Goal: Task Accomplishment & Management: Use online tool/utility

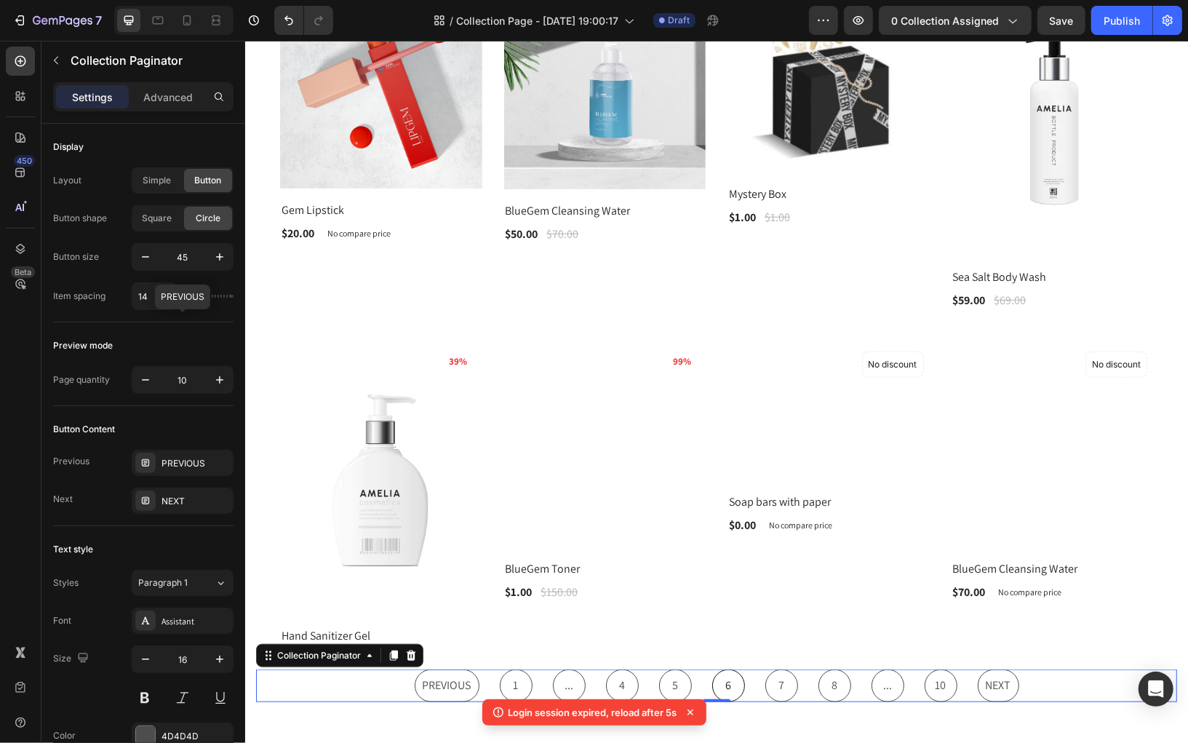
scroll to position [131, 0]
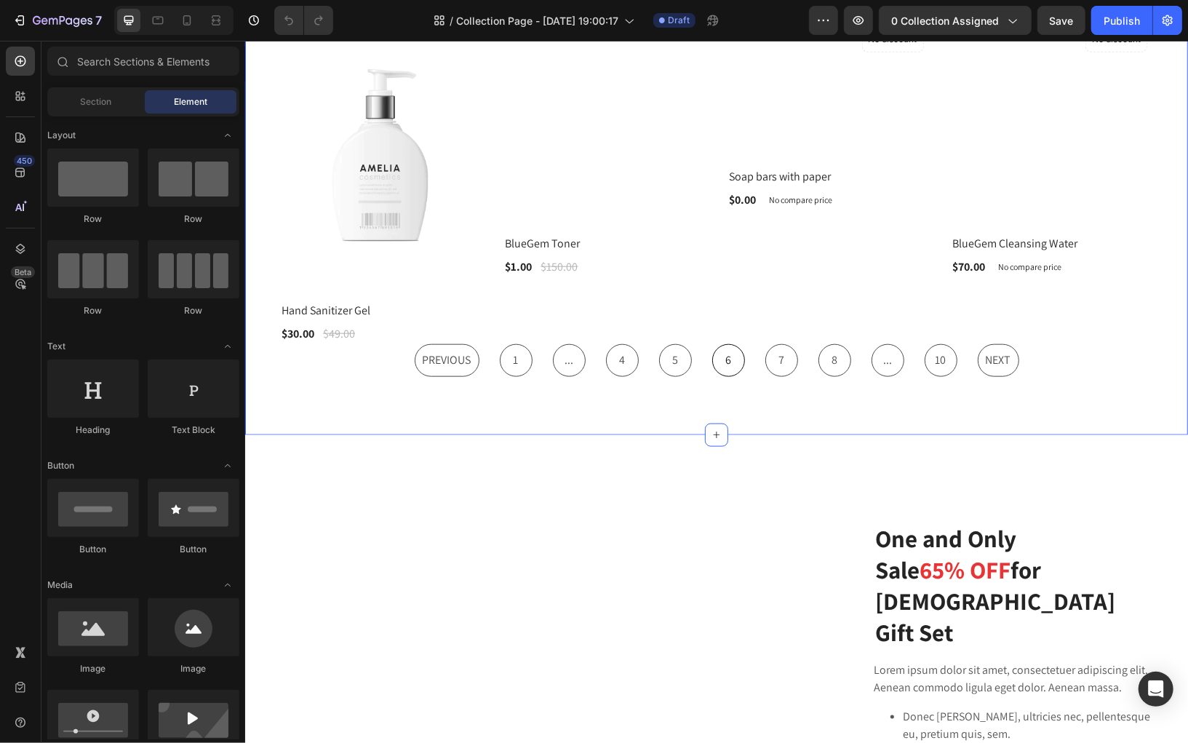
scroll to position [987, 0]
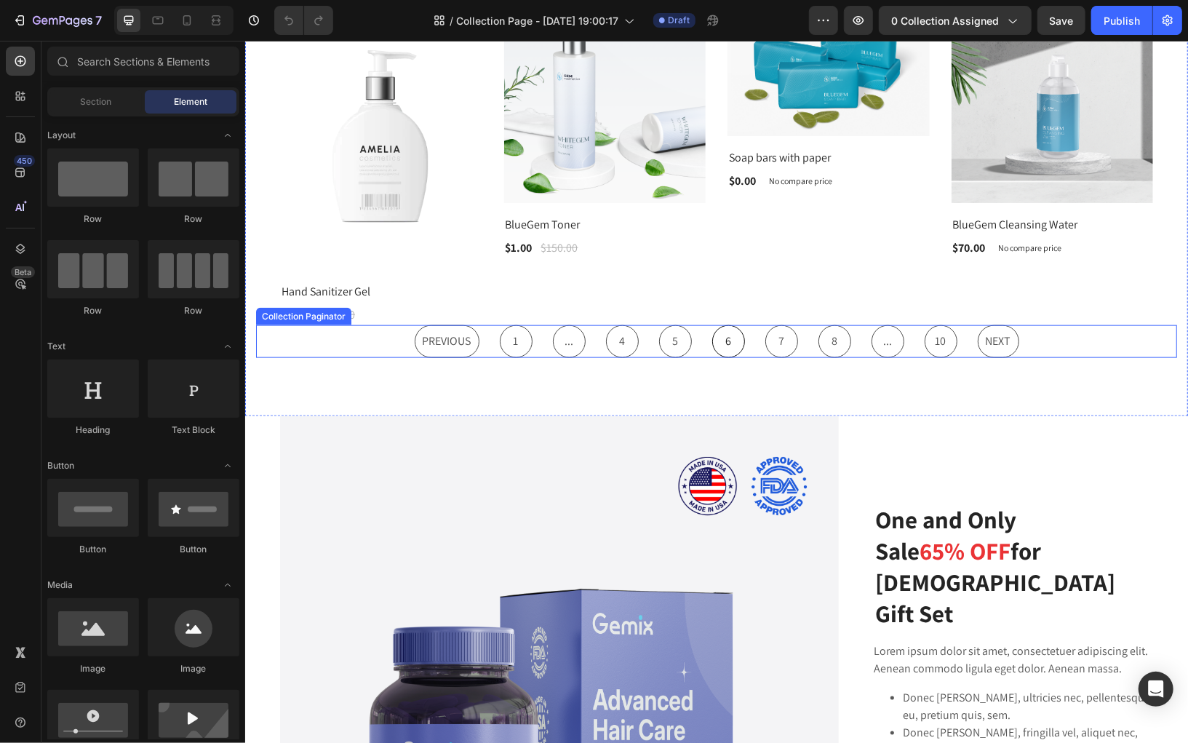
click at [578, 328] on span "..." at bounding box center [568, 341] width 33 height 33
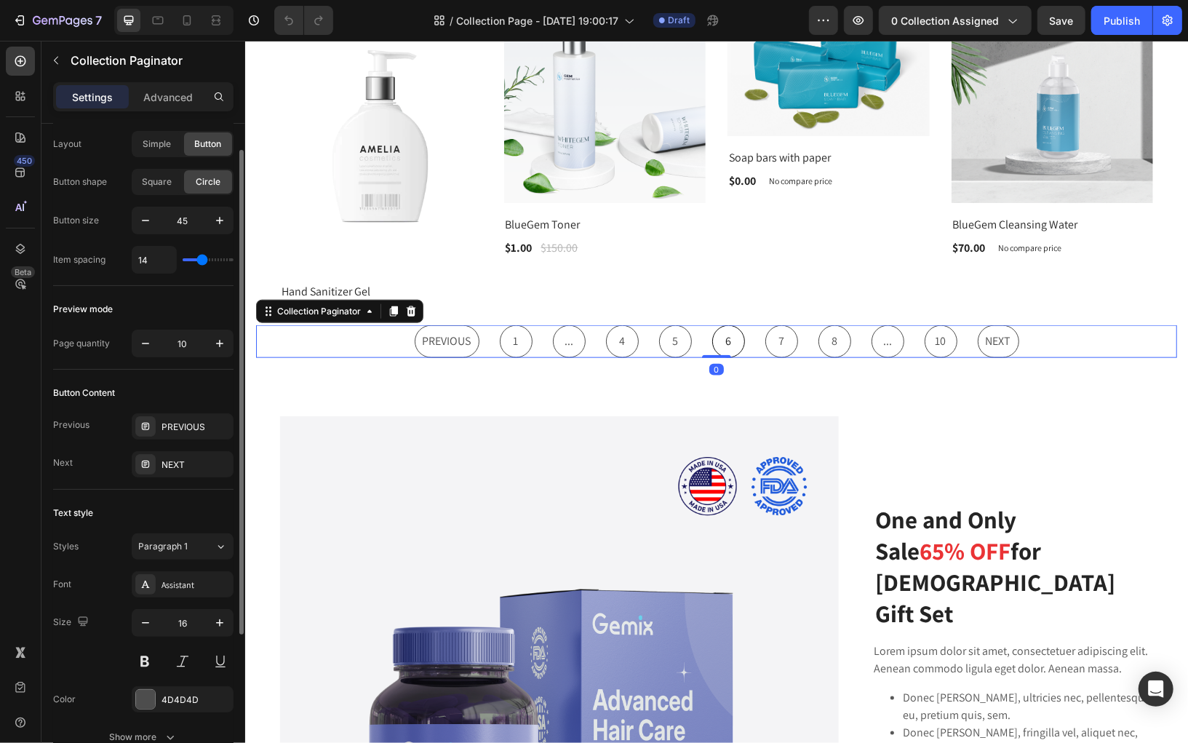
scroll to position [47, 0]
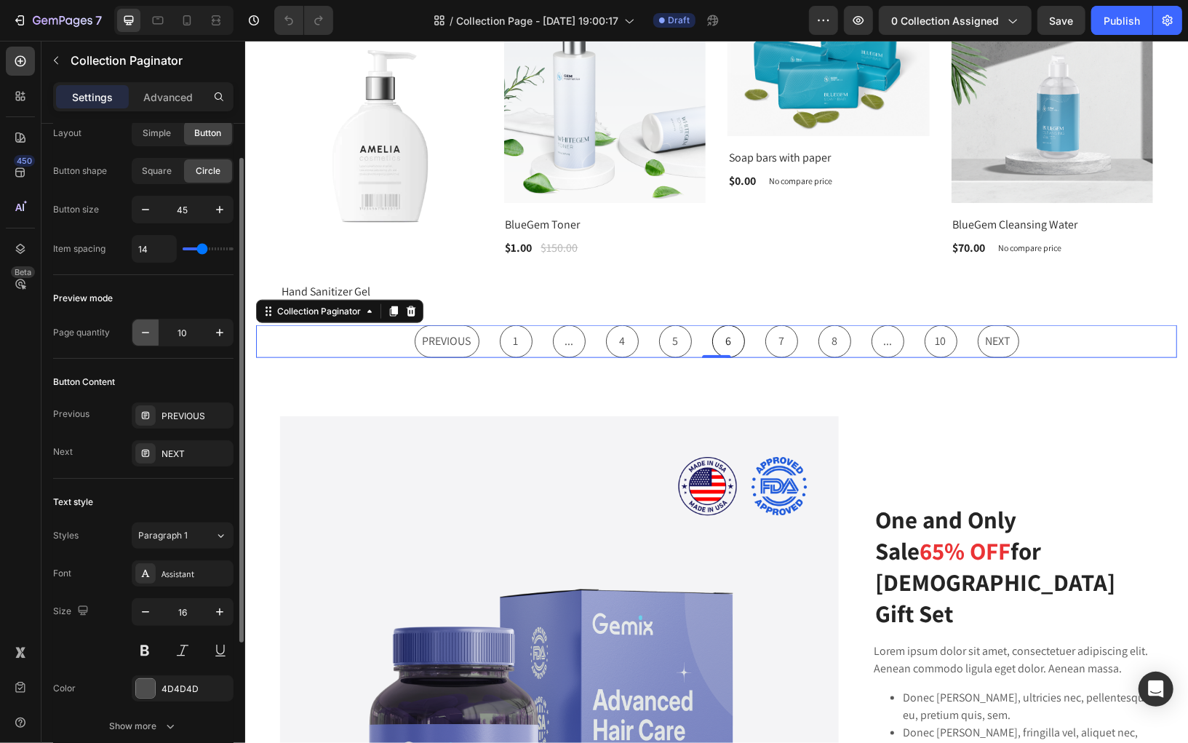
click at [149, 330] on icon "button" at bounding box center [145, 332] width 15 height 15
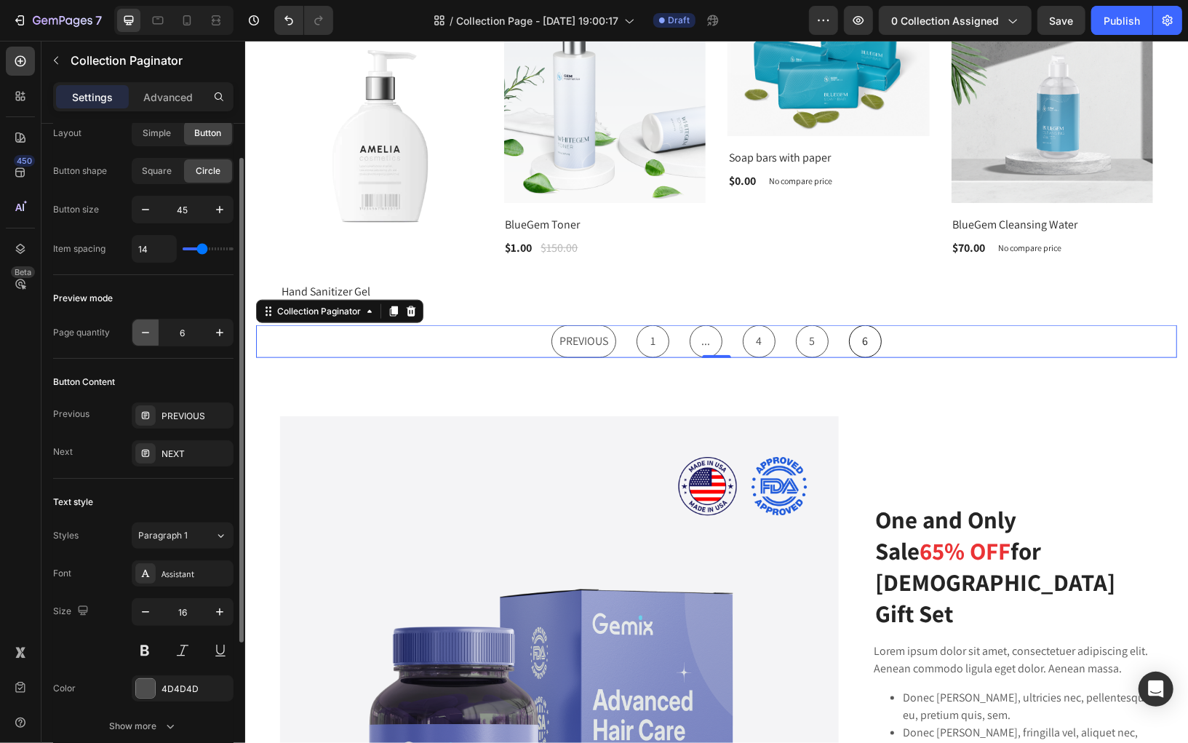
type input "5"
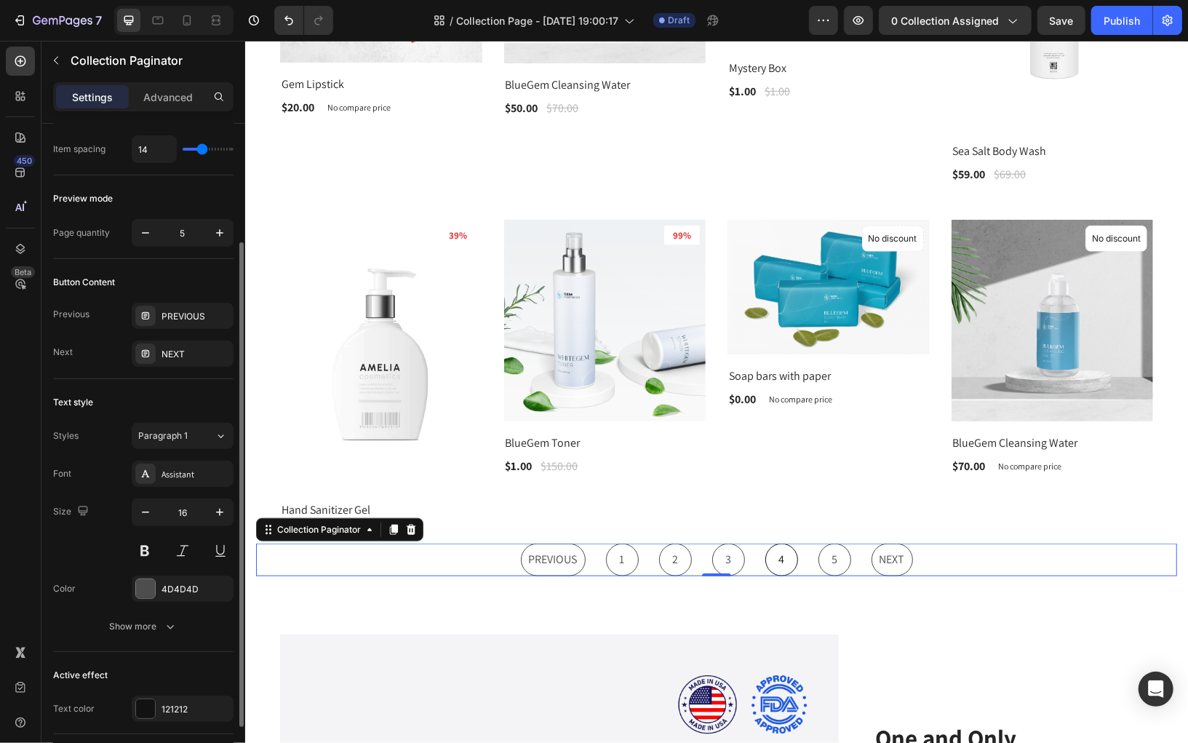
scroll to position [115, 0]
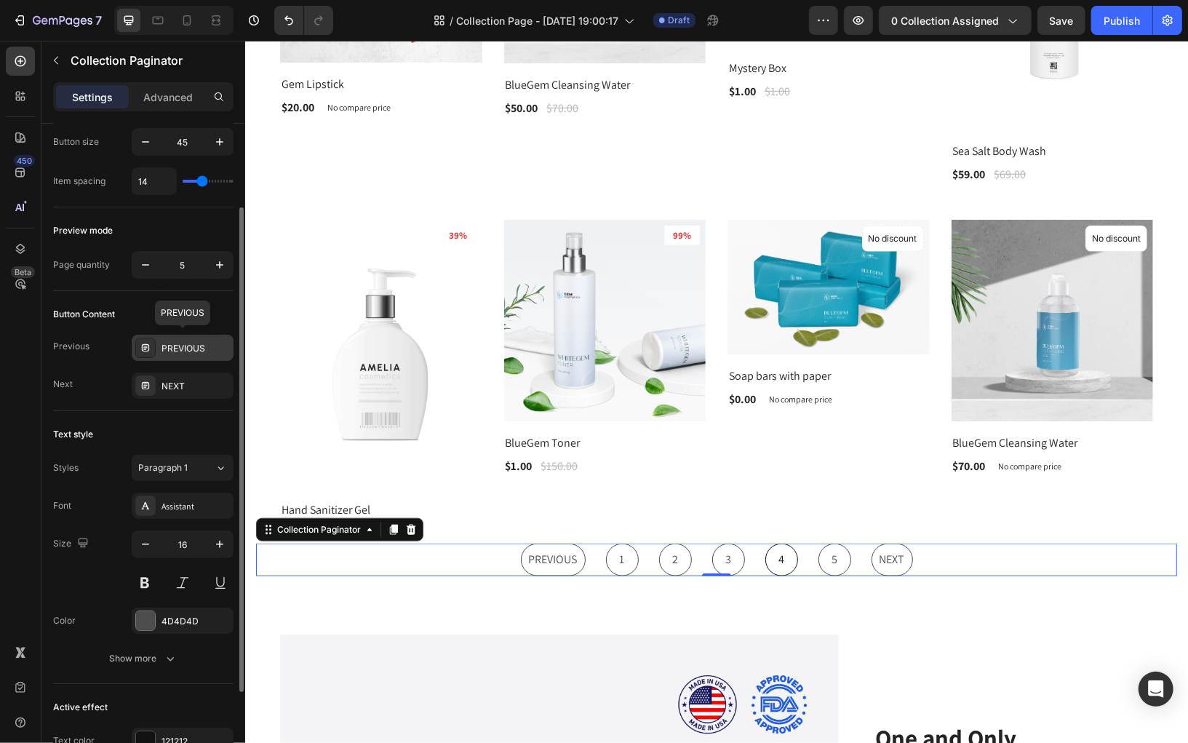
click at [175, 346] on div "PREVIOUS" at bounding box center [196, 348] width 68 height 13
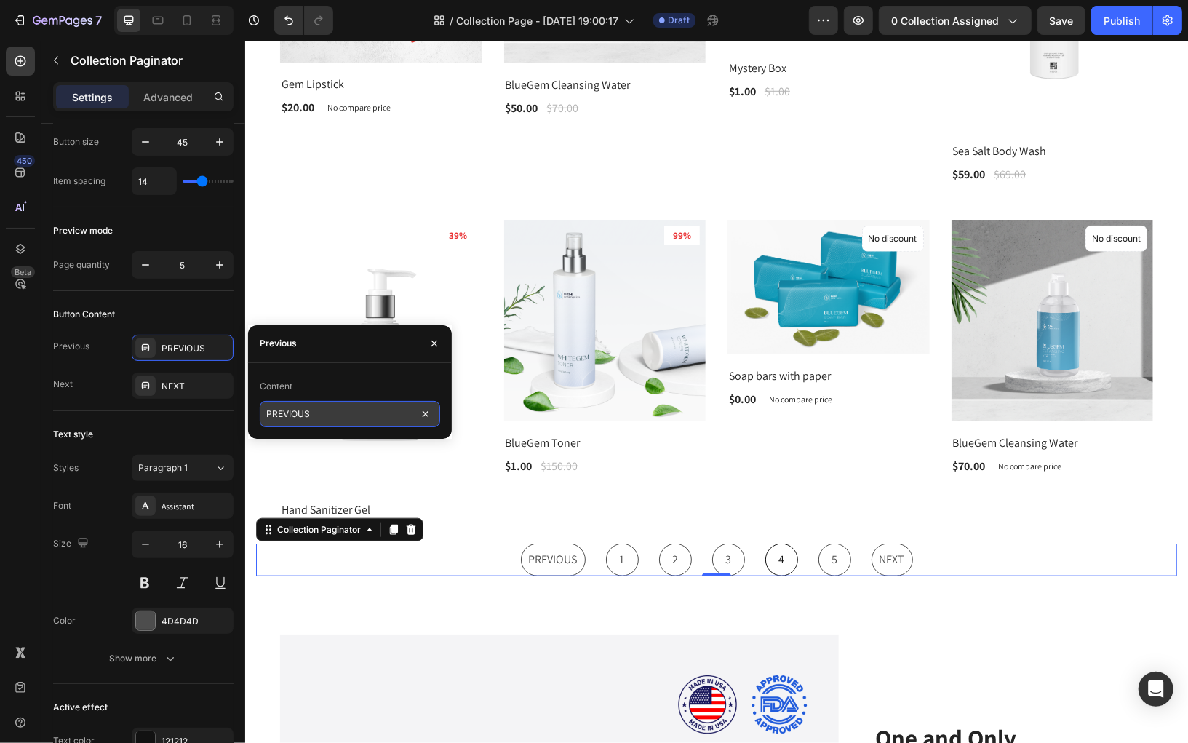
click at [380, 422] on input "PREVIOUS" at bounding box center [350, 414] width 180 height 26
click at [164, 423] on div "Text style" at bounding box center [143, 434] width 180 height 23
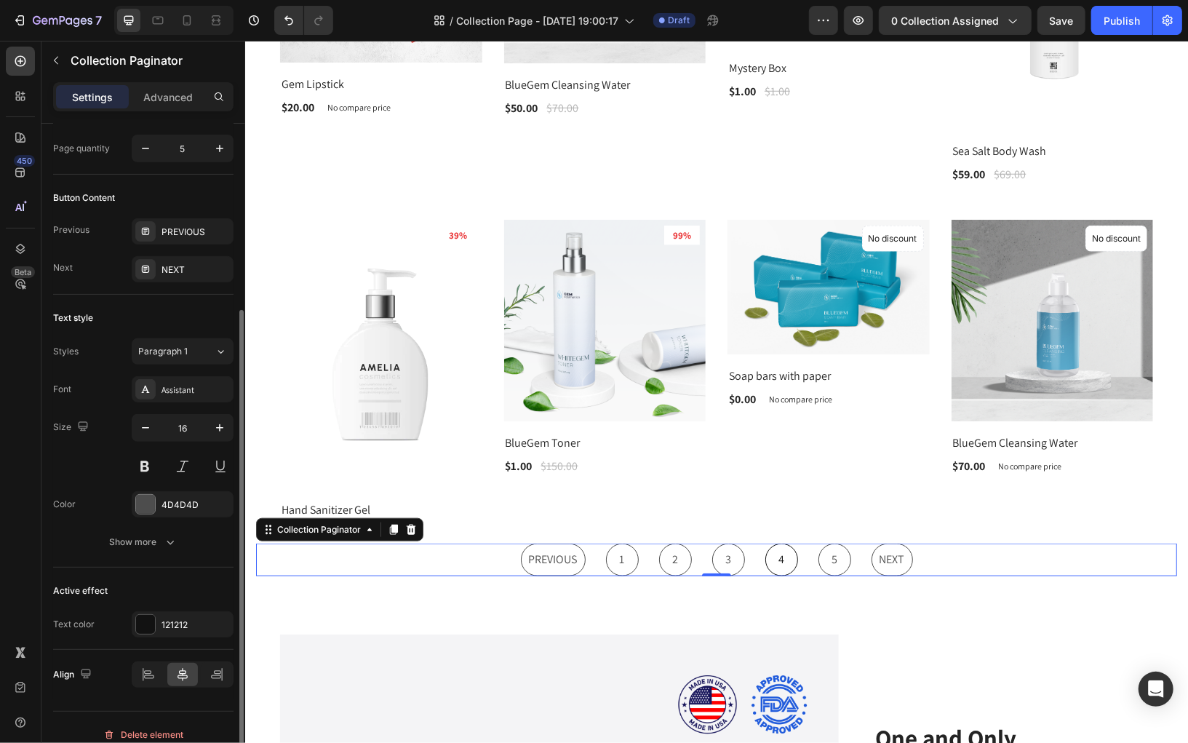
scroll to position [241, 0]
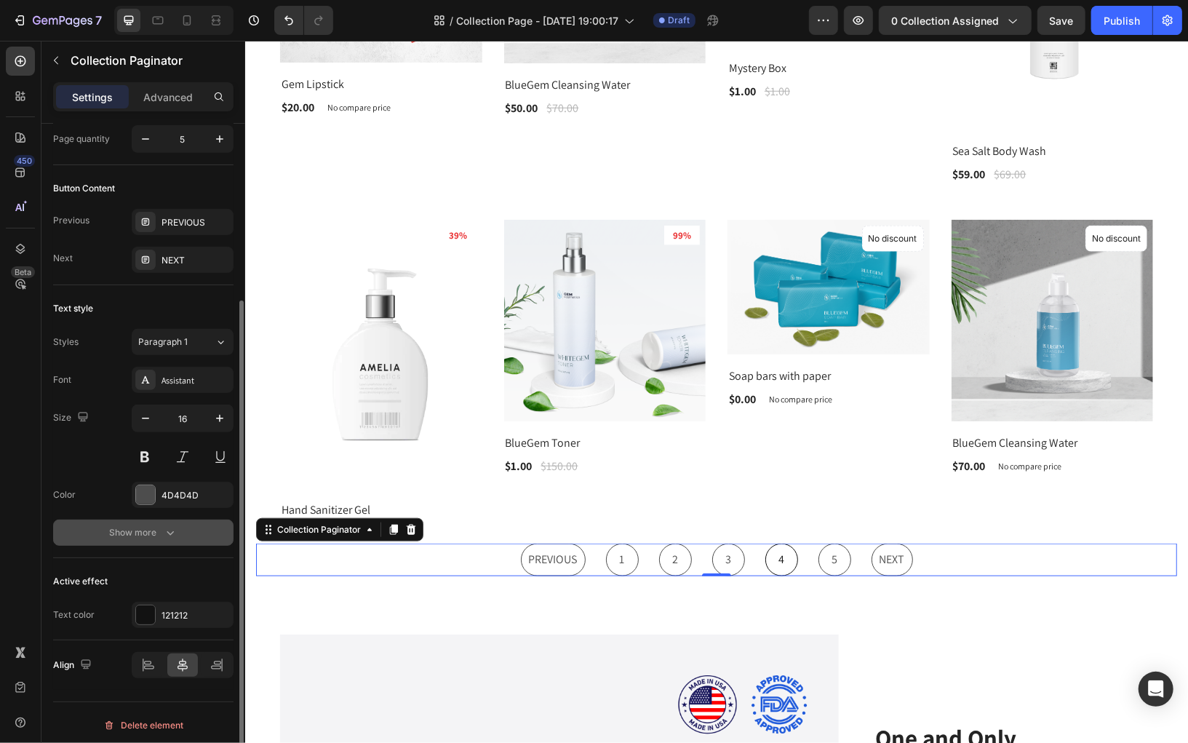
click at [146, 539] on button "Show more" at bounding box center [143, 533] width 180 height 26
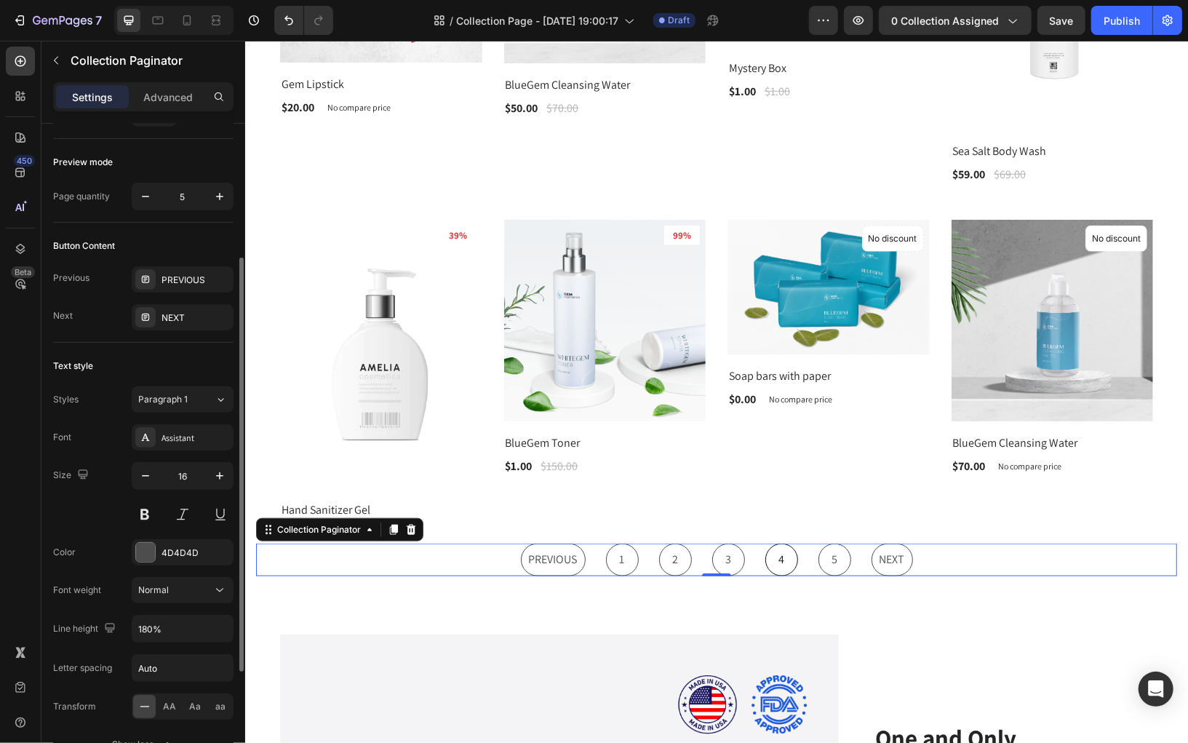
scroll to position [182, 0]
click at [181, 279] on div "PREVIOUS" at bounding box center [196, 281] width 68 height 13
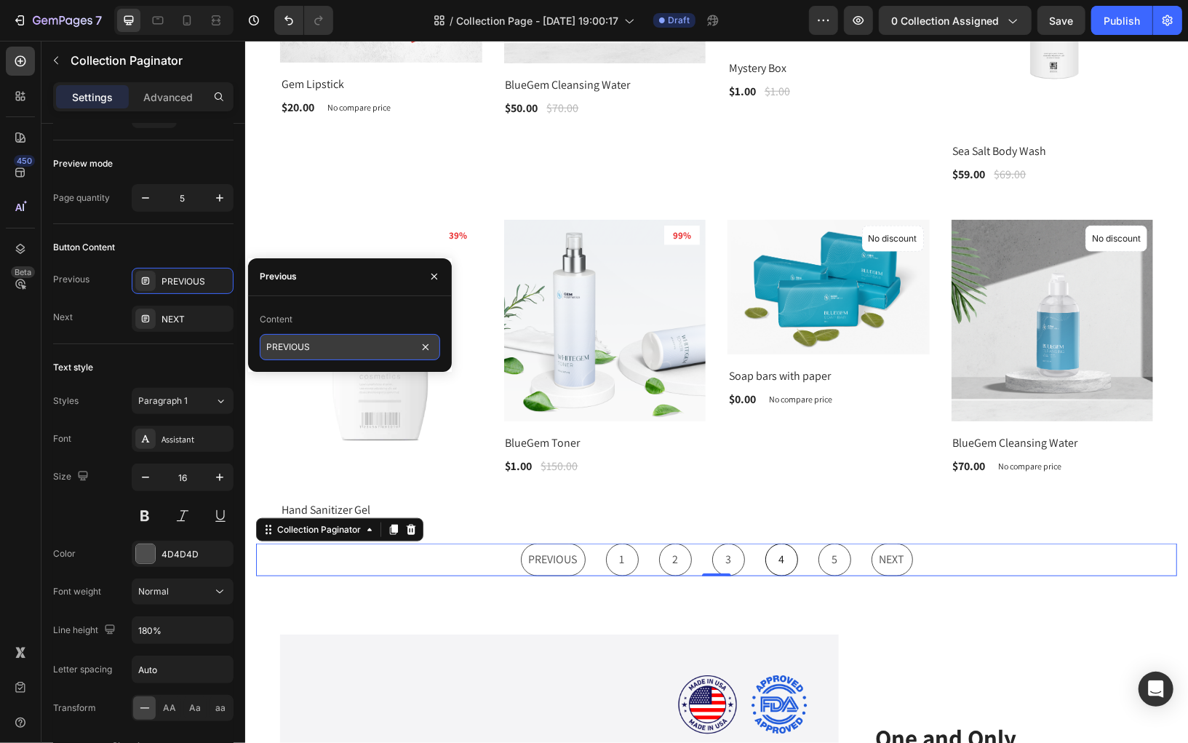
click at [326, 351] on input "PREVIOUS" at bounding box center [350, 347] width 180 height 26
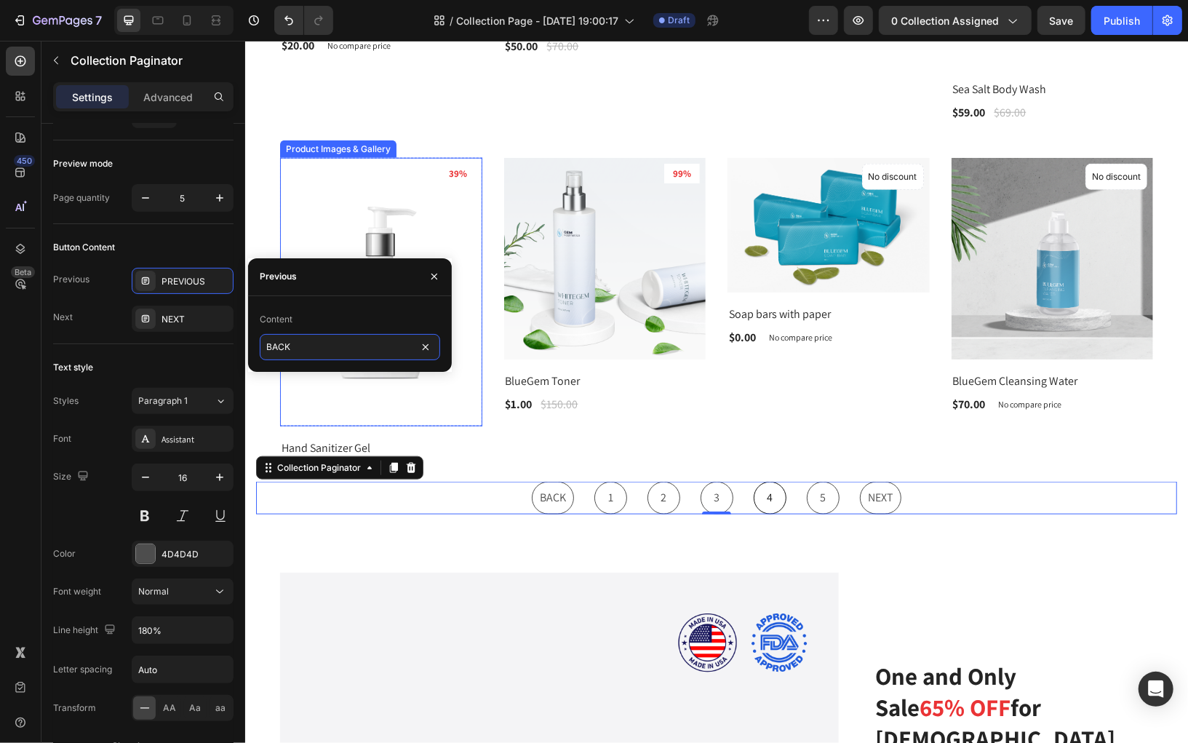
scroll to position [829, 0]
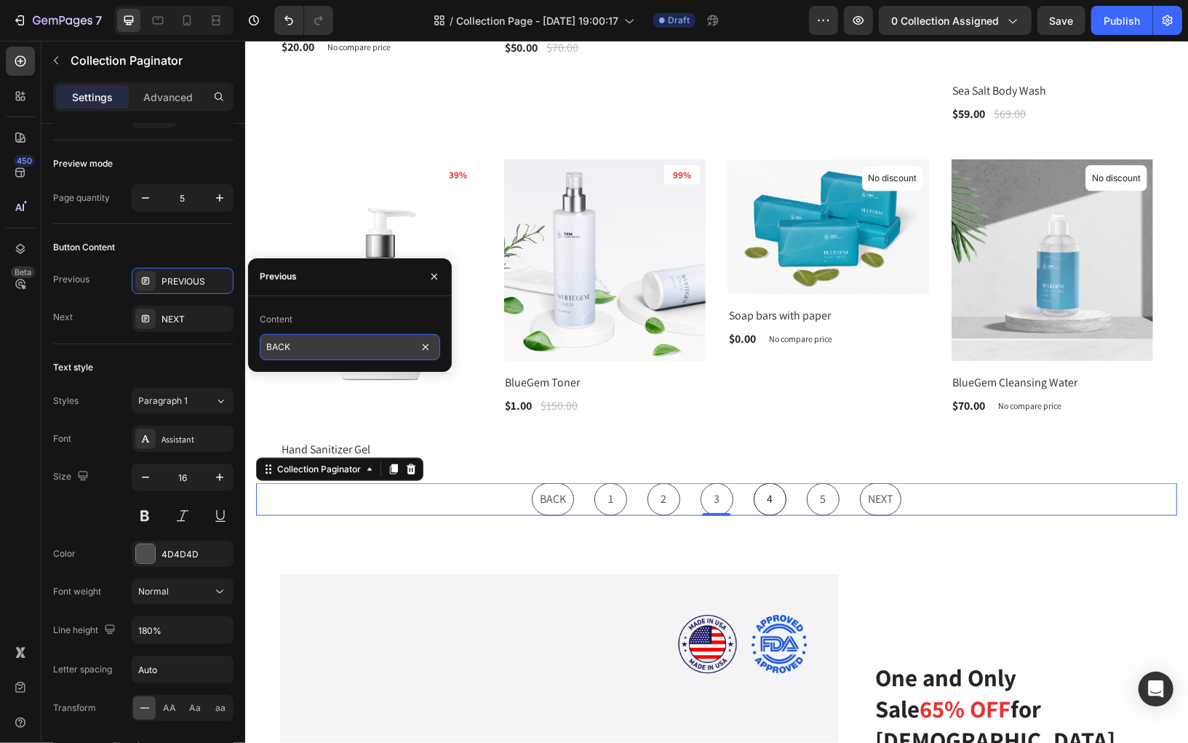
type input "BACK"
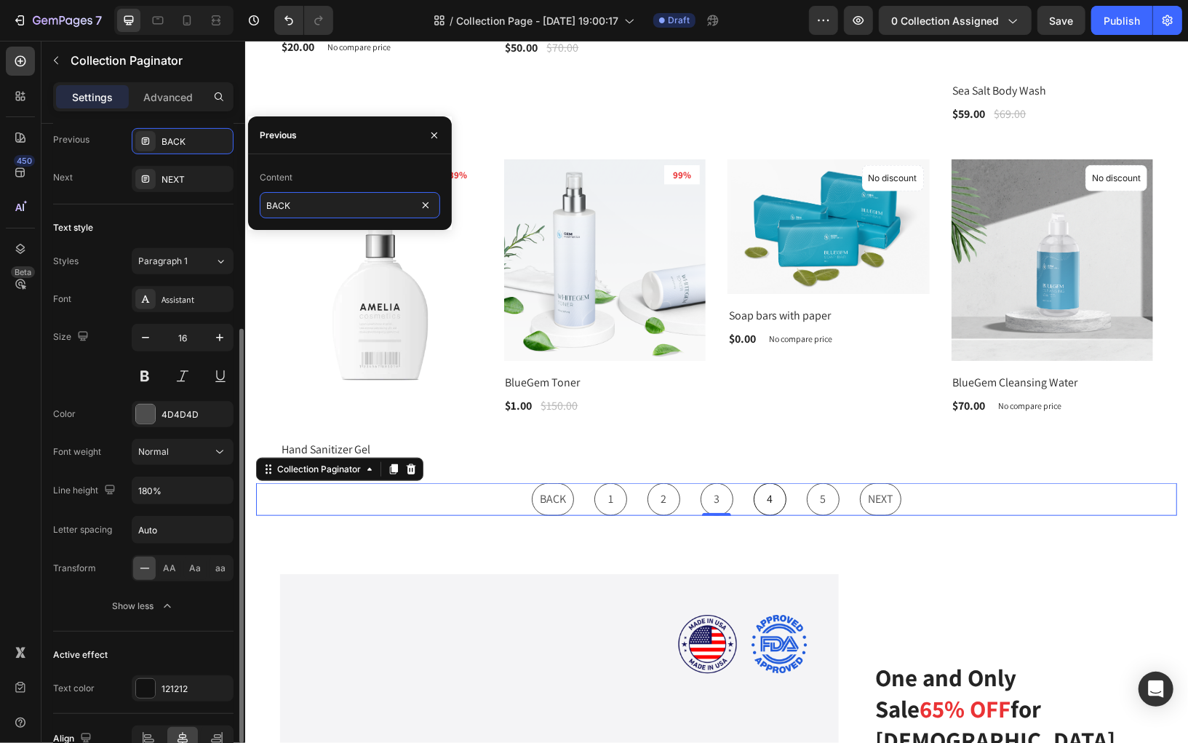
scroll to position [324, 0]
click at [177, 292] on div "Assistant" at bounding box center [196, 297] width 68 height 13
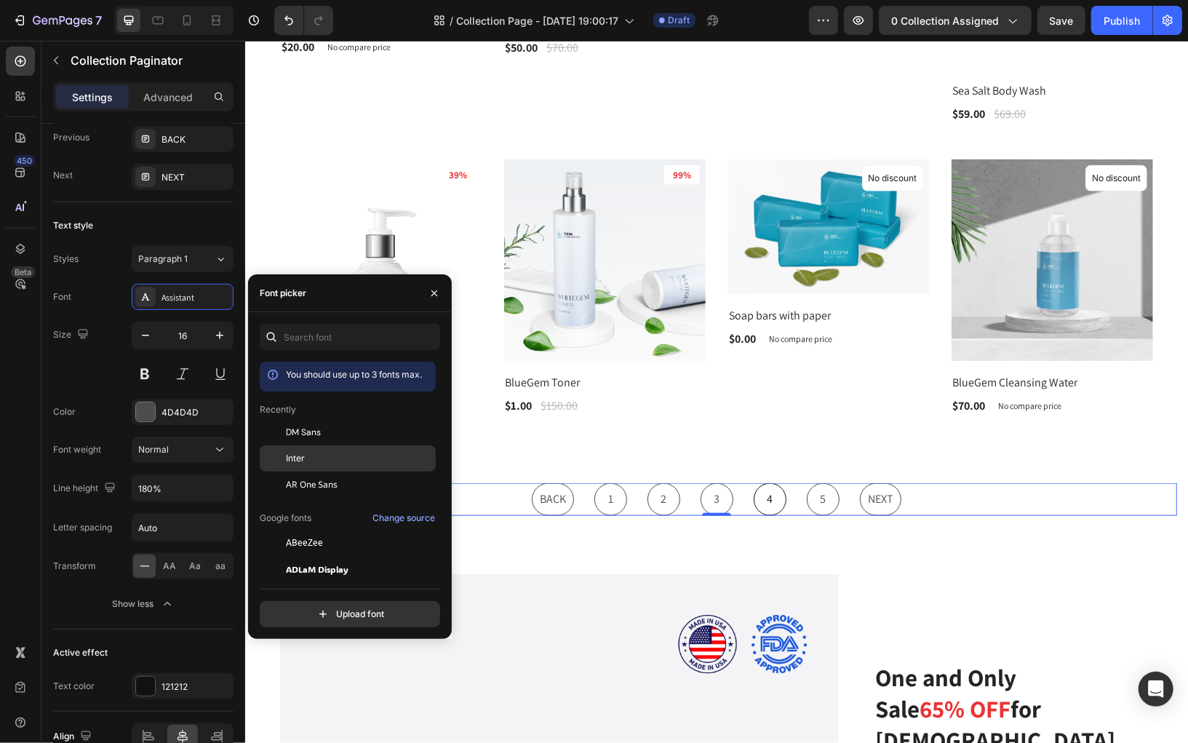
click at [322, 454] on div "Inter" at bounding box center [359, 458] width 147 height 13
click at [143, 330] on icon "button" at bounding box center [145, 335] width 15 height 15
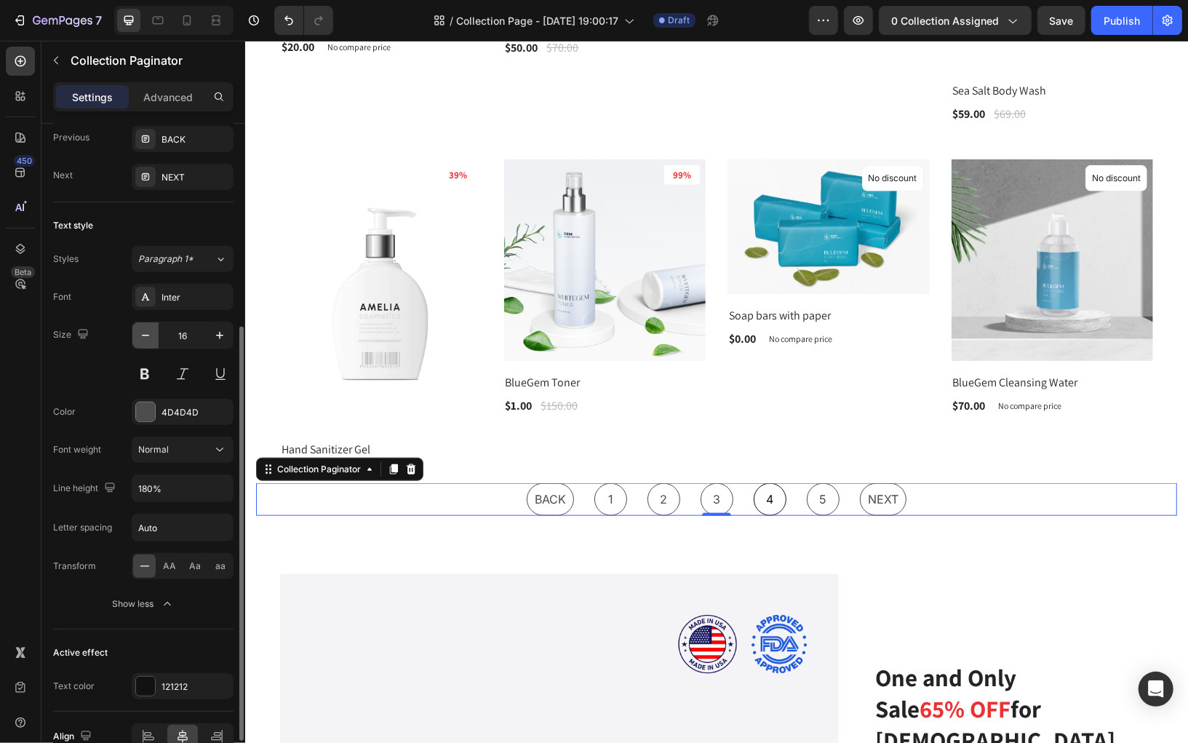
type input "15"
click at [141, 367] on button at bounding box center [145, 374] width 26 height 26
click at [177, 406] on div "4D4D4D" at bounding box center [183, 412] width 42 height 13
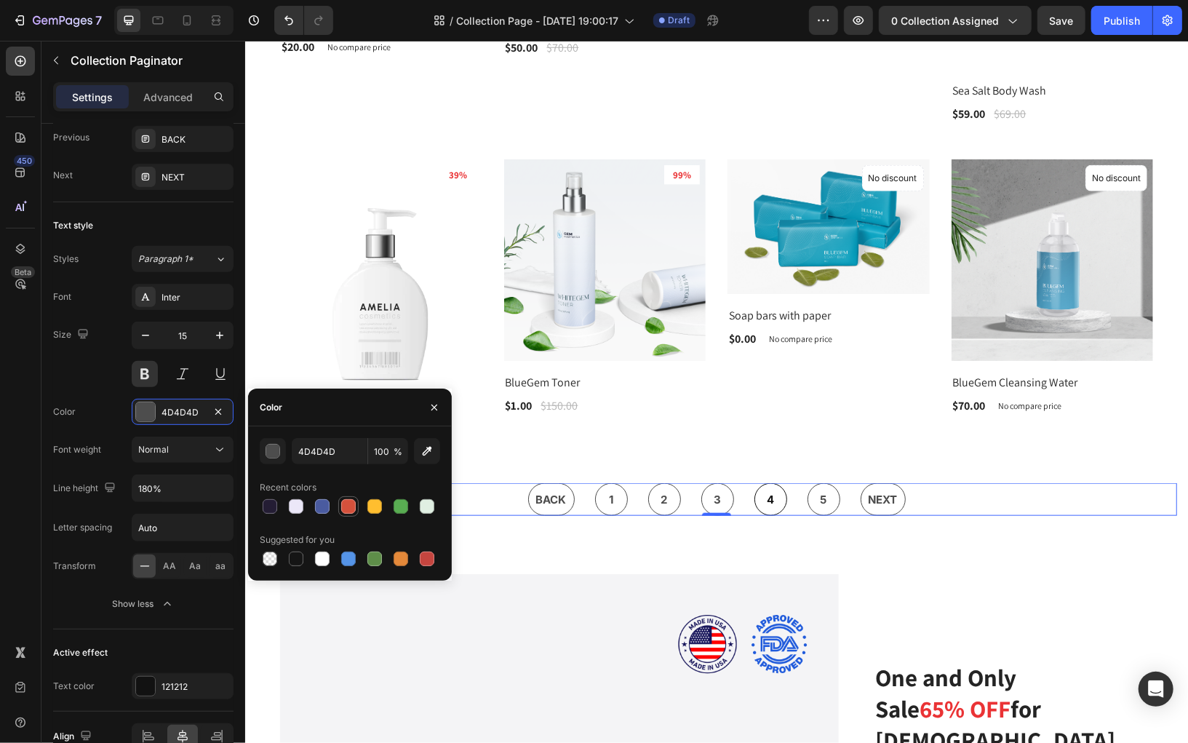
click at [349, 508] on div at bounding box center [348, 506] width 15 height 15
click at [274, 453] on div "button" at bounding box center [273, 452] width 15 height 15
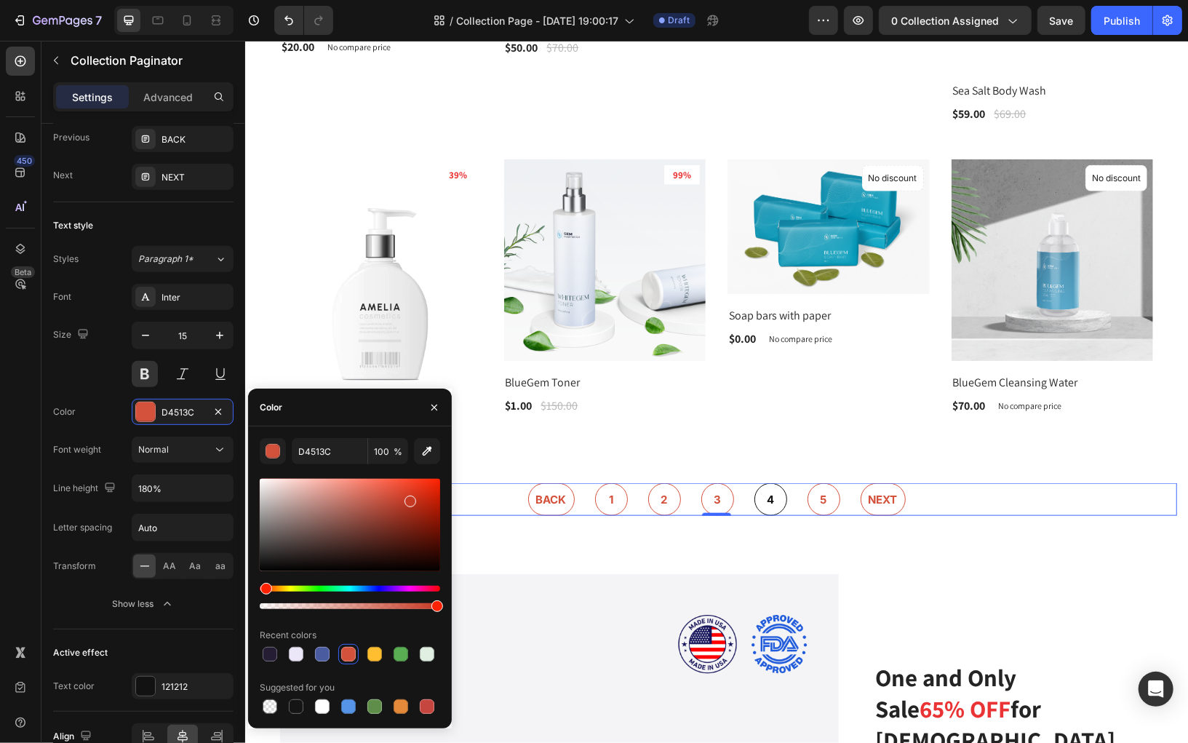
type input "C63923"
drag, startPoint x: 392, startPoint y: 497, endPoint x: 409, endPoint y: 499, distance: 16.9
click at [409, 499] on div at bounding box center [411, 501] width 12 height 12
click at [79, 367] on div "Size 15" at bounding box center [143, 354] width 180 height 65
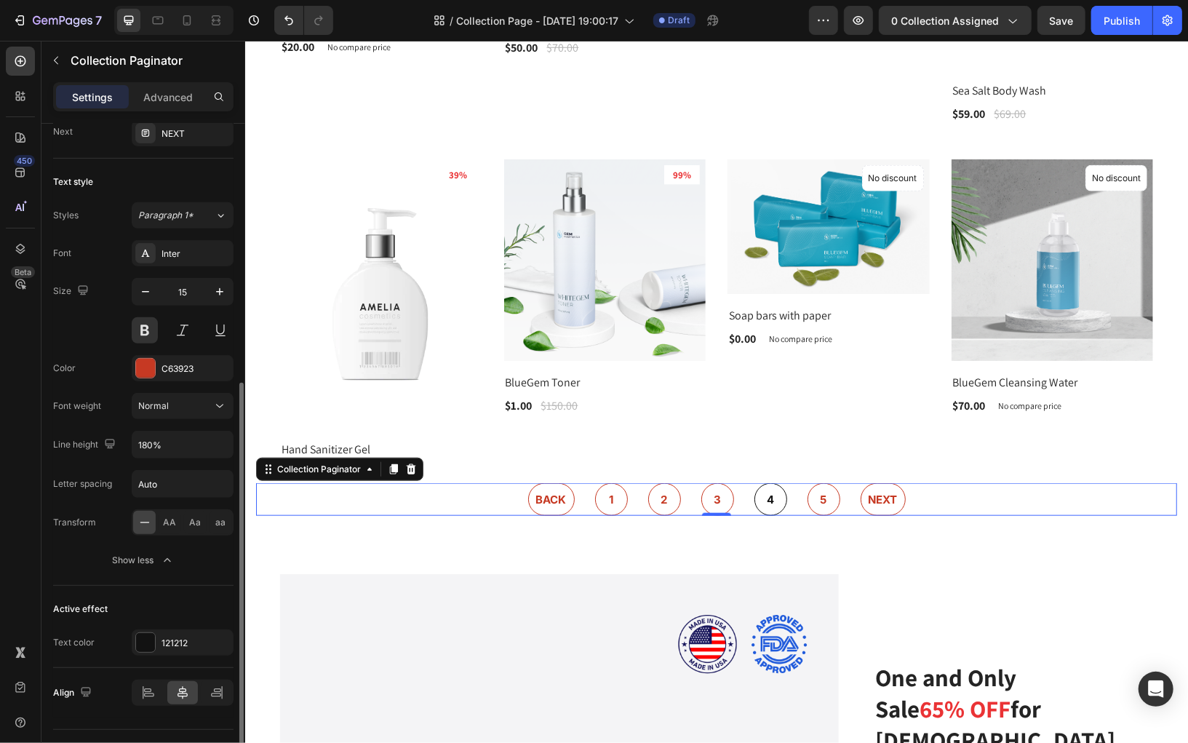
scroll to position [394, 0]
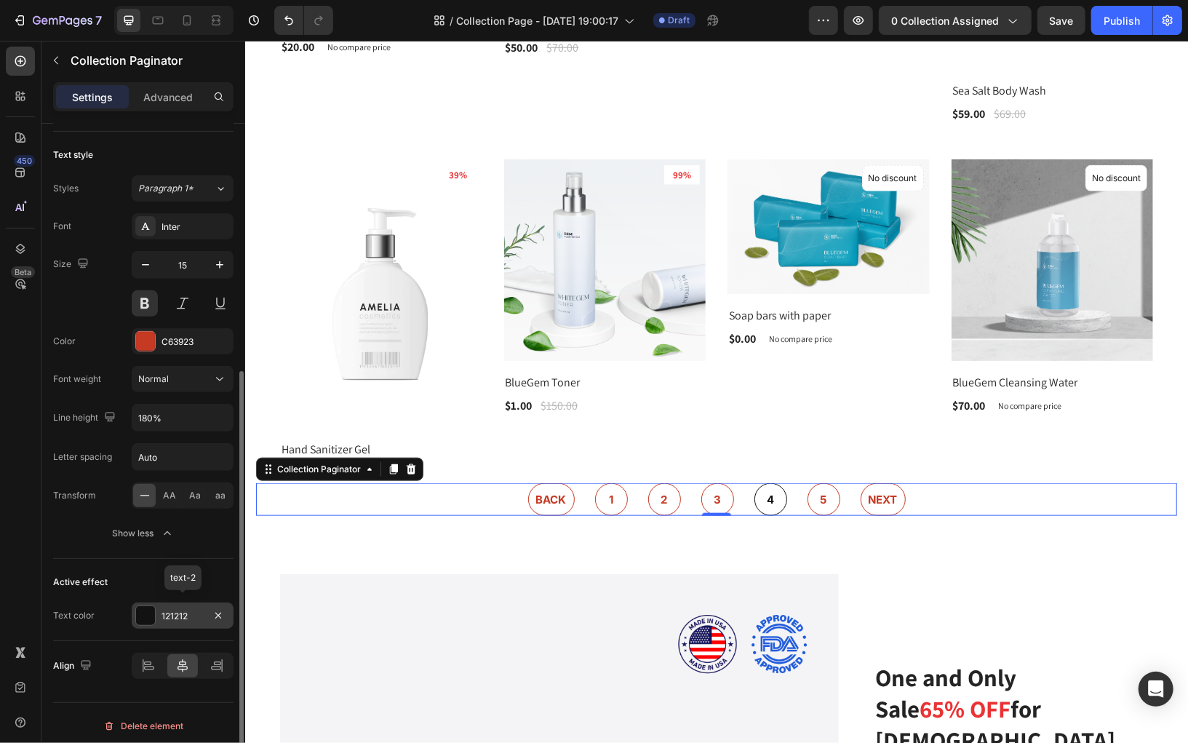
click at [174, 610] on div "121212" at bounding box center [183, 616] width 42 height 13
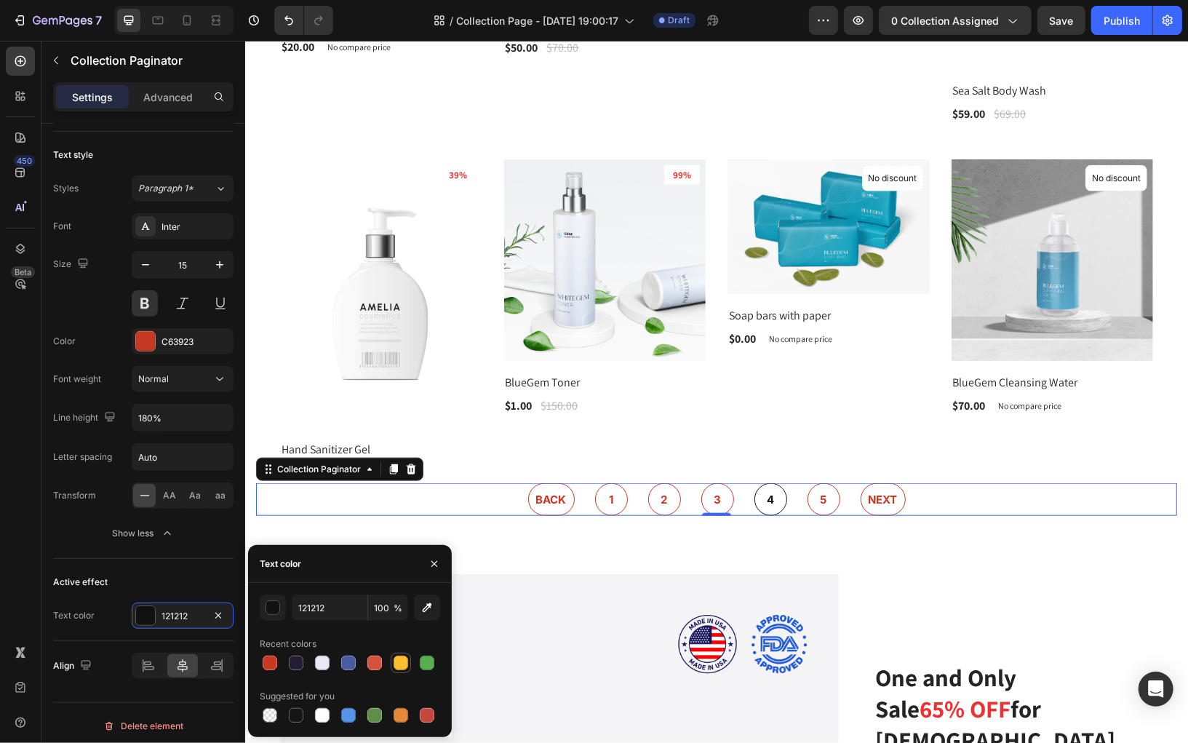
click at [403, 661] on div at bounding box center [401, 663] width 15 height 15
click at [275, 611] on div "button" at bounding box center [273, 608] width 15 height 15
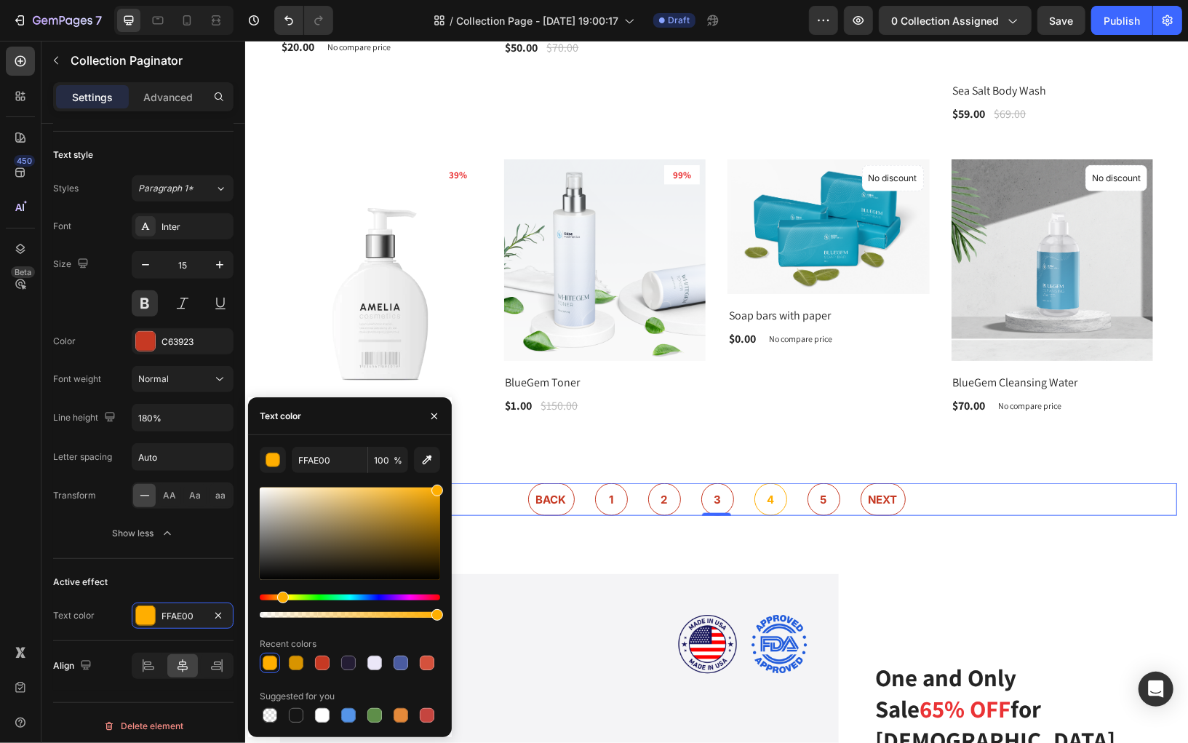
drag, startPoint x: 413, startPoint y: 490, endPoint x: 445, endPoint y: 485, distance: 31.8
click at [445, 485] on div "FFAE00 100 % Recent colors Suggested for you" at bounding box center [350, 586] width 204 height 279
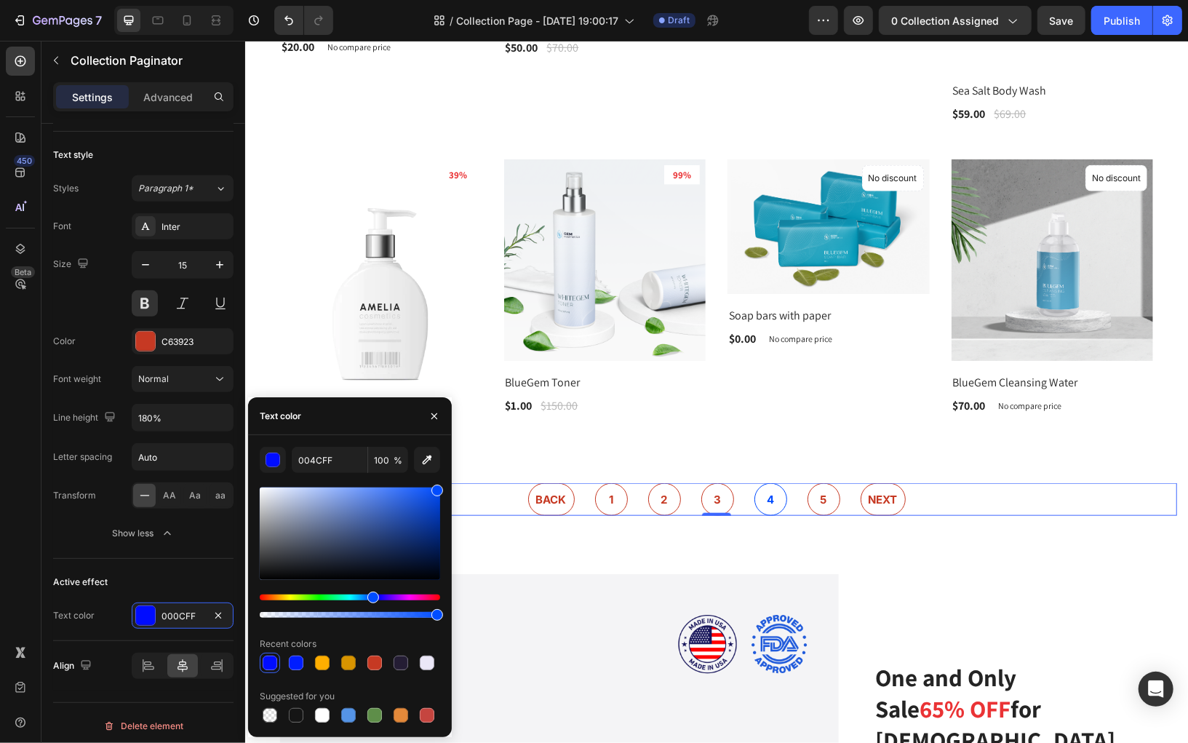
drag, startPoint x: 284, startPoint y: 595, endPoint x: 372, endPoint y: 592, distance: 88.1
click at [372, 592] on div "Hue" at bounding box center [373, 598] width 12 height 12
click at [429, 461] on icon "button" at bounding box center [427, 460] width 15 height 15
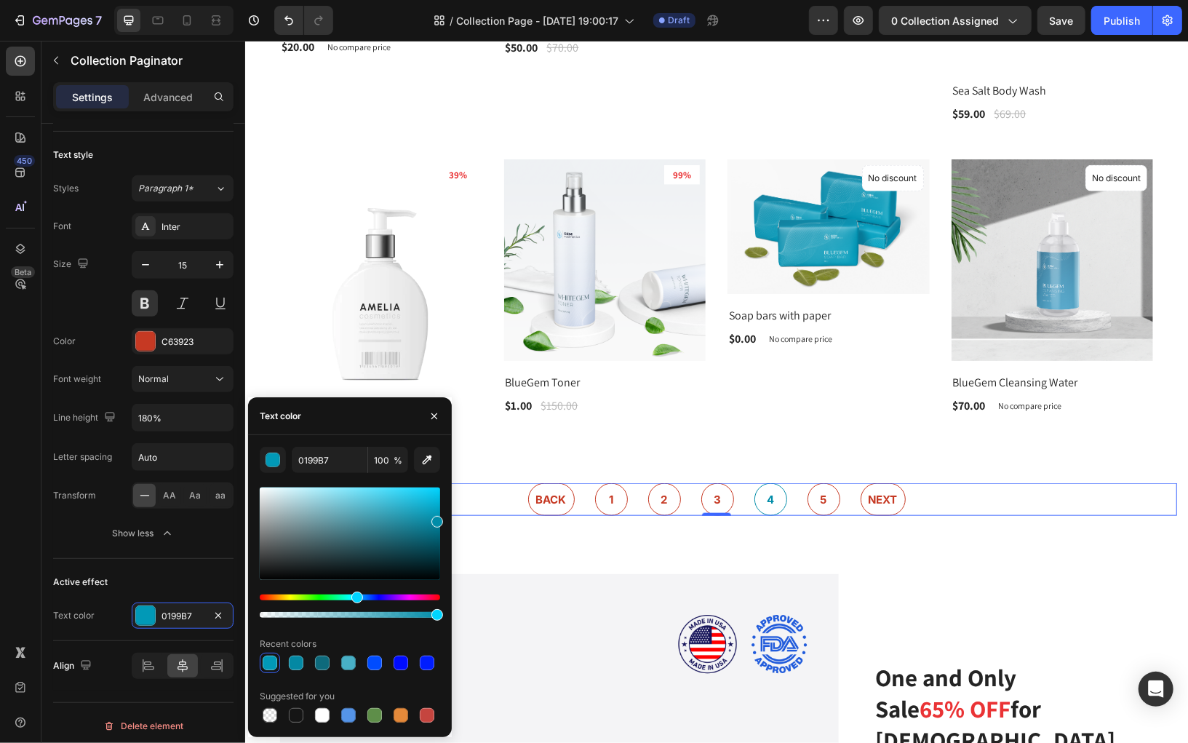
type input "008CA8"
drag, startPoint x: 376, startPoint y: 513, endPoint x: 442, endPoint y: 519, distance: 66.5
click at [442, 519] on div at bounding box center [437, 522] width 12 height 12
click at [146, 659] on icon at bounding box center [148, 665] width 15 height 15
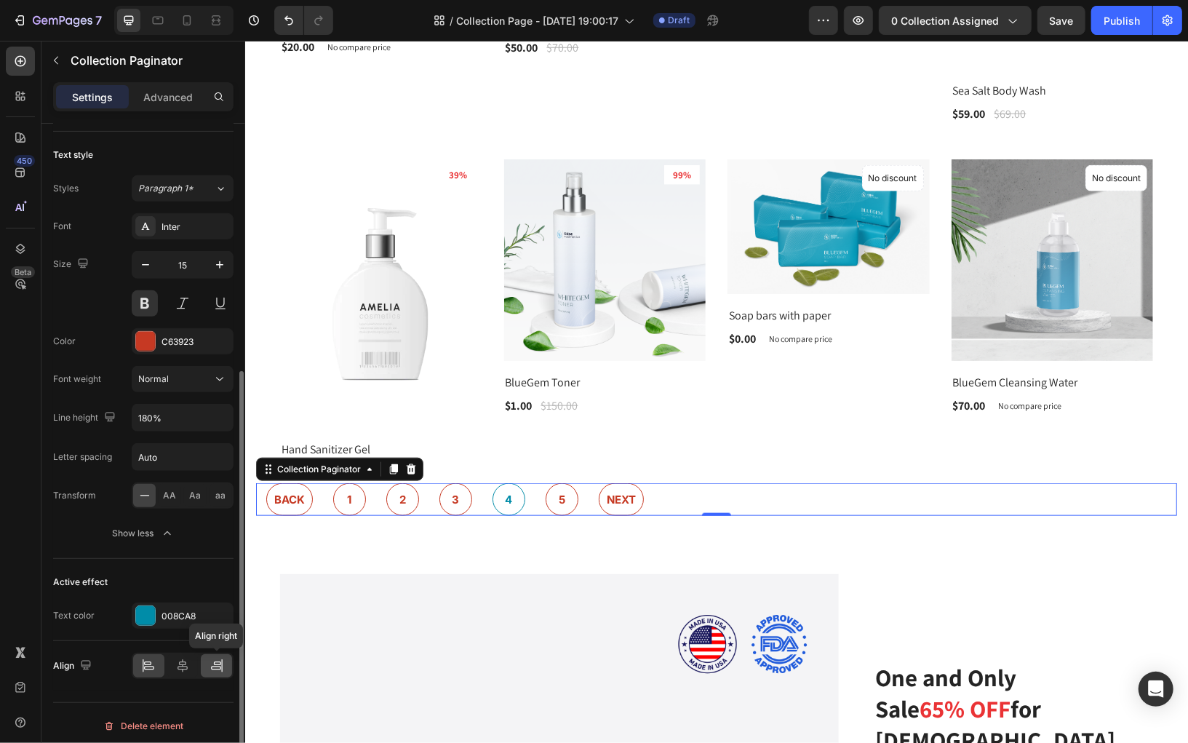
click at [212, 658] on icon at bounding box center [217, 665] width 15 height 15
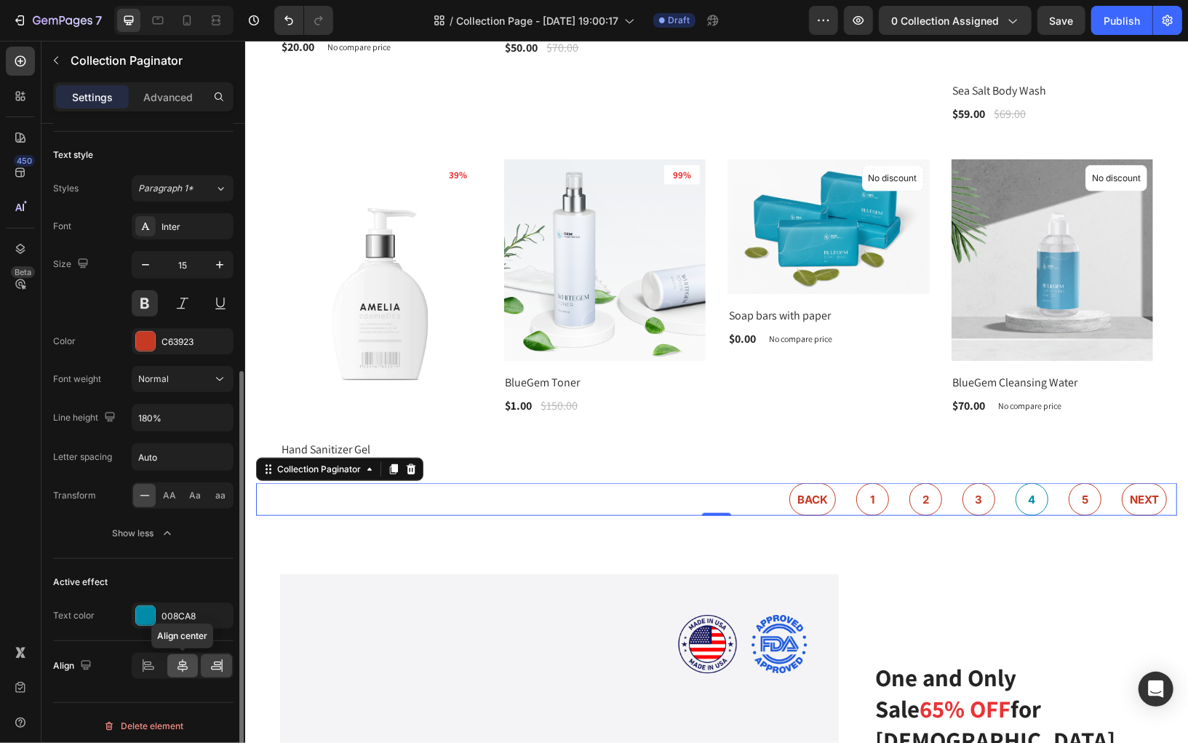
click at [184, 659] on icon at bounding box center [182, 665] width 15 height 15
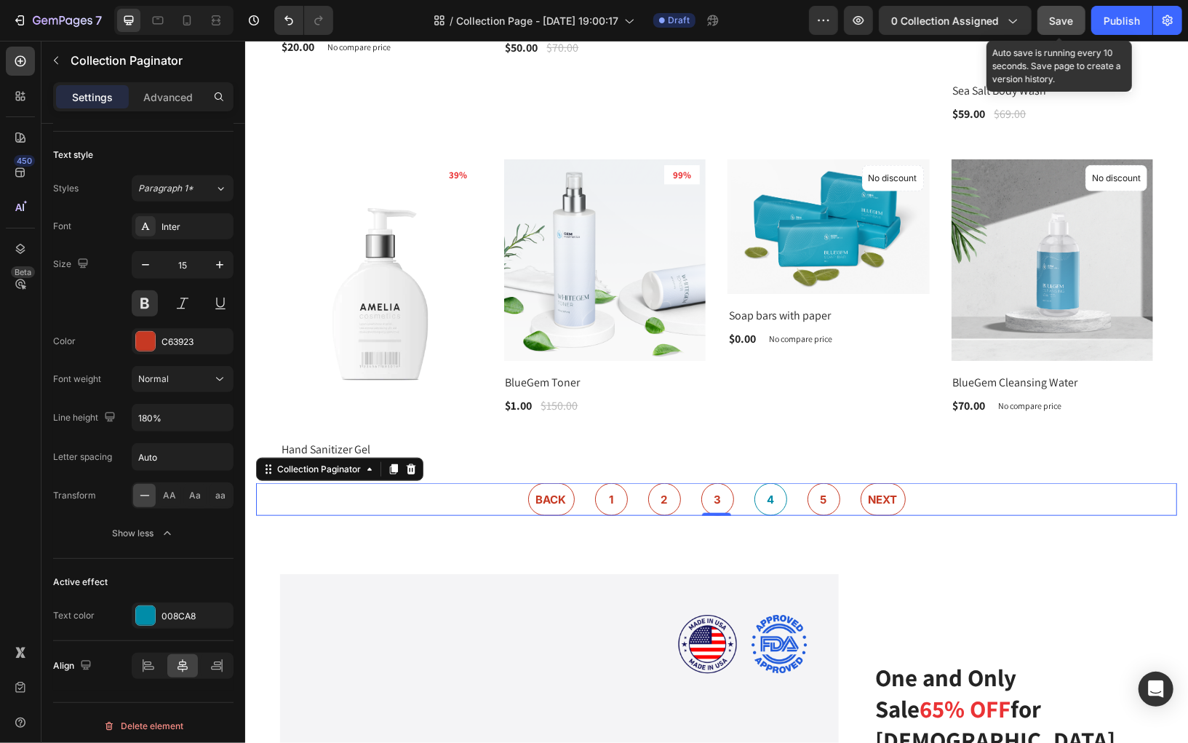
click at [1056, 17] on span "Save" at bounding box center [1062, 21] width 24 height 12
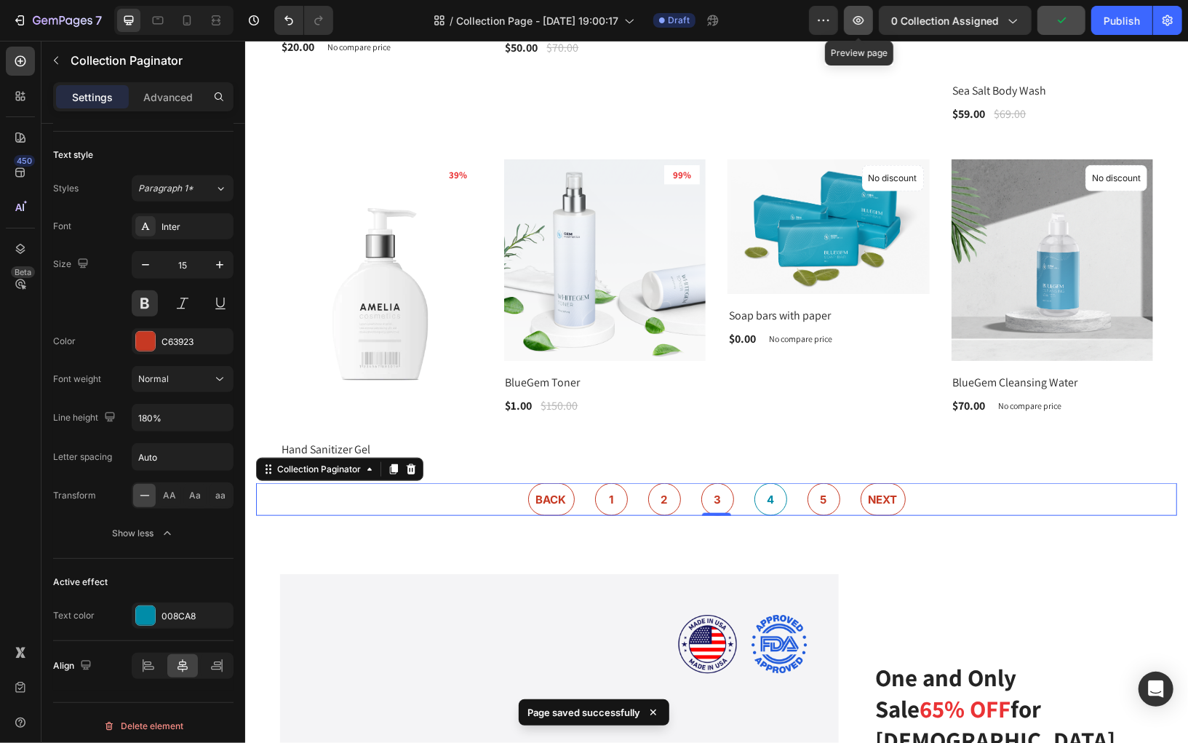
click at [866, 15] on icon "button" at bounding box center [858, 20] width 15 height 15
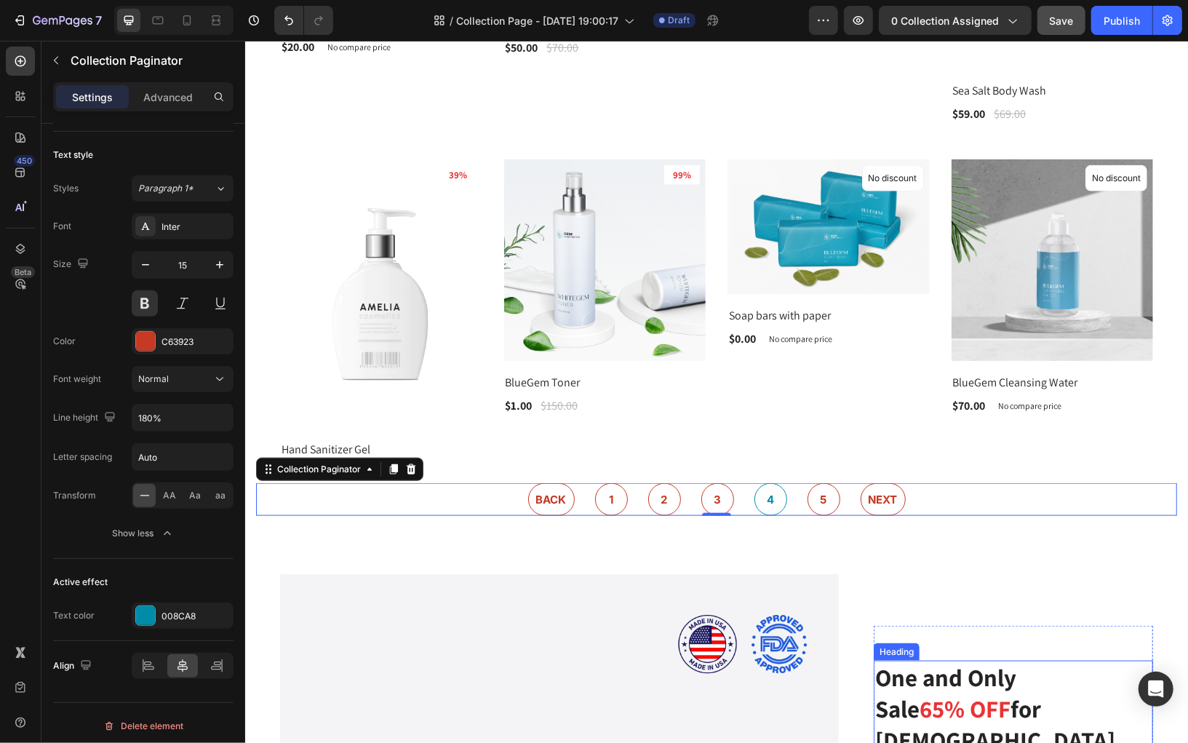
click at [896, 676] on p "One and Only Sale 65% OFF for" at bounding box center [1013, 692] width 276 height 63
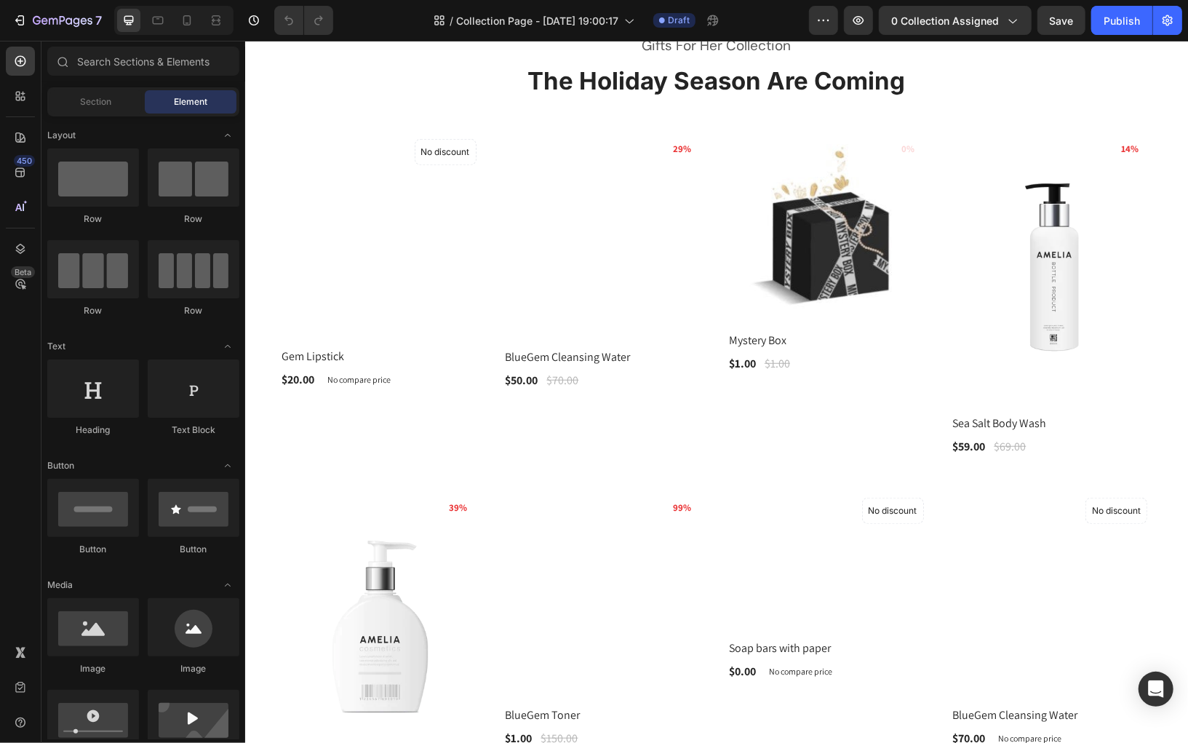
scroll to position [500, 0]
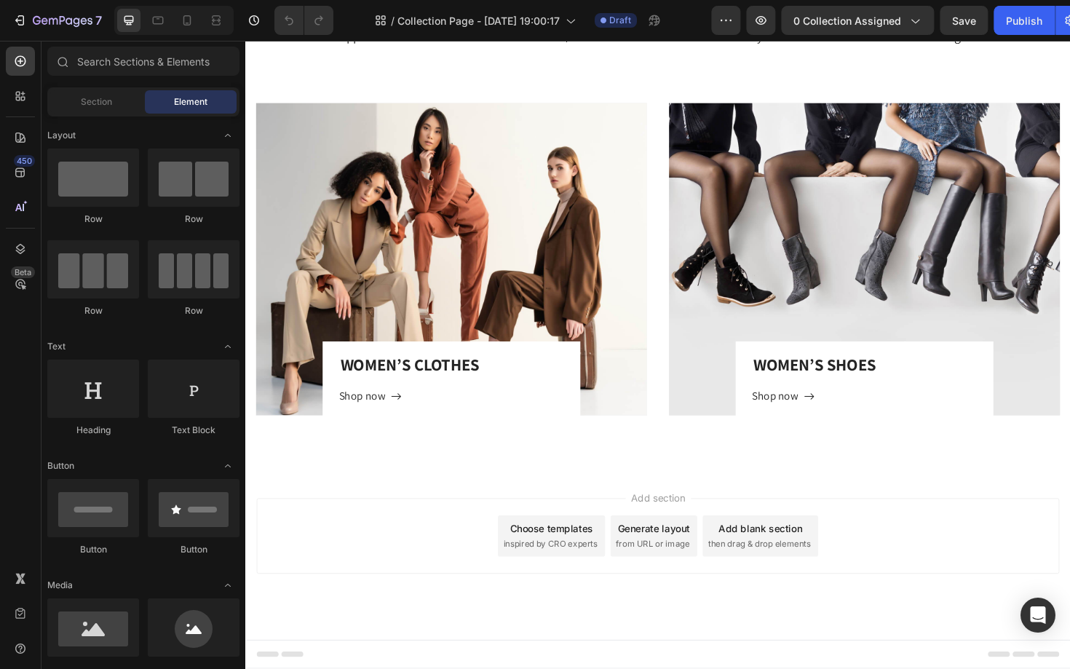
scroll to position [2841, 0]
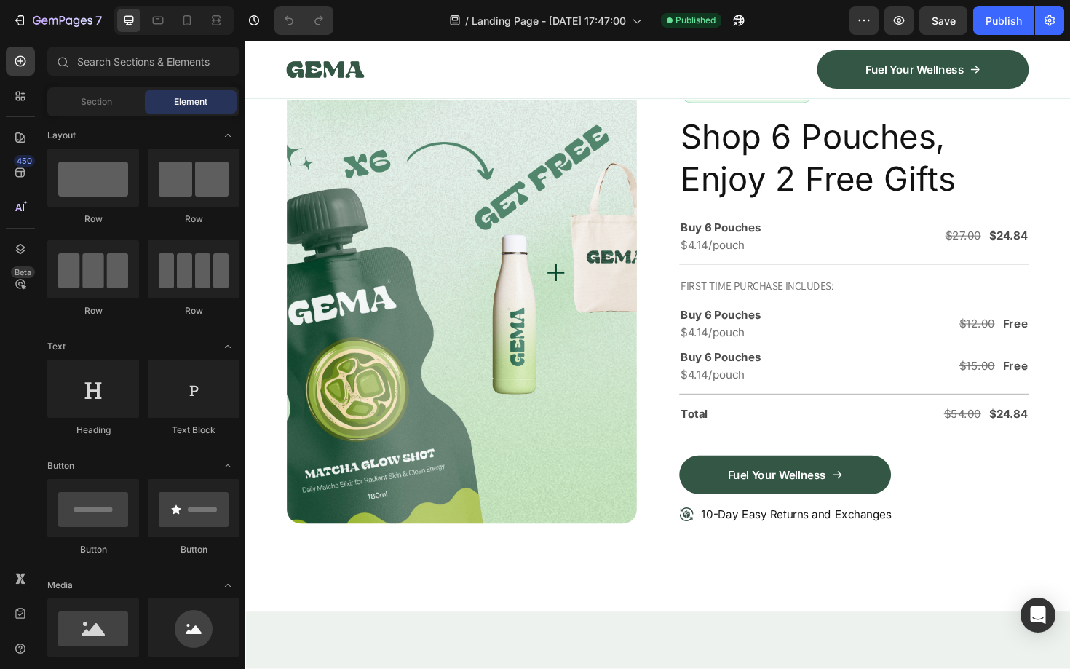
scroll to position [3718, 0]
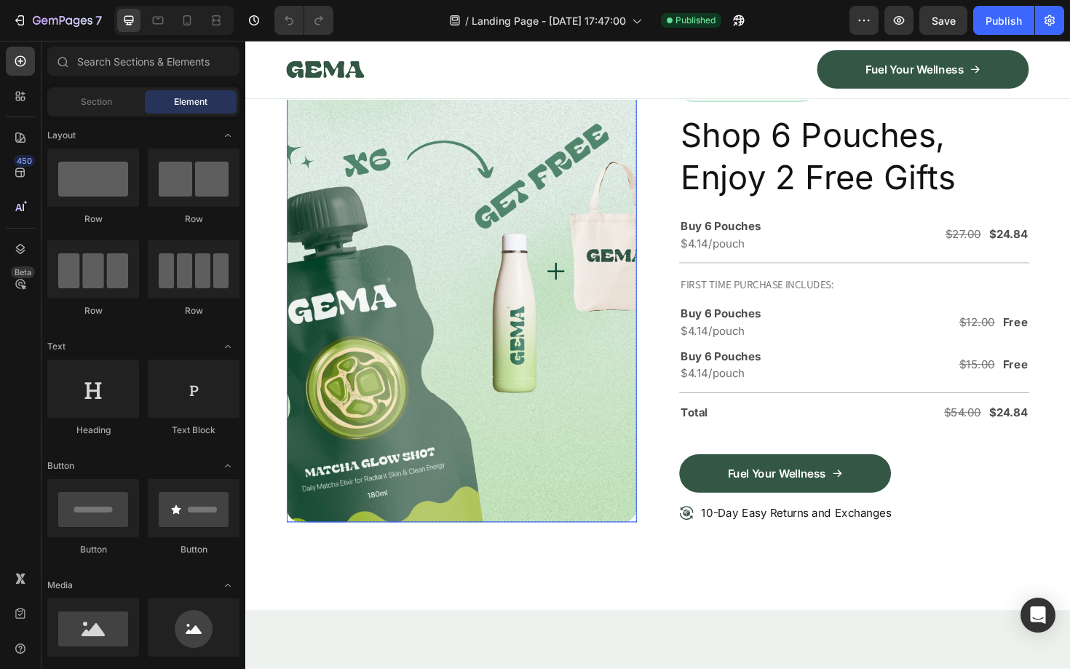
click at [487, 536] on img at bounding box center [474, 314] width 370 height 471
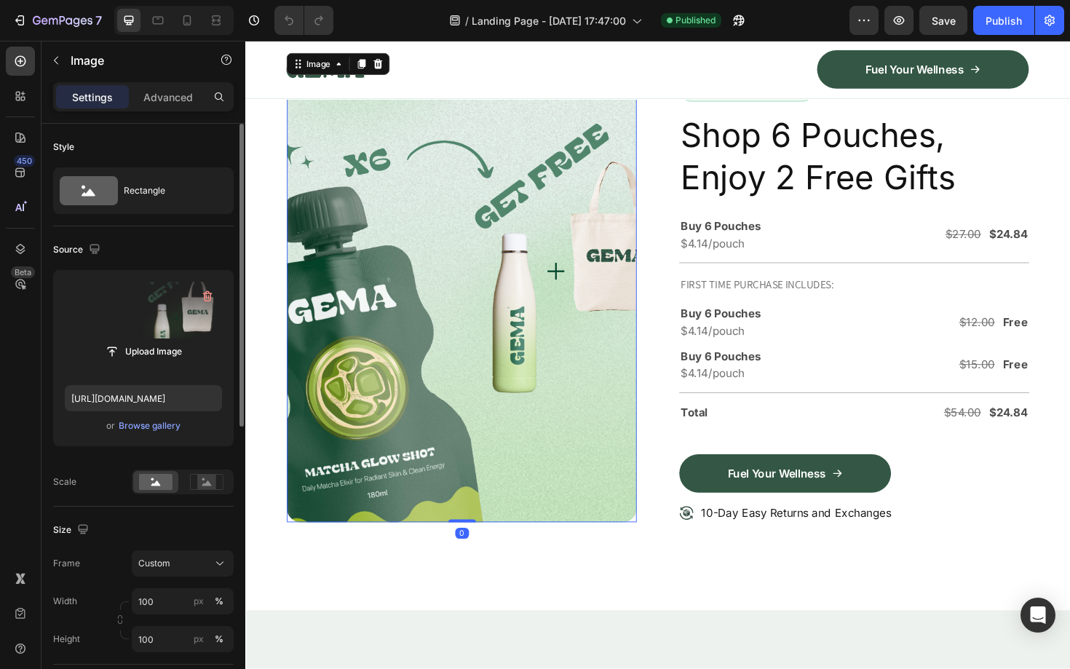
click at [135, 311] on label at bounding box center [143, 328] width 157 height 92
click at [135, 339] on input "file" at bounding box center [143, 351] width 100 height 25
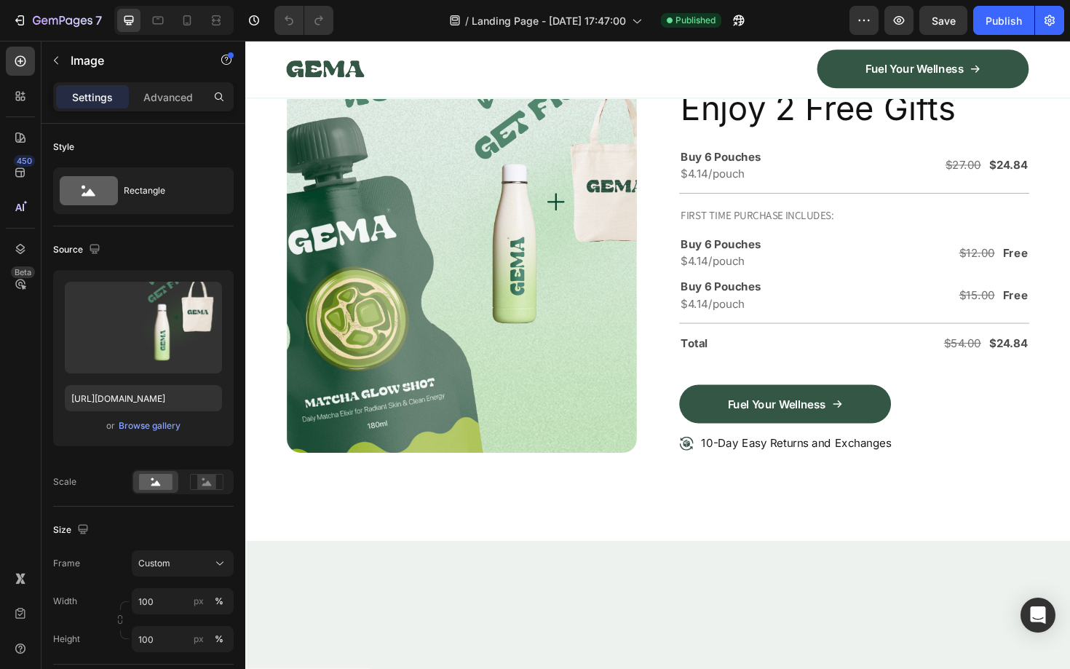
scroll to position [3314, 0]
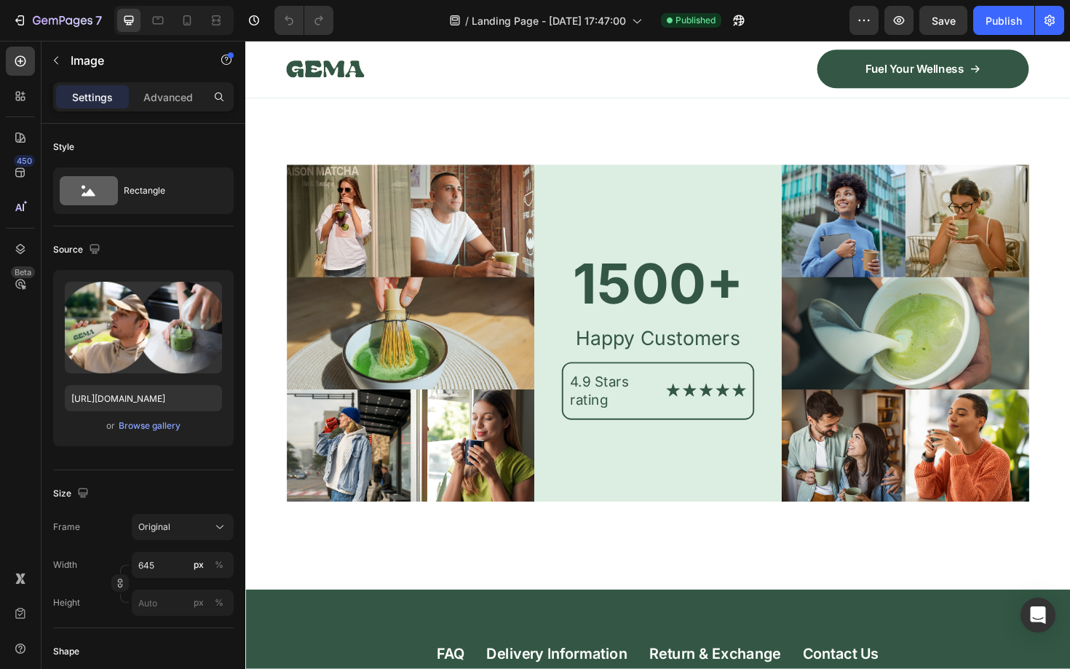
scroll to position [6554, 0]
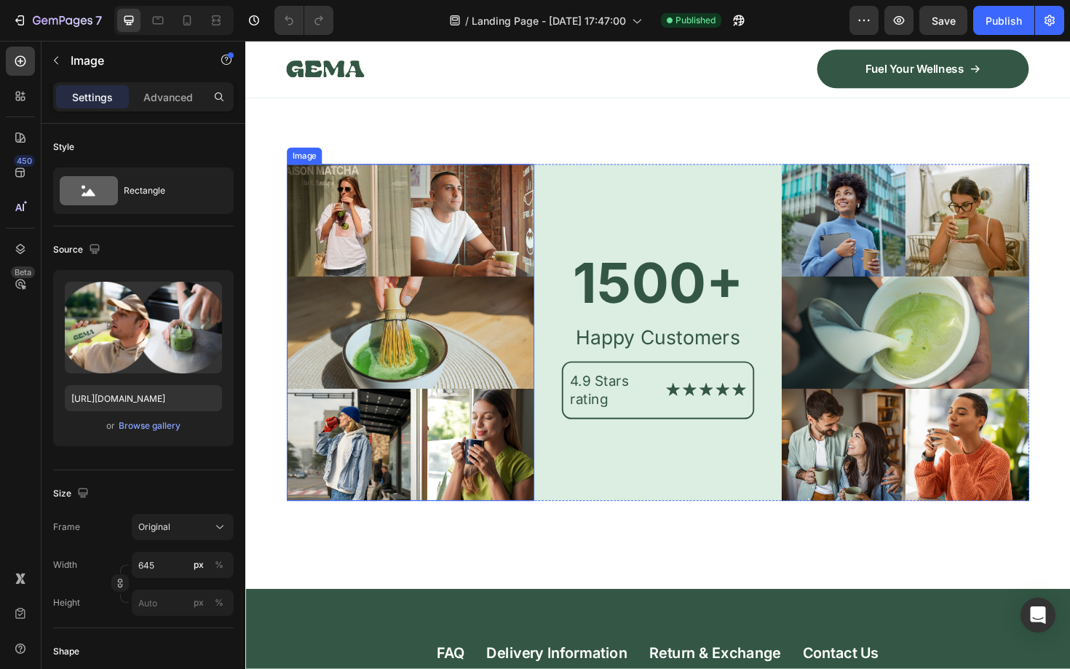
click at [318, 366] on img at bounding box center [420, 350] width 262 height 357
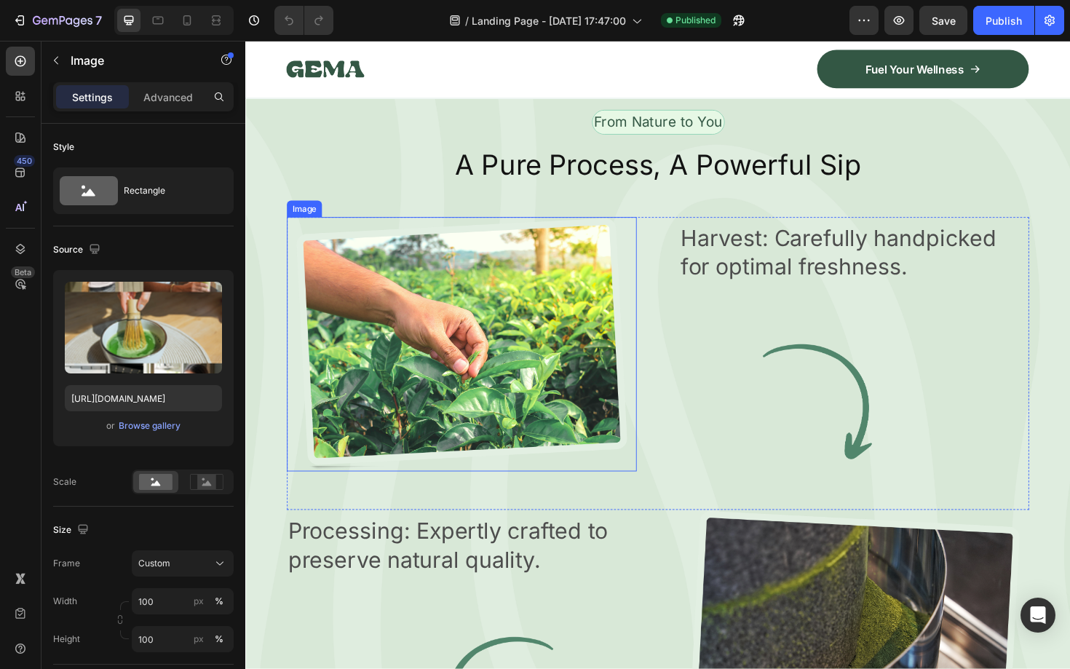
scroll to position [2189, 0]
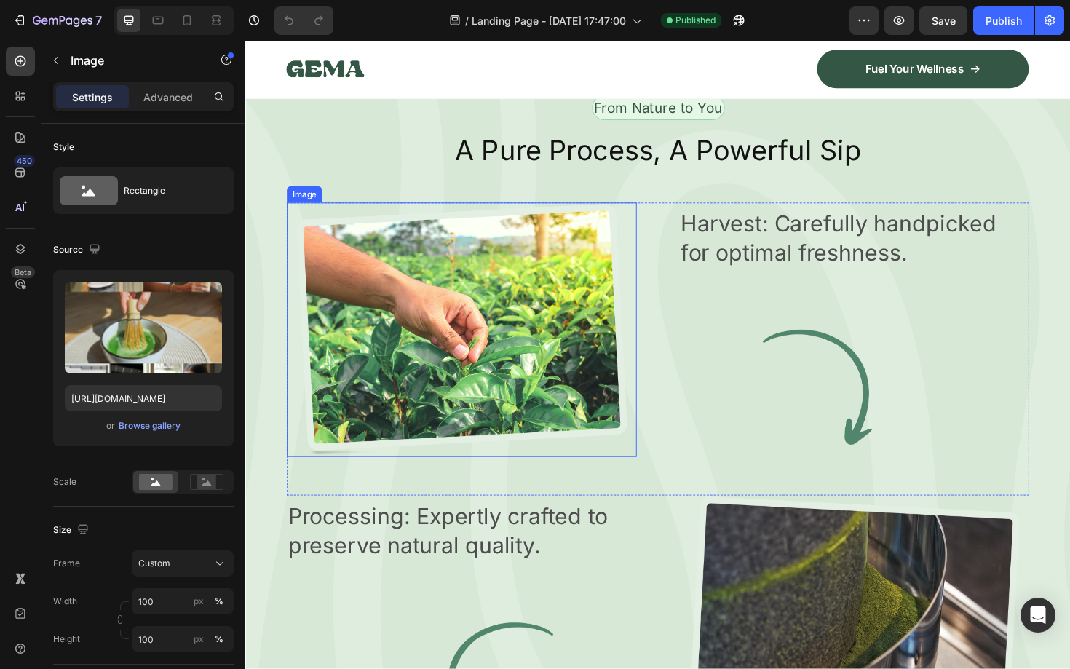
click at [466, 350] on img at bounding box center [474, 346] width 370 height 269
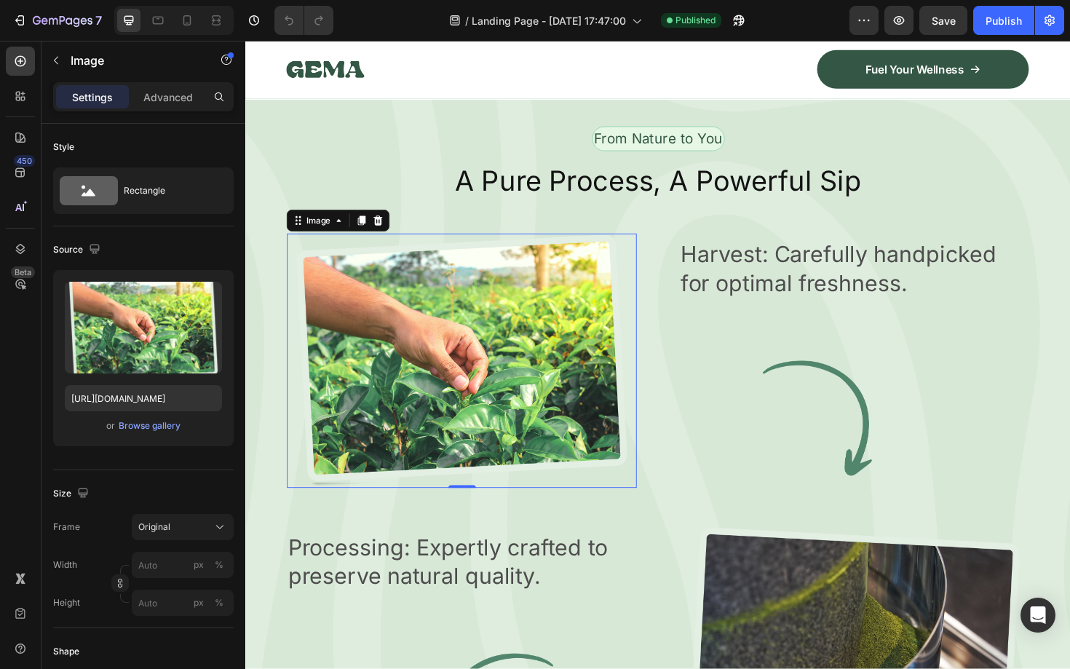
scroll to position [2158, 0]
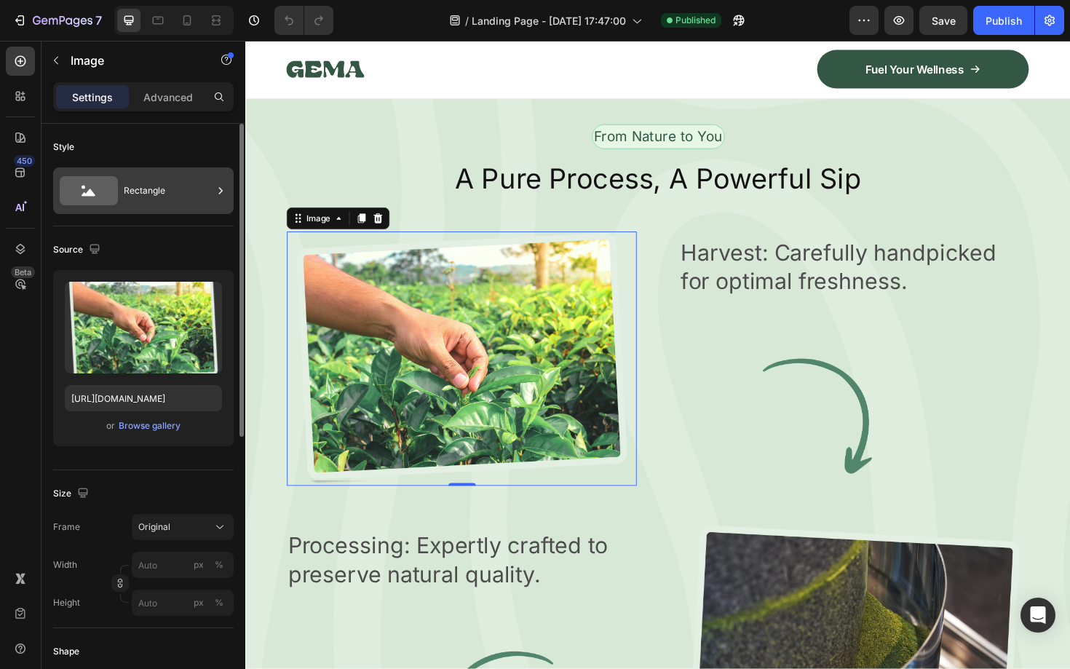
click at [204, 201] on div "Rectangle" at bounding box center [168, 190] width 89 height 33
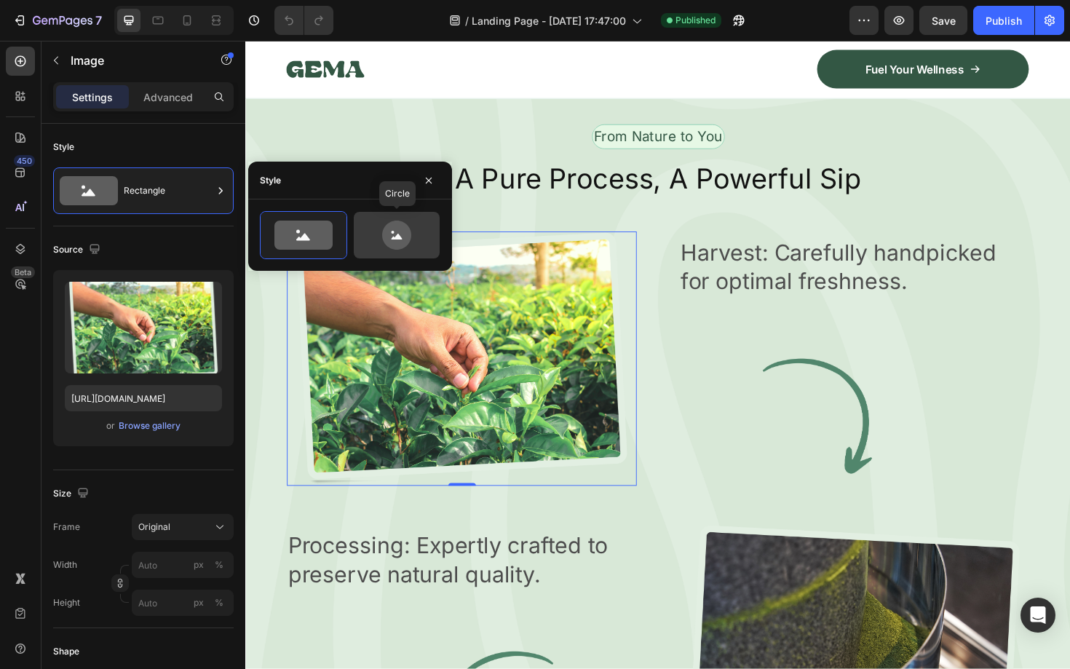
click at [391, 236] on icon at bounding box center [396, 234] width 29 height 29
type input "80"
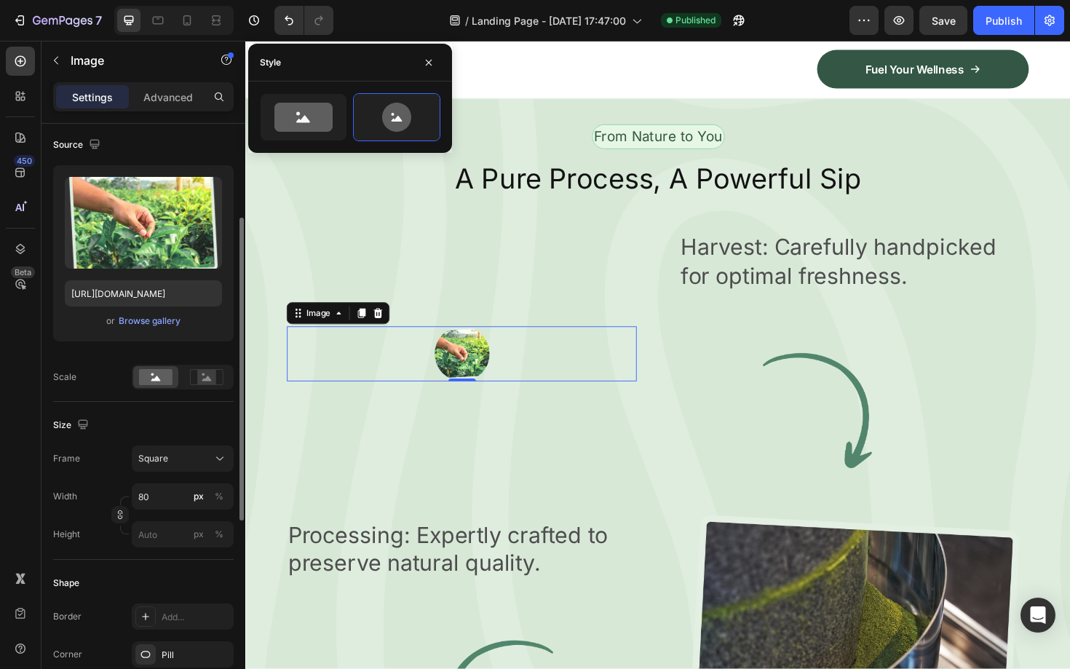
scroll to position [136, 0]
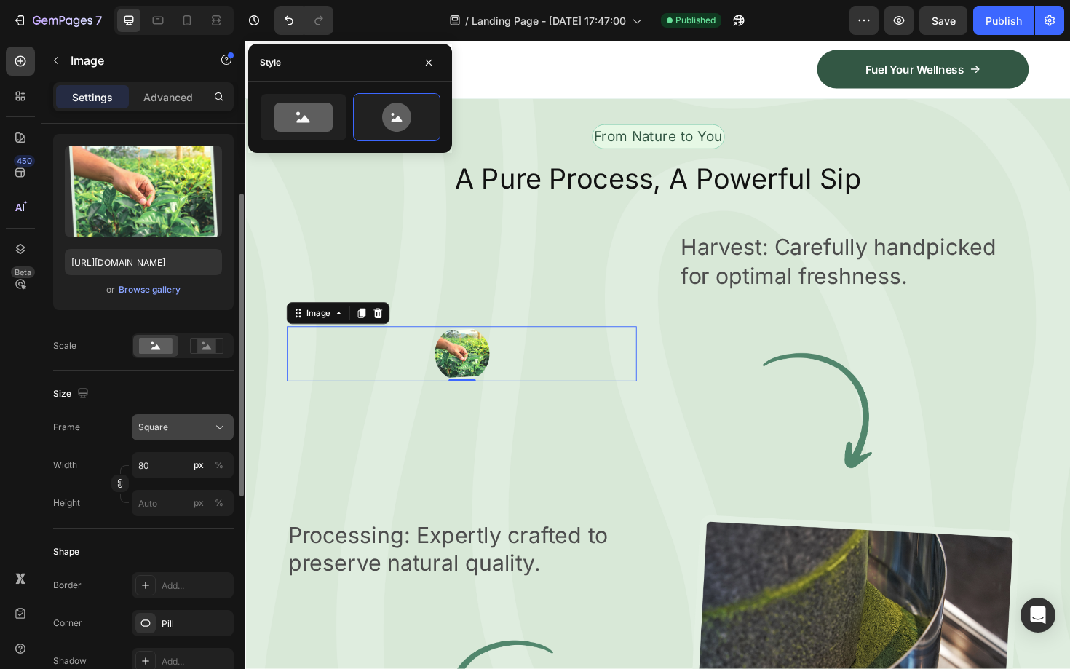
click at [227, 430] on button "Square" at bounding box center [183, 427] width 102 height 26
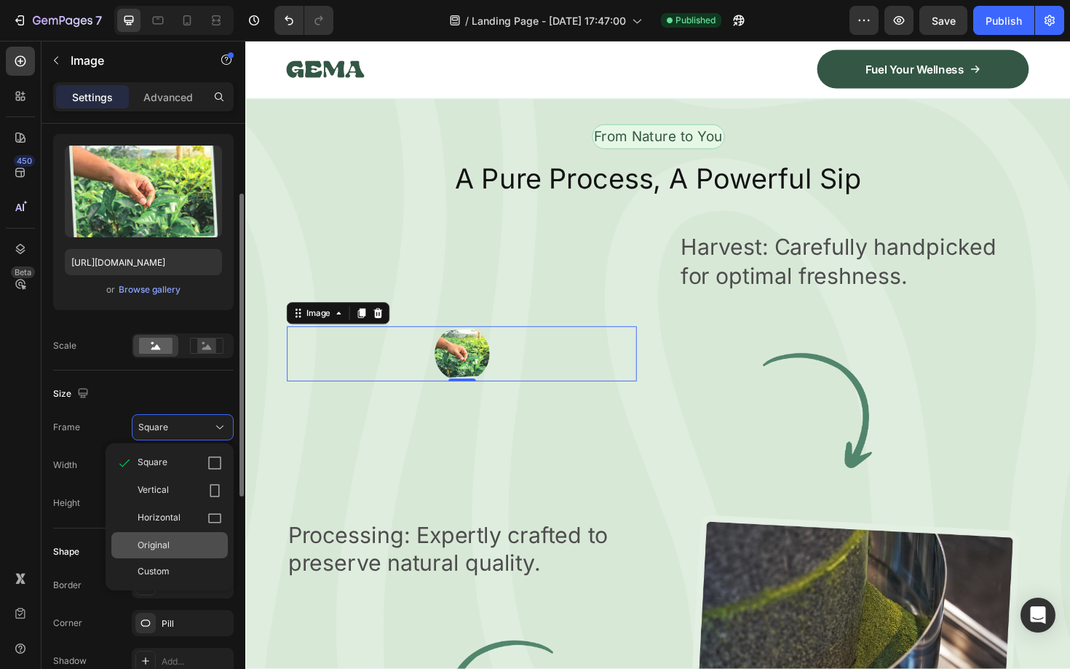
click at [164, 544] on span "Original" at bounding box center [154, 544] width 32 height 13
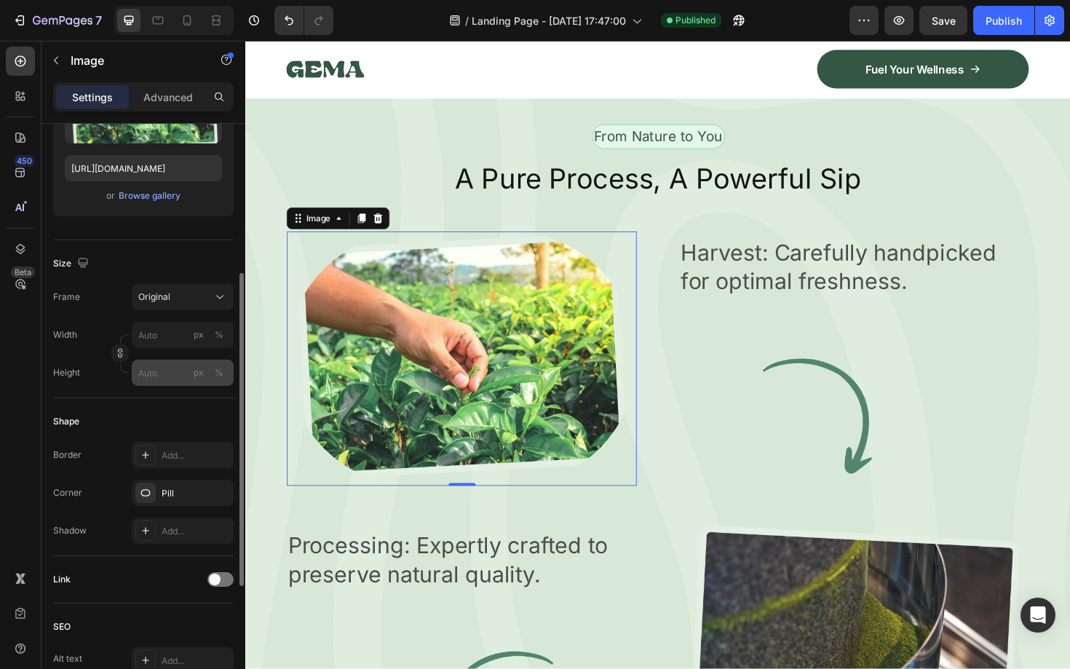
scroll to position [251, 0]
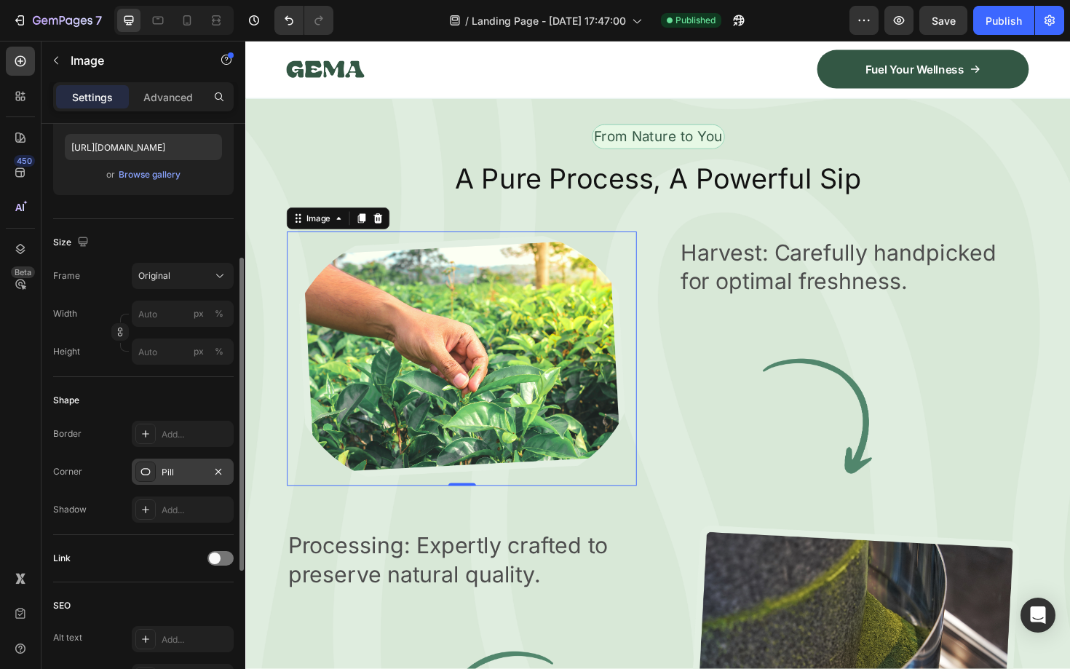
click at [180, 474] on div "Pill" at bounding box center [183, 472] width 42 height 13
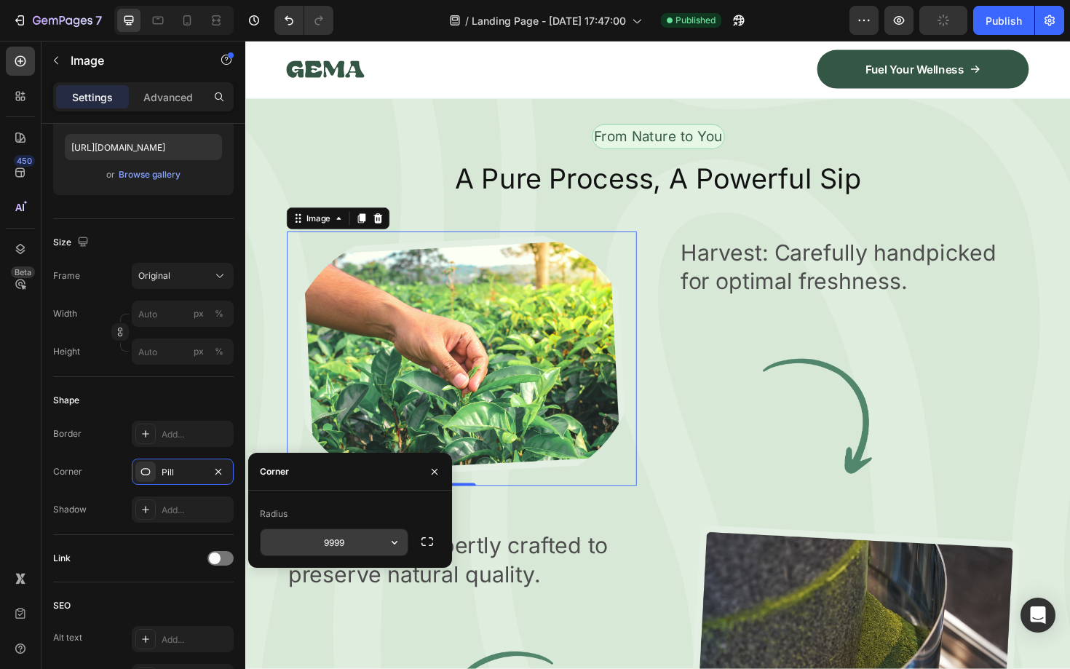
click at [339, 543] on input "9999" at bounding box center [333, 542] width 147 height 26
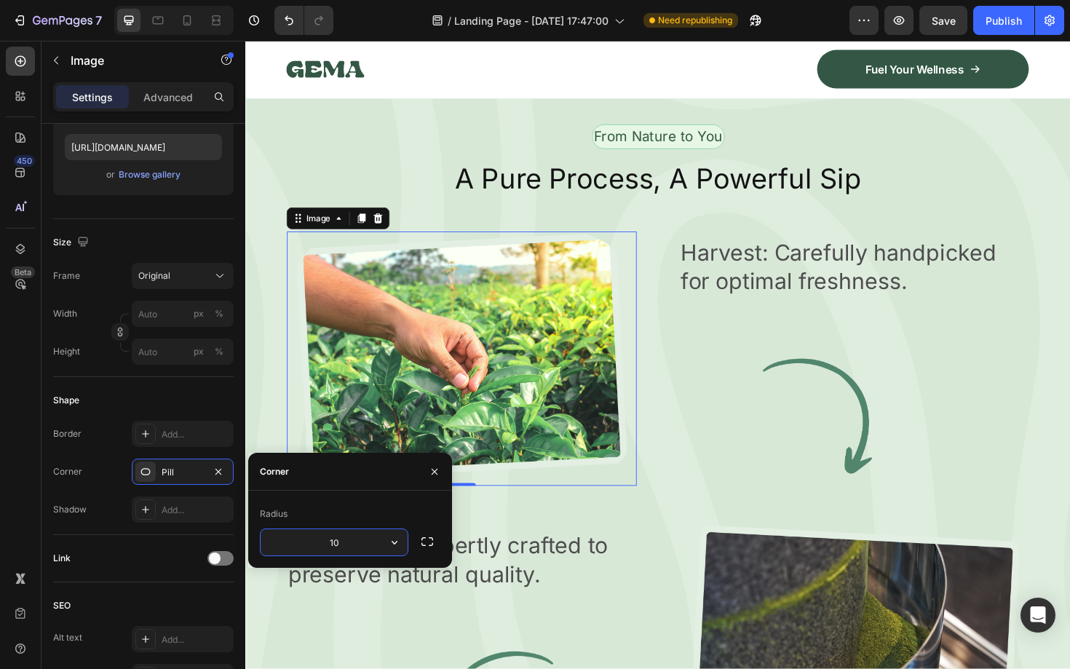
type input "1"
type input "9999"
click at [194, 277] on div "Original" at bounding box center [173, 275] width 71 height 13
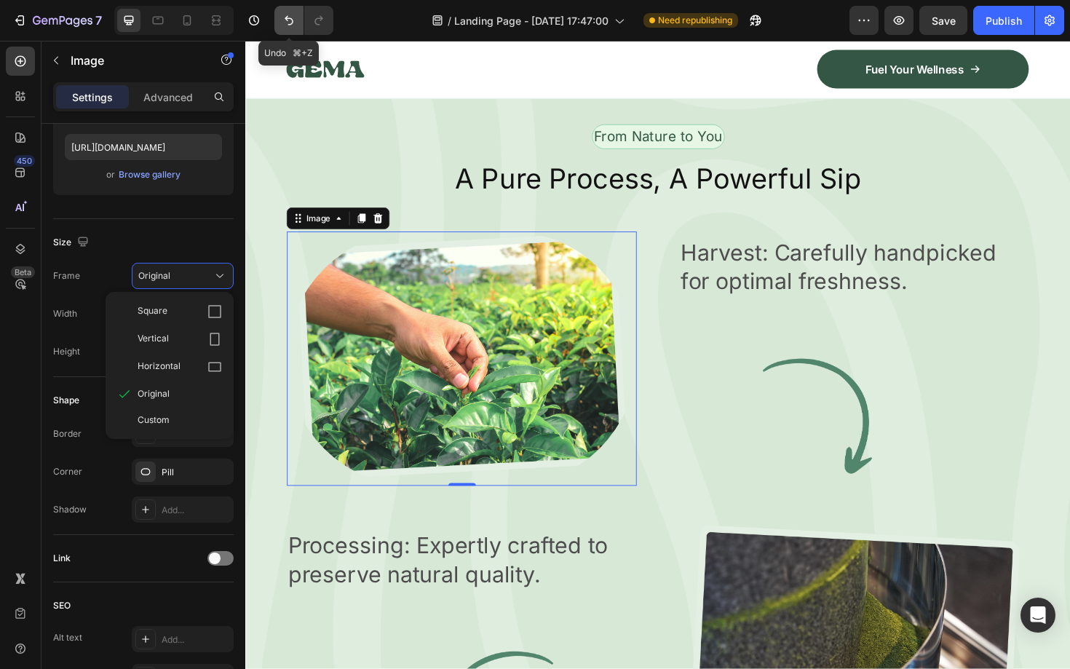
click at [283, 20] on icon "Undo/Redo" at bounding box center [289, 20] width 15 height 15
type input "80"
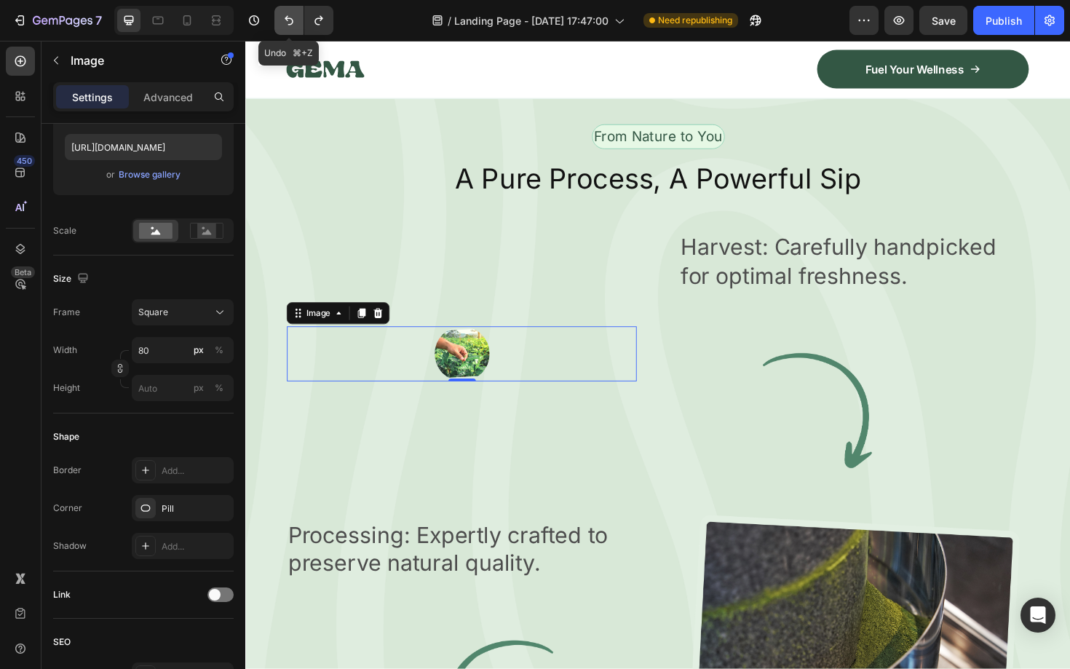
click at [283, 20] on icon "Undo/Redo" at bounding box center [289, 20] width 15 height 15
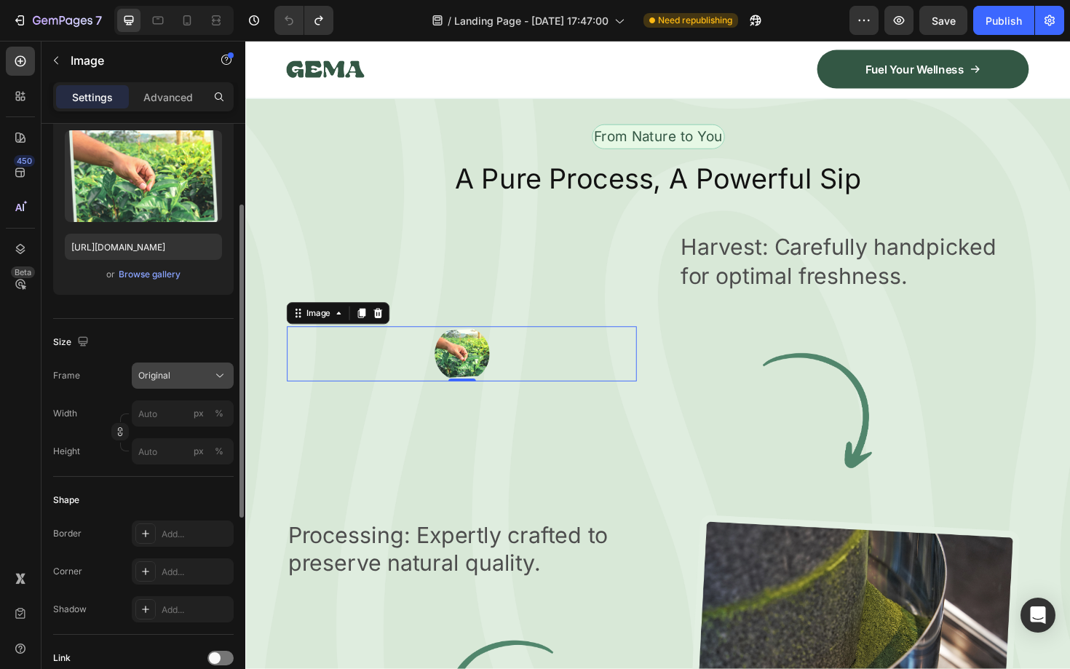
scroll to position [0, 0]
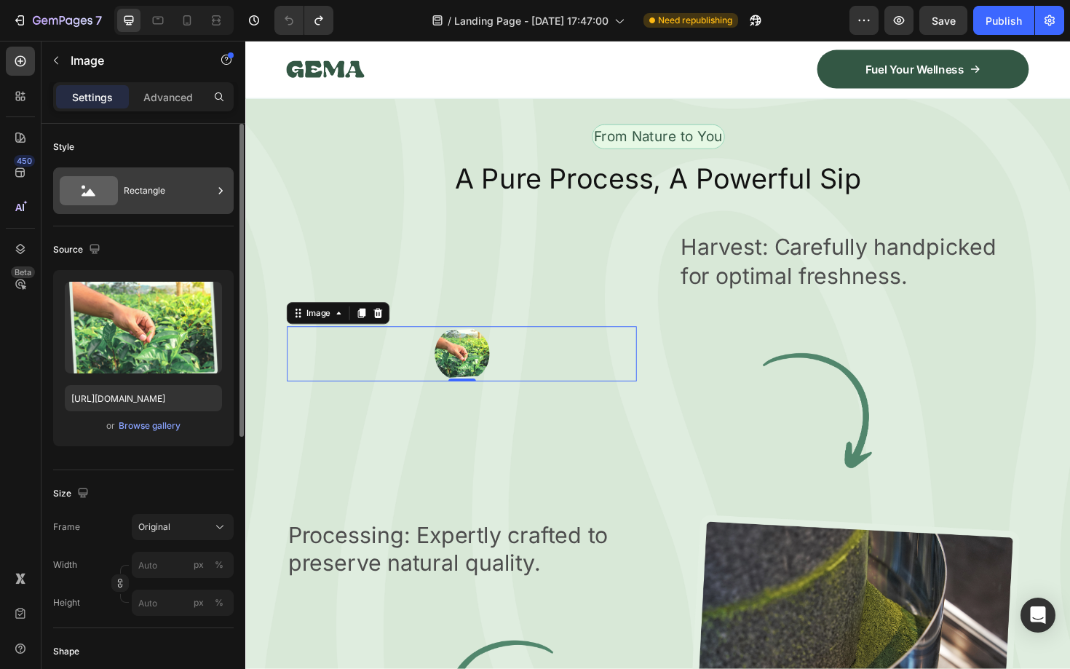
click at [210, 188] on div "Rectangle" at bounding box center [168, 190] width 89 height 33
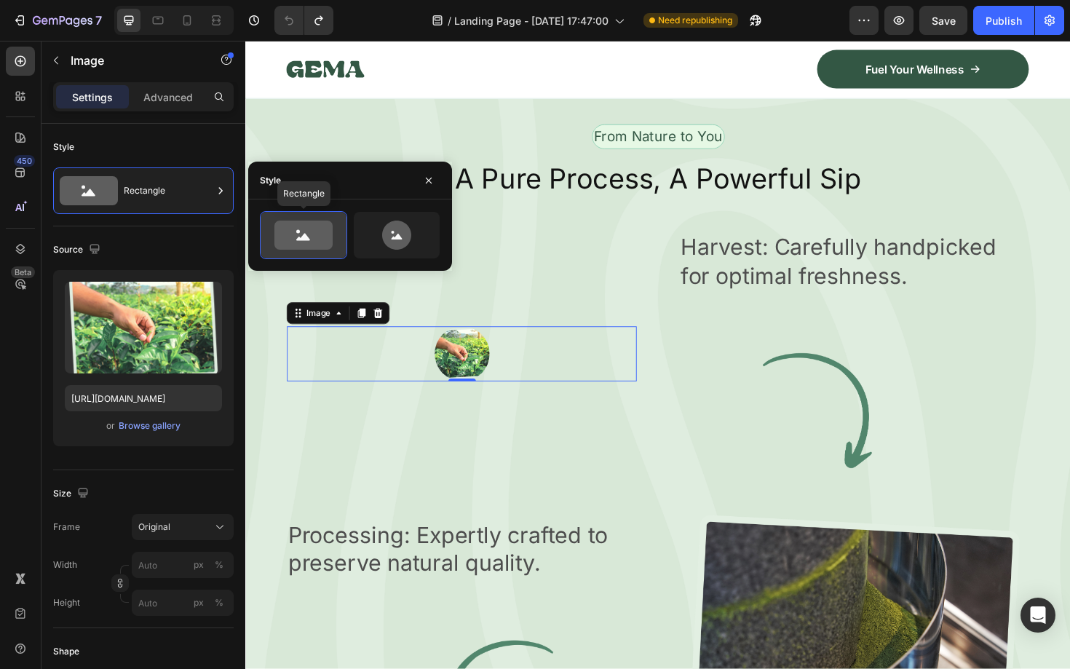
click at [315, 236] on icon at bounding box center [303, 234] width 58 height 29
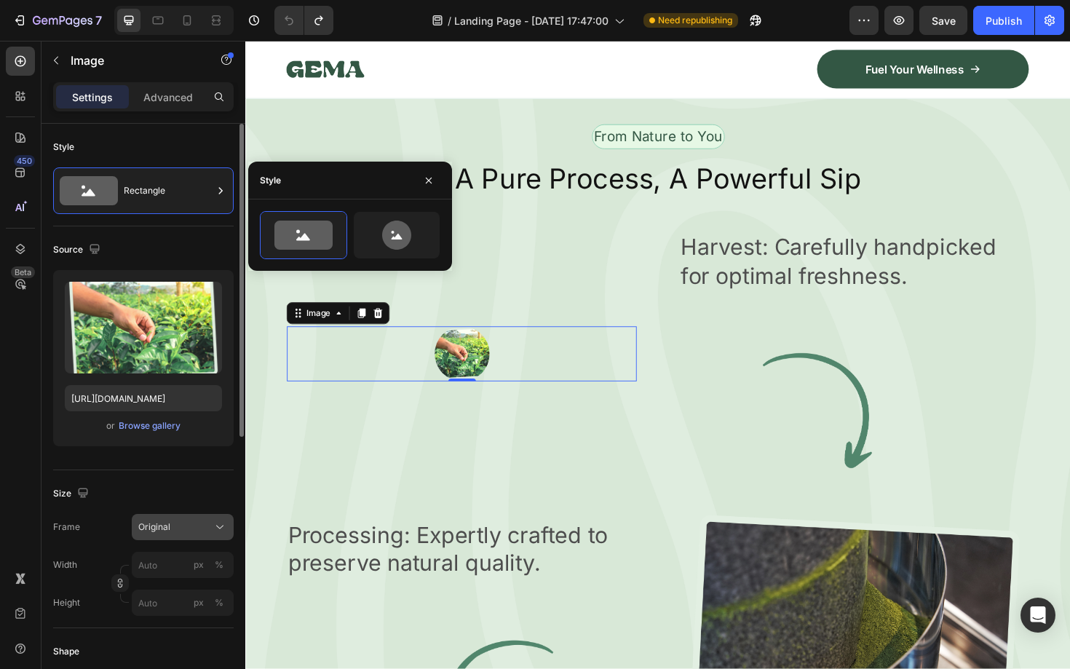
click at [186, 525] on div "Original" at bounding box center [173, 526] width 71 height 13
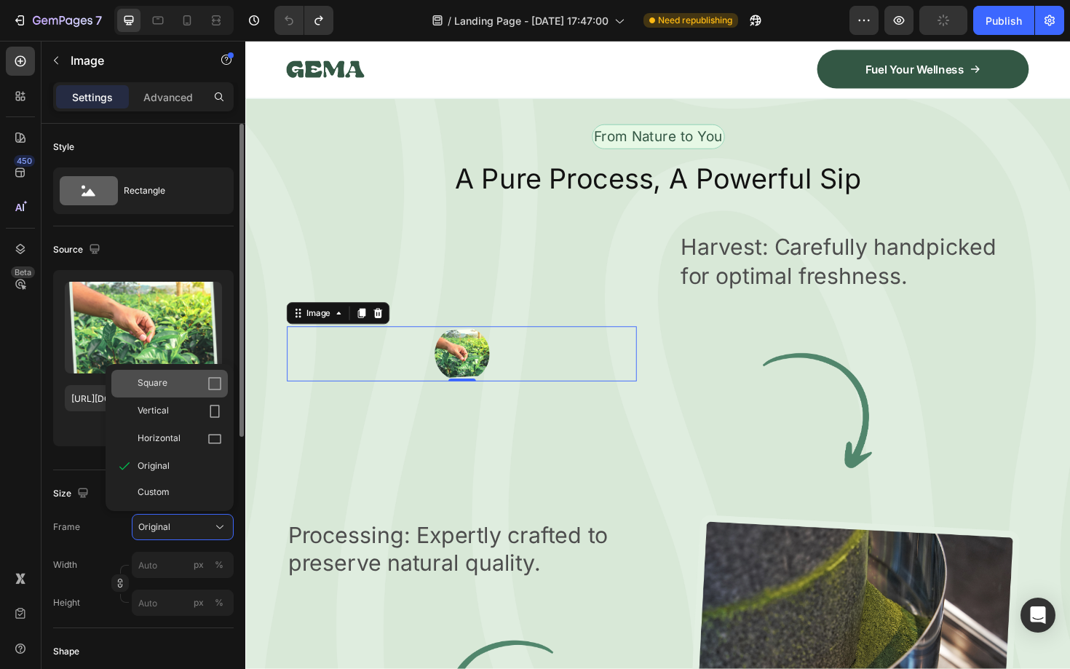
click at [165, 383] on span "Square" at bounding box center [153, 383] width 30 height 15
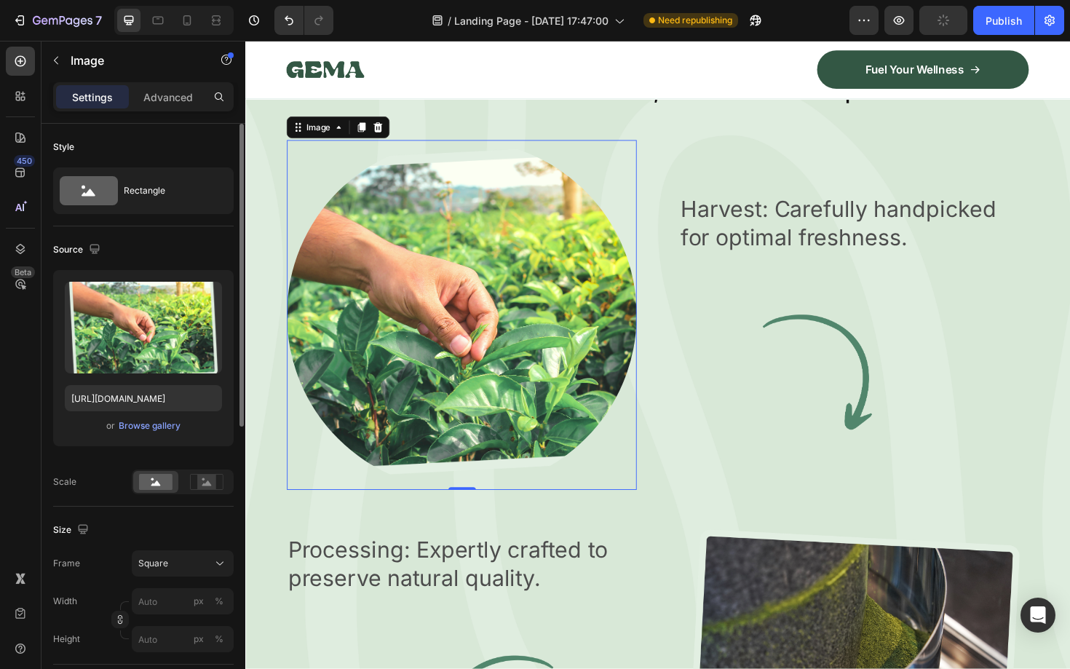
scroll to position [2239, 0]
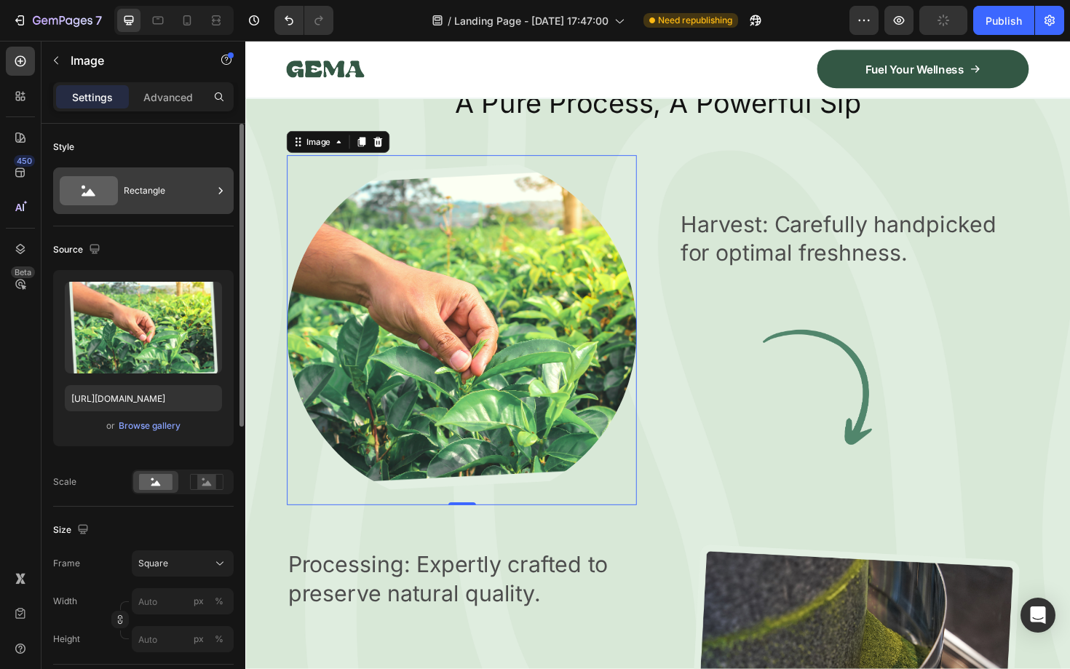
click at [201, 188] on div "Rectangle" at bounding box center [168, 190] width 89 height 33
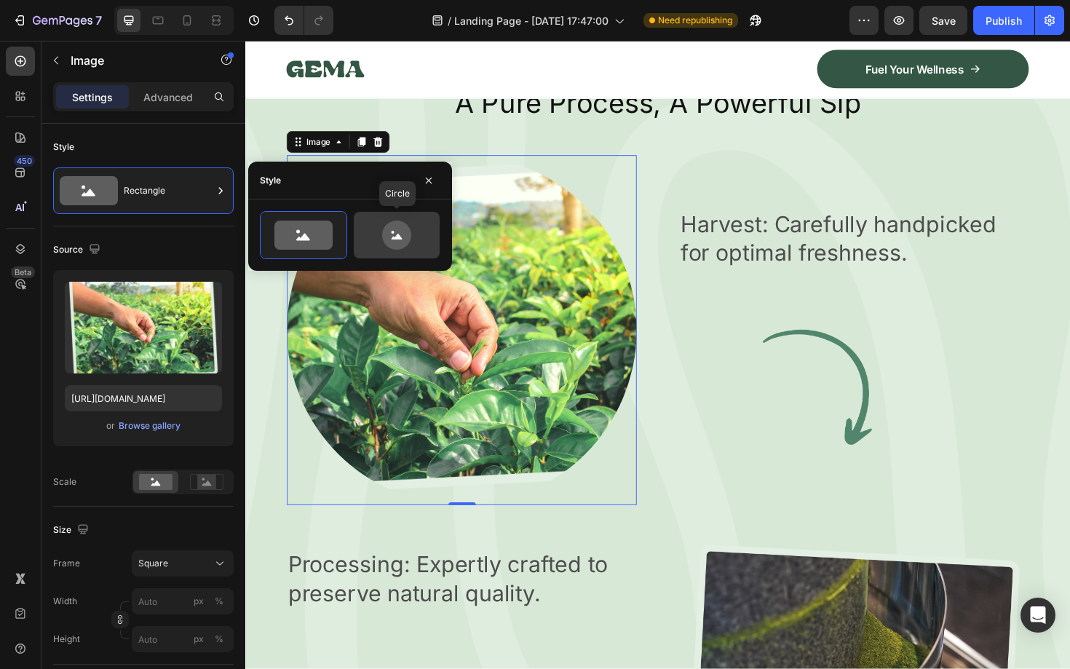
click at [410, 223] on icon at bounding box center [396, 234] width 68 height 29
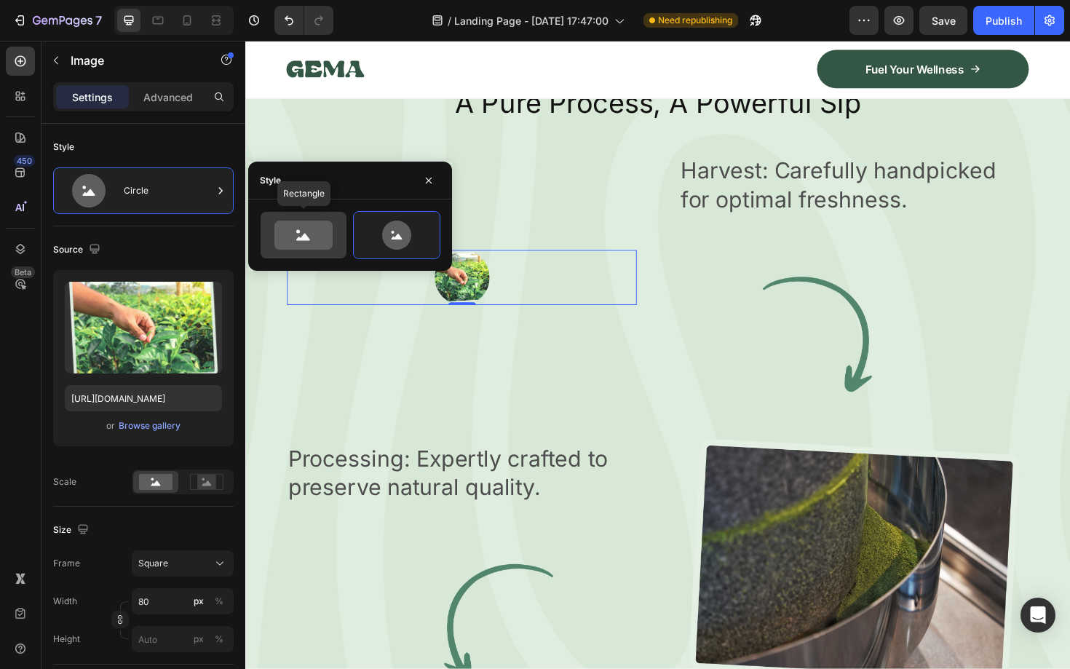
click at [312, 236] on icon at bounding box center [303, 234] width 58 height 29
type input "100"
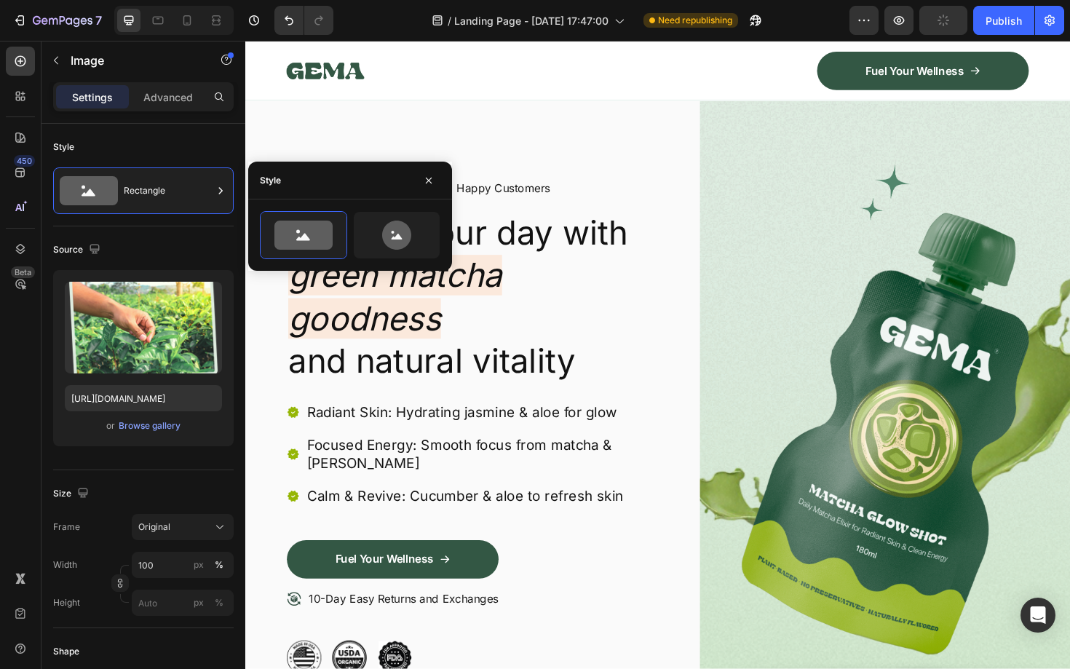
scroll to position [0, 0]
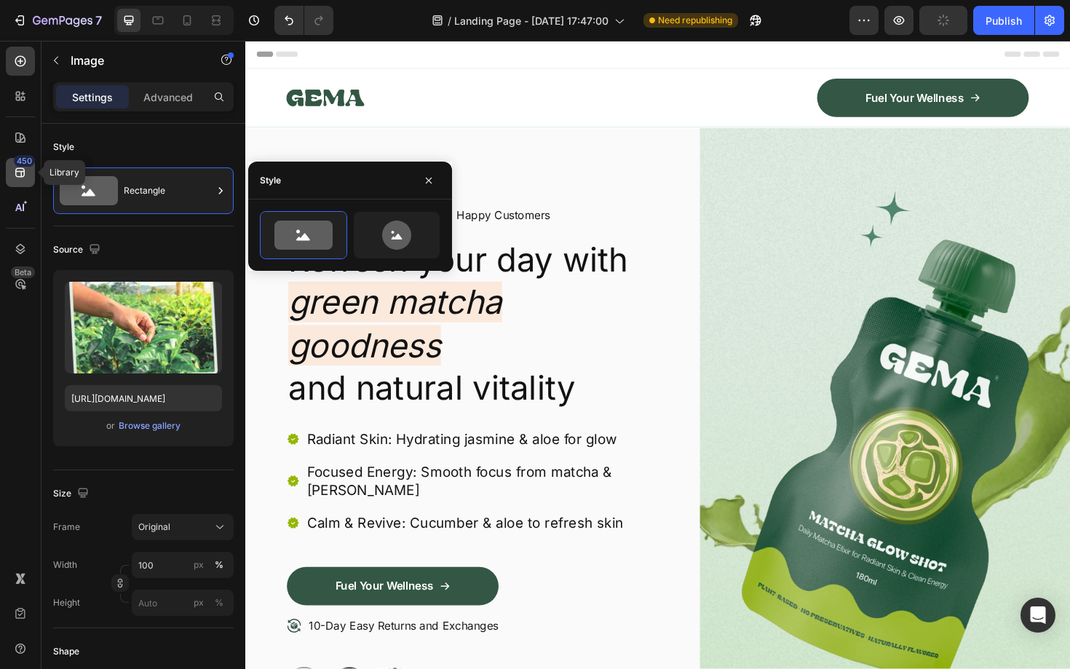
click at [20, 170] on icon at bounding box center [20, 172] width 15 height 15
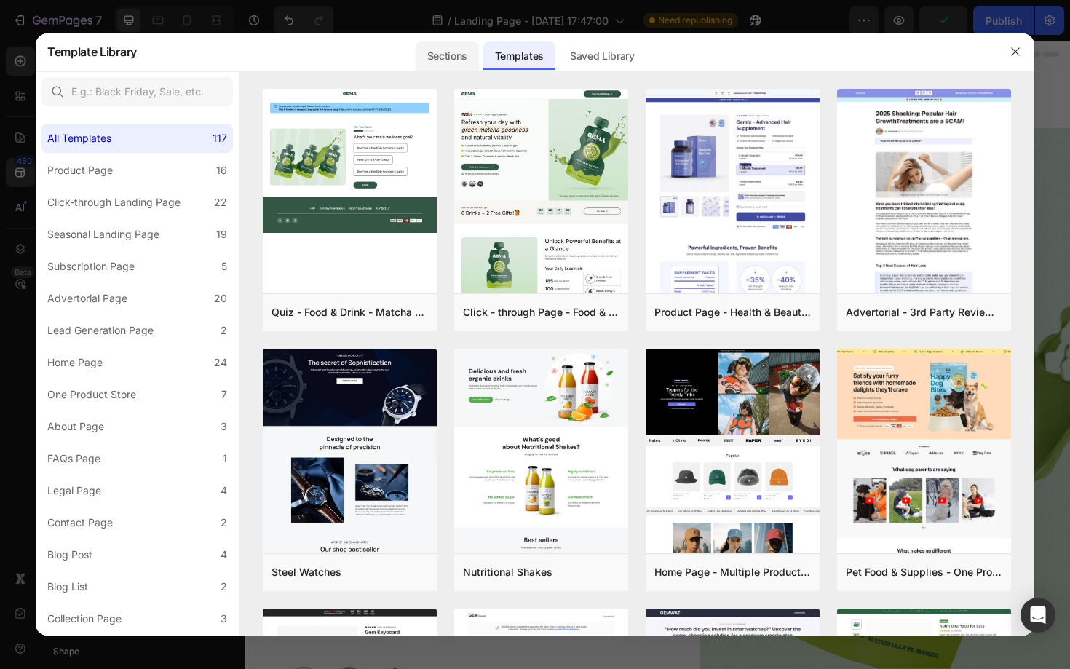
click at [436, 61] on div "Sections" at bounding box center [446, 55] width 63 height 29
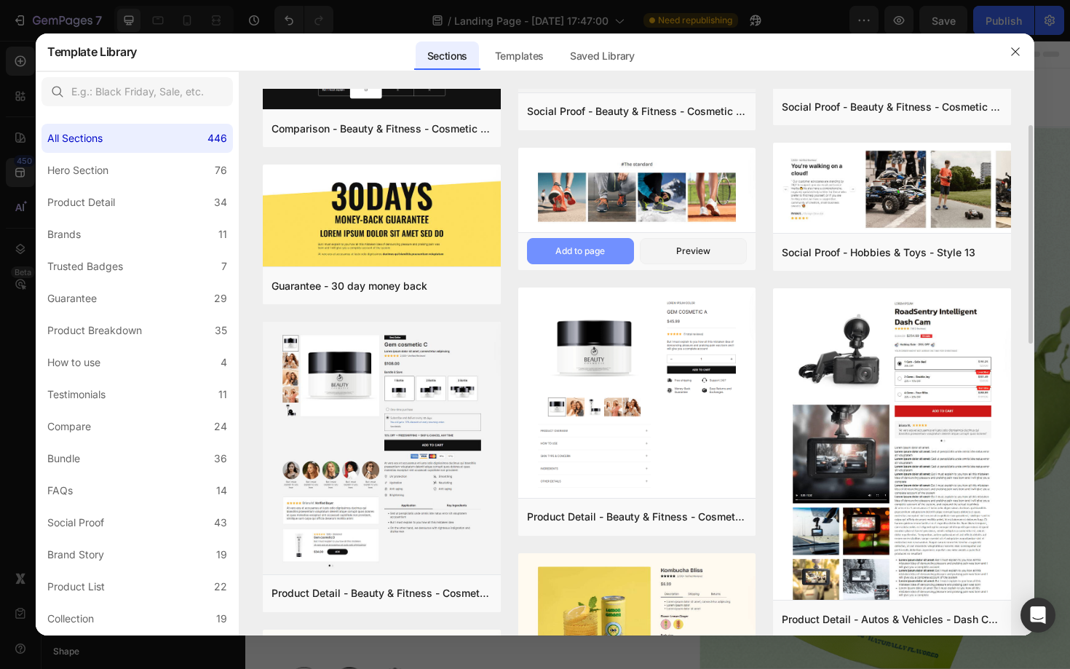
scroll to position [110, 0]
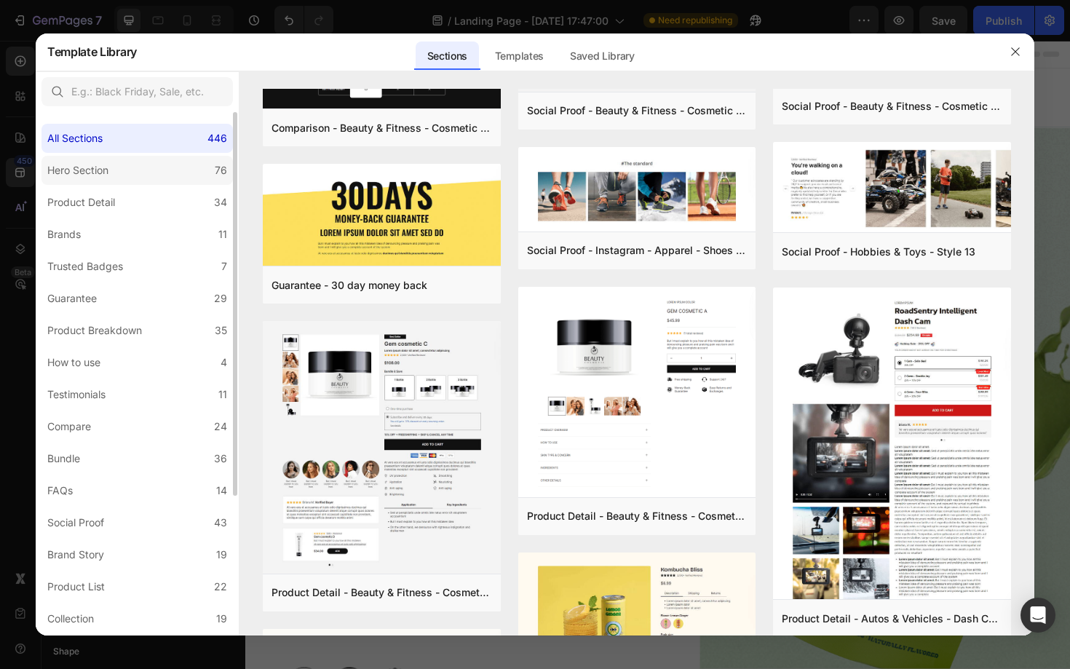
click at [98, 180] on label "Hero Section 76" at bounding box center [136, 170] width 191 height 29
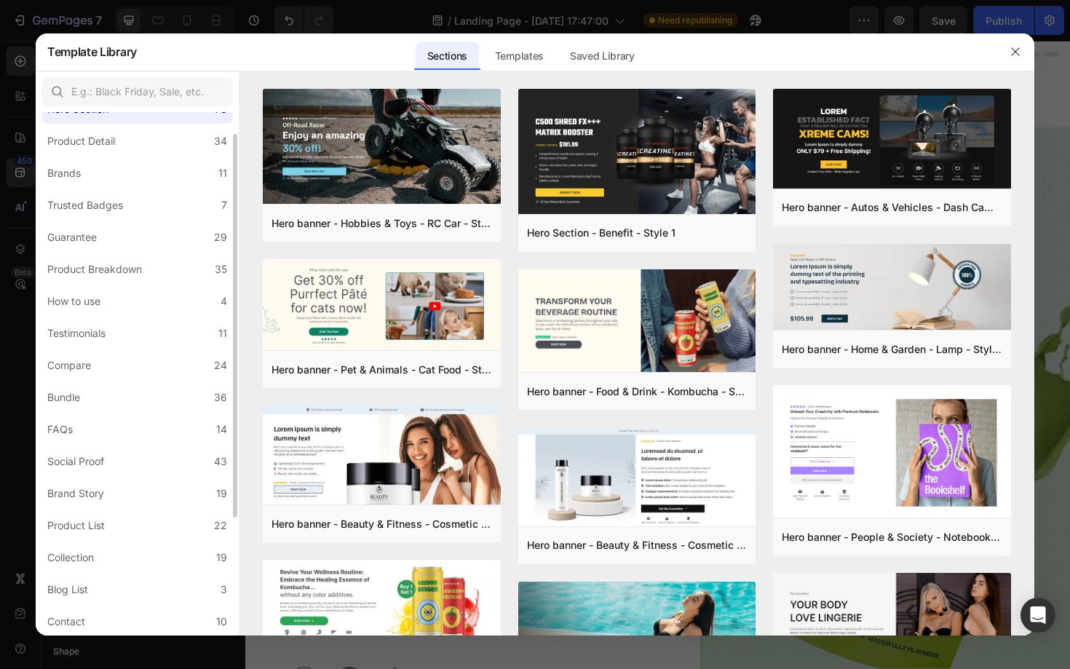
scroll to position [68, 0]
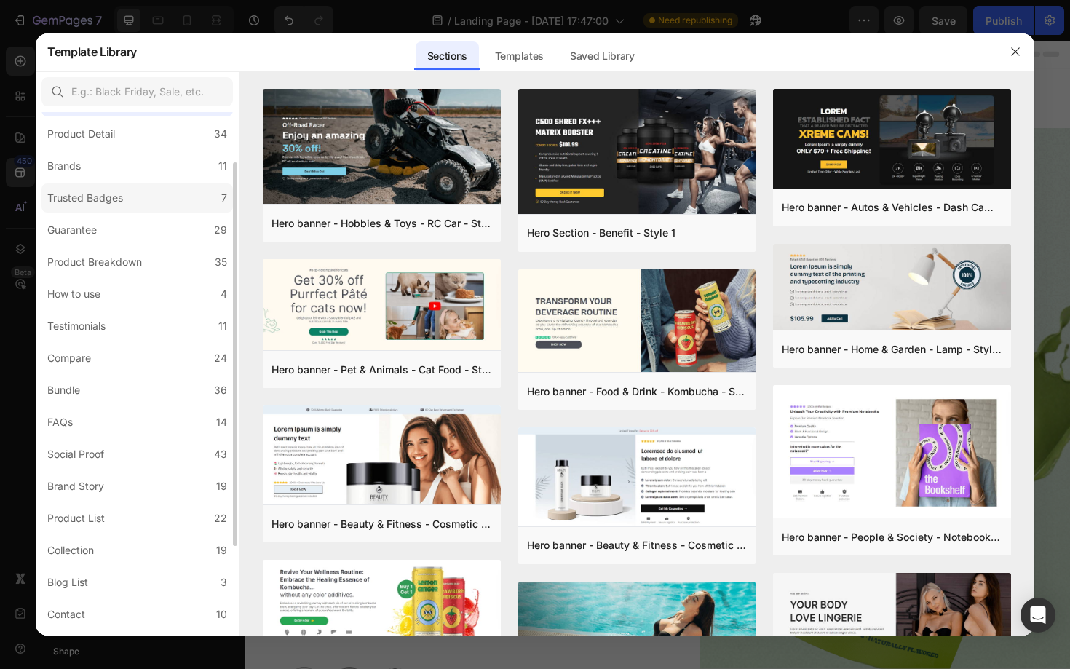
click at [126, 212] on label "Trusted Badges 7" at bounding box center [136, 197] width 191 height 29
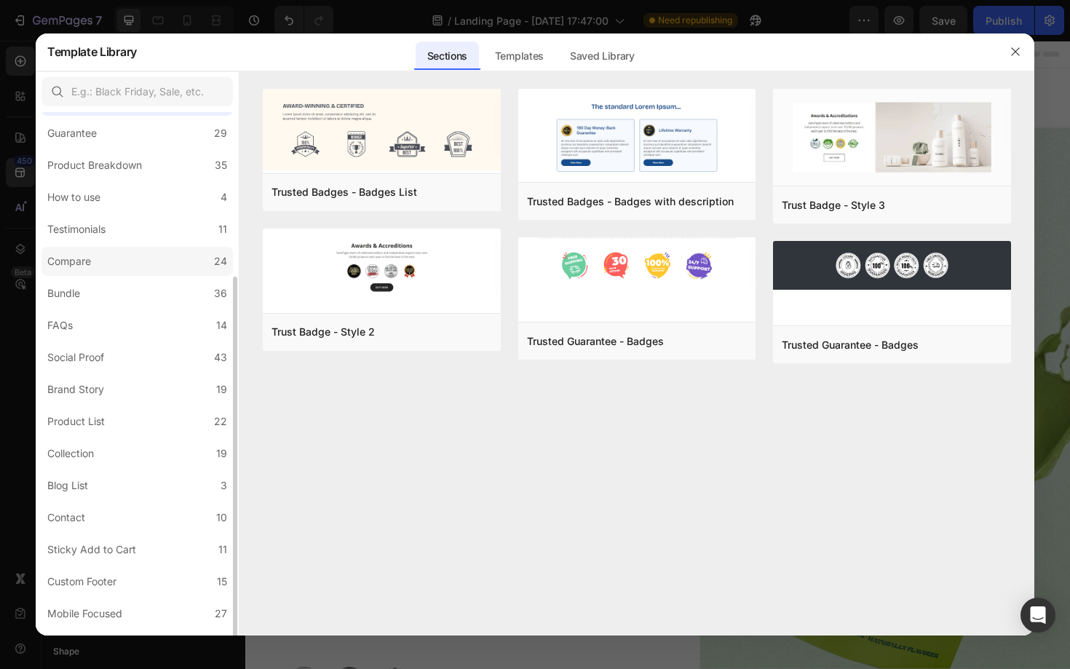
scroll to position [190, 0]
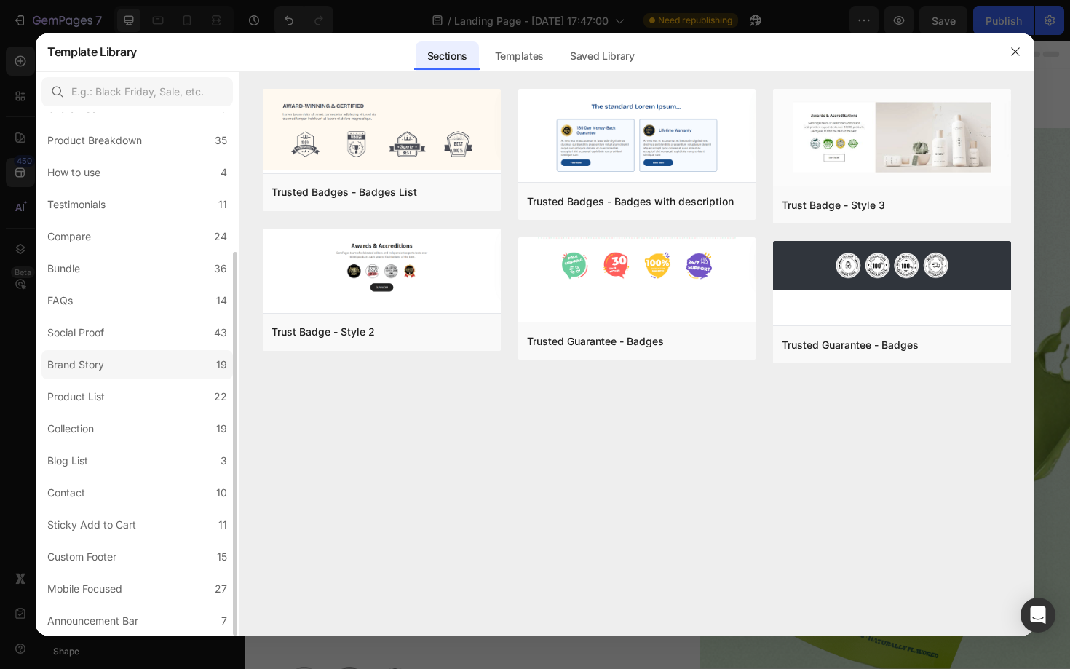
click at [143, 367] on label "Brand Story 19" at bounding box center [136, 364] width 191 height 29
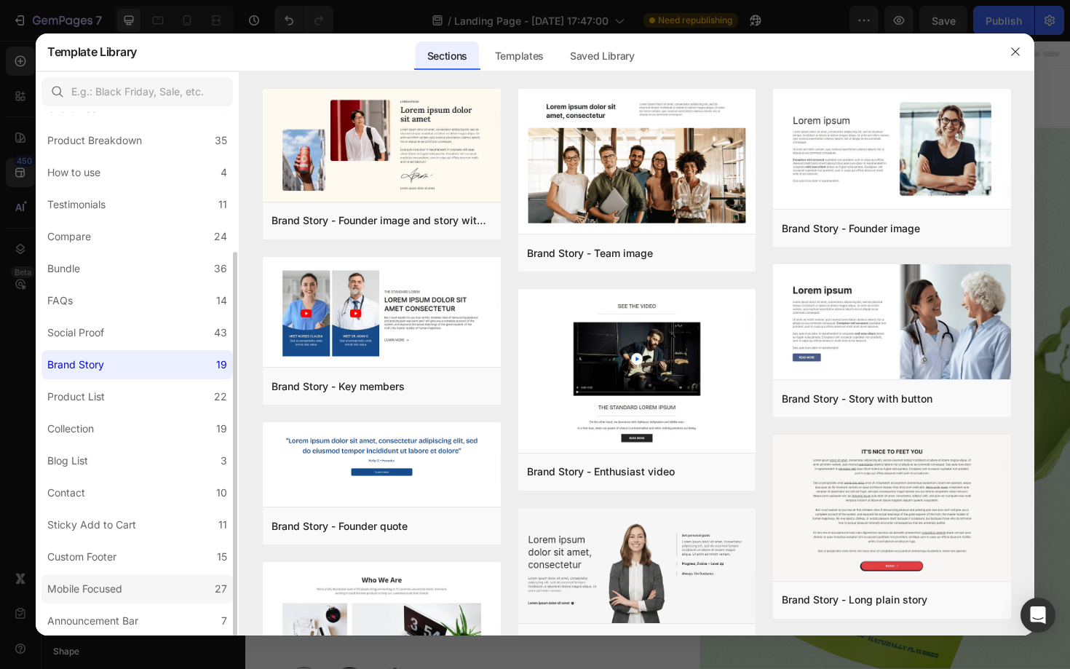
click at [135, 584] on label "Mobile Focused 27" at bounding box center [136, 588] width 191 height 29
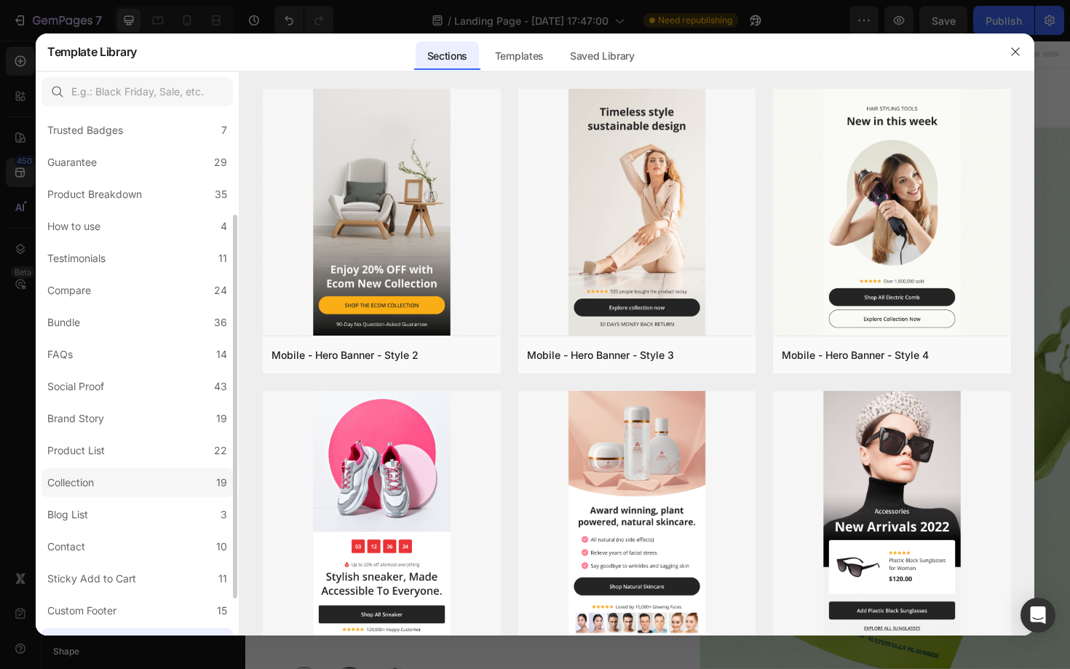
scroll to position [134, 0]
click at [101, 397] on div "Social Proof" at bounding box center [75, 388] width 57 height 17
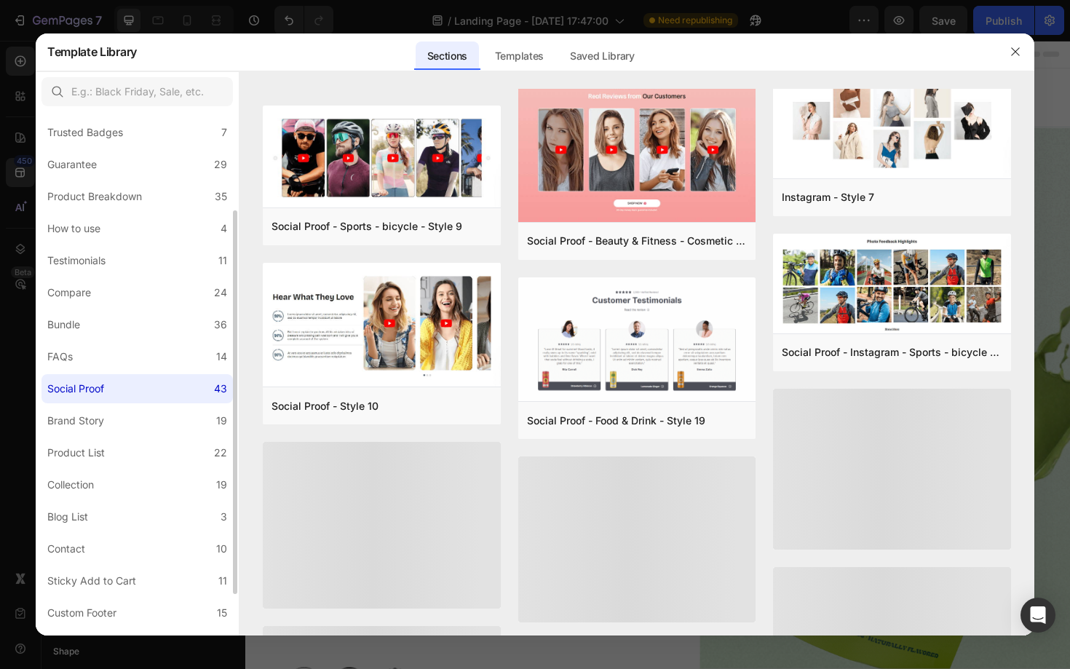
scroll to position [391, 0]
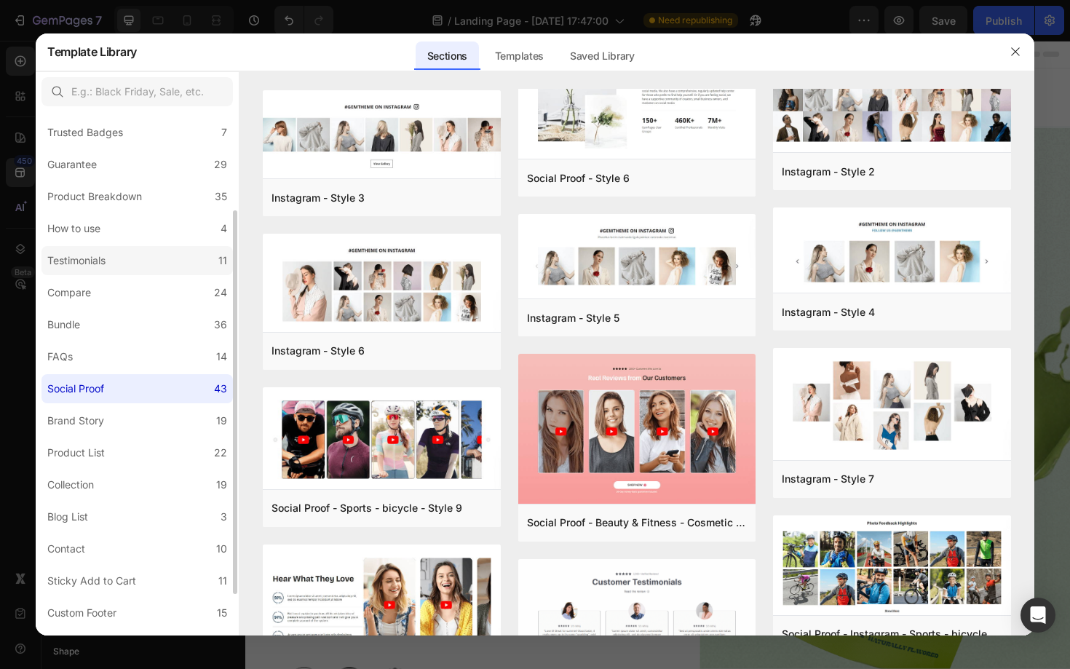
click at [133, 266] on label "Testimonials 11" at bounding box center [136, 260] width 191 height 29
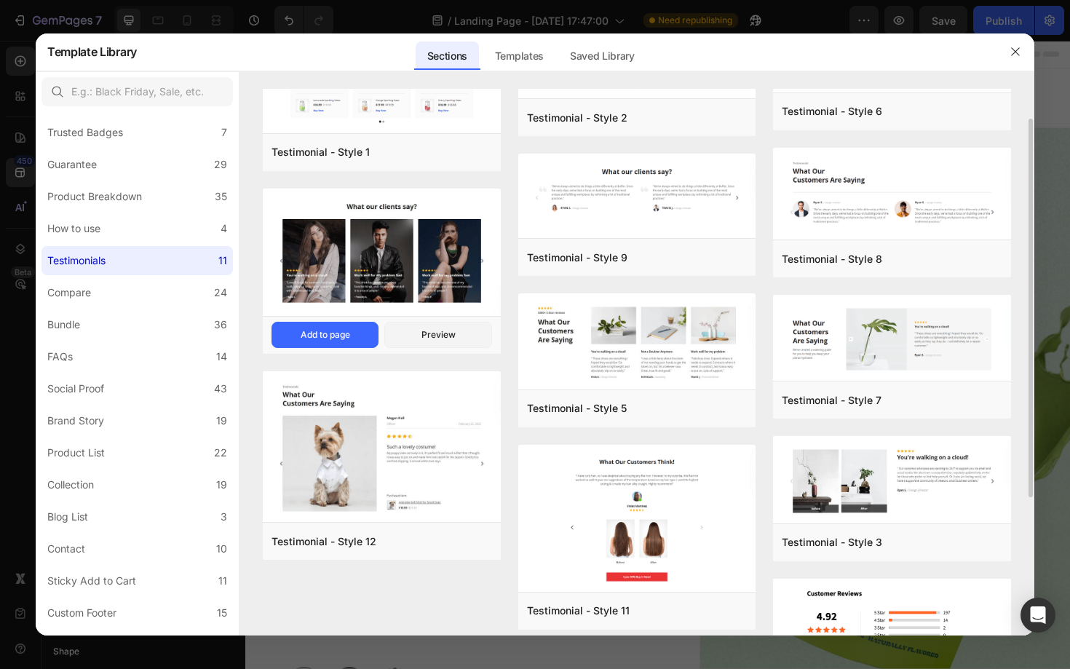
scroll to position [0, 0]
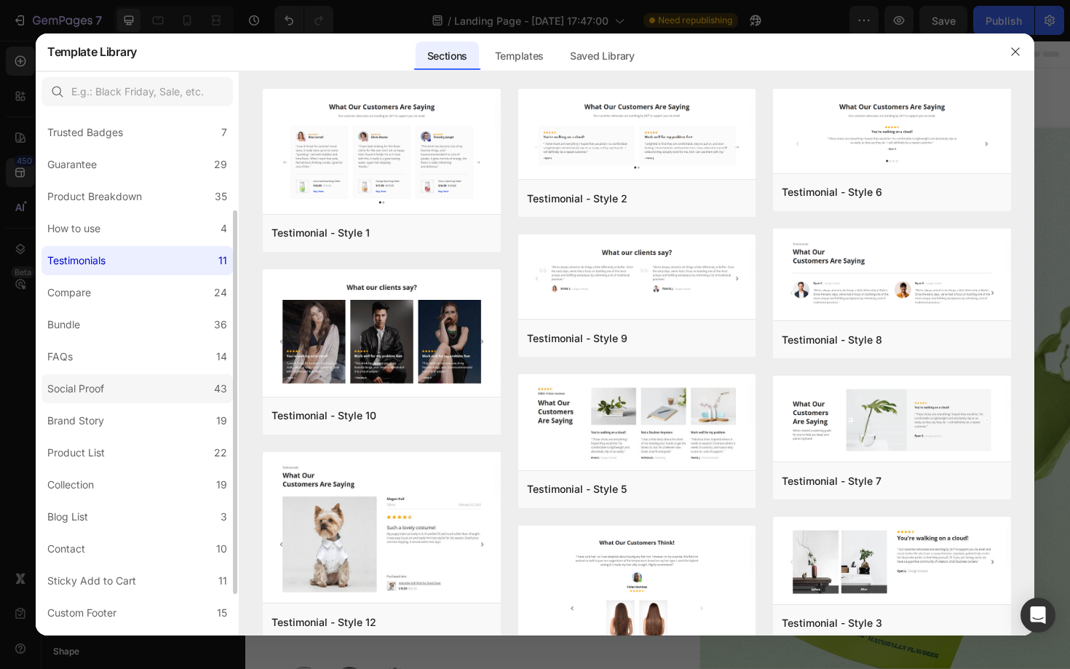
click at [94, 400] on label "Social Proof 43" at bounding box center [136, 388] width 191 height 29
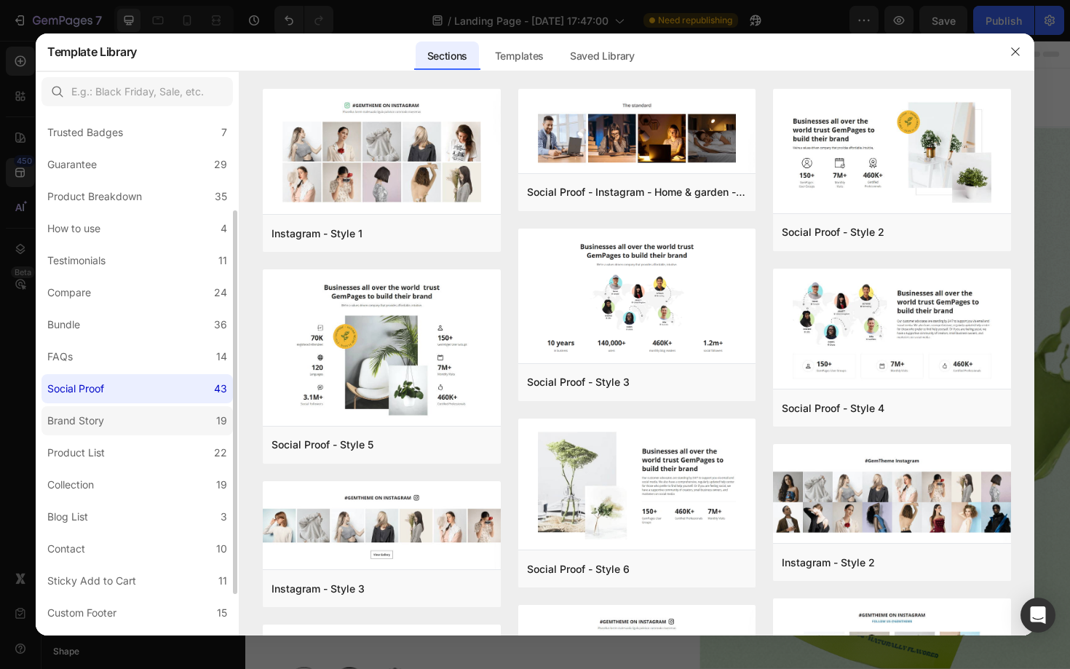
click at [118, 423] on label "Brand Story 19" at bounding box center [136, 420] width 191 height 29
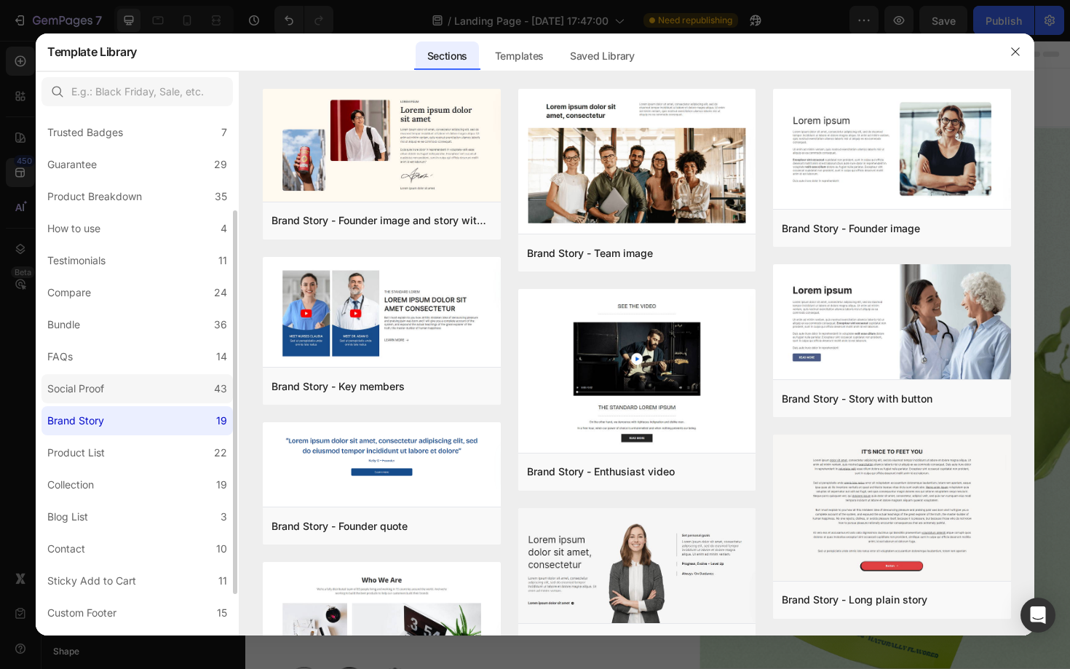
click at [106, 389] on div "Social Proof" at bounding box center [78, 388] width 63 height 17
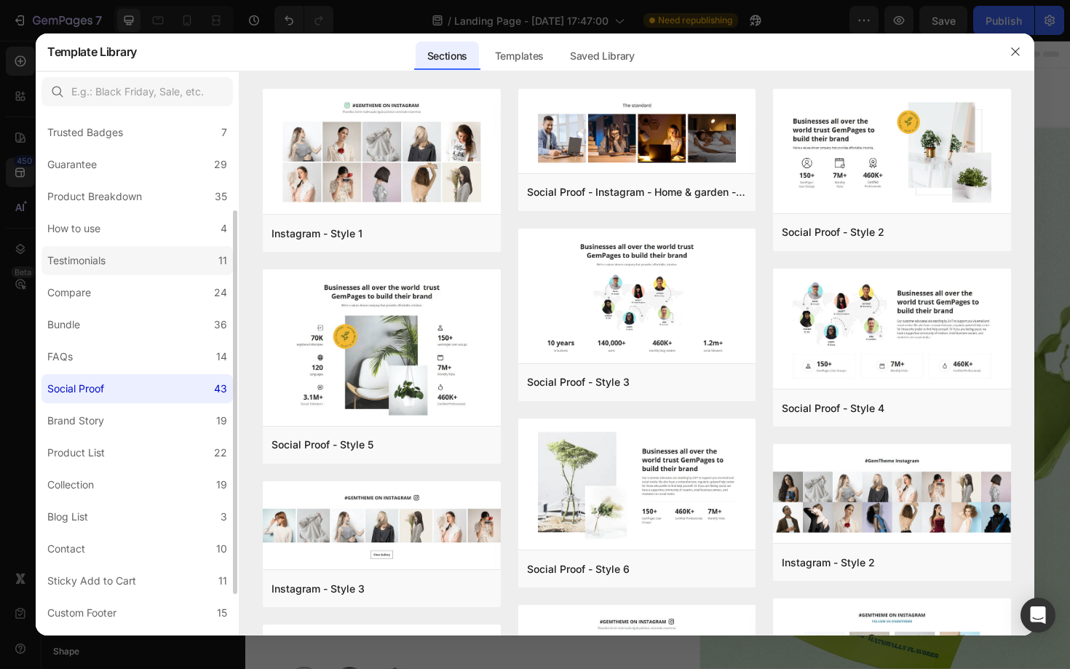
click at [87, 262] on div "Testimonials" at bounding box center [76, 260] width 58 height 17
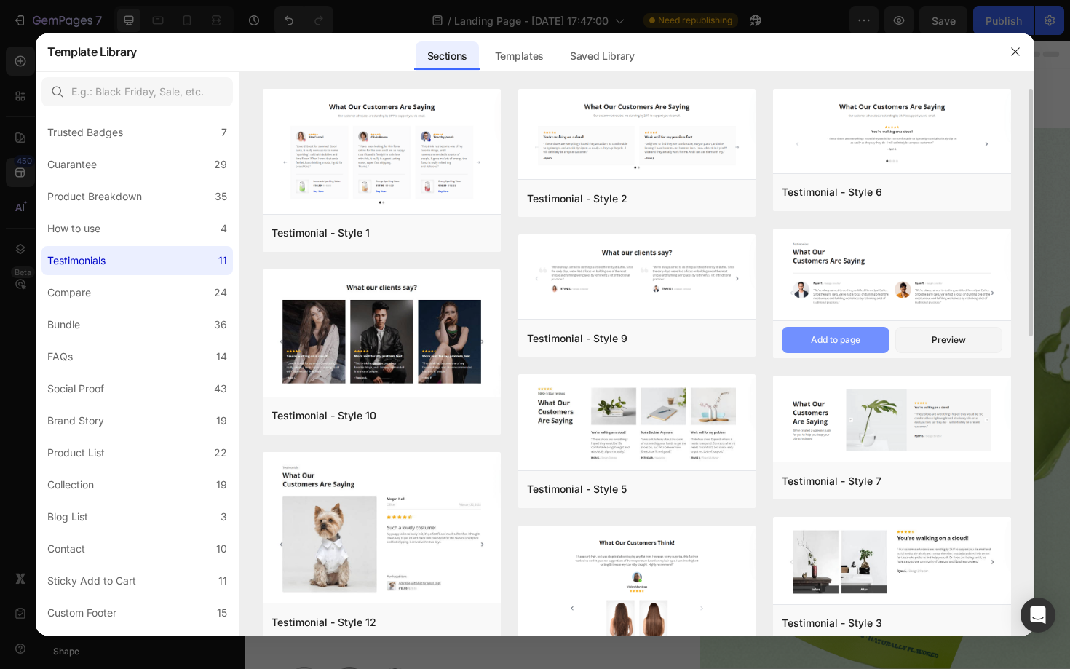
click at [844, 342] on div "Add to page" at bounding box center [835, 339] width 49 height 13
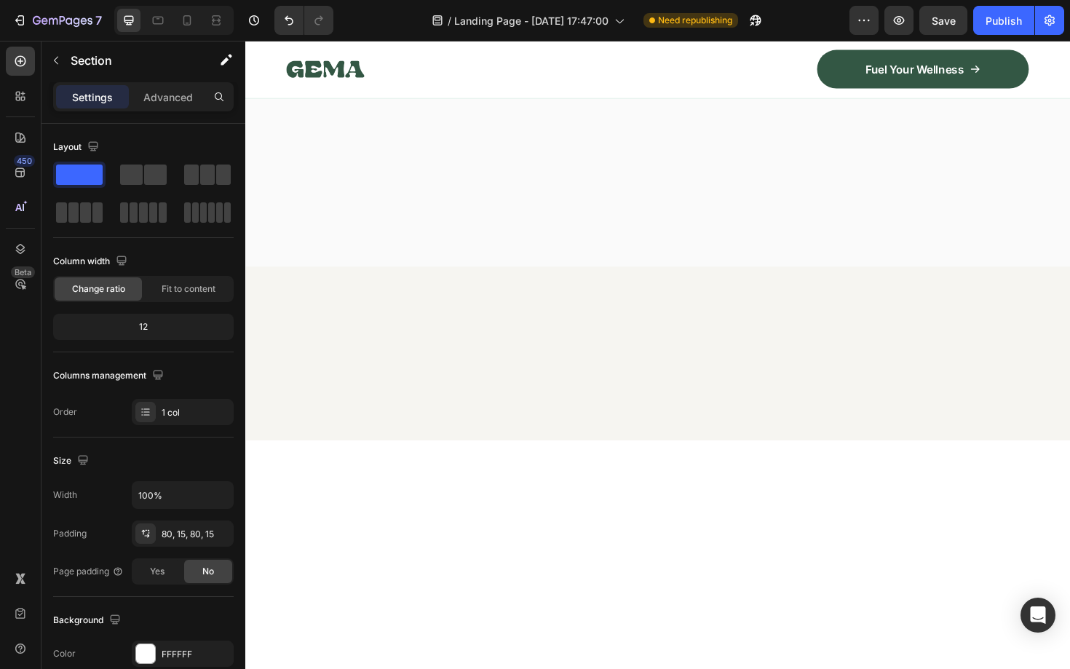
scroll to position [7310, 0]
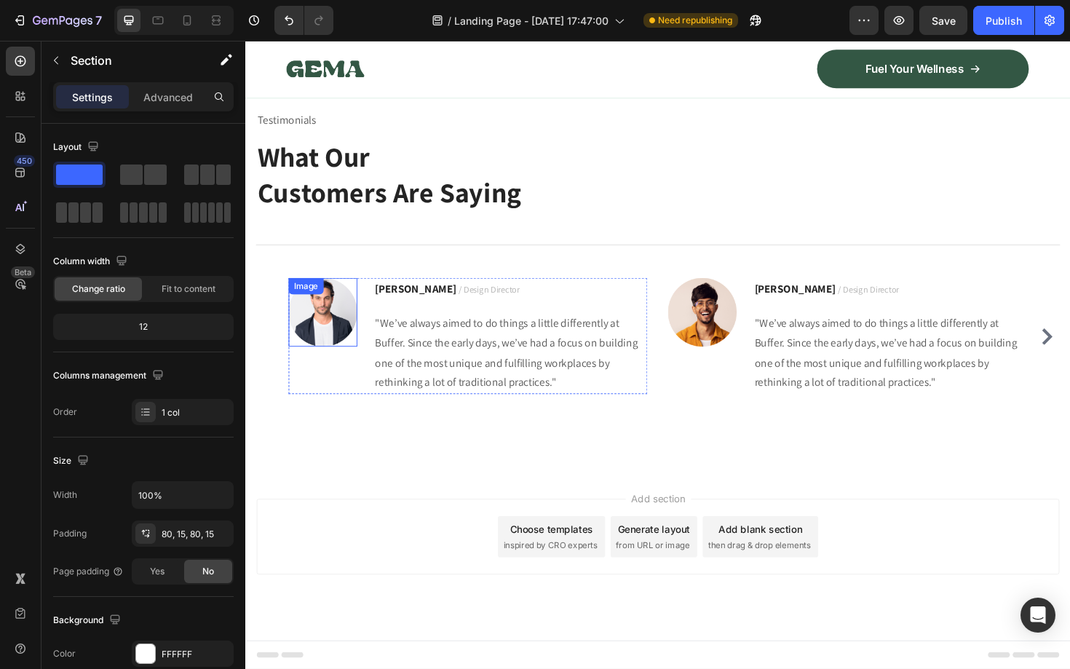
click at [331, 332] on img at bounding box center [327, 328] width 73 height 73
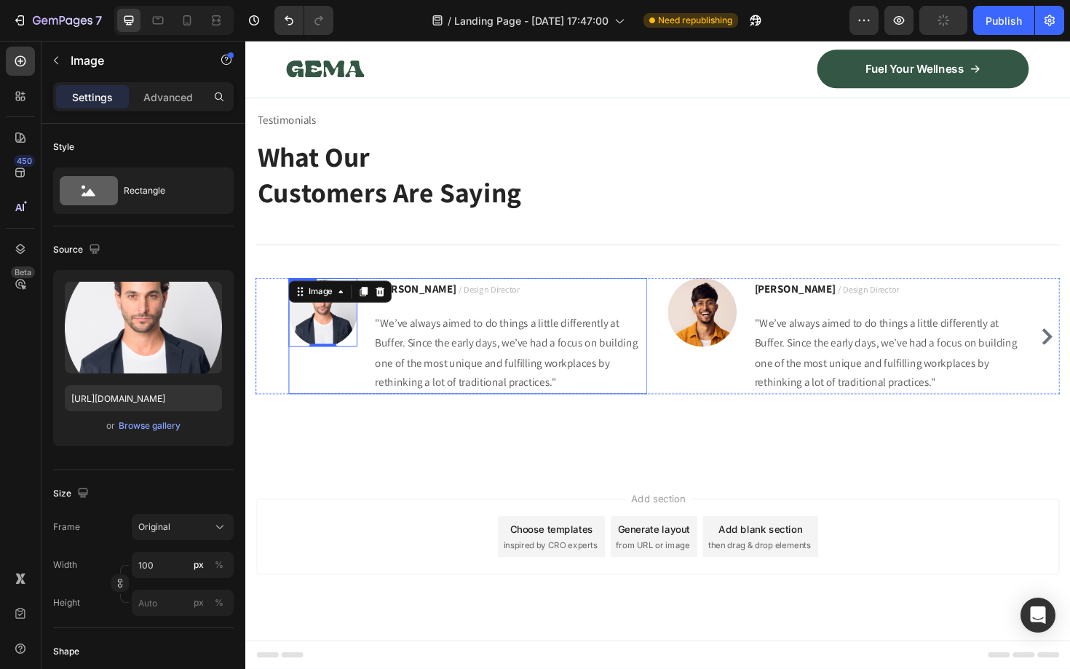
click at [378, 340] on div "Image 0 [PERSON_NAME] / Design Director Text block "We’ve always aimed to do th…" at bounding box center [481, 353] width 380 height 123
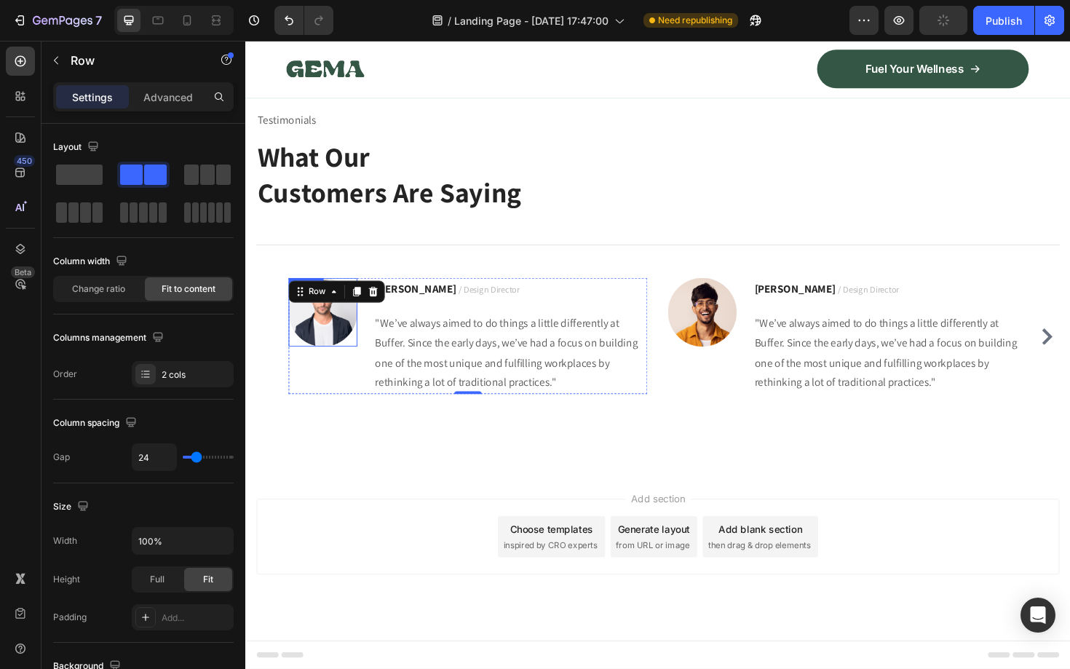
click at [341, 337] on img at bounding box center [327, 328] width 73 height 73
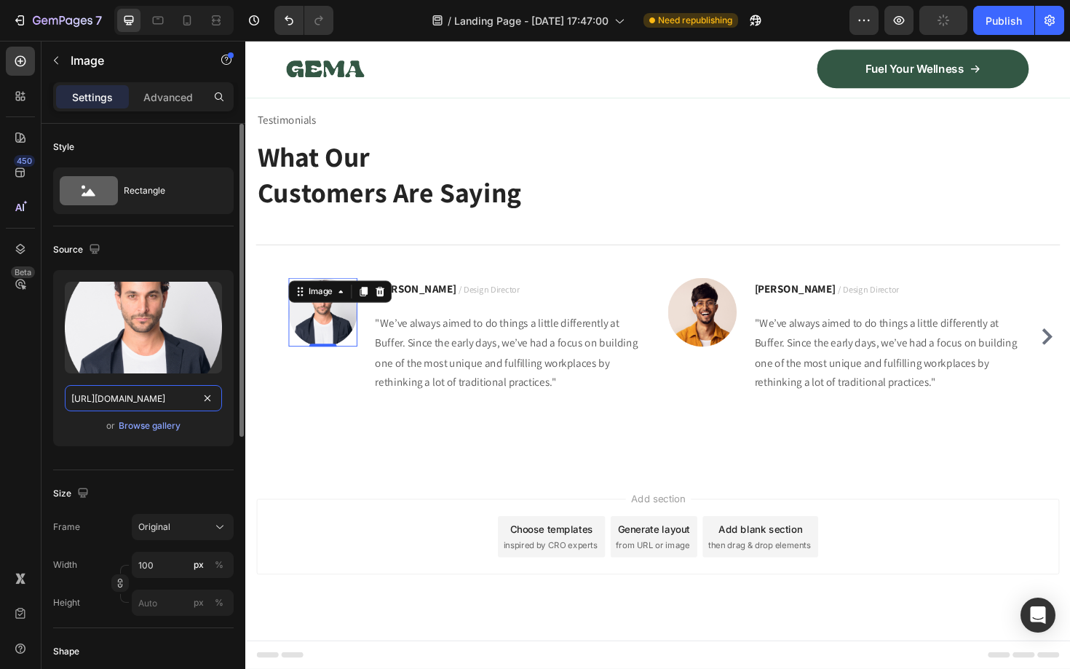
click at [154, 389] on input "[URL][DOMAIN_NAME]" at bounding box center [143, 398] width 157 height 26
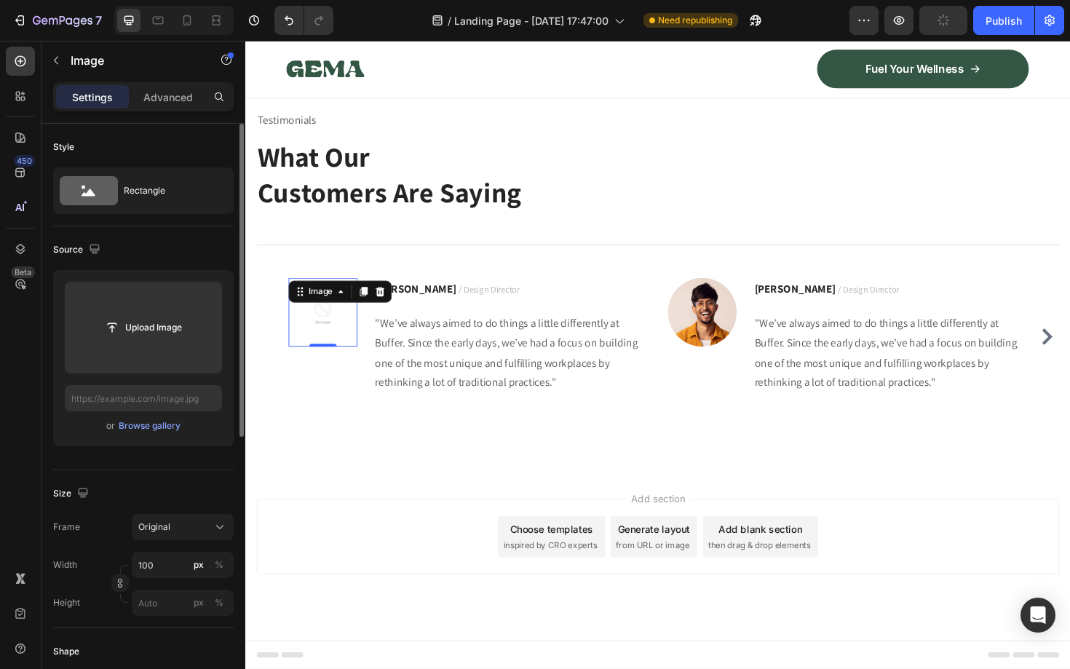
click at [319, 335] on img at bounding box center [327, 328] width 73 height 73
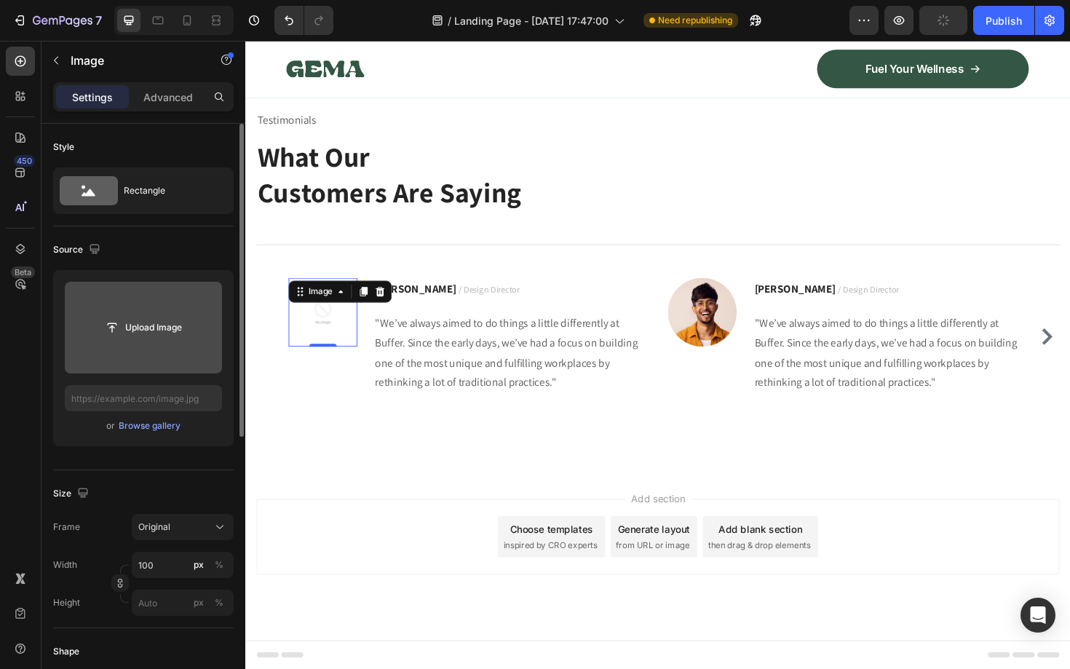
click at [200, 325] on div "Upload Image" at bounding box center [143, 327] width 157 height 26
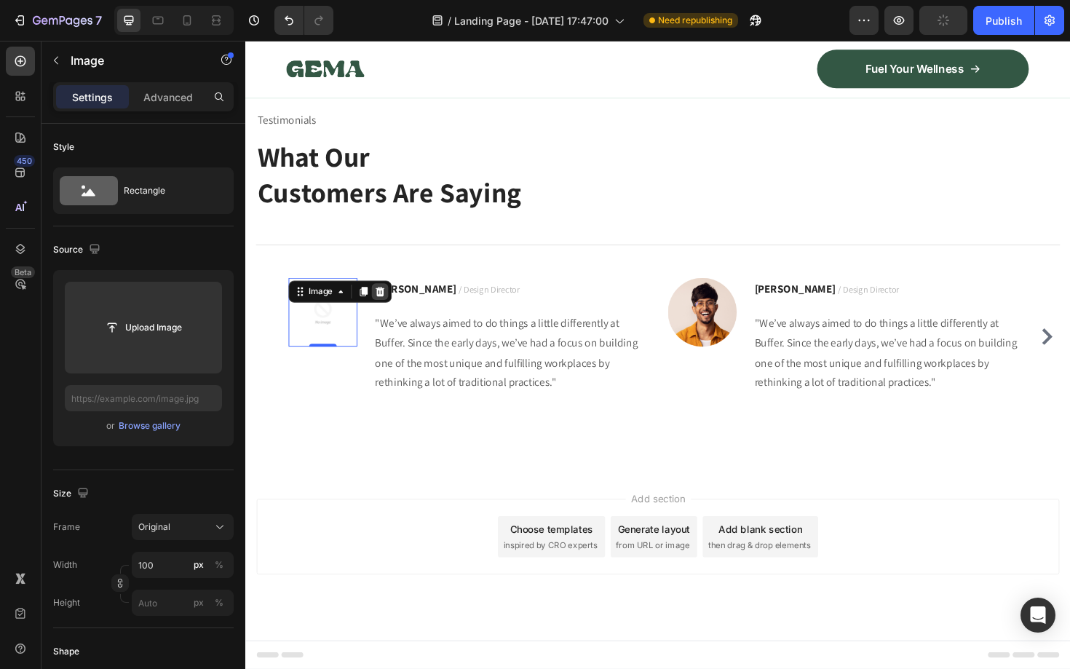
click at [390, 307] on icon at bounding box center [387, 307] width 9 height 10
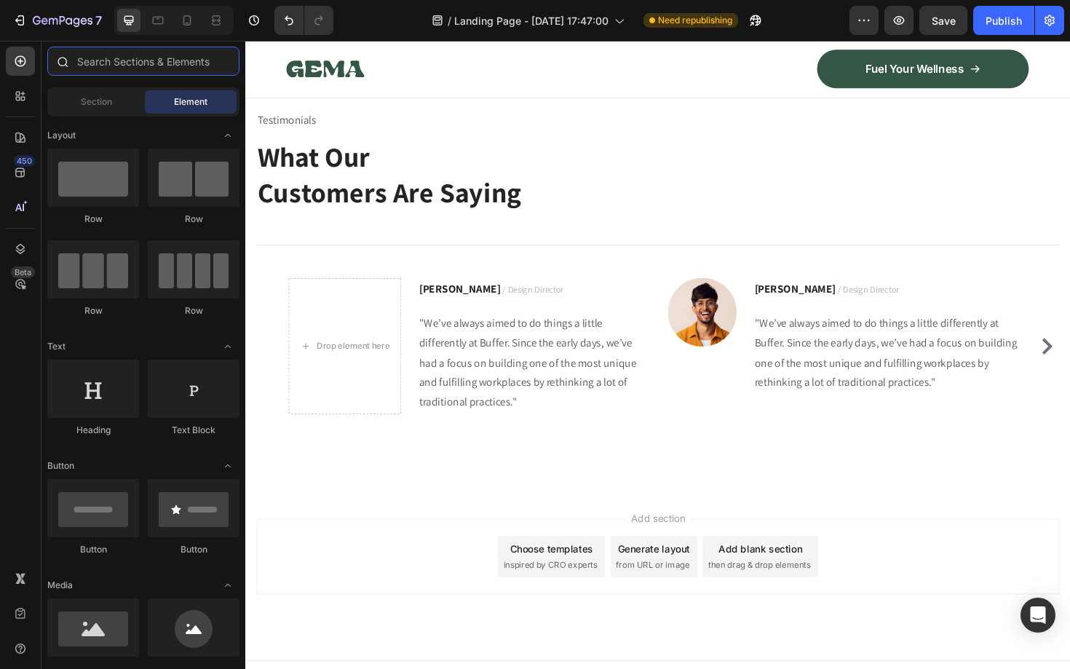
click at [95, 63] on input "text" at bounding box center [143, 61] width 192 height 29
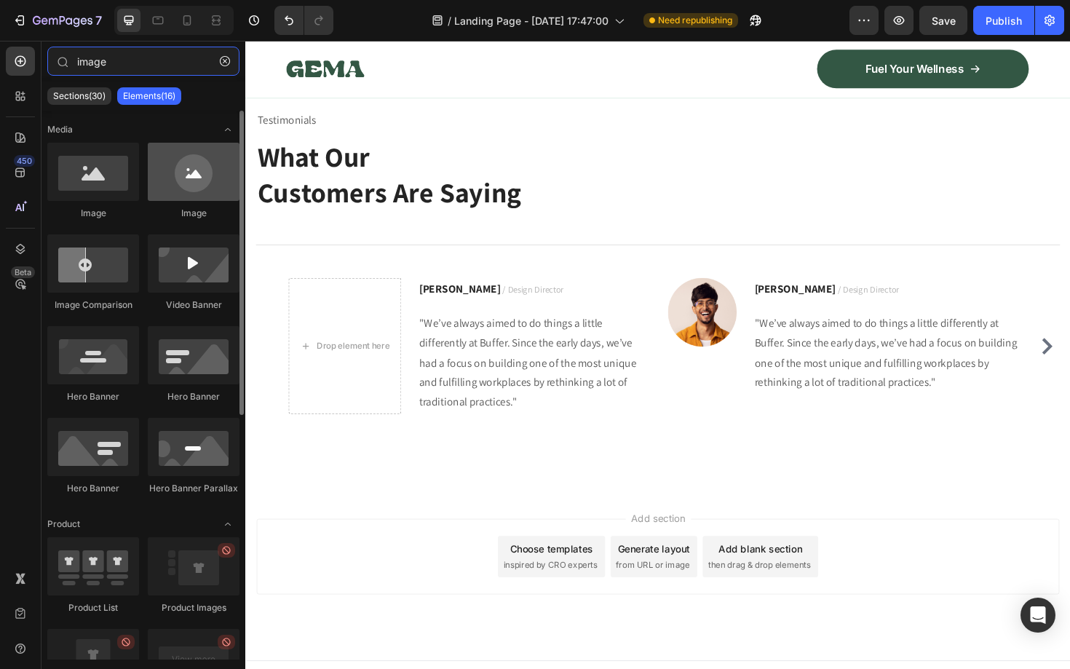
type input "image"
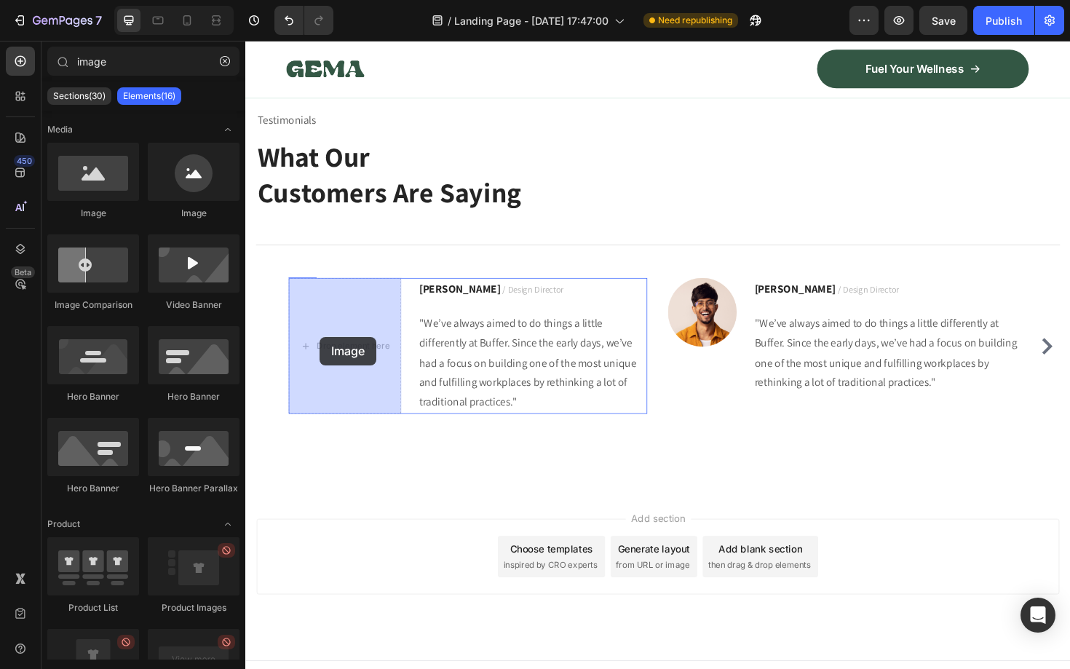
drag, startPoint x: 417, startPoint y: 219, endPoint x: 324, endPoint y: 354, distance: 164.3
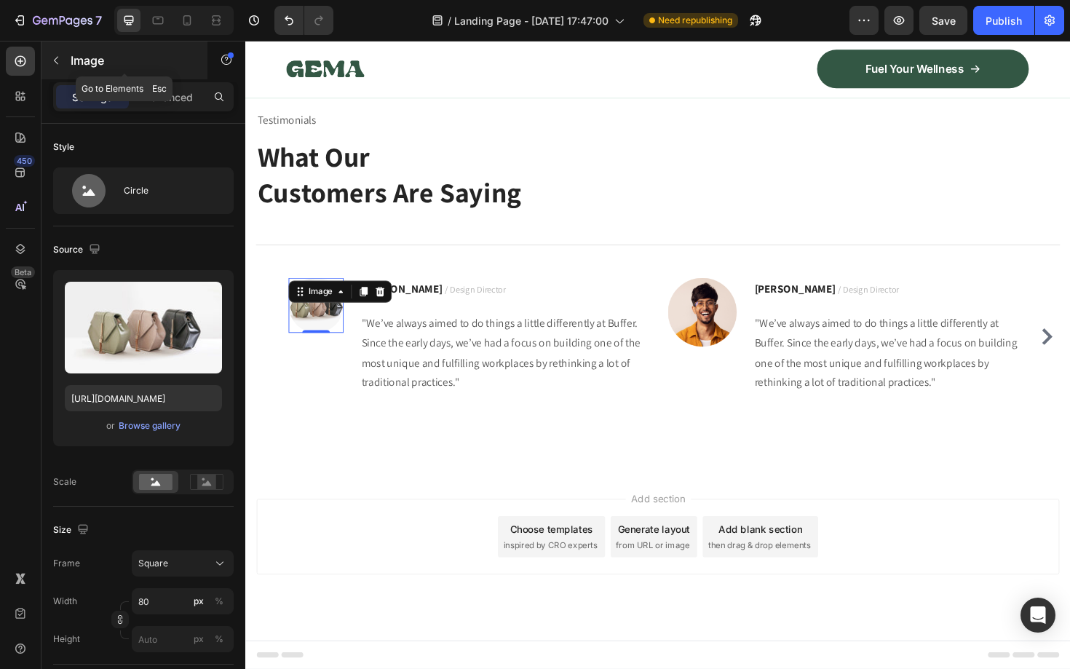
click at [54, 57] on icon "button" at bounding box center [56, 61] width 12 height 12
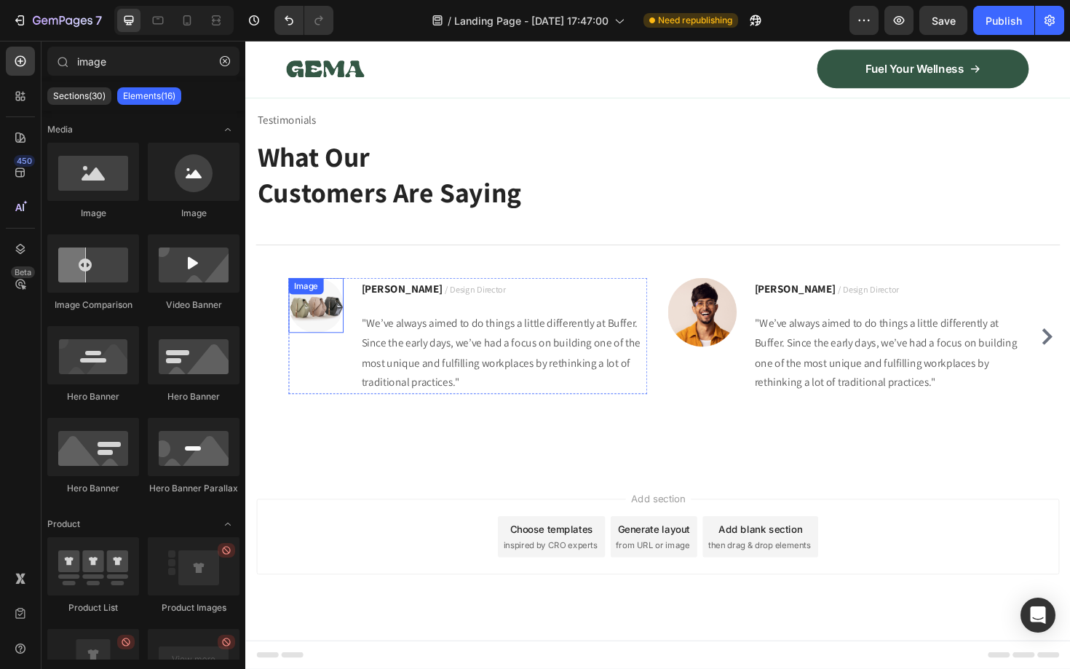
click at [330, 330] on img at bounding box center [320, 321] width 58 height 58
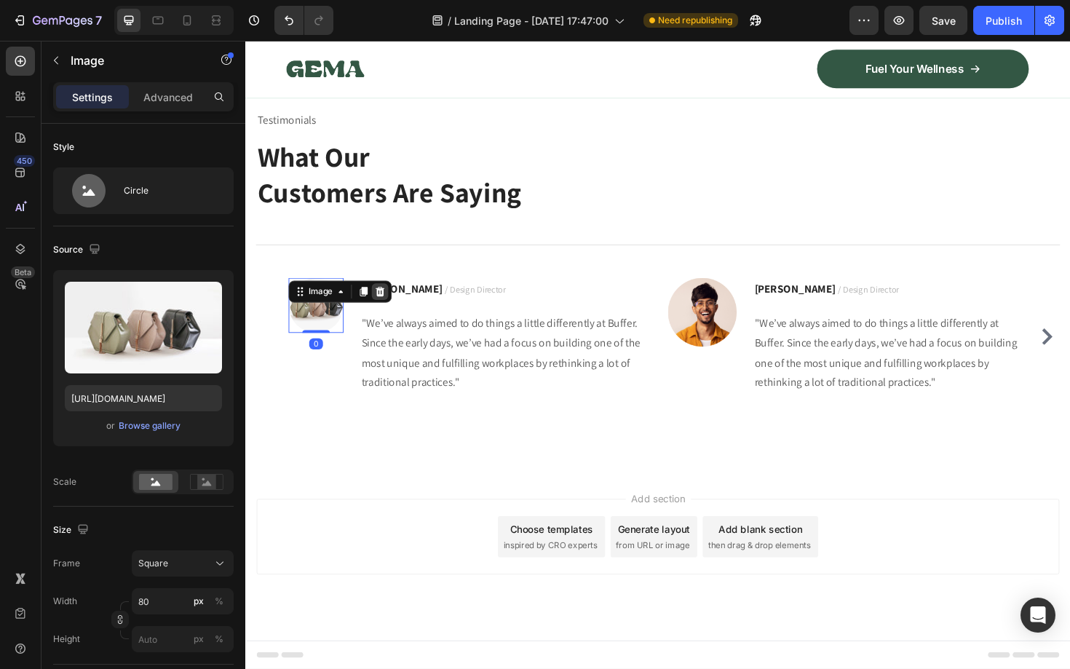
click at [392, 306] on icon at bounding box center [388, 307] width 12 height 12
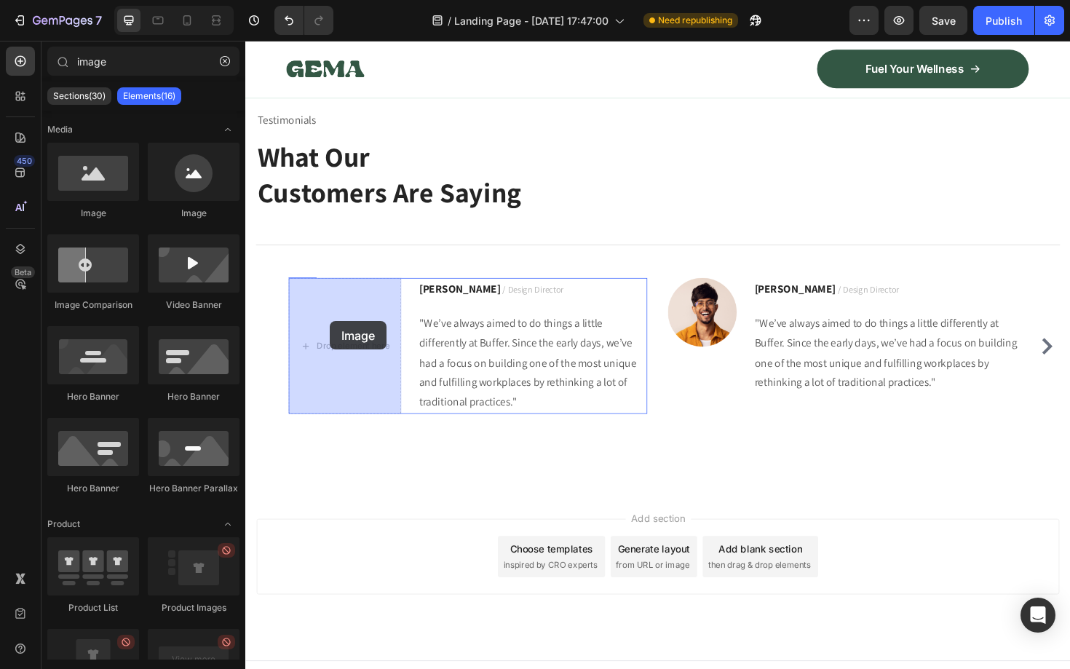
drag, startPoint x: 338, startPoint y: 220, endPoint x: 335, endPoint y: 338, distance: 117.2
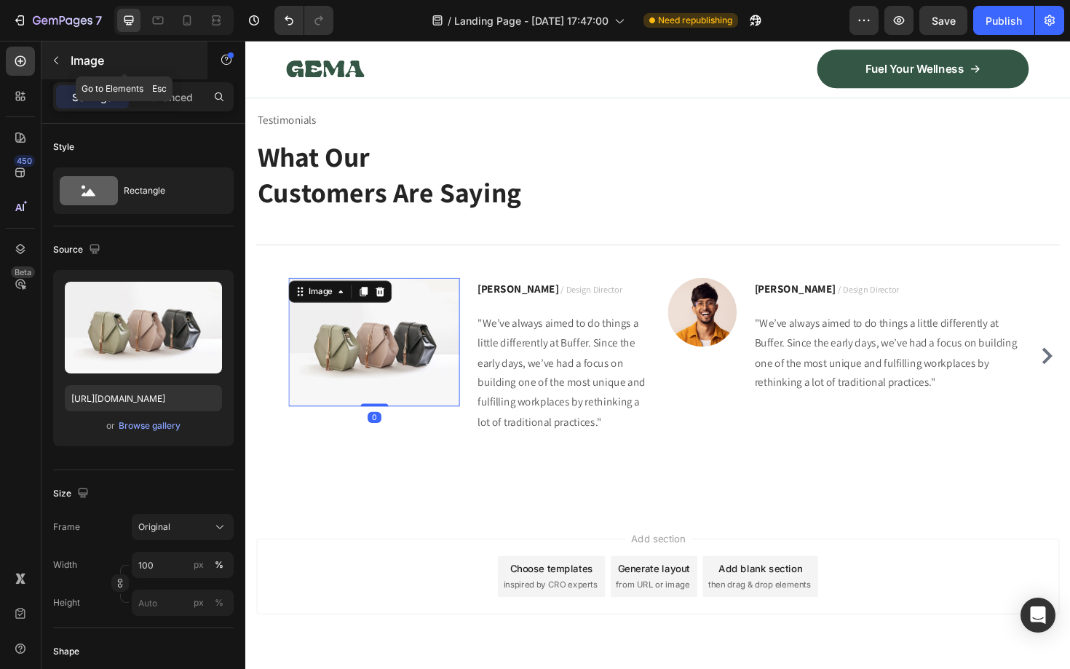
click at [51, 64] on icon "button" at bounding box center [56, 61] width 12 height 12
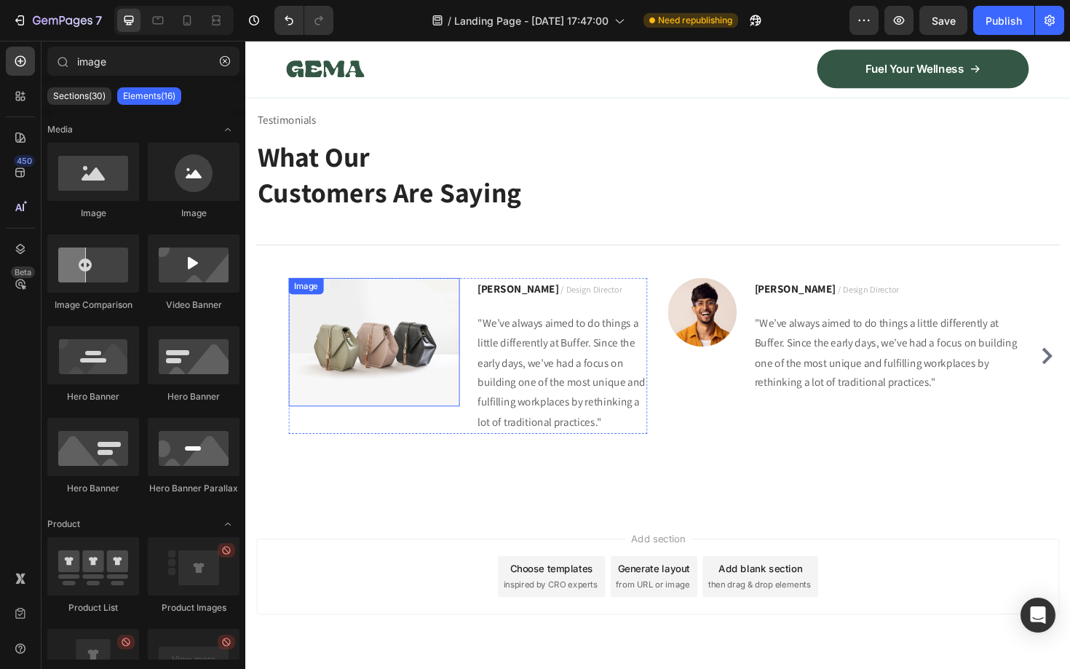
click at [370, 365] on img at bounding box center [381, 360] width 181 height 136
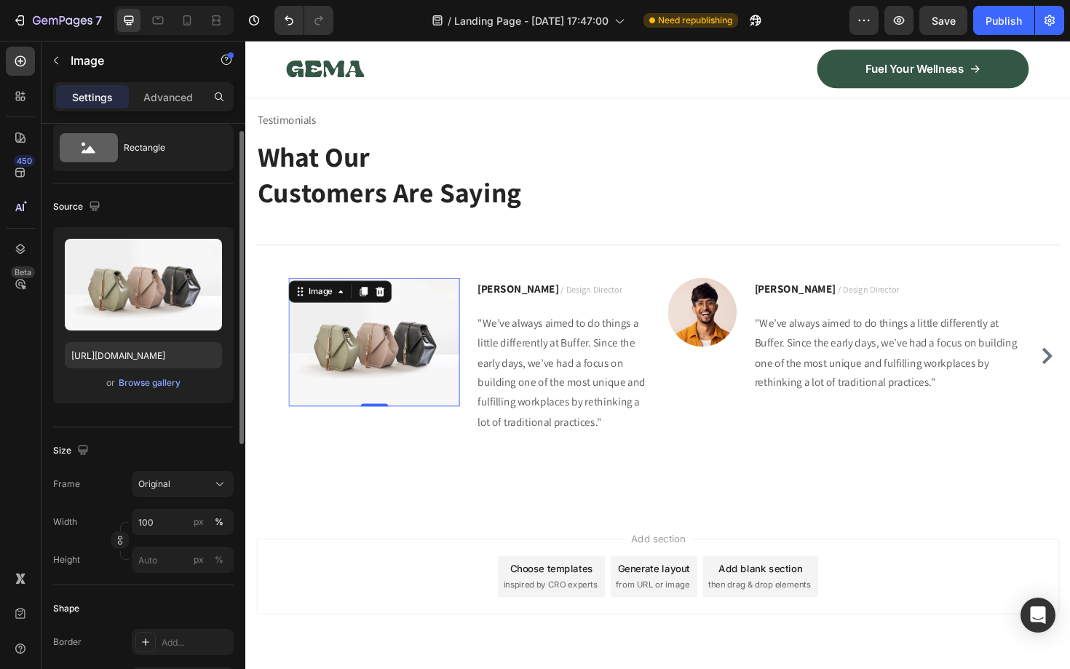
scroll to position [0, 0]
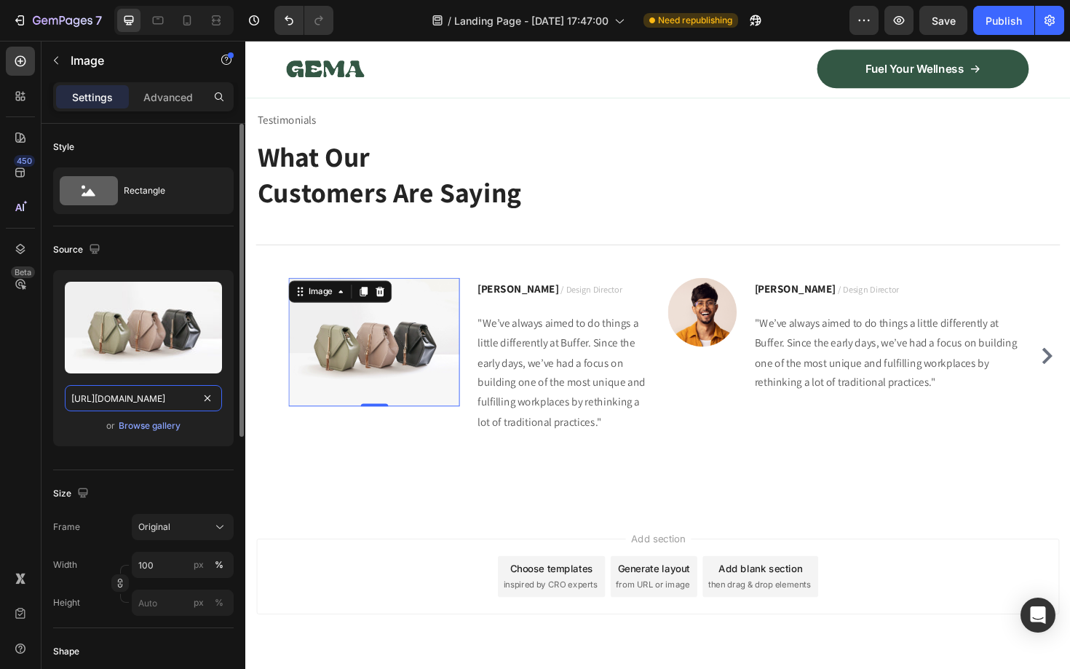
click at [163, 394] on input "[URL][DOMAIN_NAME]" at bounding box center [143, 398] width 157 height 26
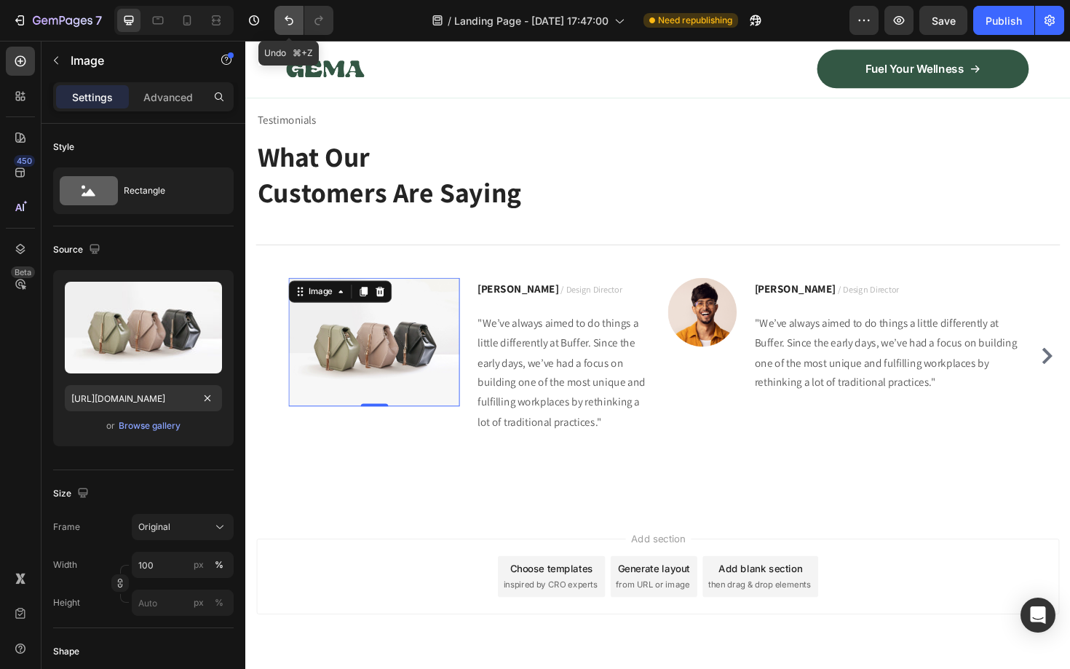
click at [290, 19] on icon "Undo/Redo" at bounding box center [289, 20] width 15 height 15
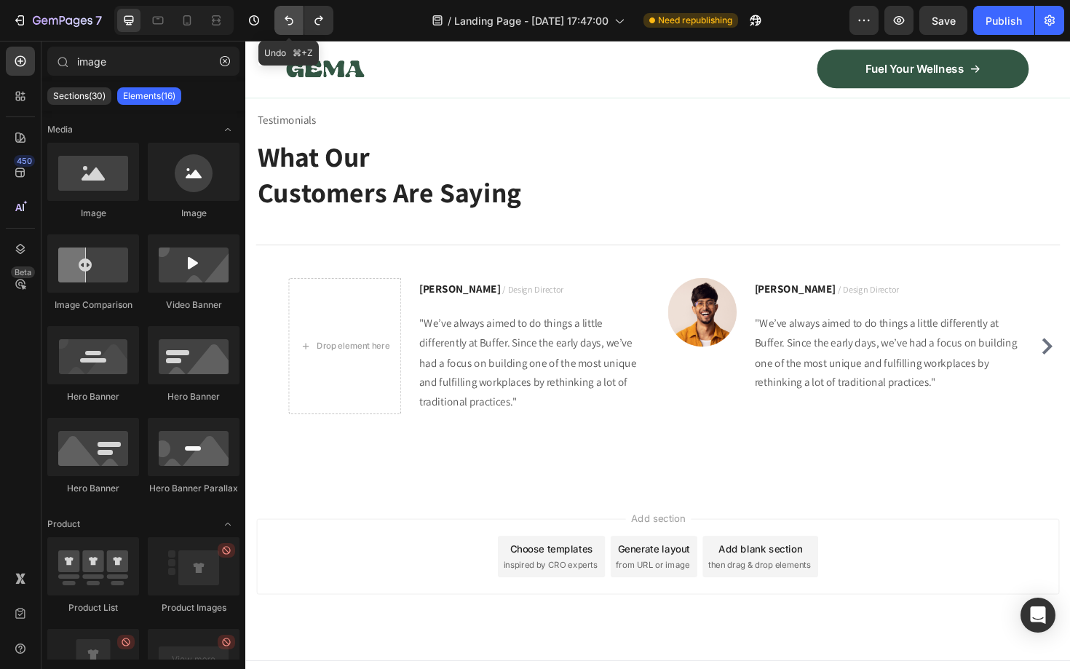
click at [290, 19] on icon "Undo/Redo" at bounding box center [289, 20] width 15 height 15
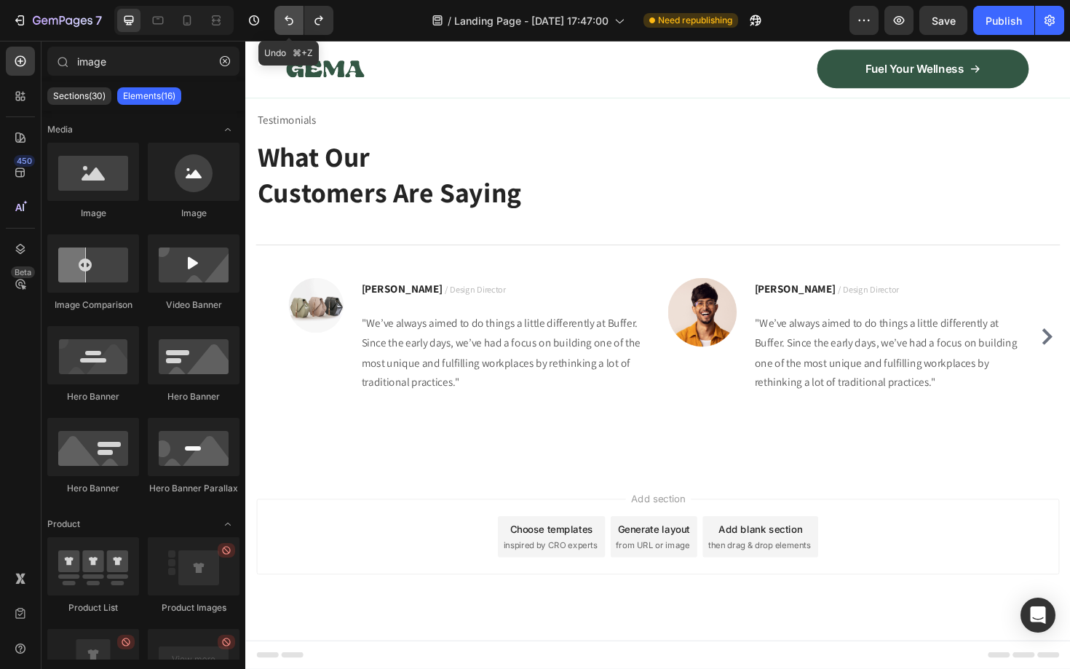
click at [290, 19] on icon "Undo/Redo" at bounding box center [289, 20] width 15 height 15
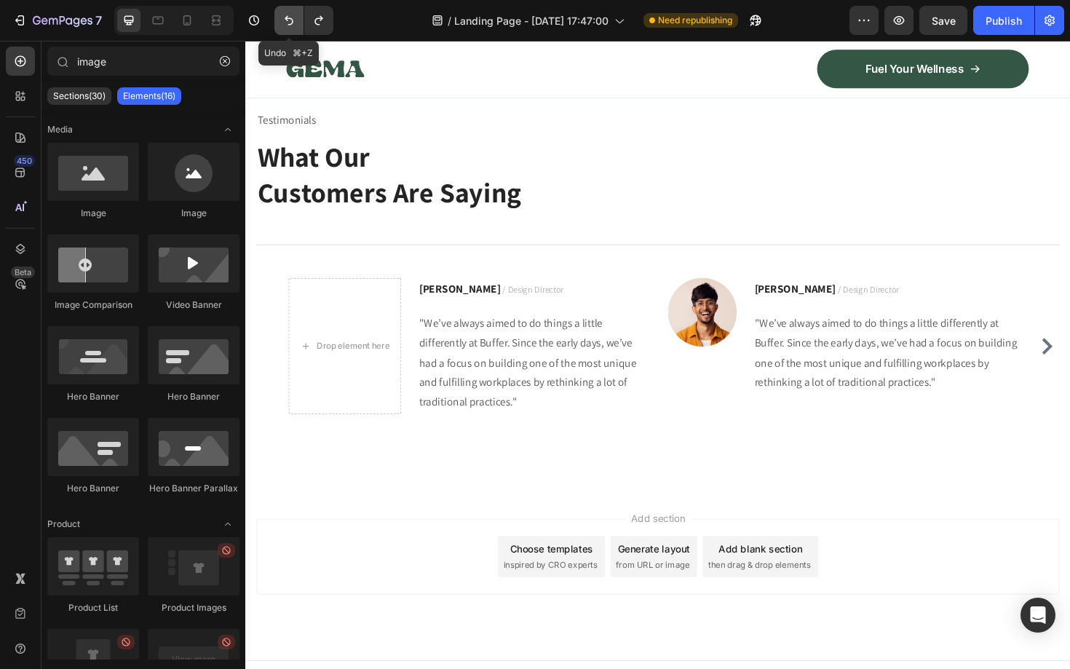
click at [290, 19] on icon "Undo/Redo" at bounding box center [289, 20] width 15 height 15
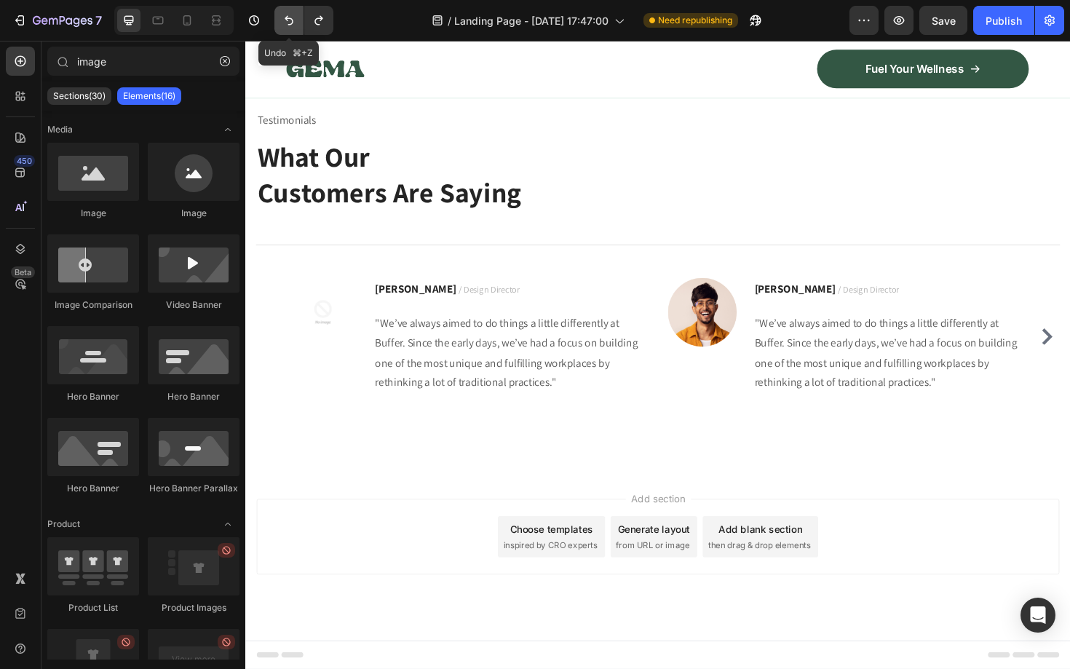
click at [290, 19] on icon "Undo/Redo" at bounding box center [289, 20] width 15 height 15
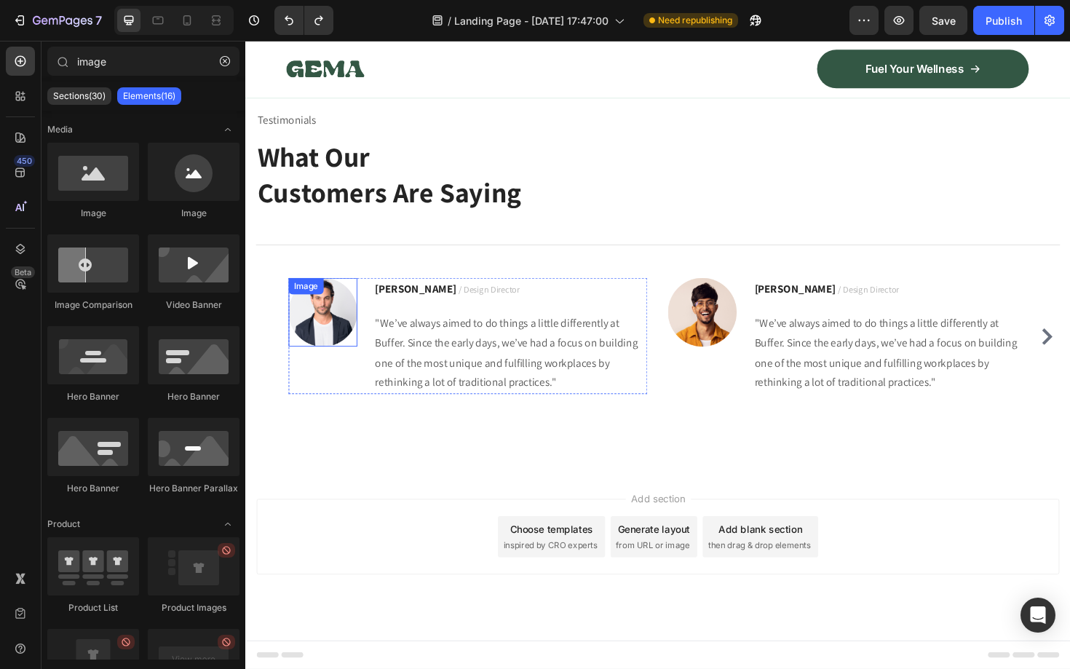
click at [322, 333] on img at bounding box center [327, 328] width 73 height 73
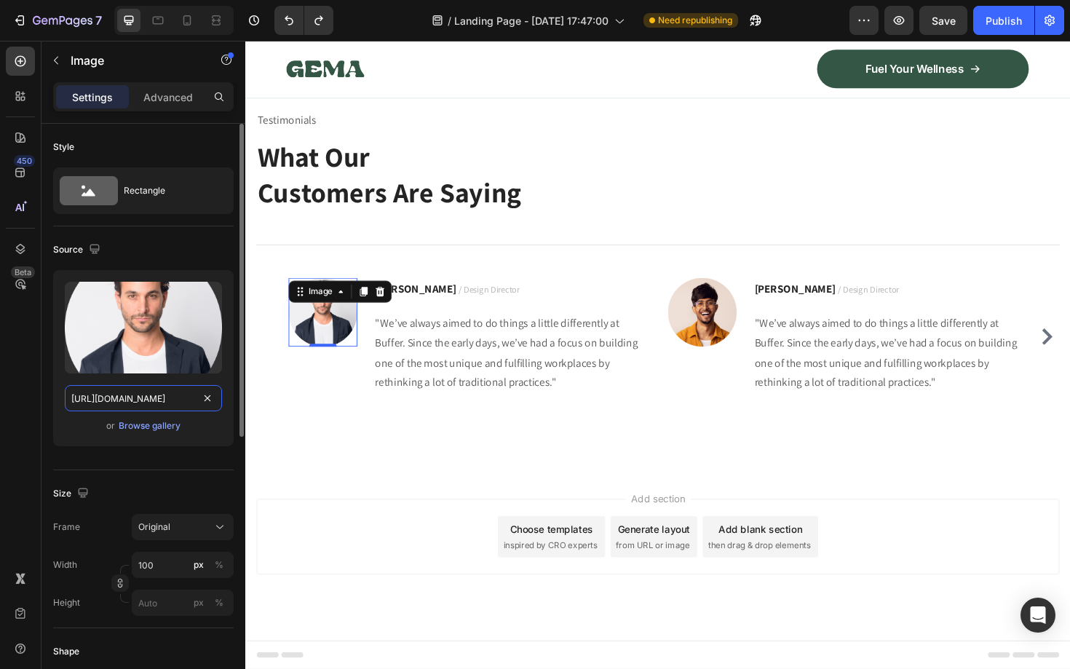
click at [143, 403] on input "[URL][DOMAIN_NAME]" at bounding box center [143, 398] width 157 height 26
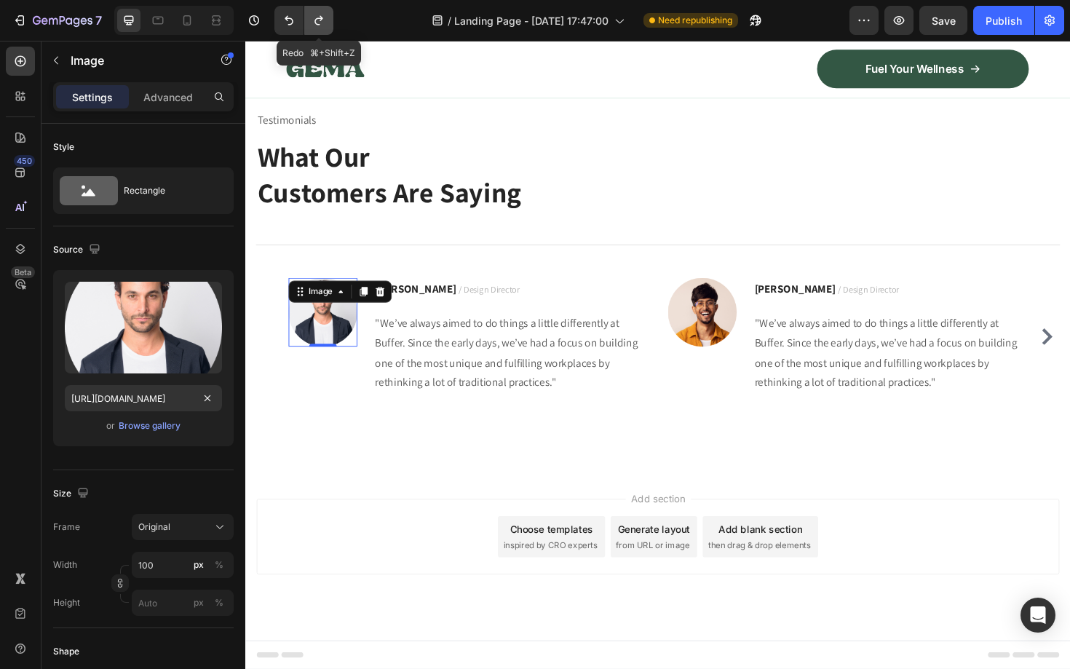
click at [322, 10] on button "Undo/Redo" at bounding box center [318, 20] width 29 height 29
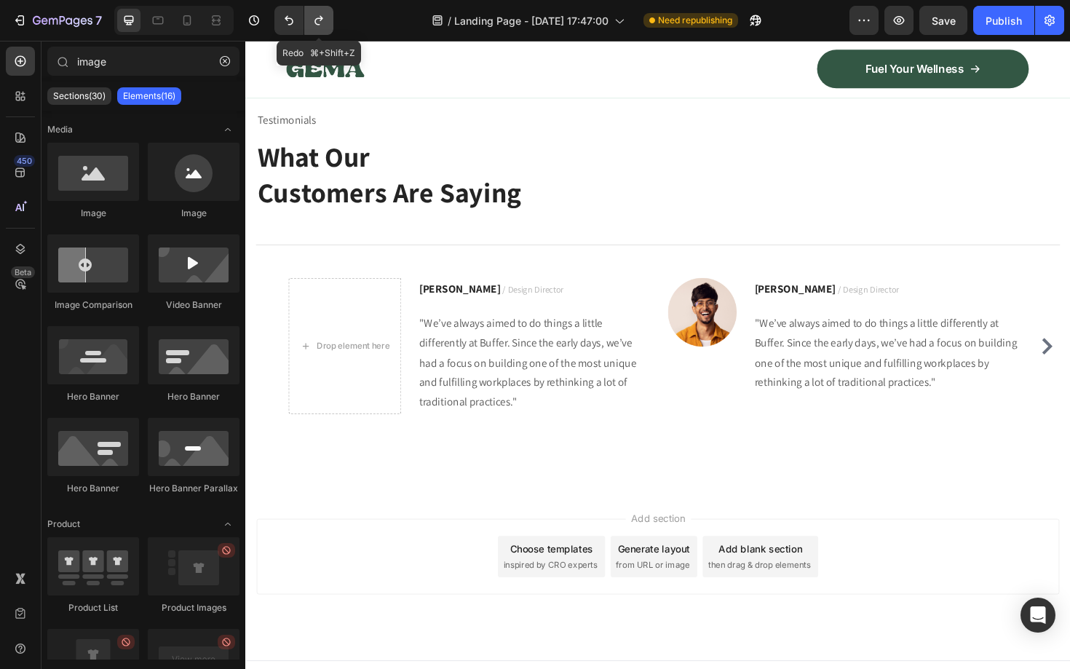
click at [322, 10] on button "Undo/Redo" at bounding box center [318, 20] width 29 height 29
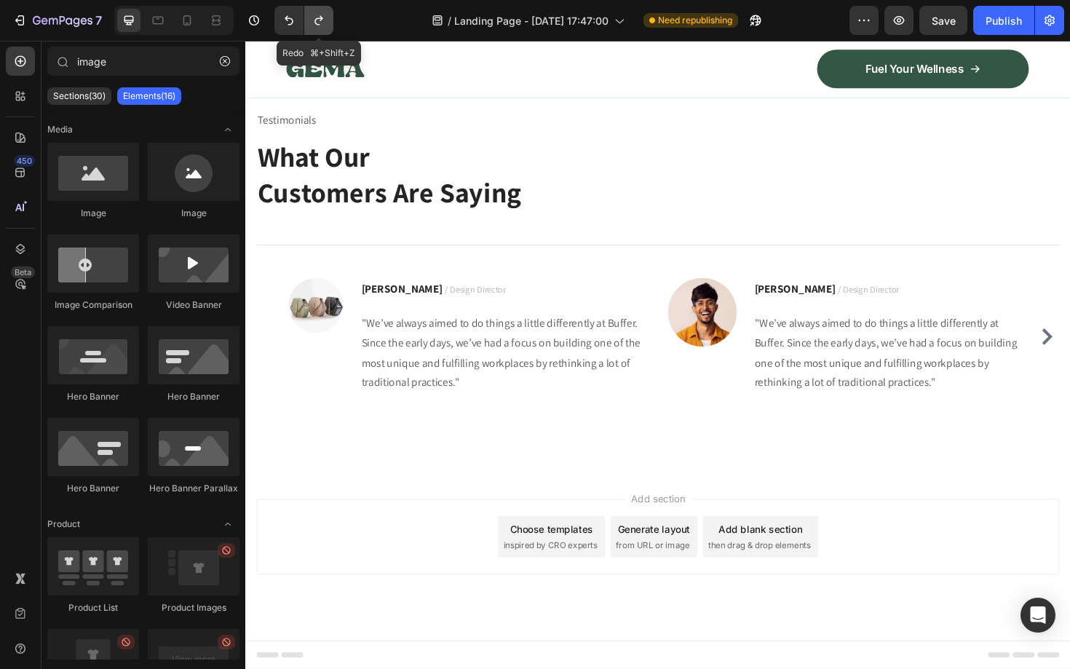
click at [322, 10] on button "Undo/Redo" at bounding box center [318, 20] width 29 height 29
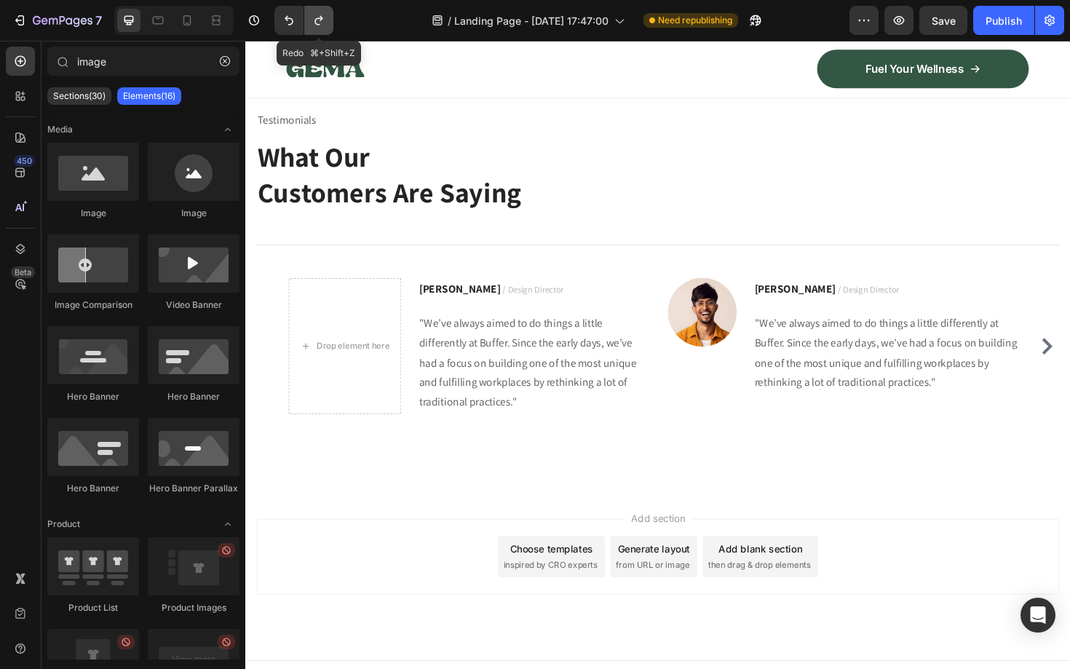
click at [321, 11] on button "Undo/Redo" at bounding box center [318, 20] width 29 height 29
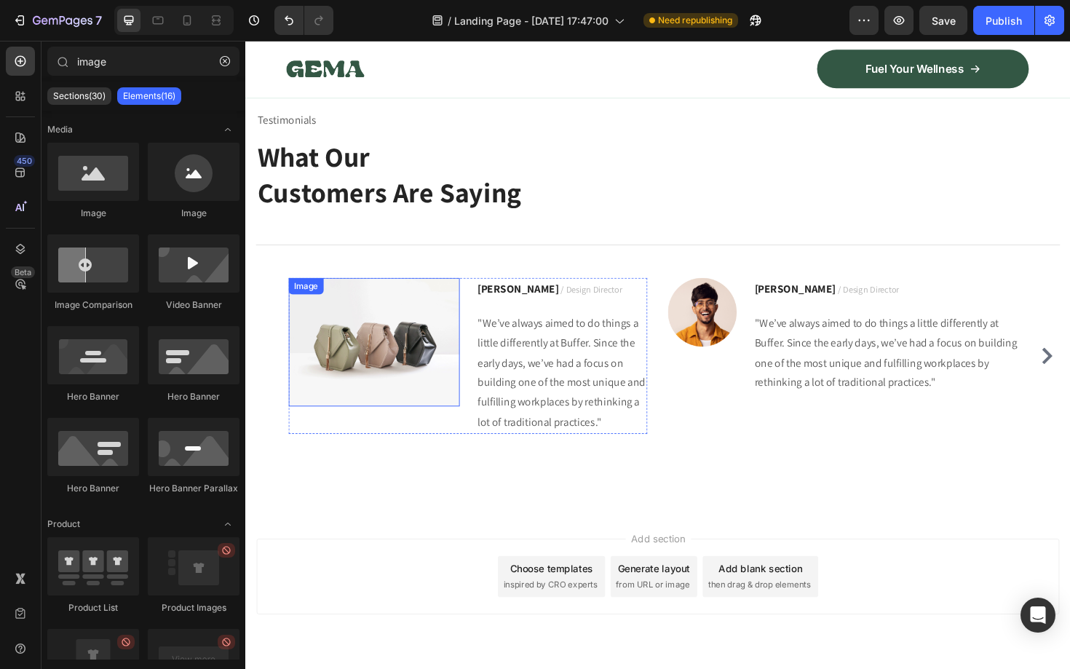
click at [357, 328] on img at bounding box center [381, 360] width 181 height 136
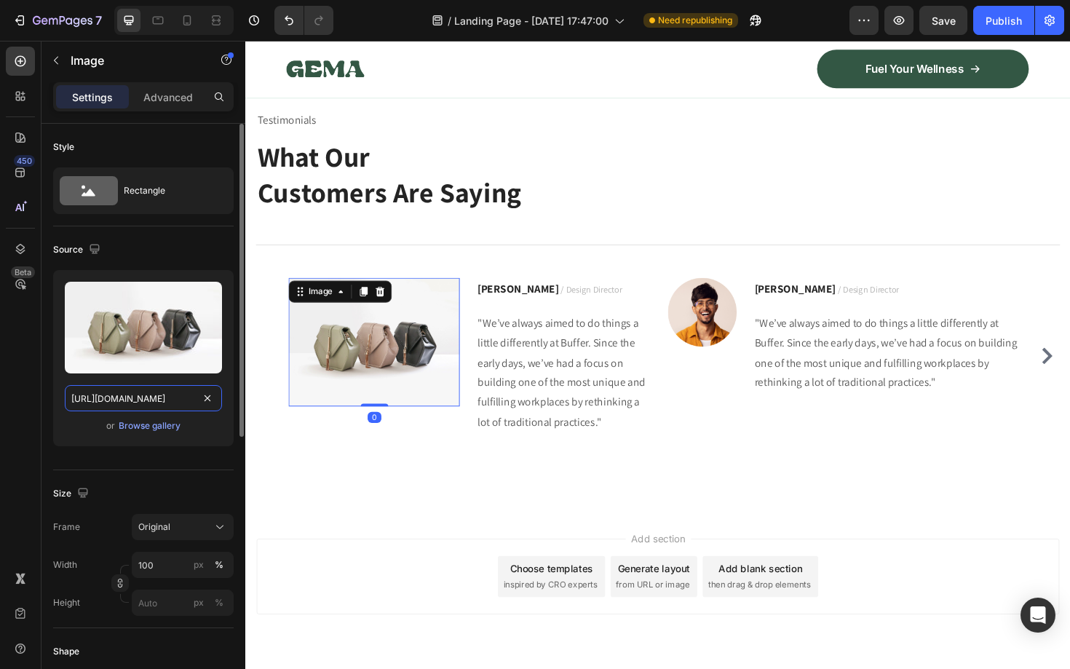
click at [147, 400] on input "[URL][DOMAIN_NAME]" at bounding box center [143, 398] width 157 height 26
paste input "text"
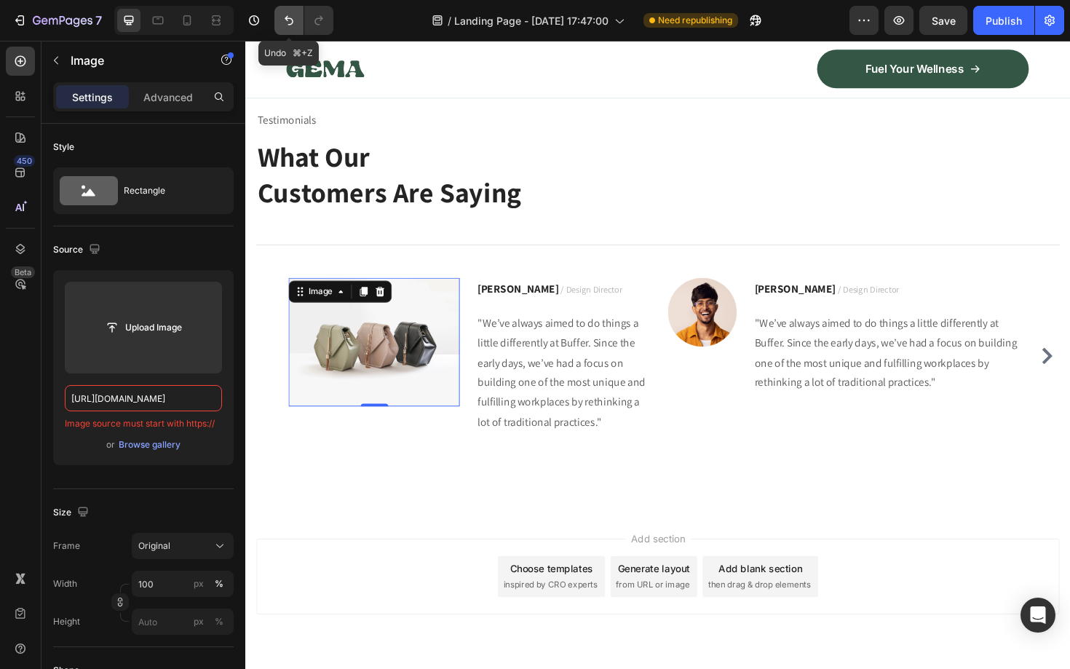
click at [287, 25] on icon "Undo/Redo" at bounding box center [289, 20] width 15 height 15
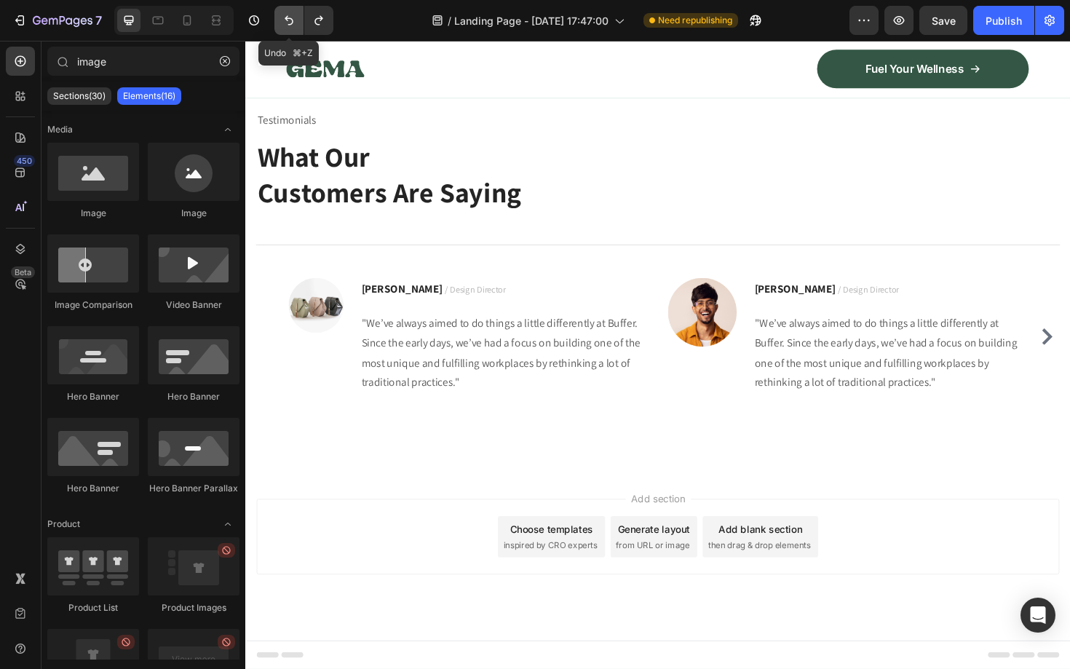
click at [287, 25] on icon "Undo/Redo" at bounding box center [289, 20] width 15 height 15
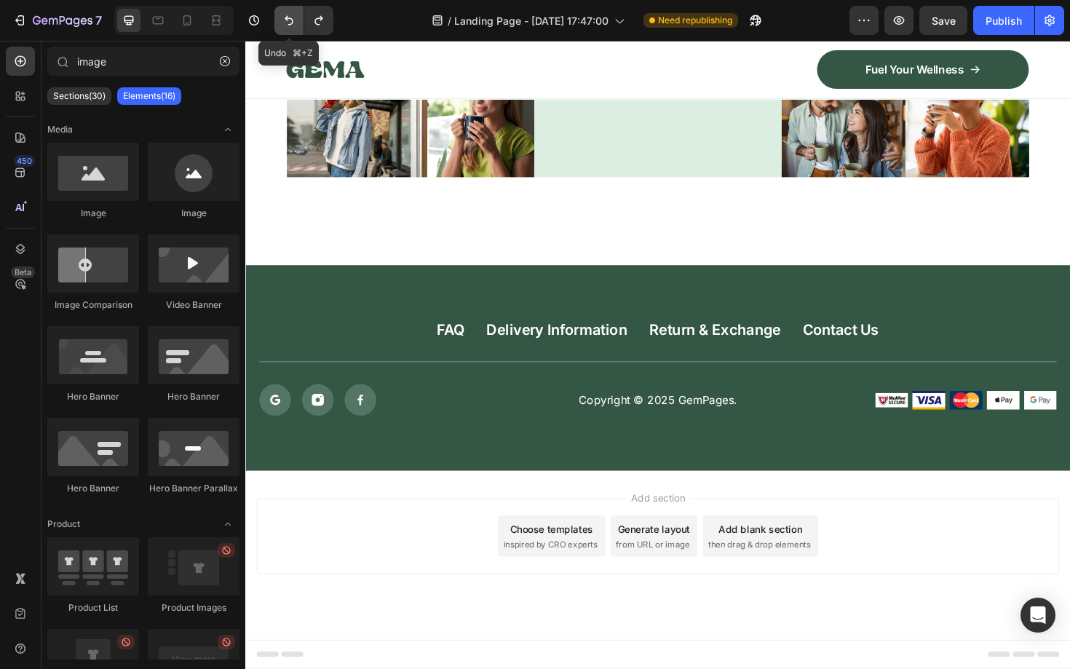
scroll to position [6869, 0]
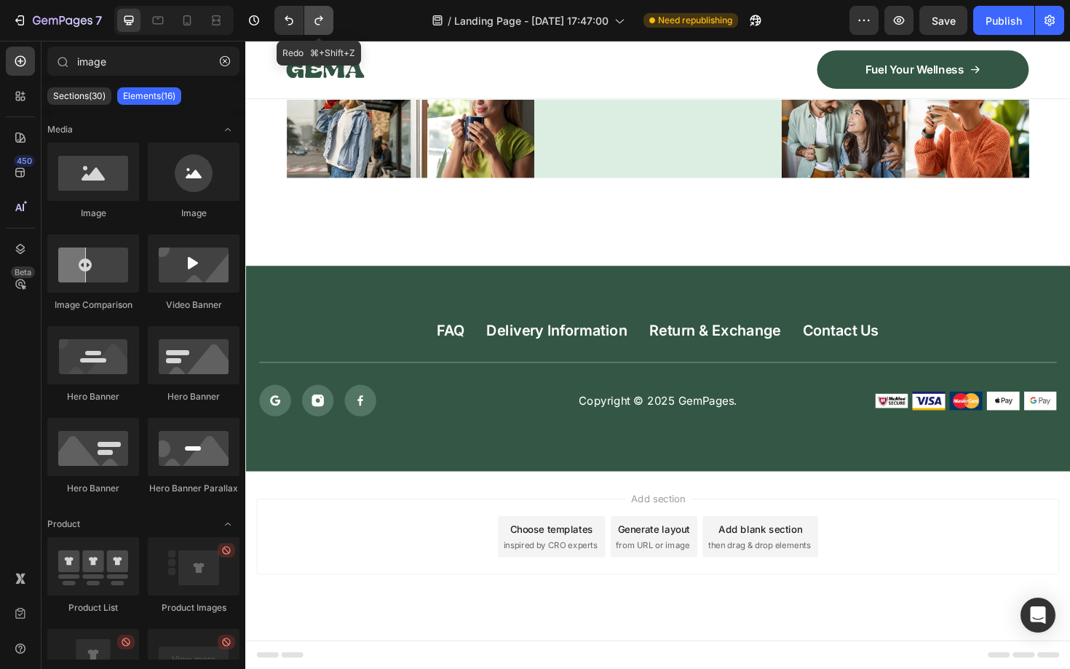
click at [320, 20] on icon "Undo/Redo" at bounding box center [318, 20] width 8 height 9
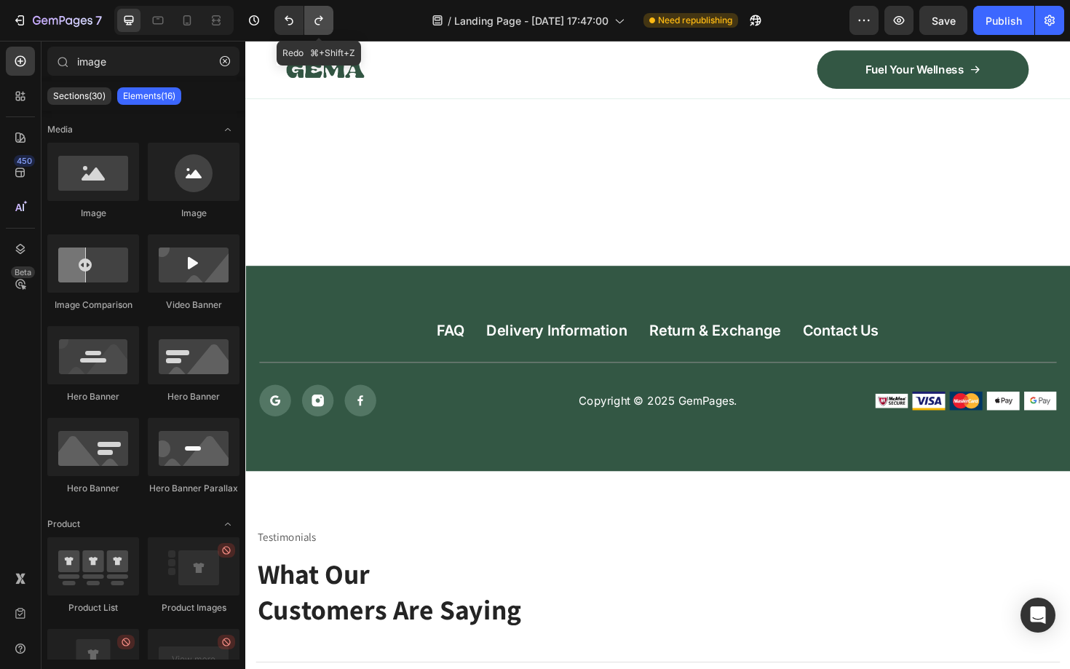
scroll to position [7310, 0]
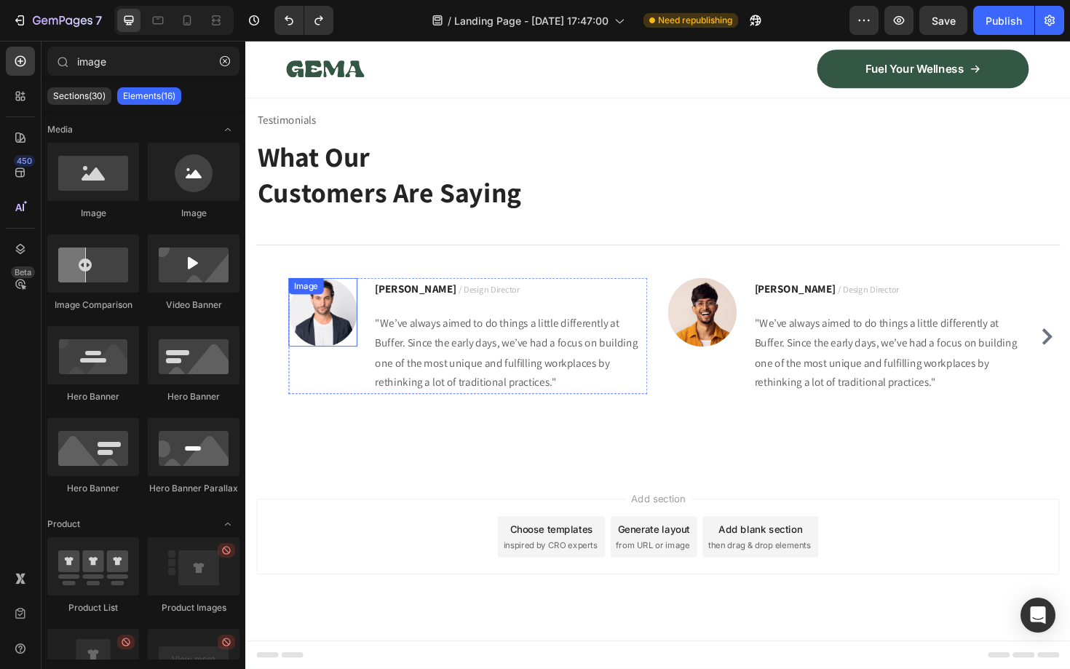
click at [323, 333] on img at bounding box center [327, 328] width 73 height 73
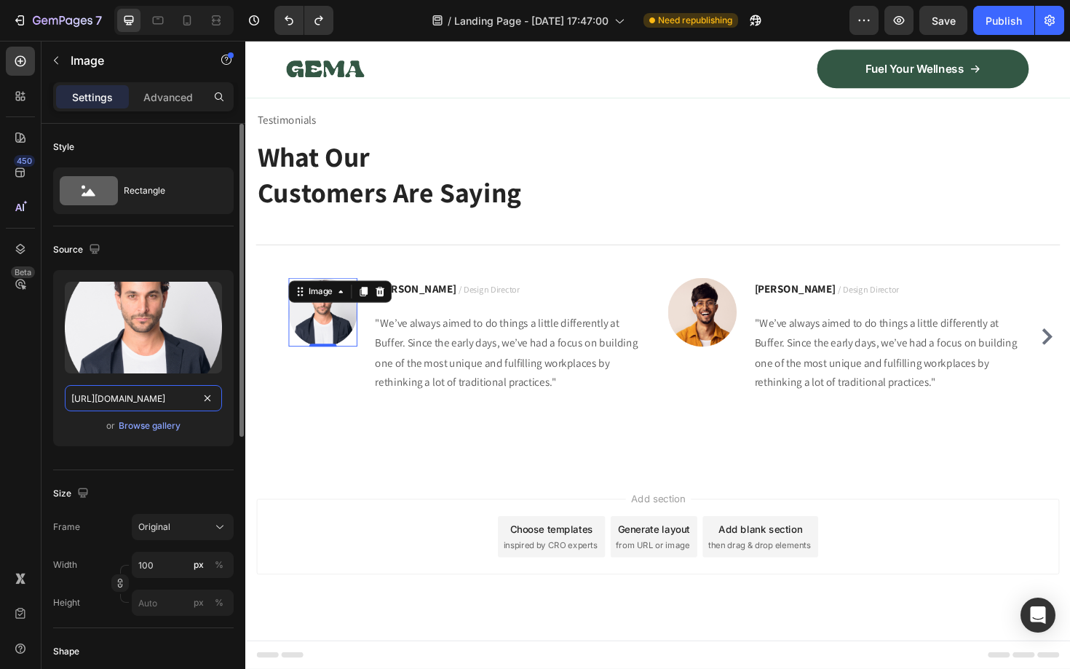
click at [119, 397] on input "[URL][DOMAIN_NAME]" at bounding box center [143, 398] width 157 height 26
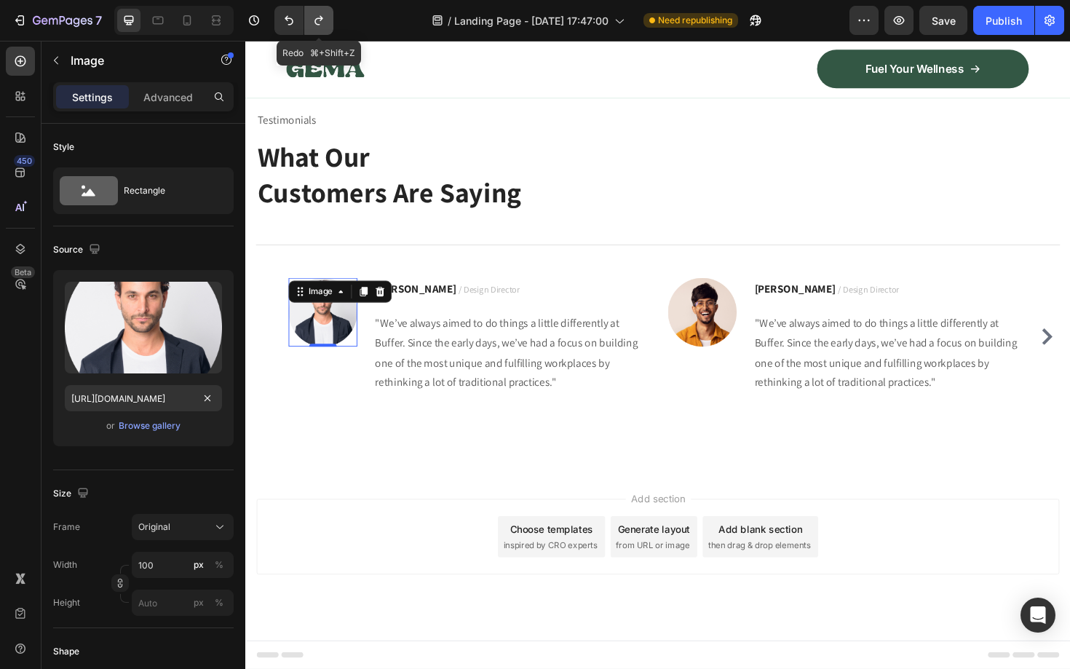
click at [319, 13] on icon "Undo/Redo" at bounding box center [318, 20] width 15 height 15
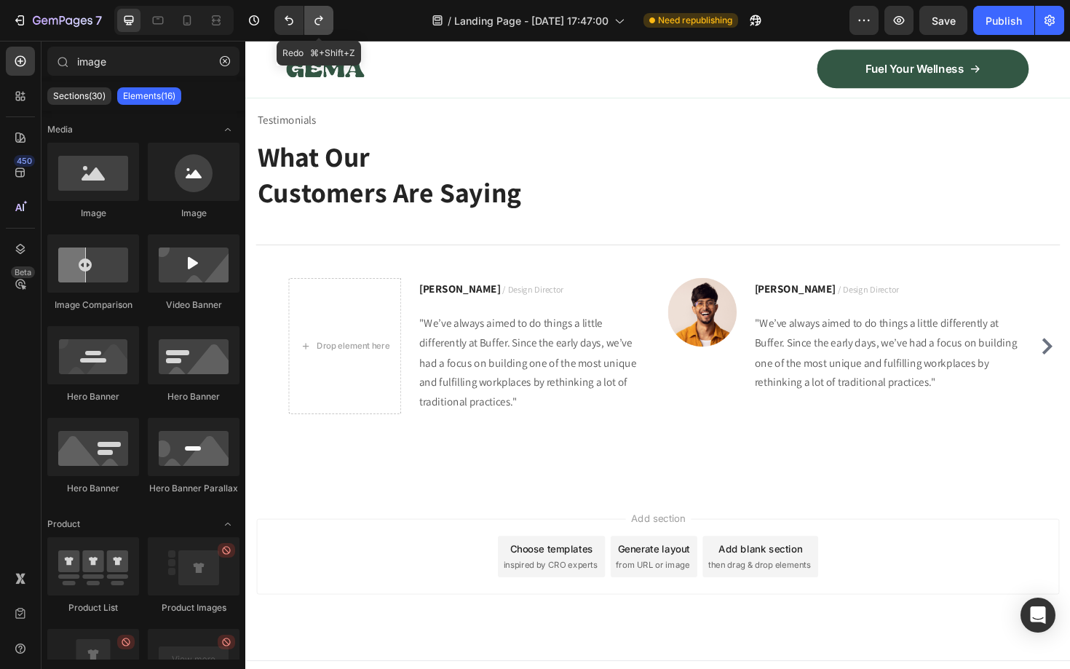
click at [319, 13] on icon "Undo/Redo" at bounding box center [318, 20] width 15 height 15
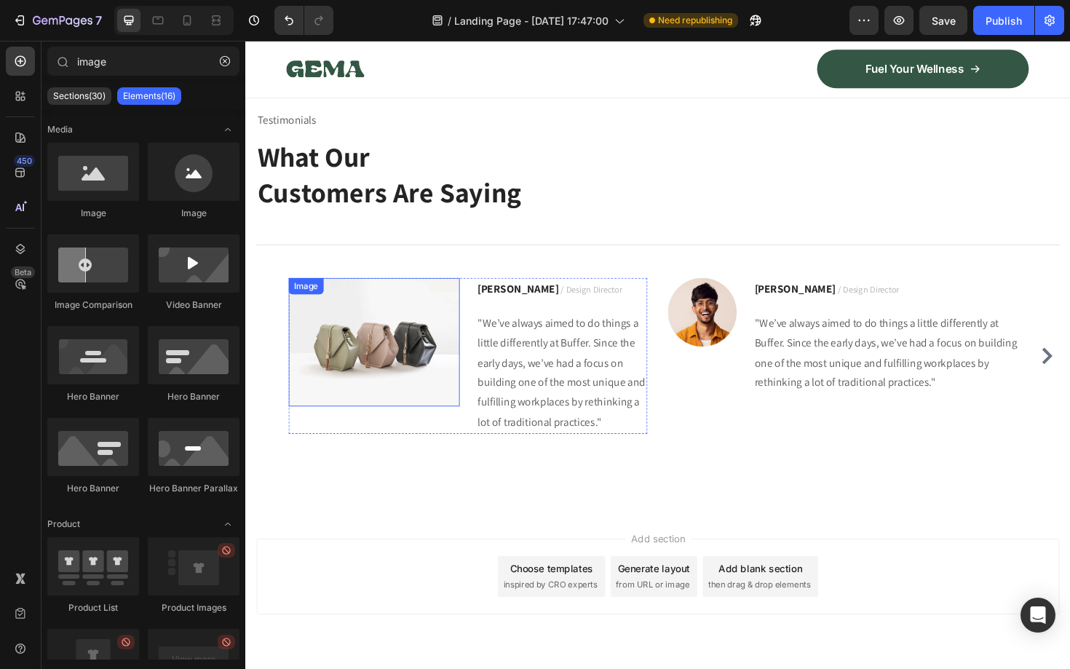
click at [373, 355] on img at bounding box center [381, 360] width 181 height 136
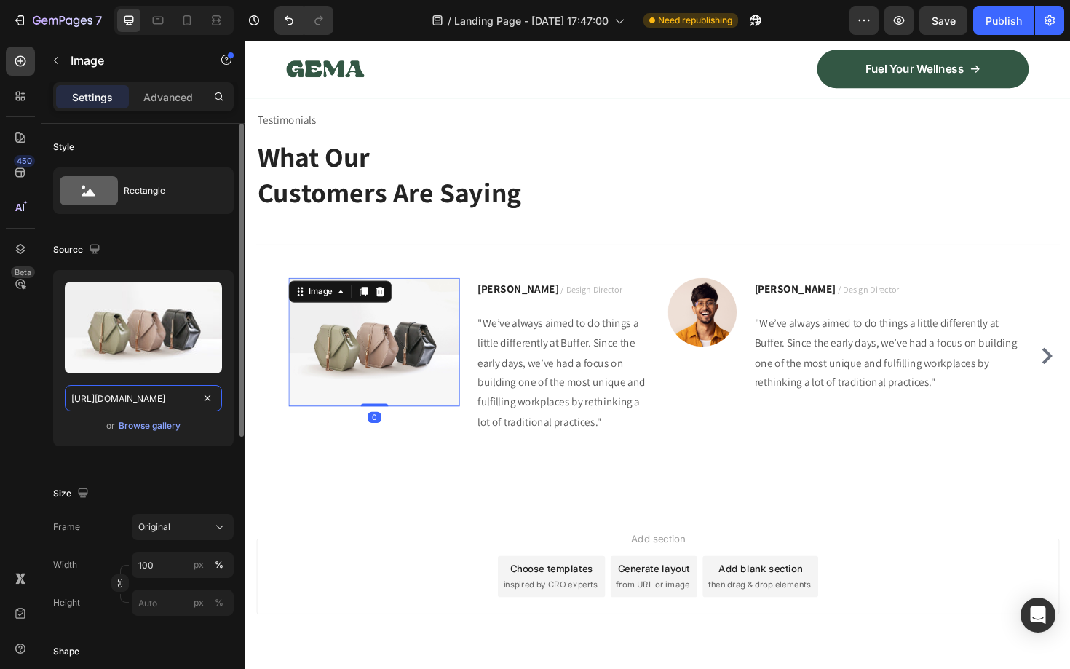
click at [143, 394] on input "[URL][DOMAIN_NAME]" at bounding box center [143, 398] width 157 height 26
paste input "[DOMAIN_NAME][URL]"
type input "[URL][DOMAIN_NAME]"
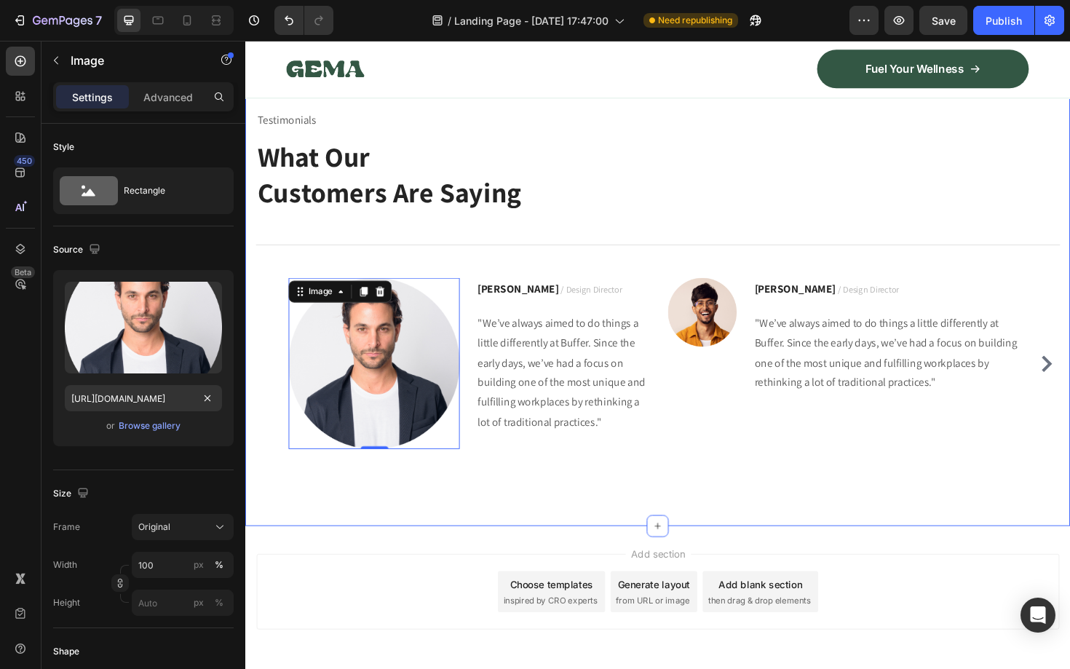
click at [264, 488] on div "Testimonials Text block What Our Customers Are Saying Heading Title Line Image …" at bounding box center [681, 305] width 851 height 383
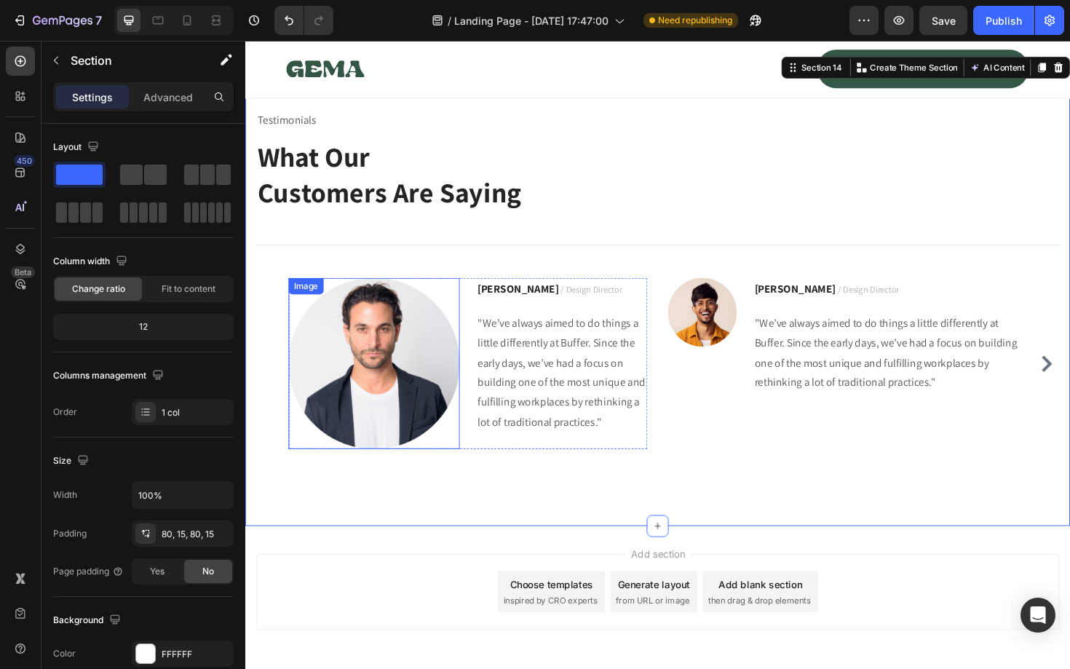
click at [345, 376] on img at bounding box center [381, 382] width 181 height 181
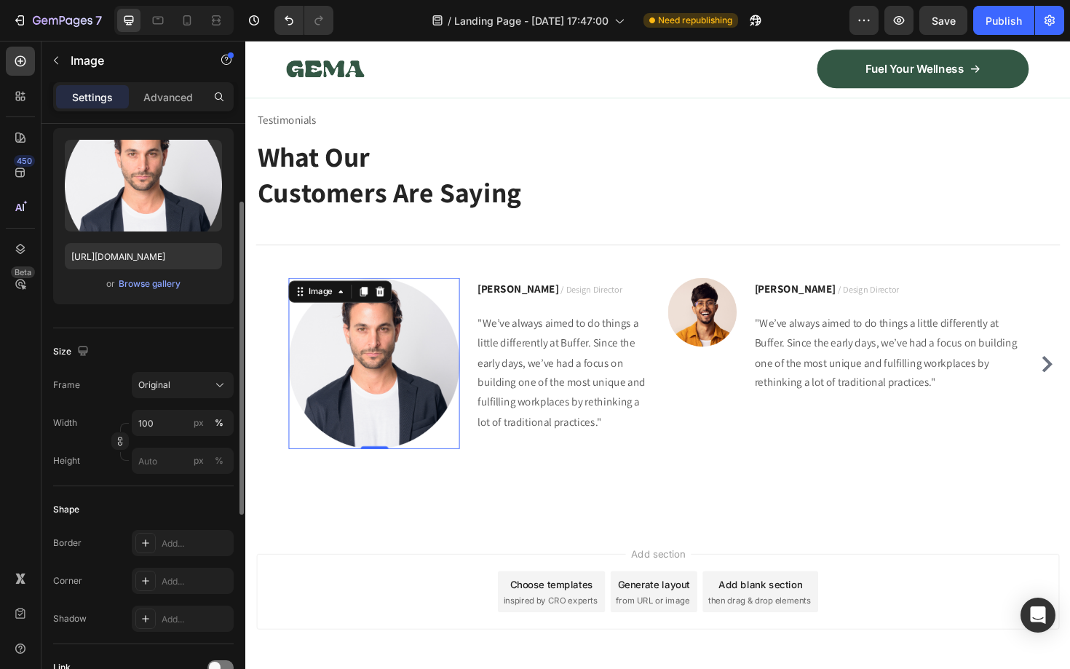
scroll to position [143, 0]
click at [700, 326] on img at bounding box center [729, 328] width 73 height 73
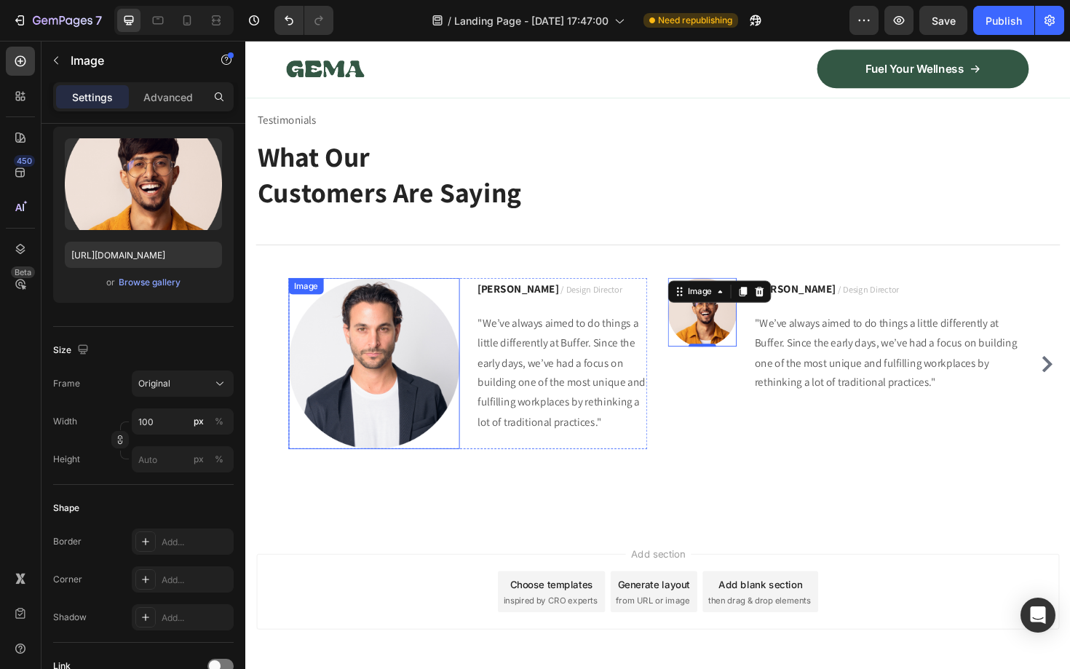
click at [346, 403] on img at bounding box center [381, 382] width 181 height 181
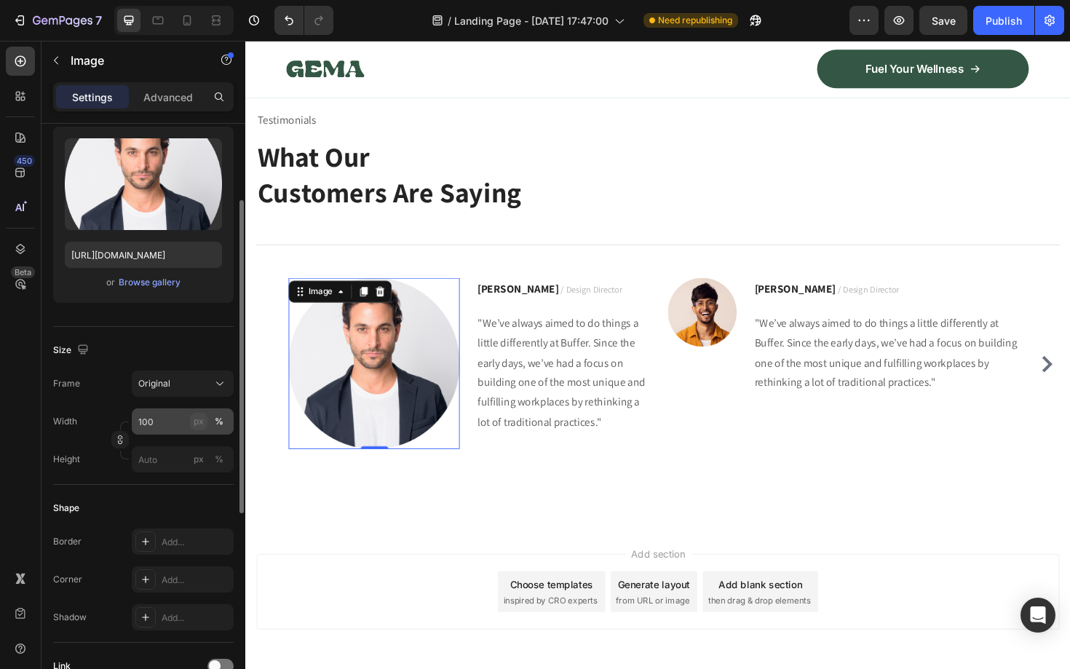
click at [202, 424] on div "px" at bounding box center [199, 421] width 10 height 13
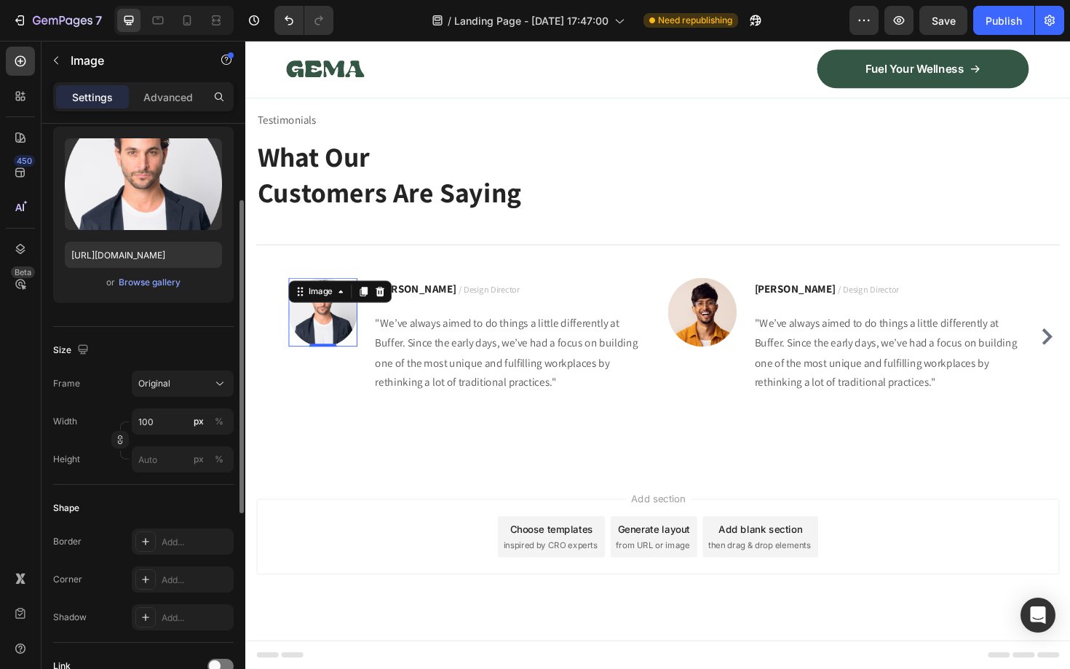
click at [153, 330] on div "Size Frame Original Width 100 px % Height px %" at bounding box center [143, 406] width 180 height 158
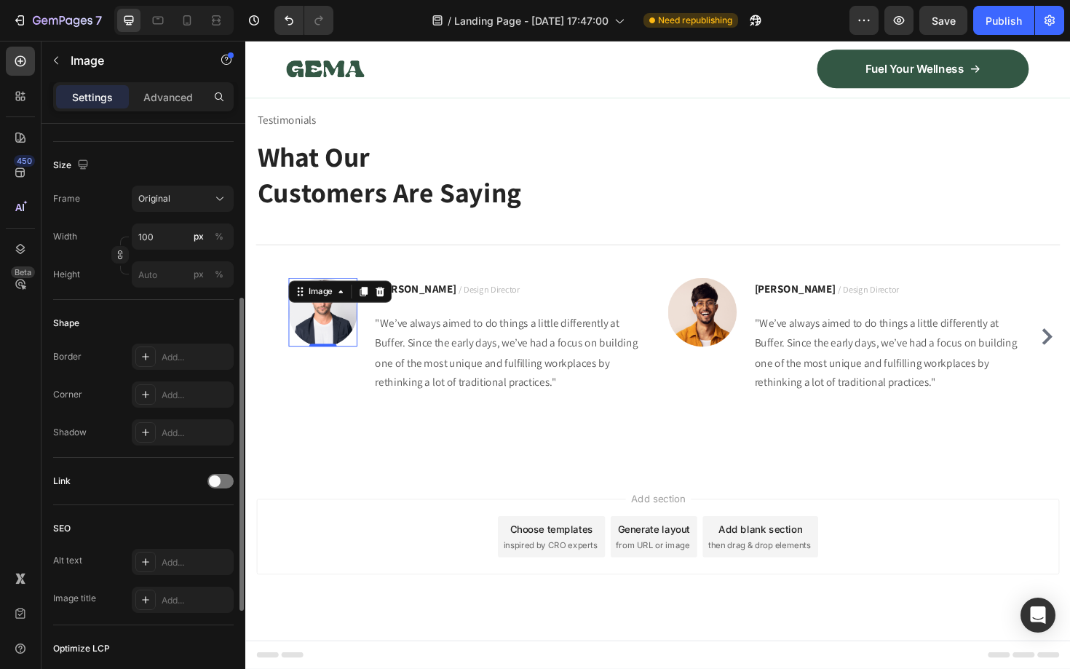
scroll to position [322, 0]
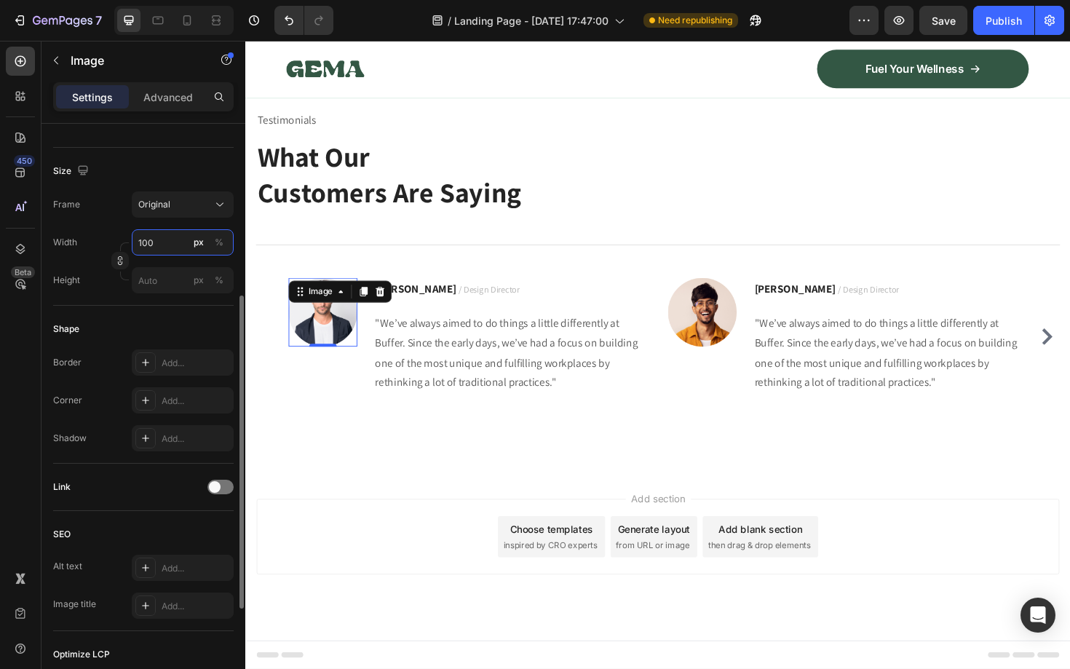
click at [175, 248] on input "100" at bounding box center [183, 242] width 102 height 26
click at [108, 218] on div "Frame Original Width 100 px % Height px %" at bounding box center [143, 242] width 180 height 102
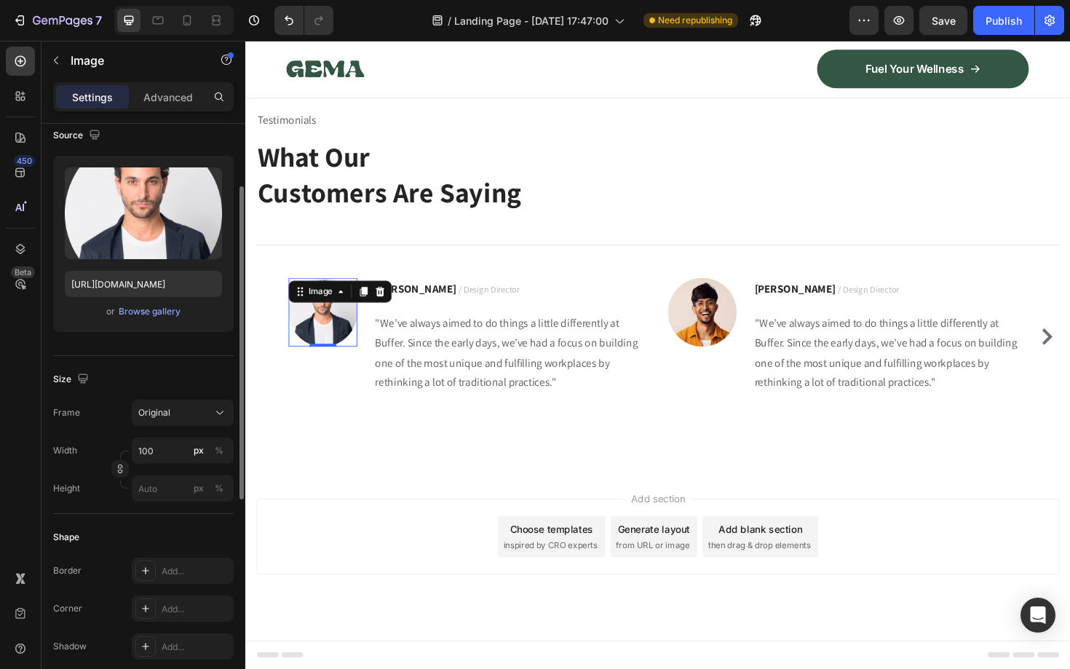
scroll to position [116, 0]
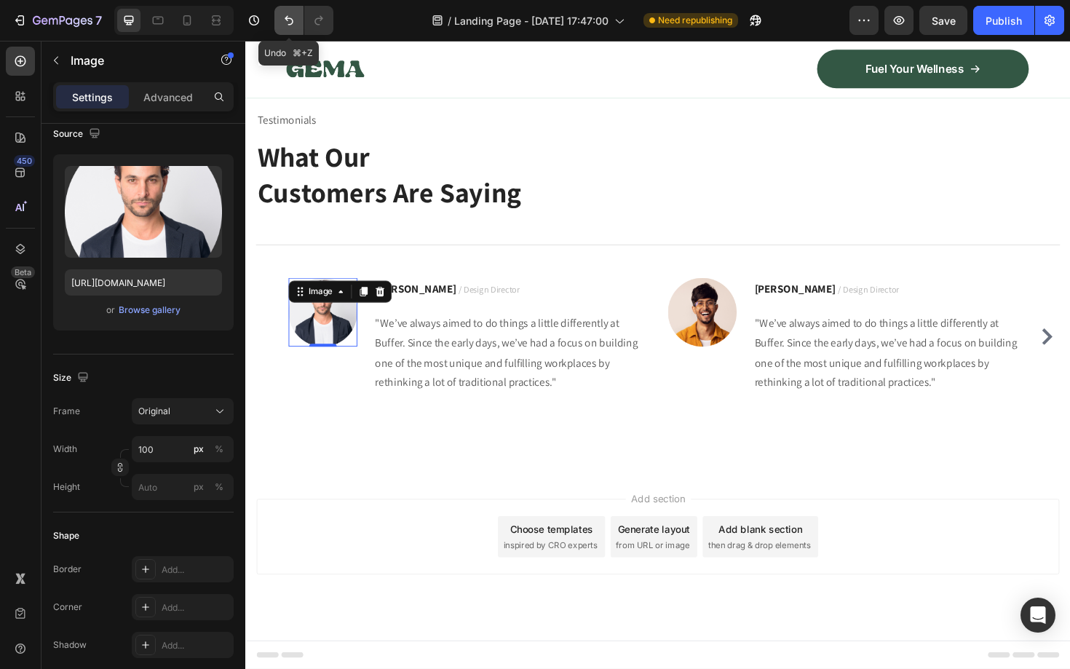
click at [292, 14] on icon "Undo/Redo" at bounding box center [289, 20] width 15 height 15
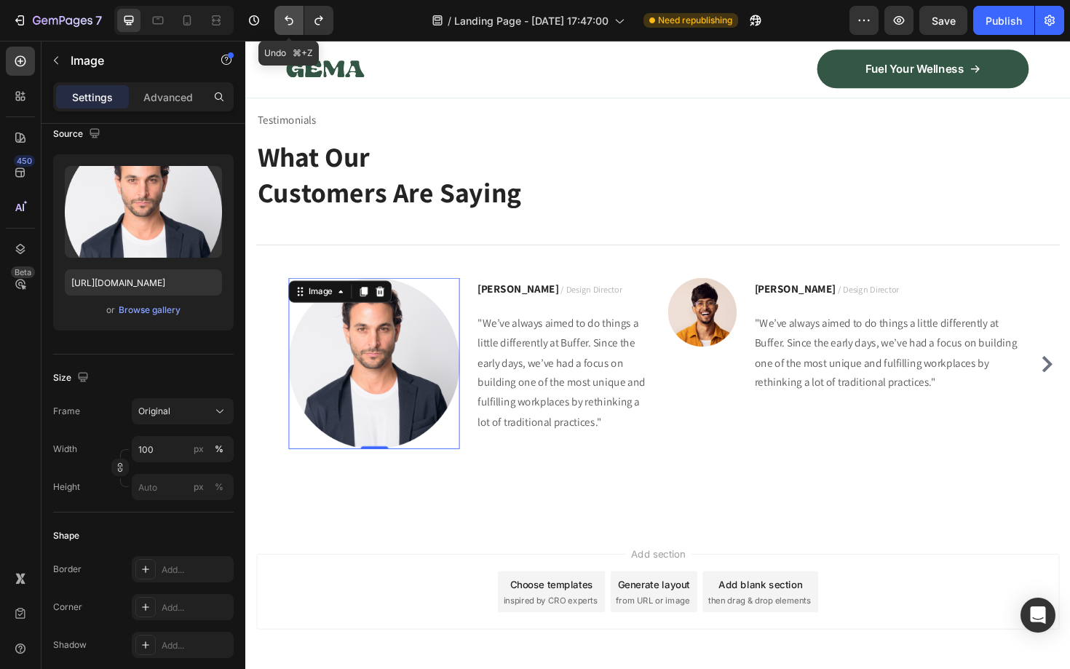
click at [292, 14] on icon "Undo/Redo" at bounding box center [289, 20] width 15 height 15
type input "[URL][DOMAIN_NAME]"
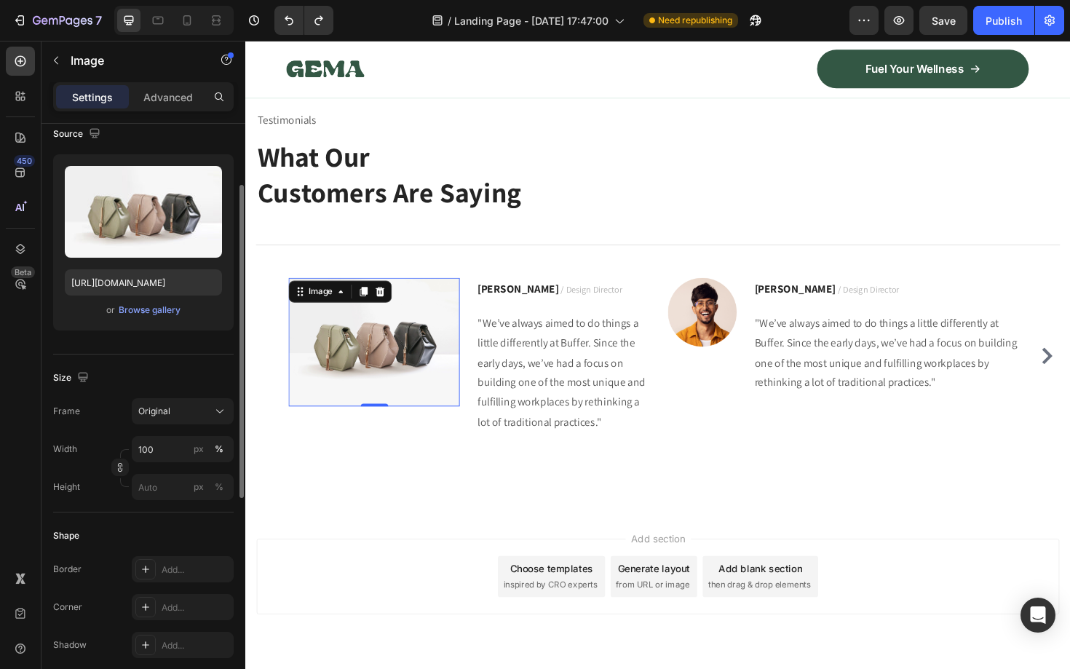
scroll to position [159, 0]
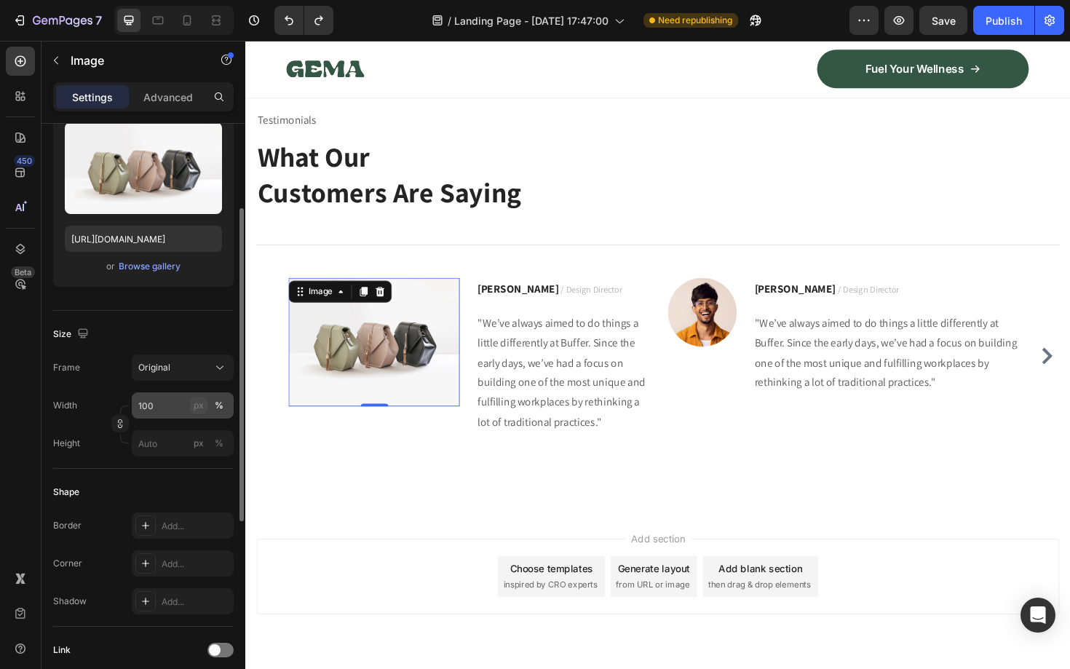
click at [196, 407] on div "px" at bounding box center [199, 405] width 10 height 13
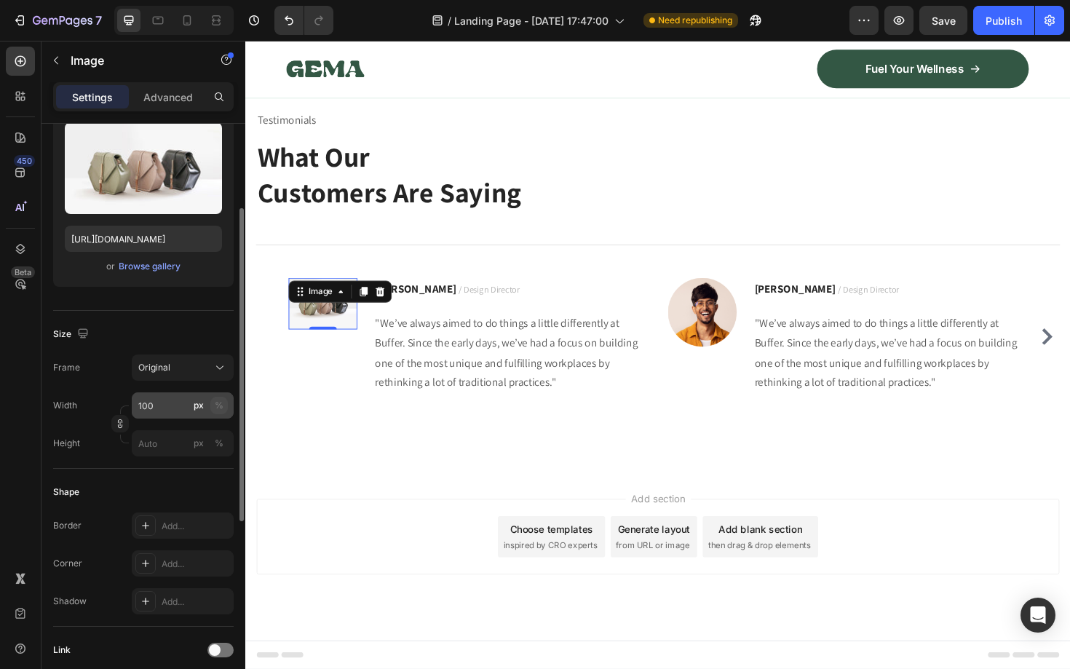
click at [218, 405] on div "%" at bounding box center [219, 405] width 9 height 13
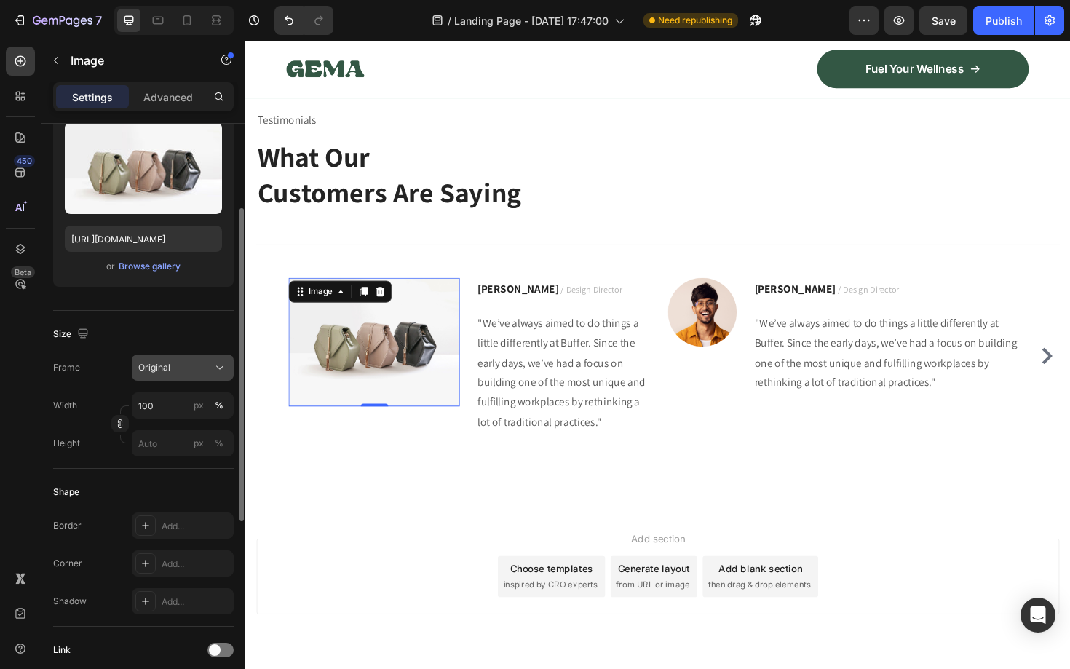
click at [204, 365] on div "Original" at bounding box center [173, 367] width 71 height 13
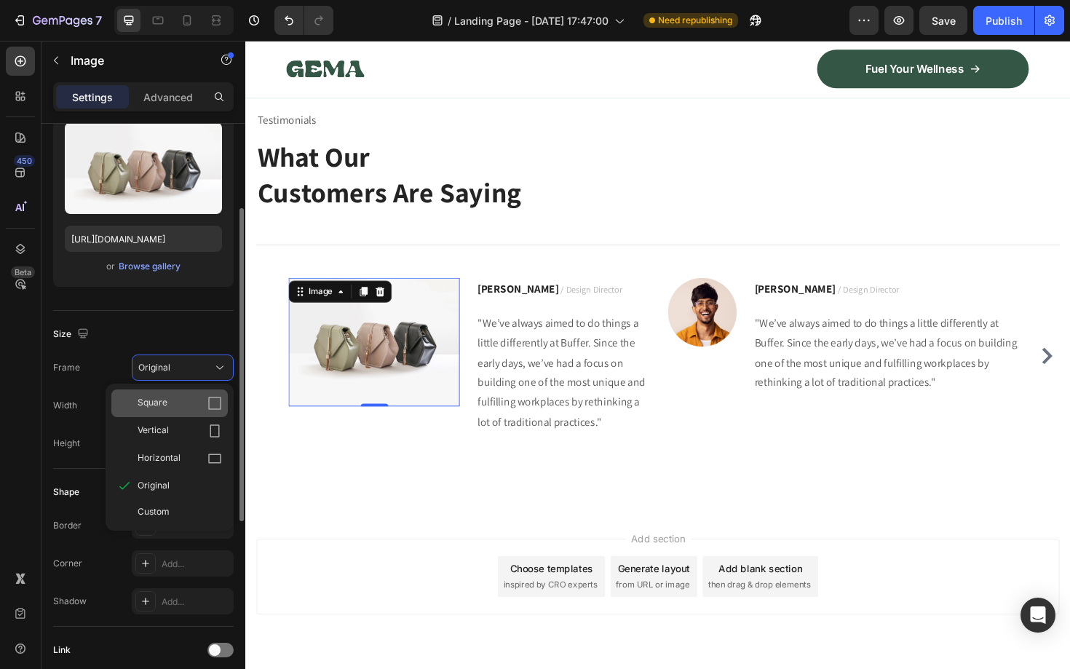
click at [158, 398] on span "Square" at bounding box center [153, 403] width 30 height 15
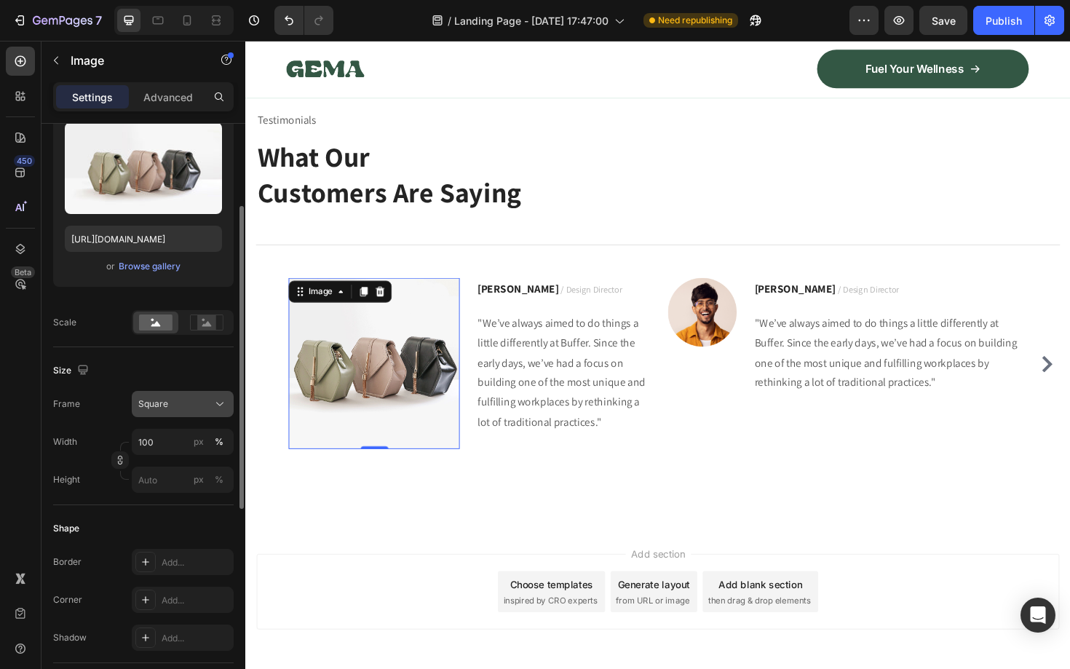
click at [215, 411] on button "Square" at bounding box center [183, 404] width 102 height 26
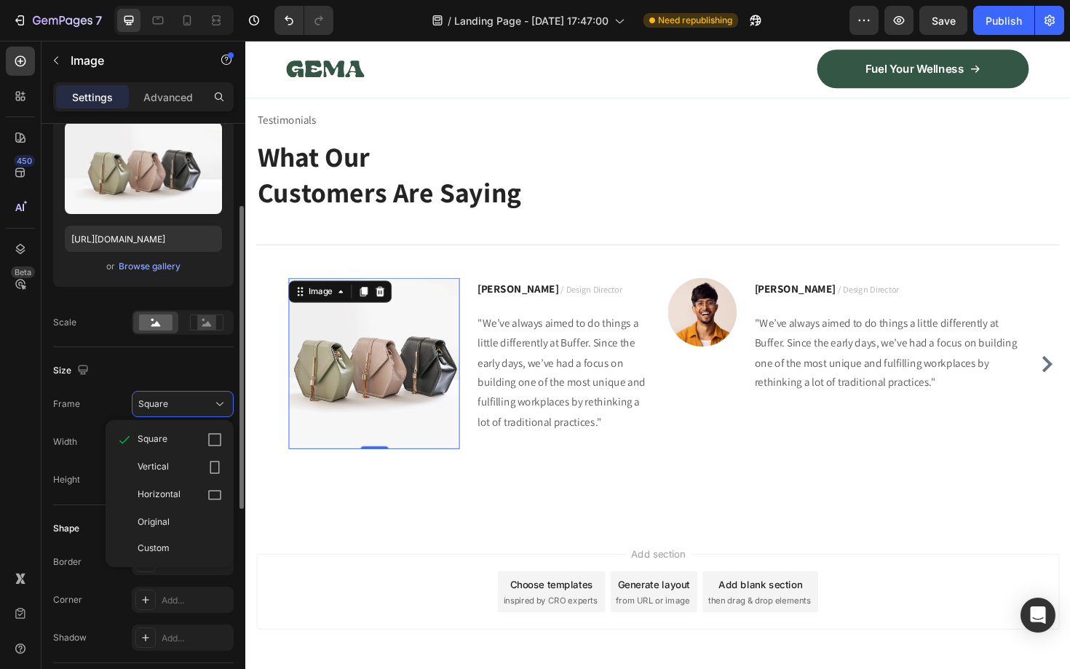
click at [139, 365] on div "Size" at bounding box center [143, 370] width 180 height 23
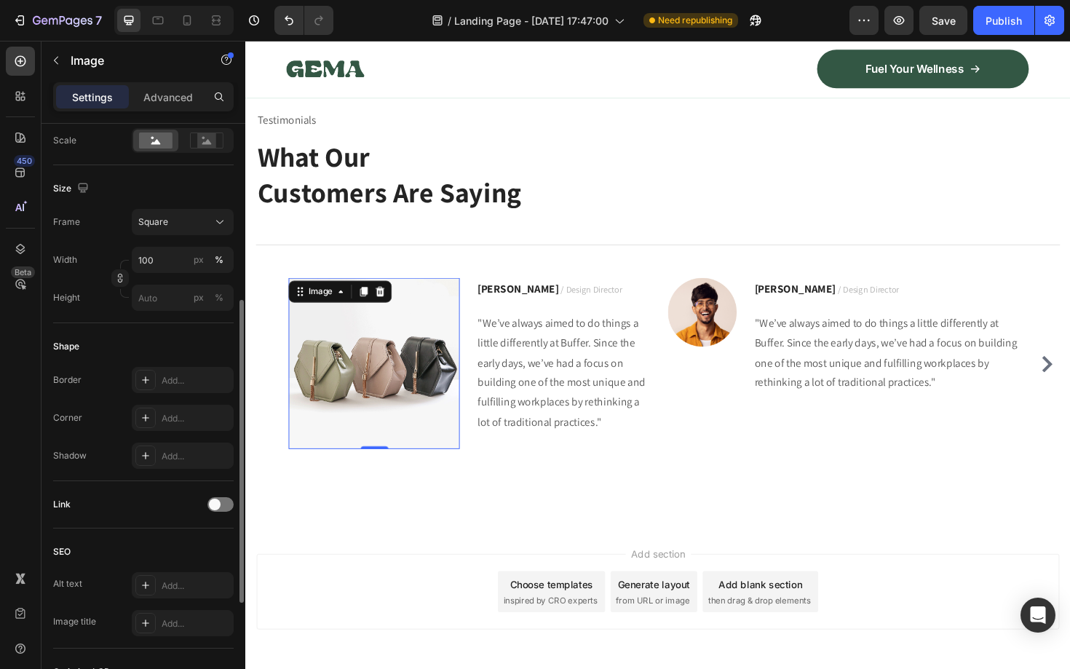
scroll to position [362, 0]
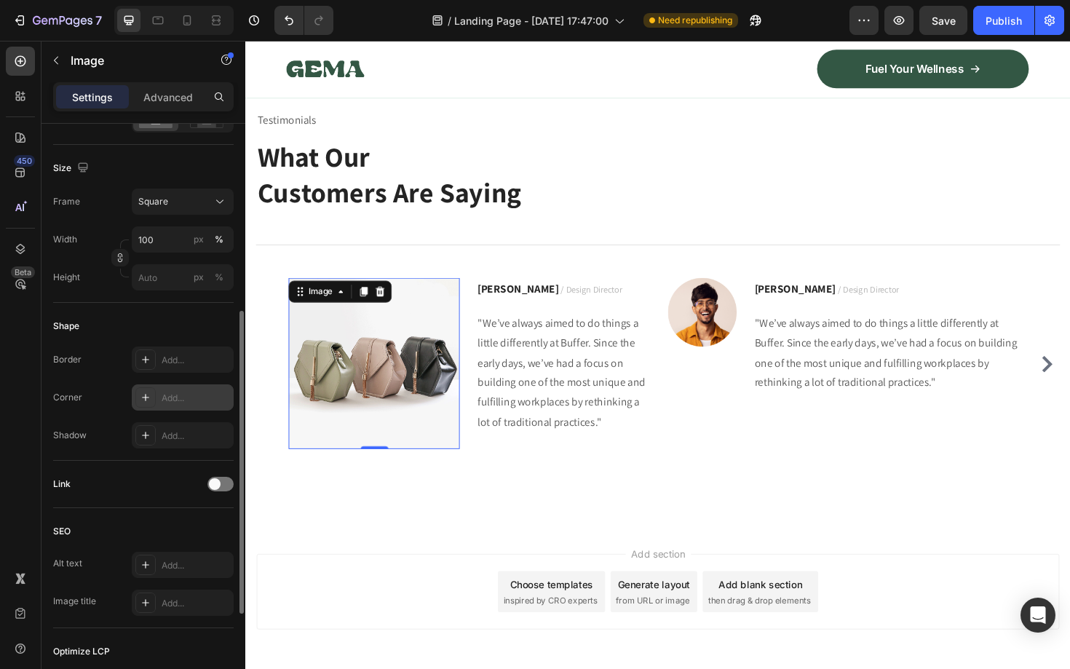
click at [175, 402] on div "Add..." at bounding box center [196, 397] width 68 height 13
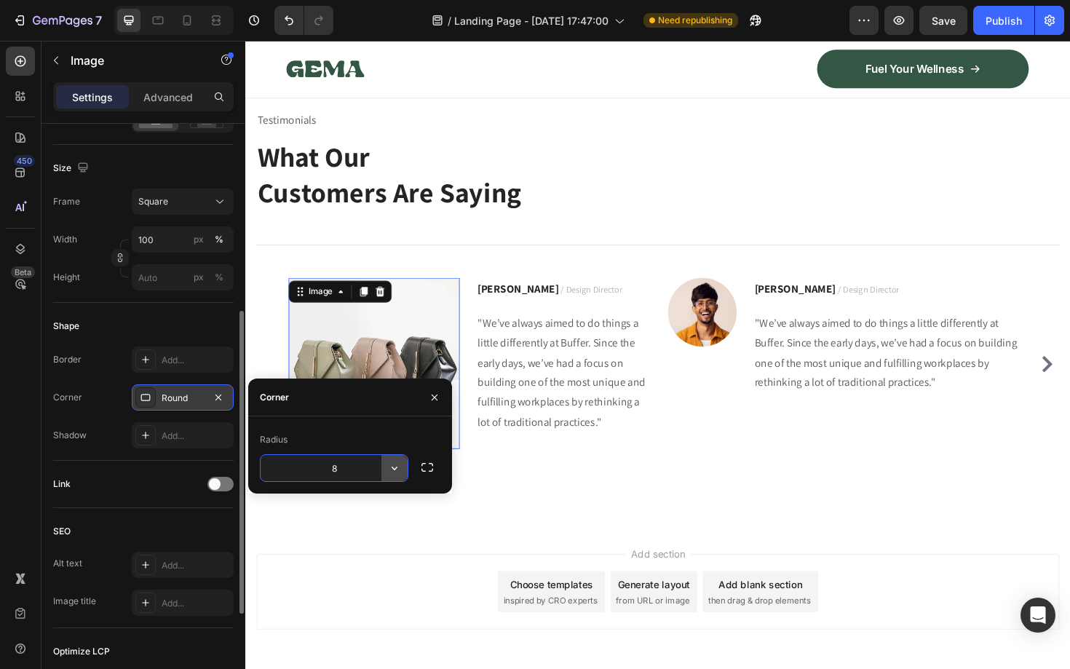
click at [397, 470] on icon "button" at bounding box center [394, 468] width 15 height 15
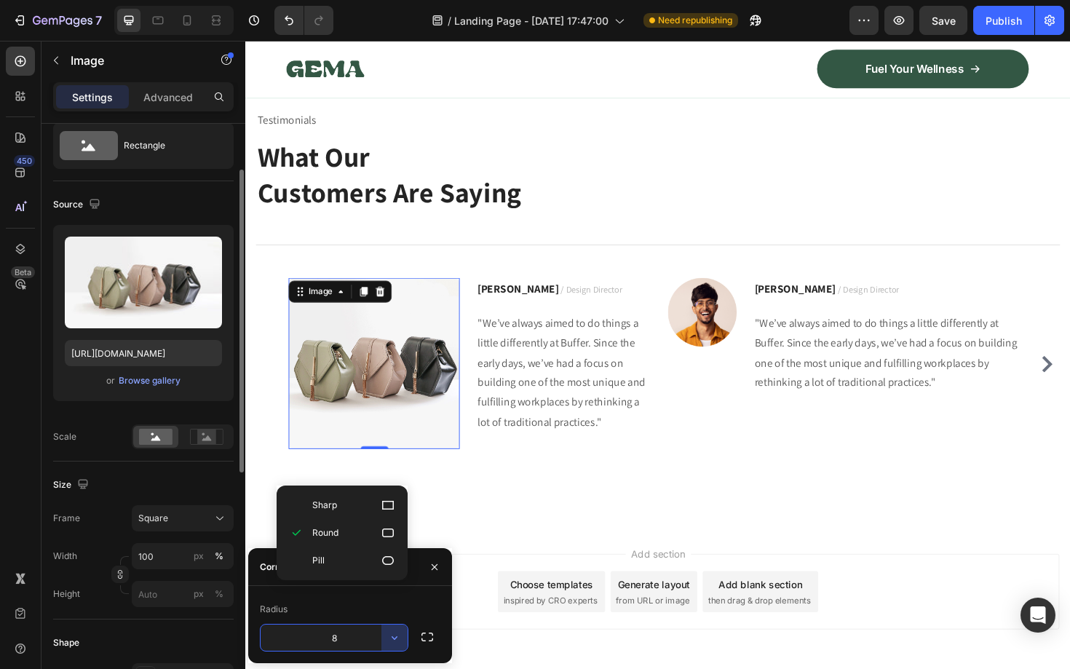
scroll to position [0, 0]
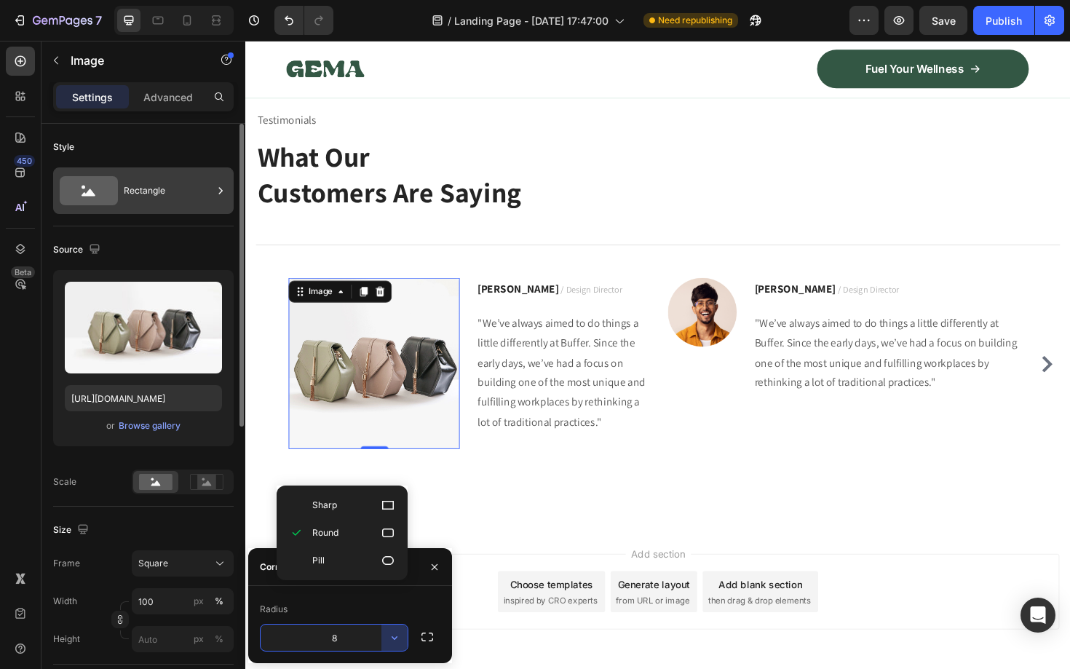
click at [183, 206] on div "Rectangle" at bounding box center [168, 190] width 89 height 33
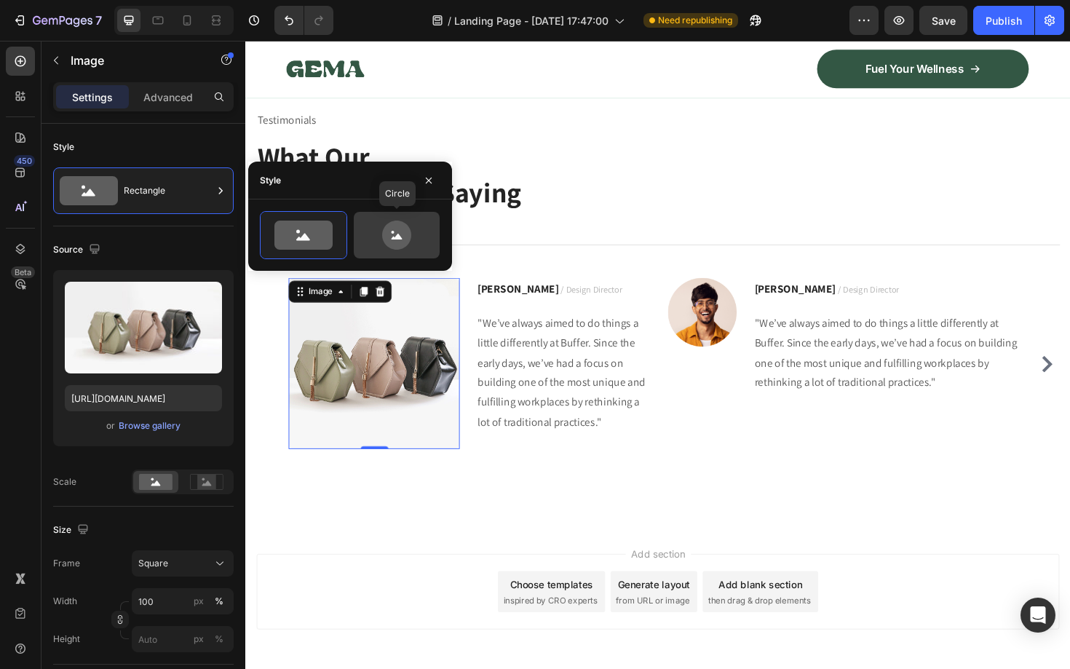
click at [391, 234] on icon at bounding box center [396, 234] width 29 height 29
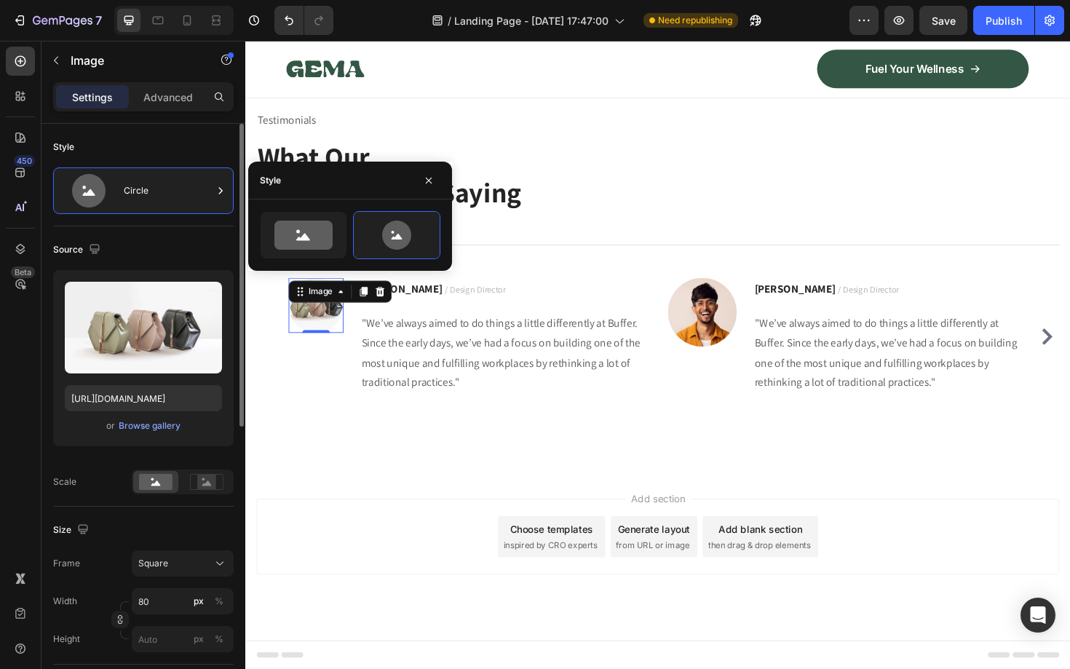
click at [182, 247] on div "Source" at bounding box center [143, 249] width 180 height 23
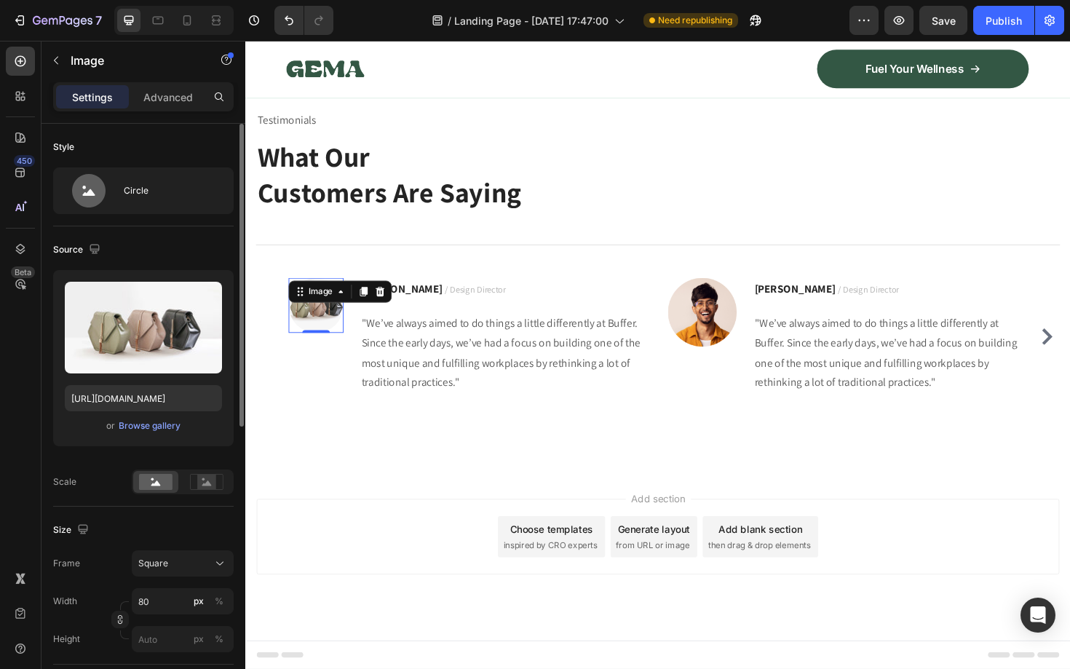
click at [182, 247] on div "Source" at bounding box center [143, 249] width 180 height 23
click at [152, 193] on div "Circle" at bounding box center [168, 190] width 89 height 33
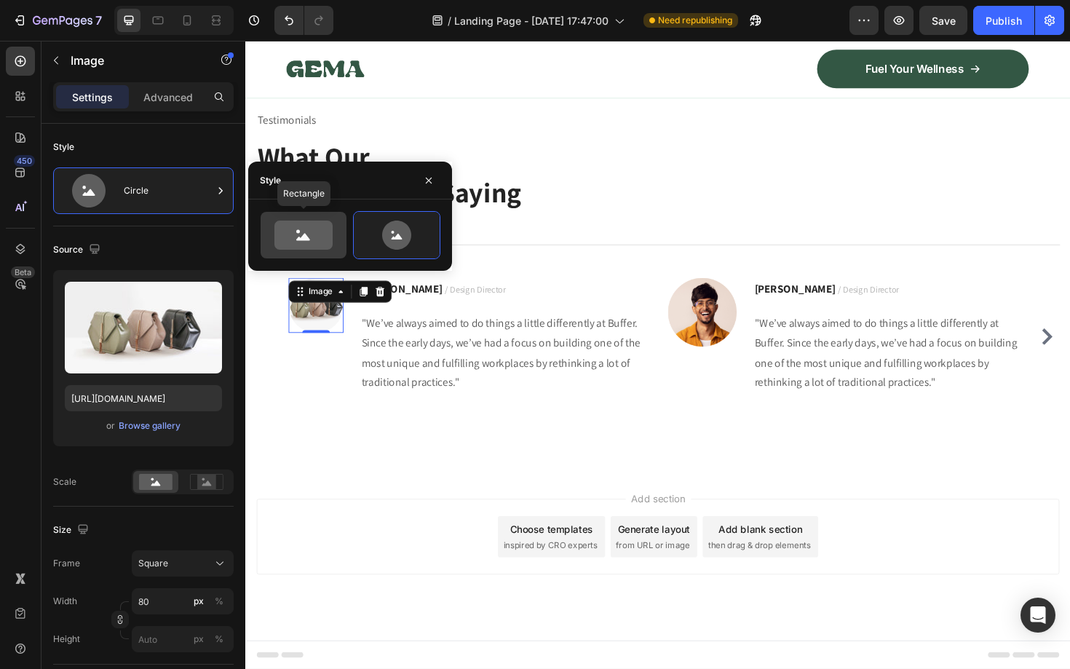
click at [289, 236] on icon at bounding box center [303, 234] width 58 height 29
type input "100"
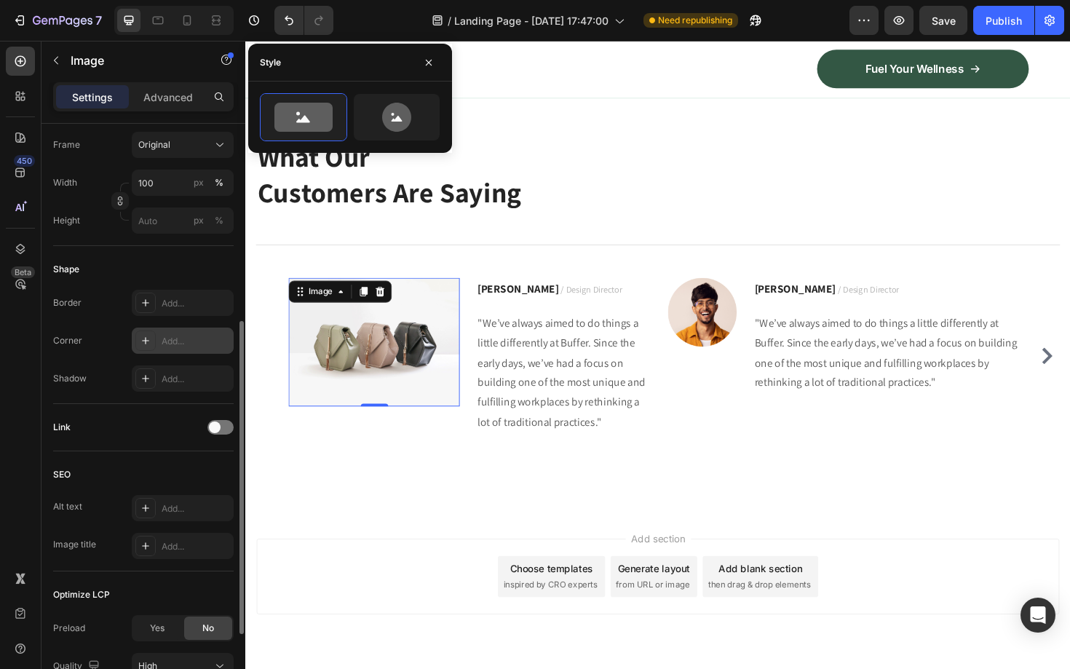
scroll to position [378, 0]
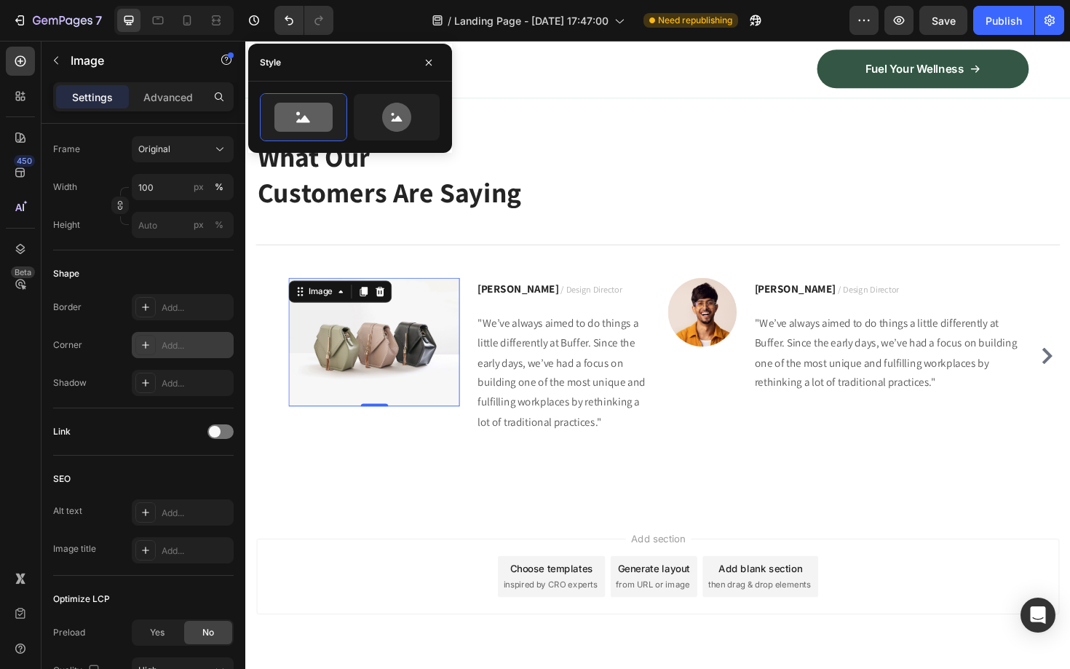
click at [182, 345] on div "Add..." at bounding box center [196, 345] width 68 height 13
type input "8"
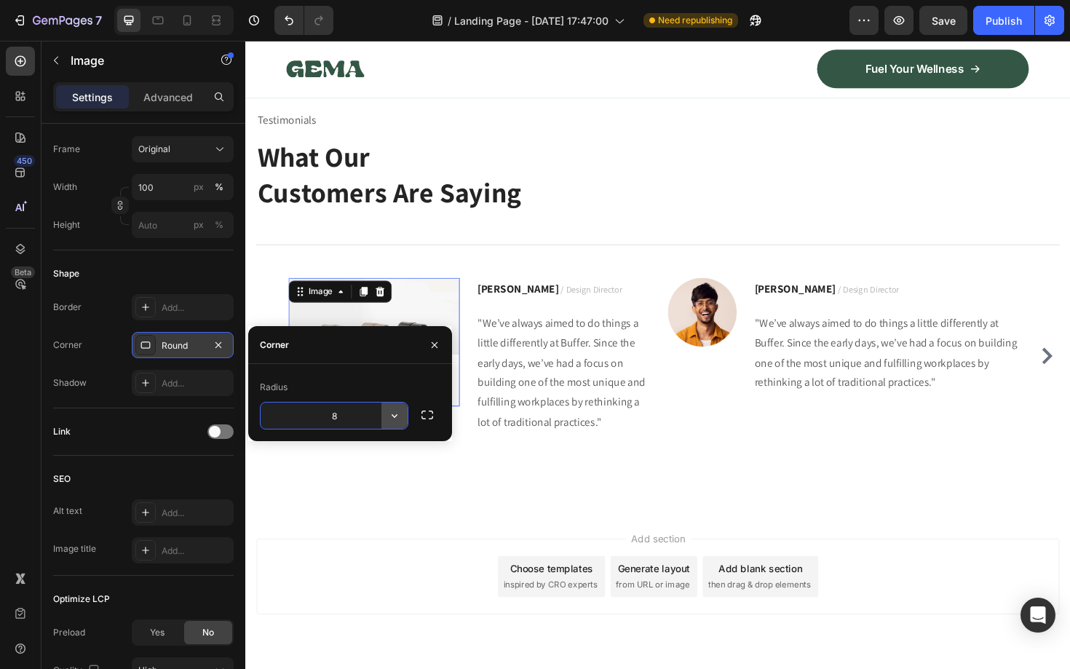
click at [399, 417] on icon "button" at bounding box center [394, 415] width 15 height 15
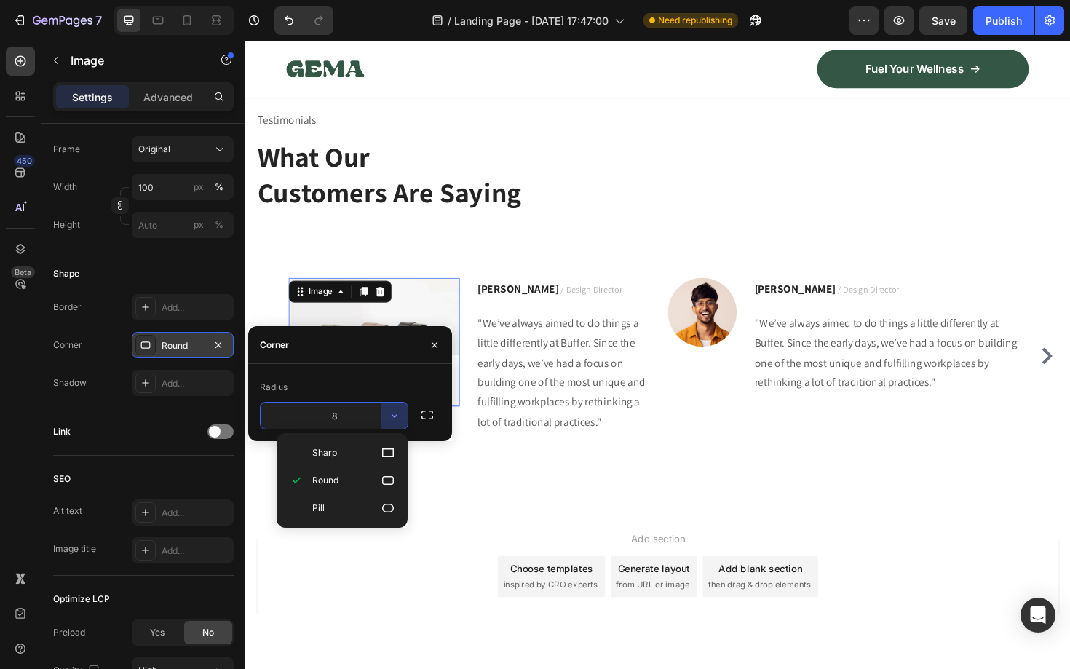
click at [360, 417] on input "8" at bounding box center [333, 415] width 147 height 26
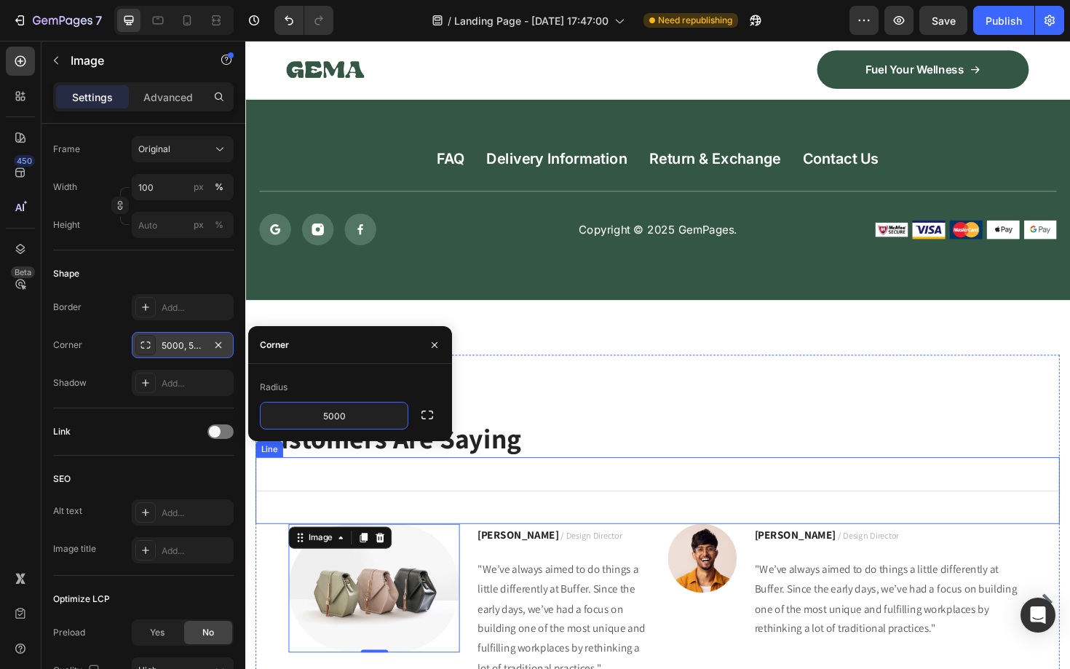
scroll to position [7045, 0]
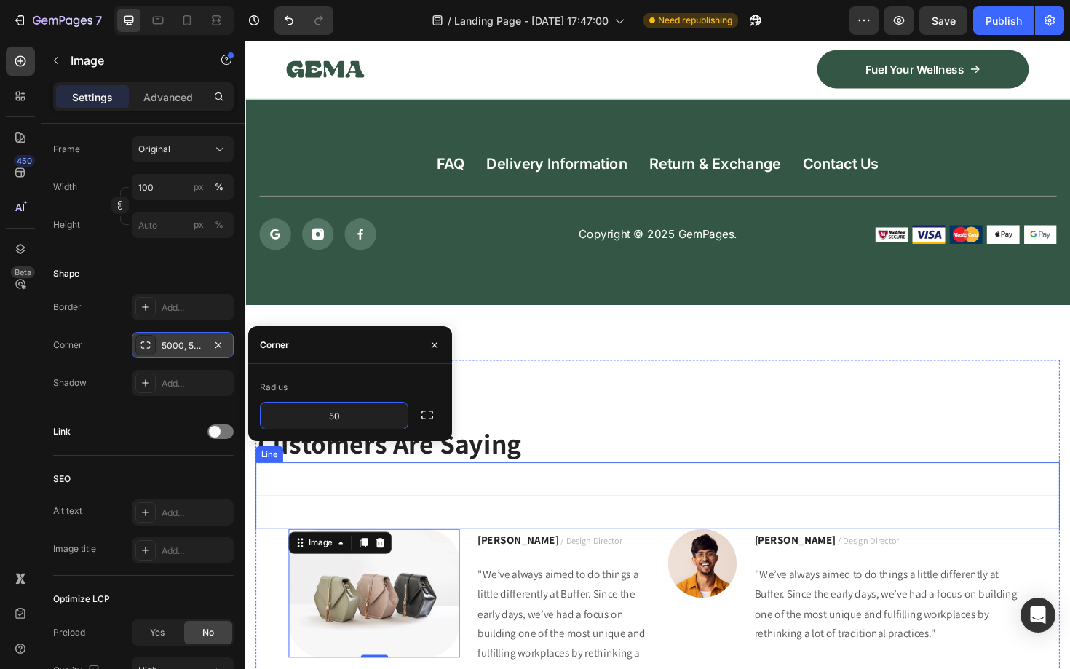
type input "5"
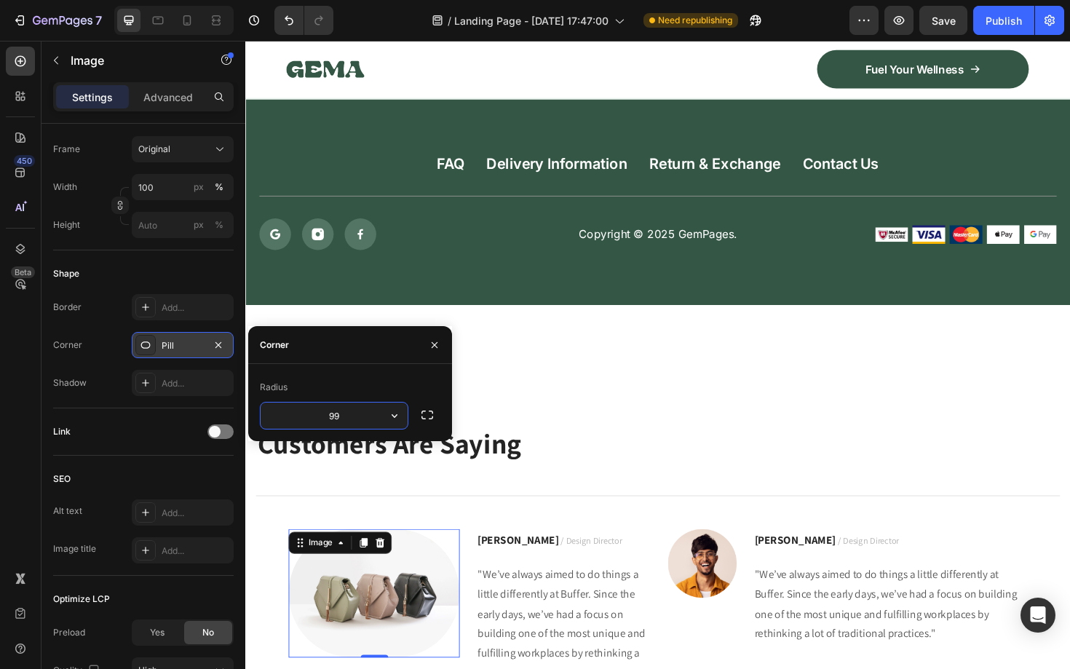
type input "9"
type input "8"
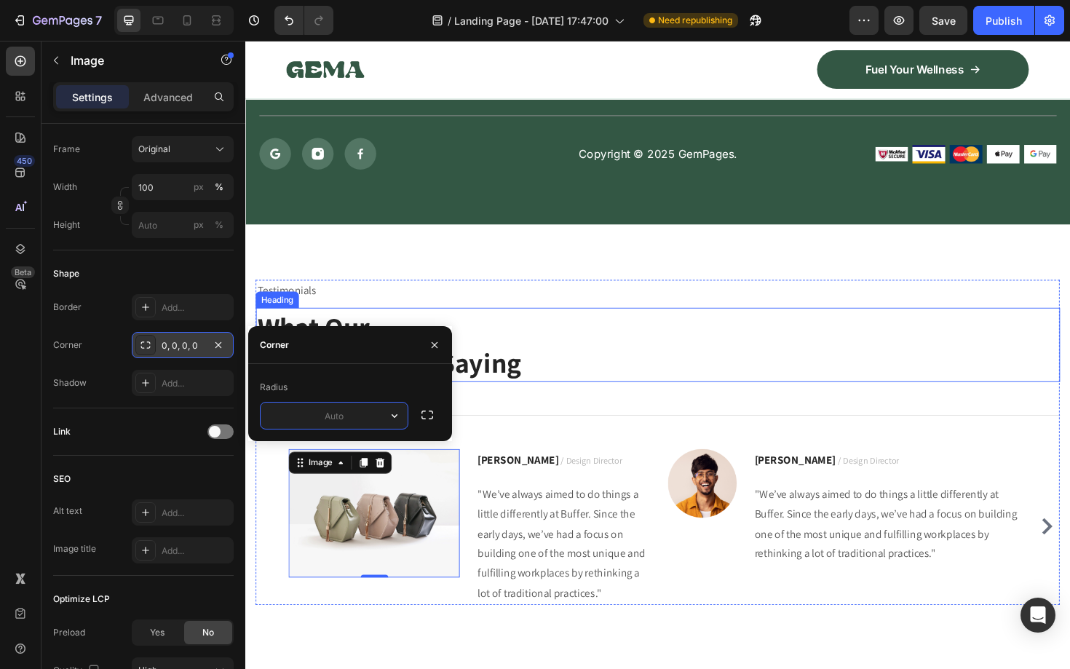
scroll to position [7172, 0]
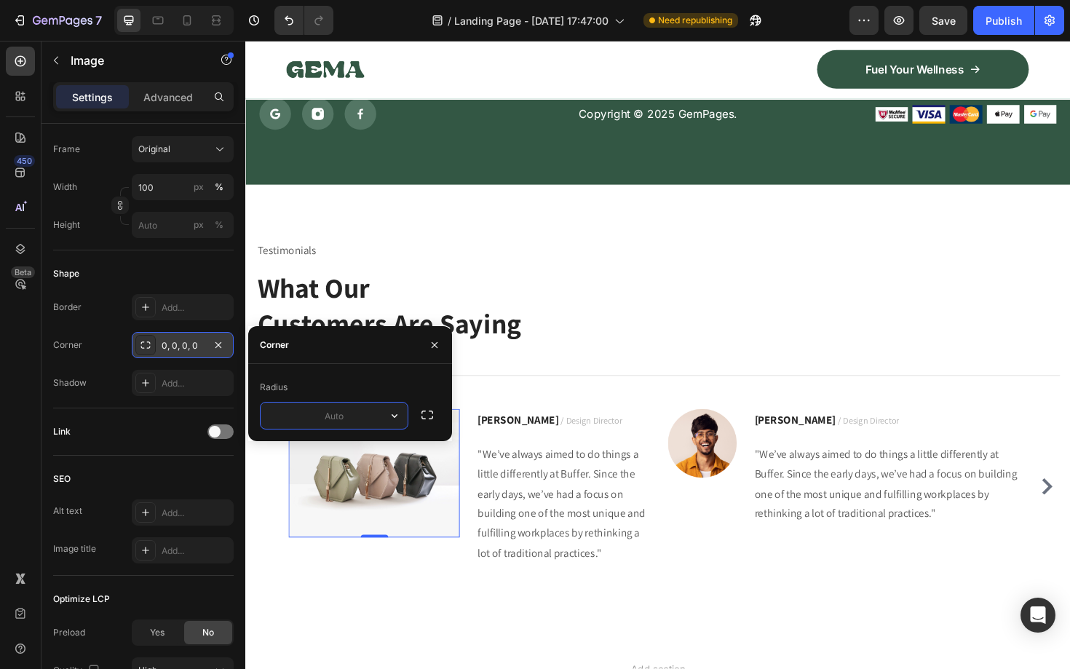
click at [397, 410] on icon "button" at bounding box center [394, 415] width 15 height 15
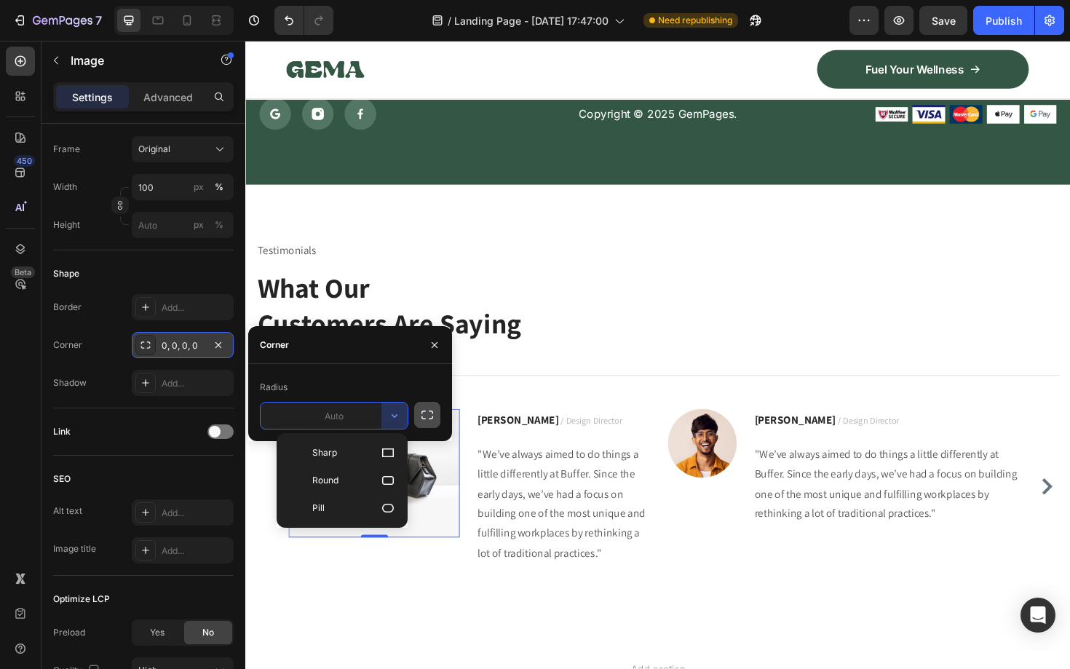
click at [436, 412] on button "button" at bounding box center [427, 415] width 26 height 26
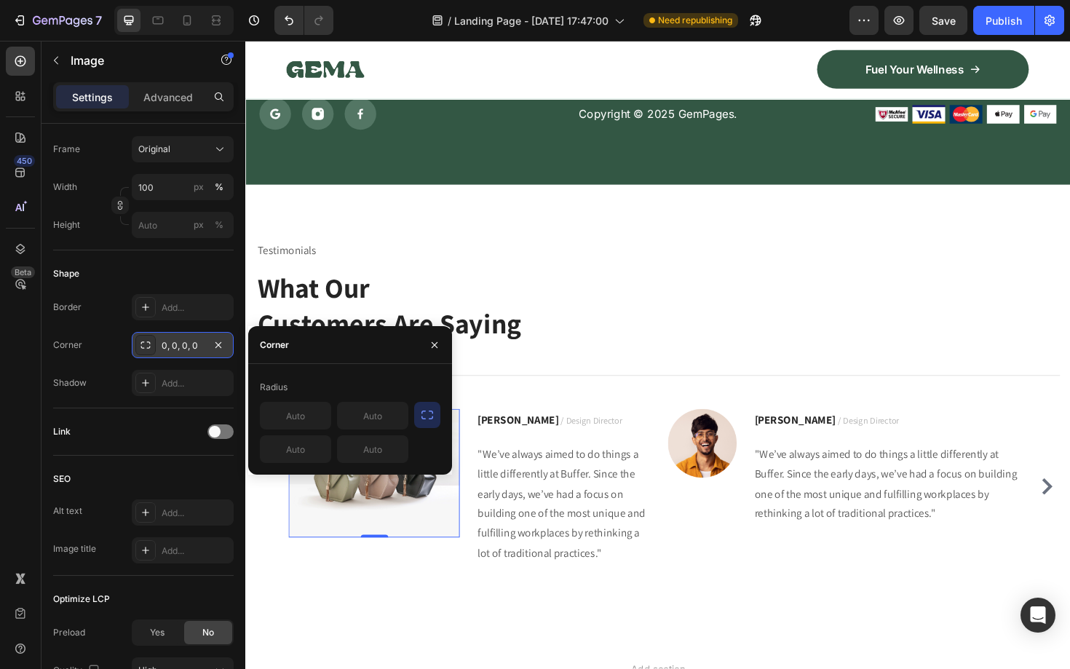
click at [426, 420] on icon "button" at bounding box center [427, 414] width 15 height 15
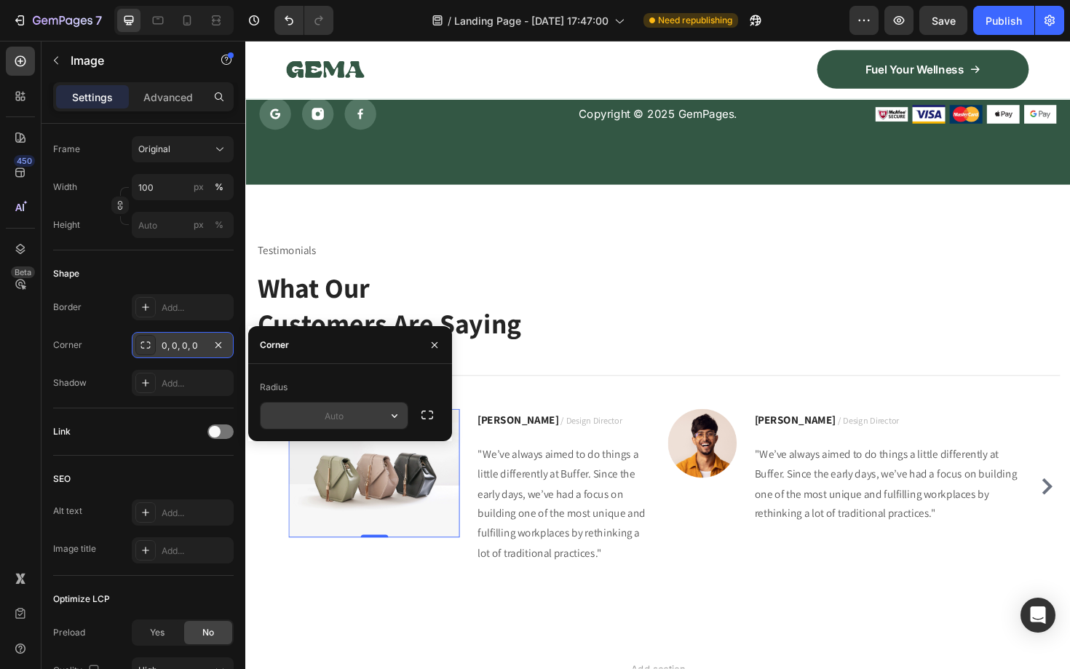
click at [344, 418] on input "text" at bounding box center [333, 415] width 147 height 26
click at [397, 410] on icon "button" at bounding box center [394, 415] width 15 height 15
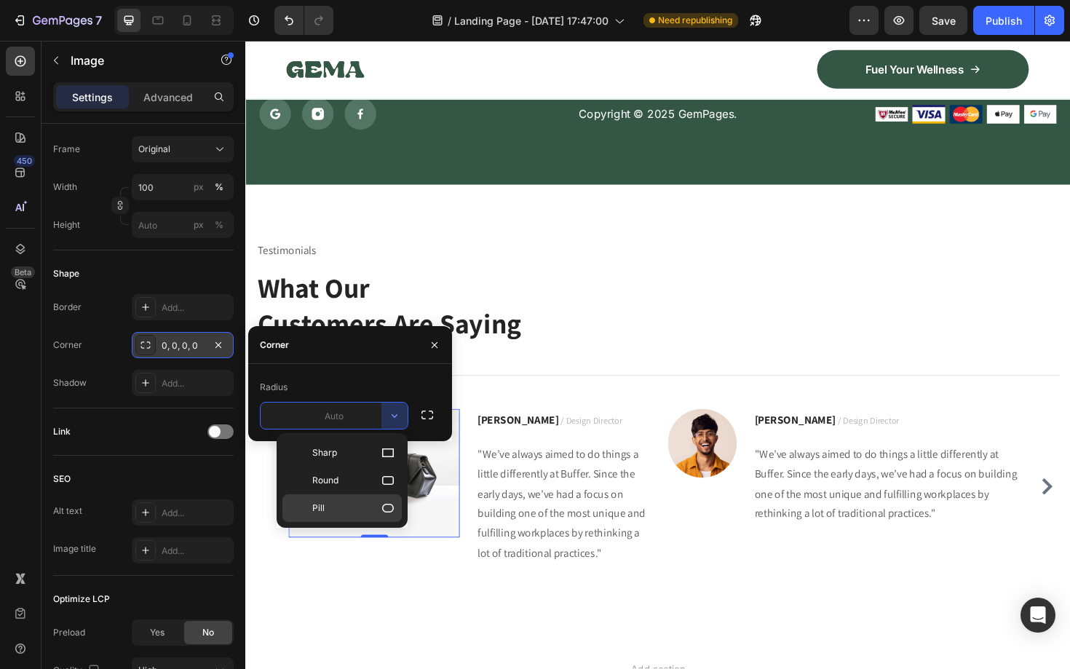
click at [351, 503] on p "Pill" at bounding box center [353, 508] width 83 height 15
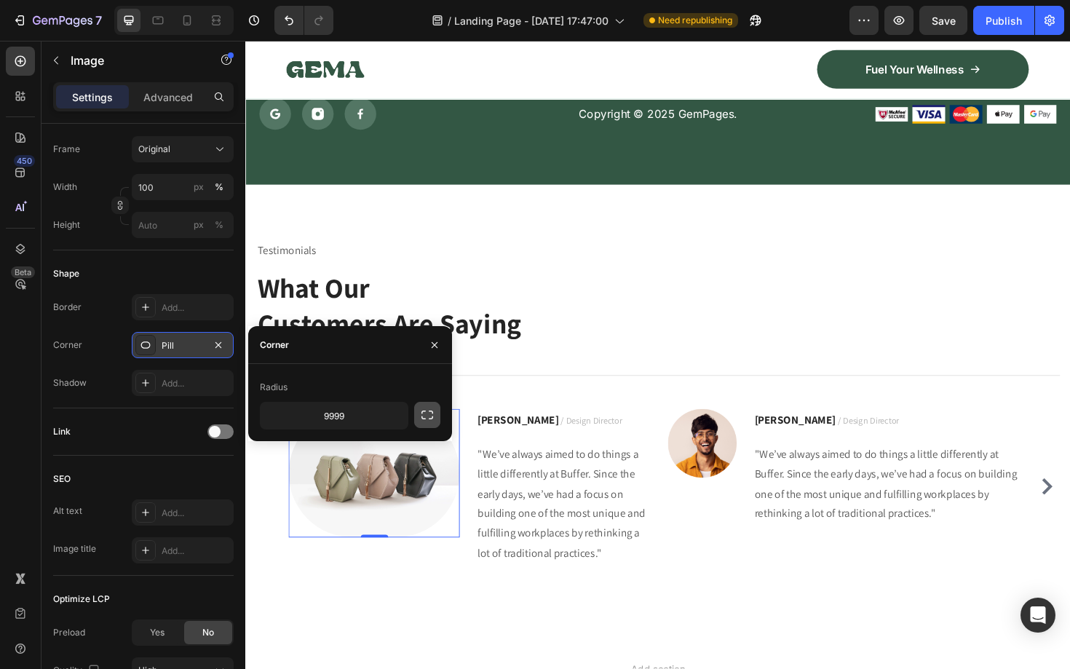
click at [426, 409] on icon "button" at bounding box center [427, 414] width 15 height 15
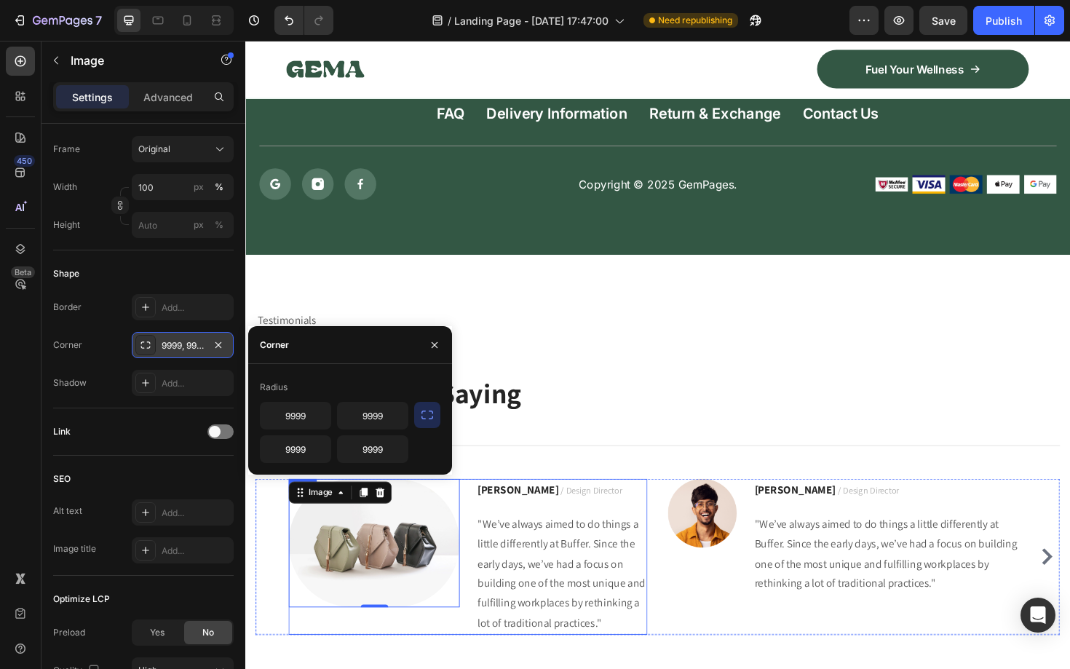
scroll to position [7104, 0]
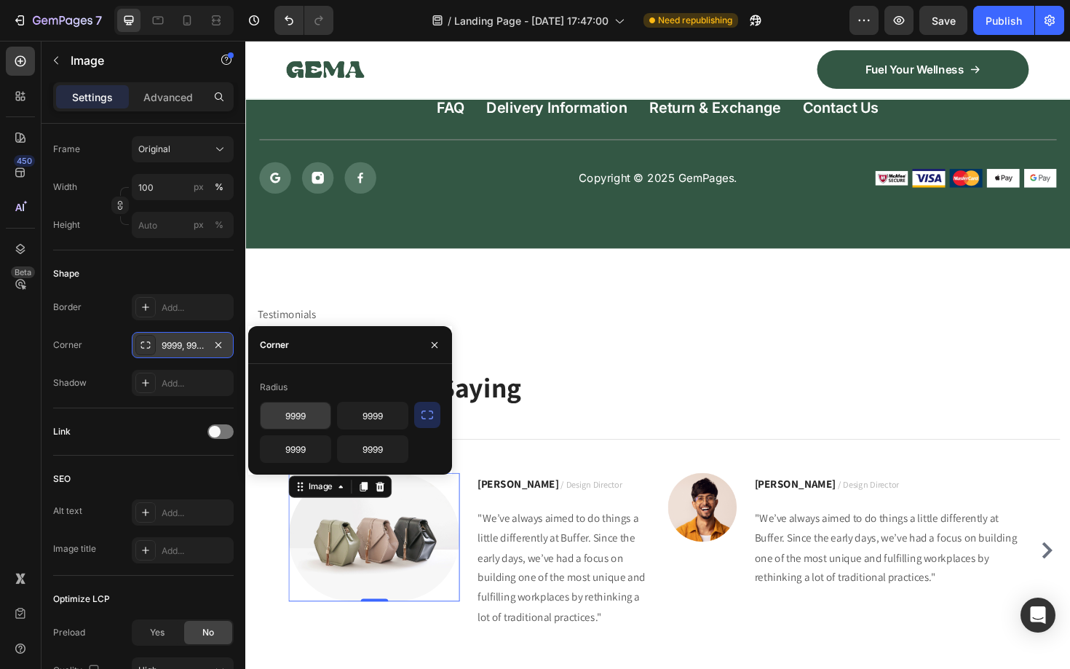
click at [313, 410] on input "9999" at bounding box center [295, 415] width 70 height 26
type input "5000"
click at [370, 450] on input "9999" at bounding box center [373, 449] width 70 height 26
type input "5000"
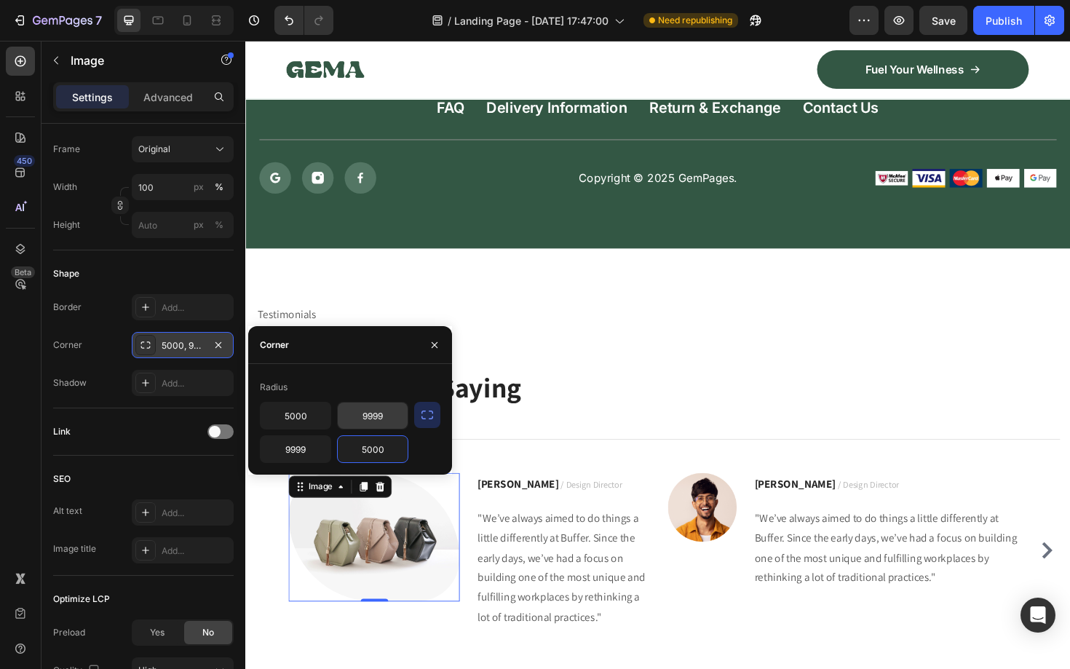
click at [379, 415] on input "9999" at bounding box center [373, 415] width 70 height 26
type input "500"
click at [437, 420] on button "button" at bounding box center [427, 415] width 26 height 26
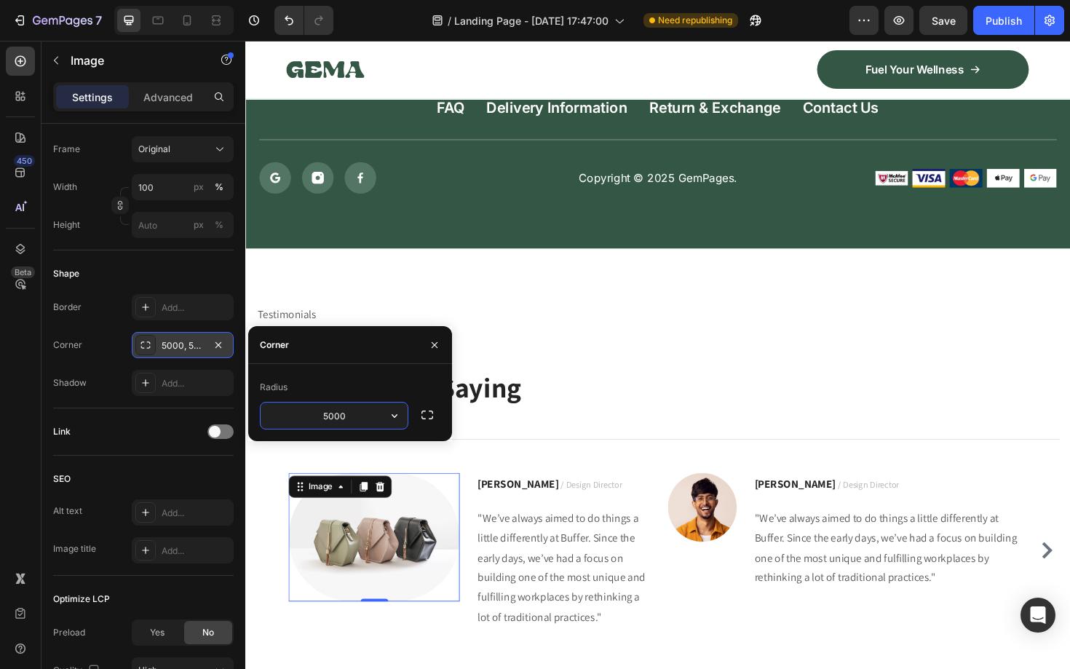
click at [346, 418] on input "5000" at bounding box center [333, 415] width 147 height 26
click at [196, 187] on div "px" at bounding box center [199, 186] width 10 height 13
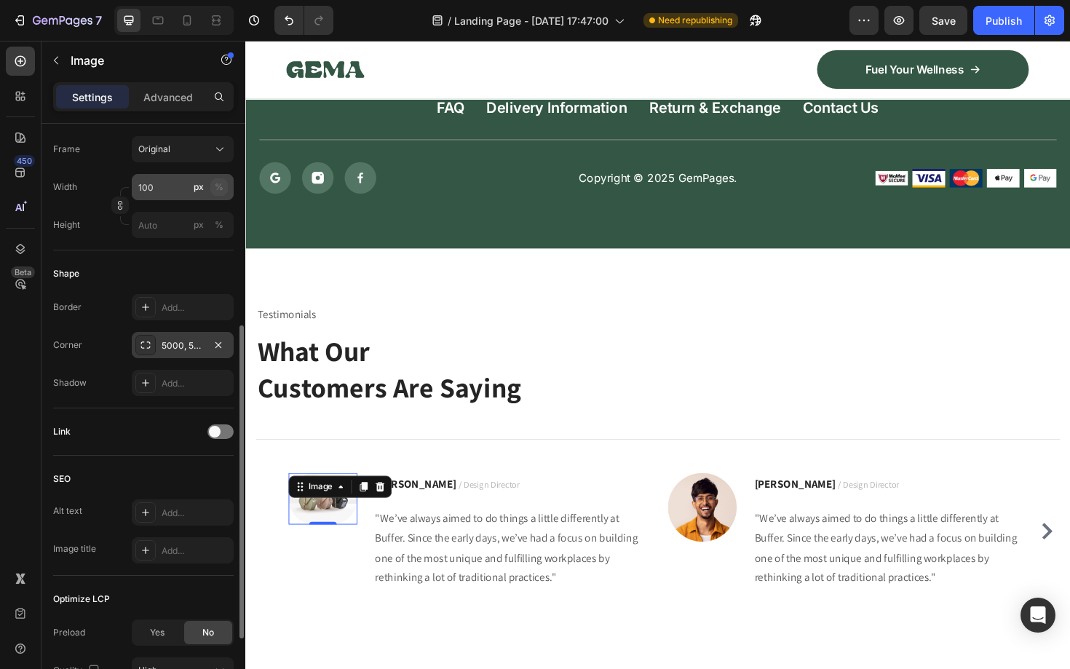
click at [221, 189] on div "%" at bounding box center [219, 186] width 9 height 13
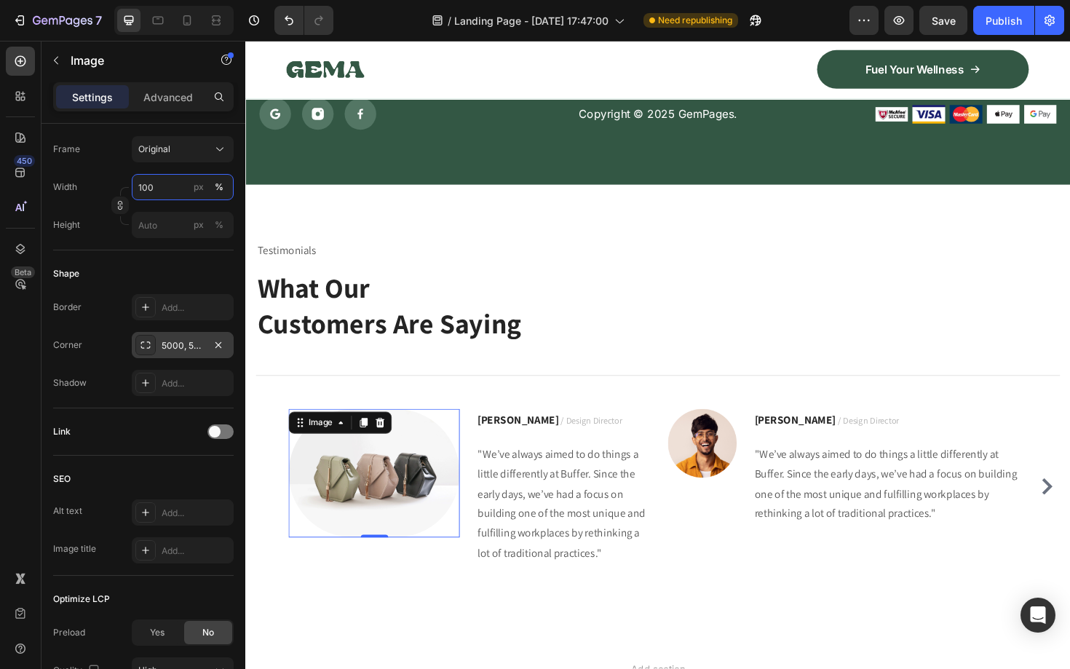
scroll to position [7176, 0]
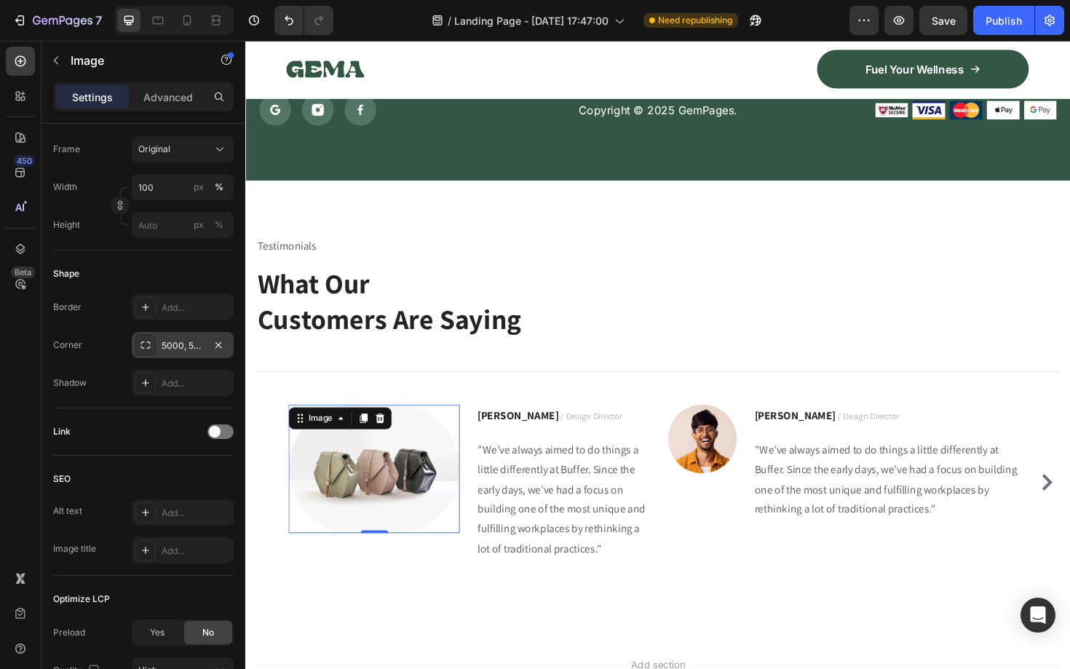
click at [169, 340] on div "5000, 5000, 5000, 5000" at bounding box center [183, 345] width 42 height 13
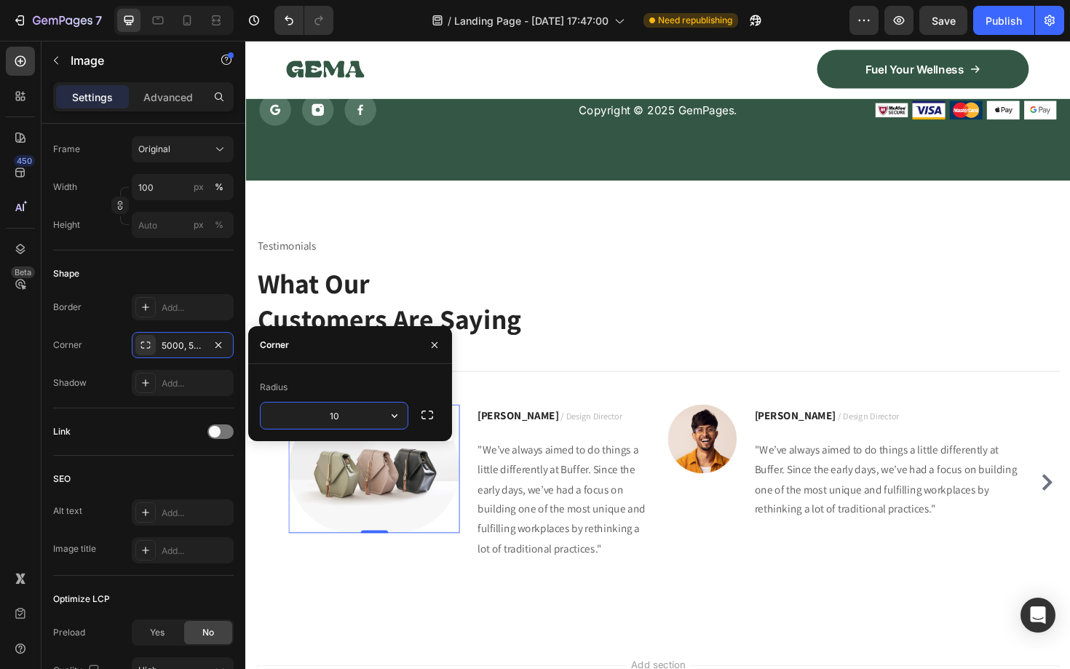
type input "1"
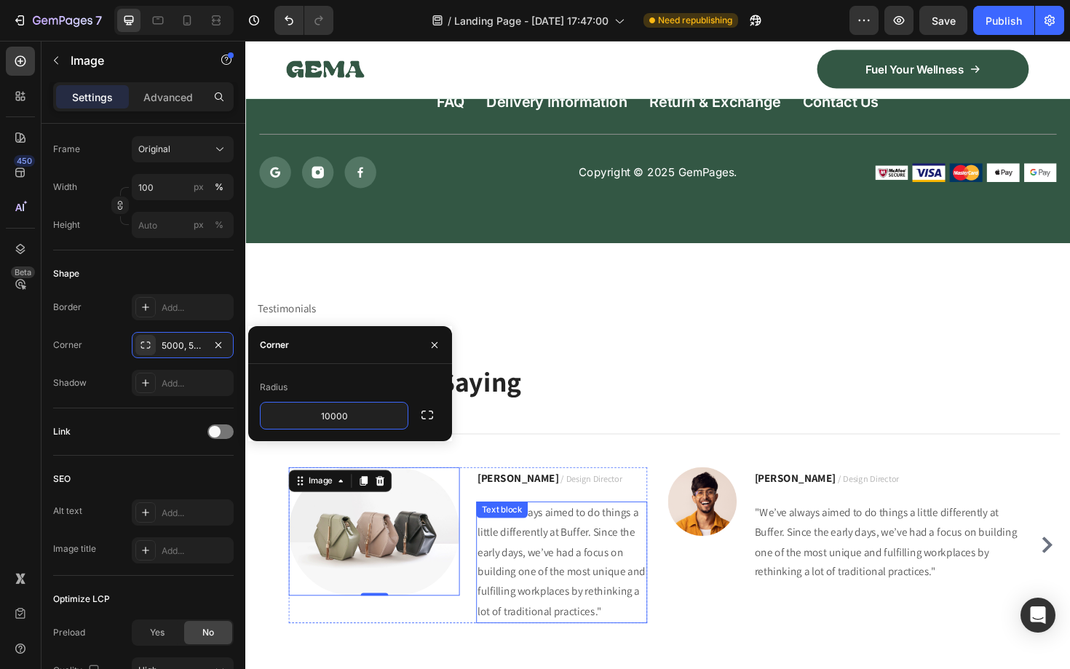
scroll to position [7096, 0]
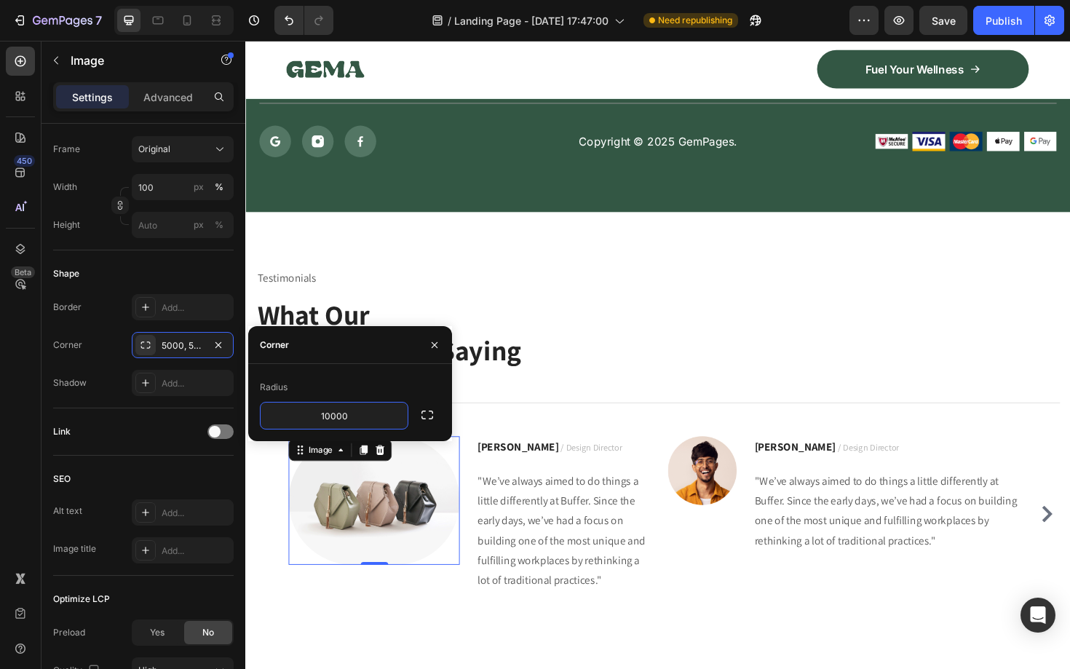
type input "10000"
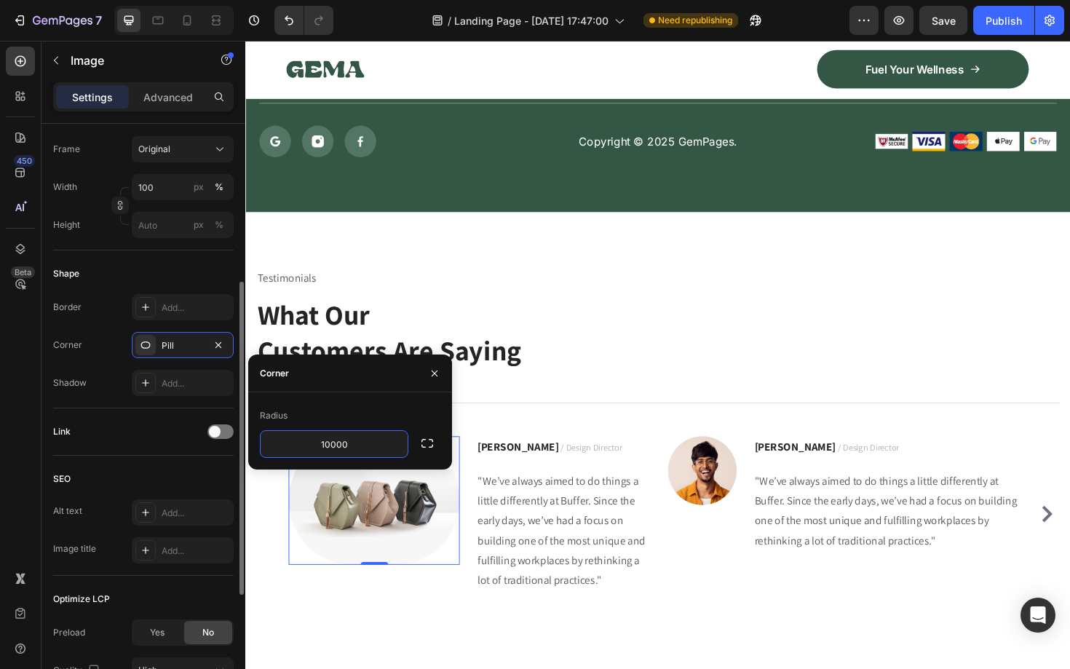
scroll to position [0, 0]
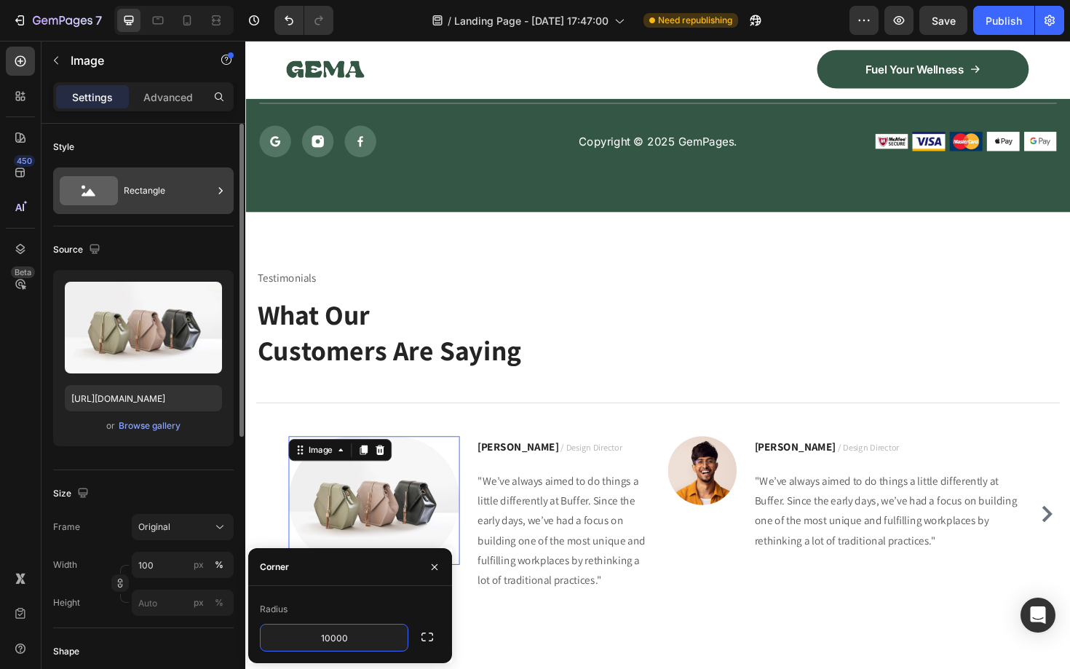
click at [201, 175] on div "Rectangle" at bounding box center [168, 190] width 89 height 33
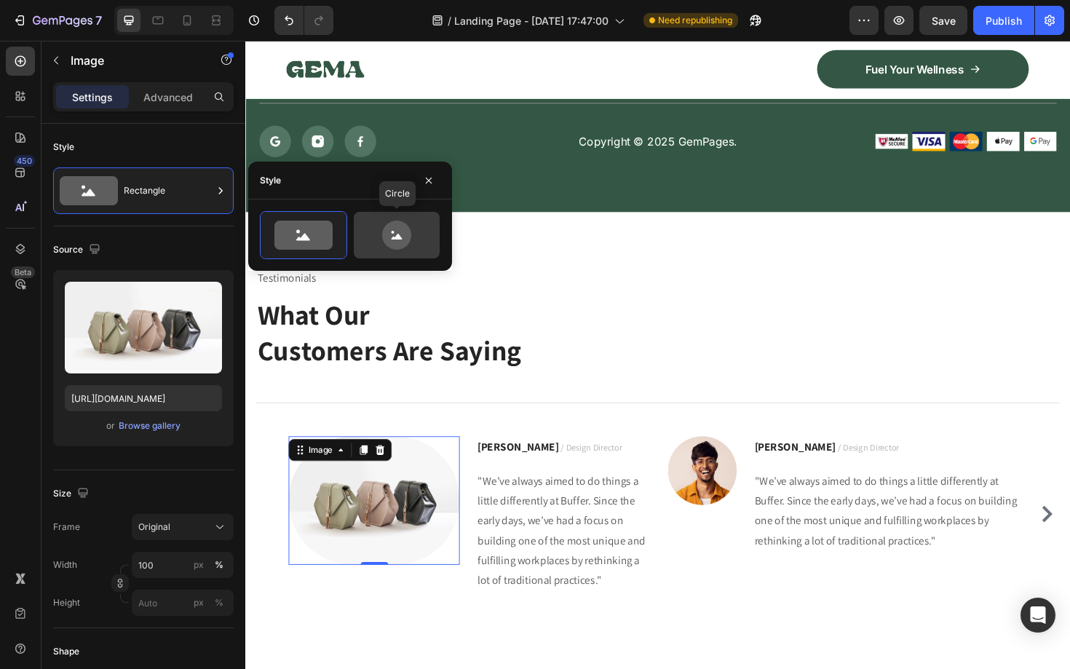
click at [377, 231] on icon at bounding box center [396, 234] width 68 height 29
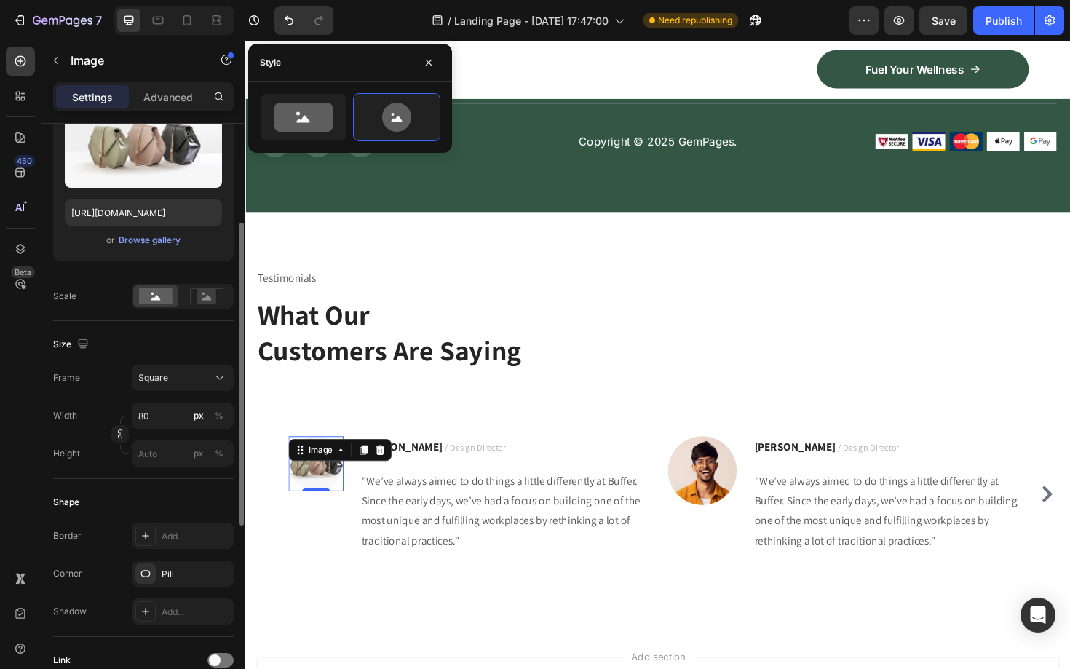
scroll to position [188, 0]
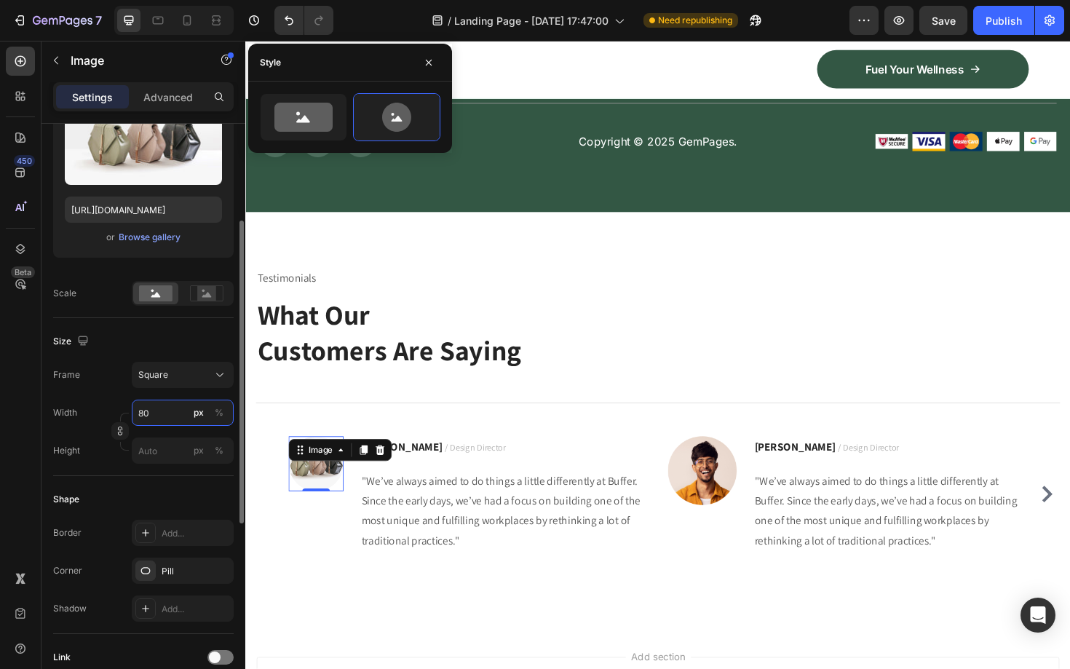
click at [162, 407] on input "80" at bounding box center [183, 412] width 102 height 26
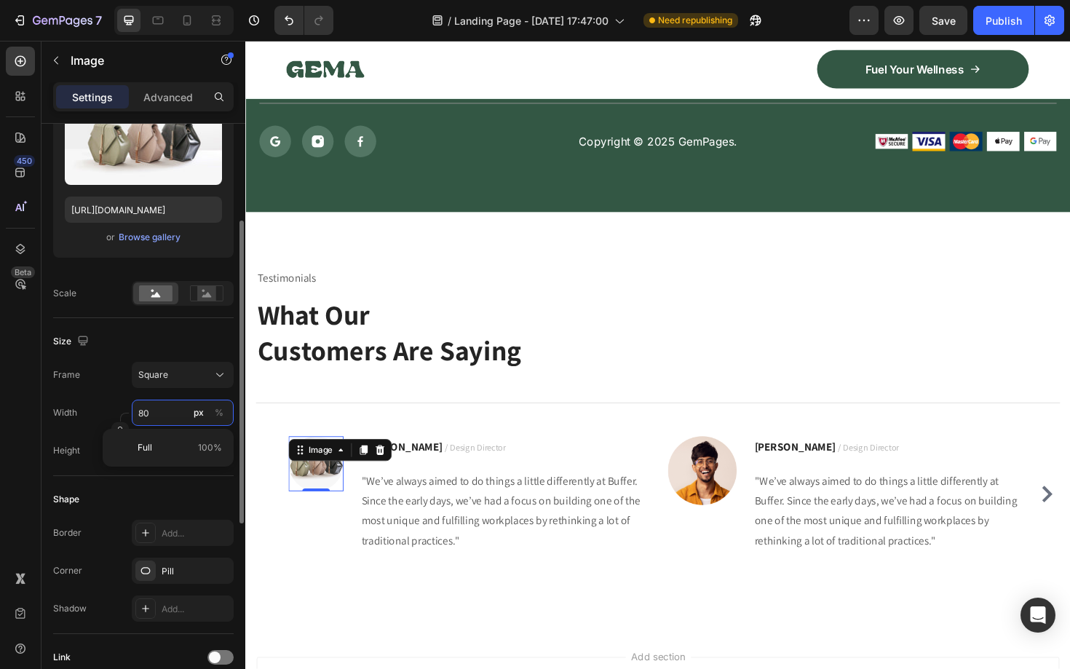
type input "1"
type input "10"
type input "100"
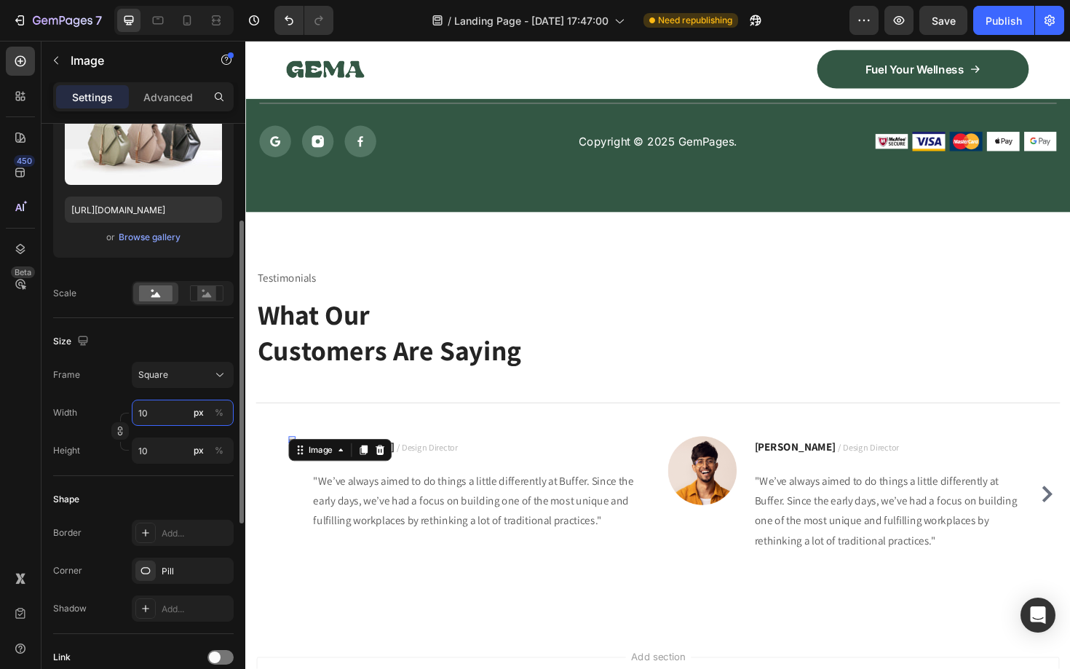
type input "100"
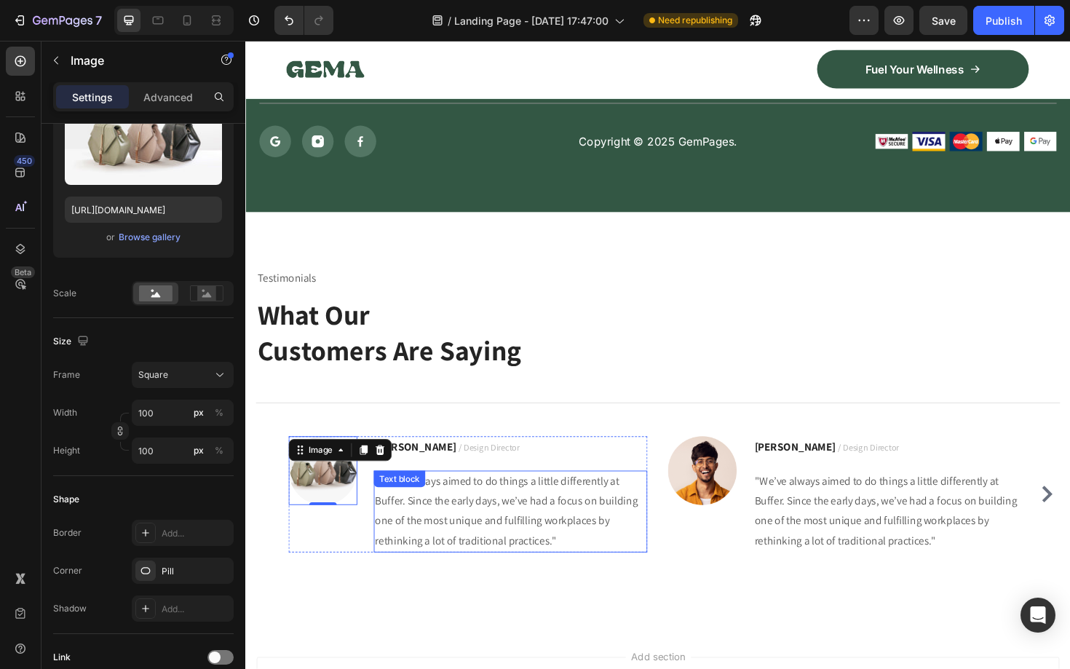
click at [485, 501] on p ""We’ve always aimed to do things a little differently at Buffer. Since the earl…" at bounding box center [526, 540] width 287 height 84
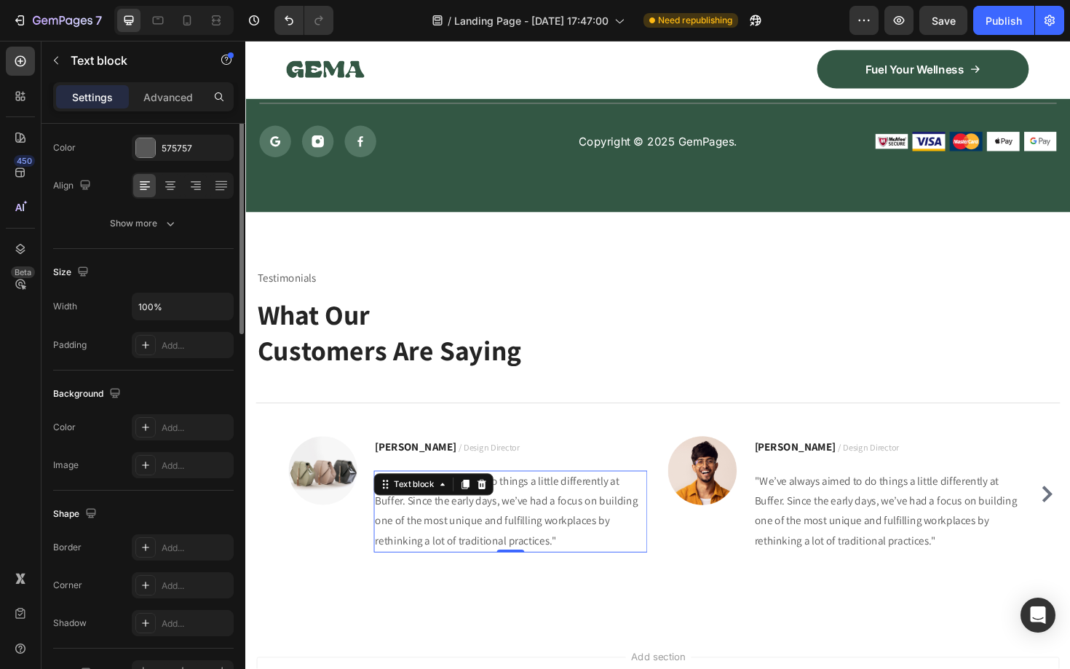
scroll to position [0, 0]
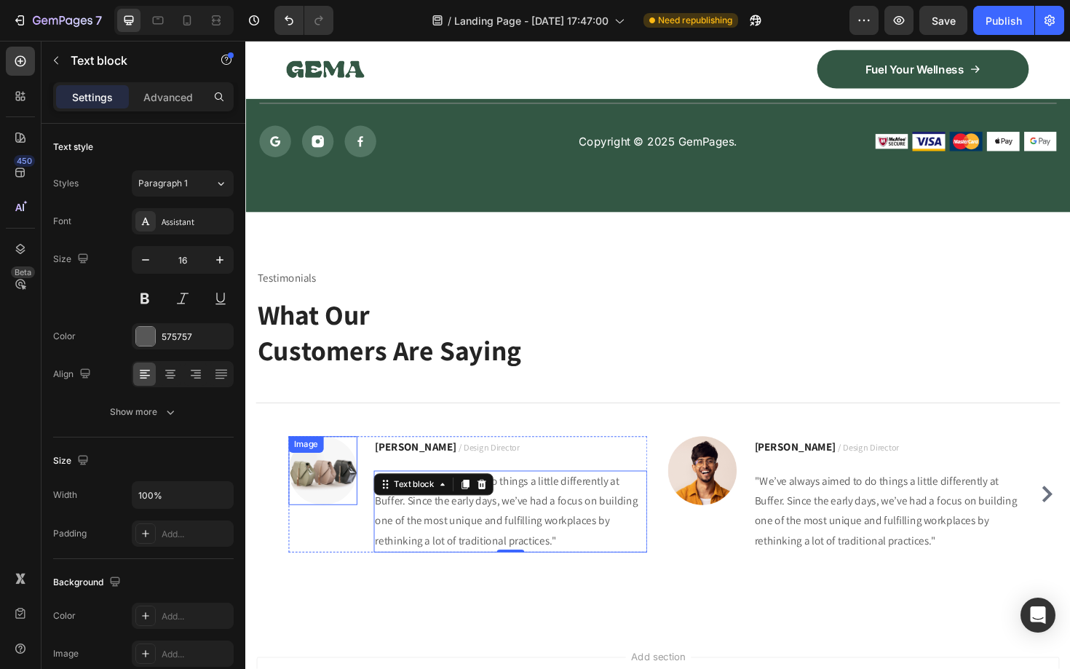
click at [327, 512] on img at bounding box center [327, 496] width 73 height 73
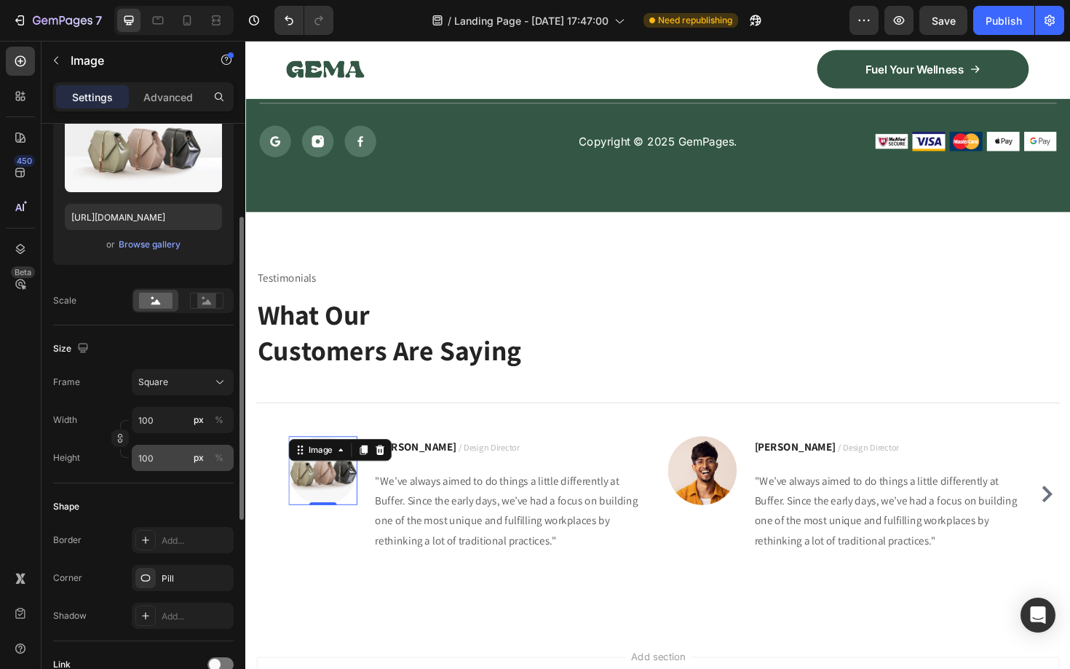
scroll to position [188, 0]
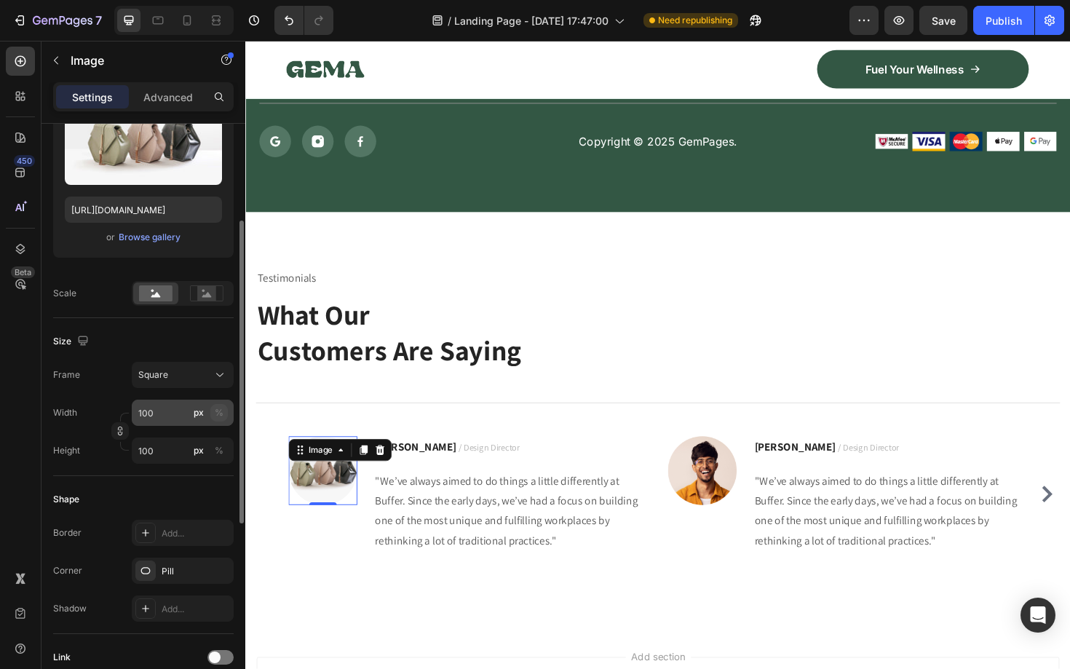
click at [216, 414] on div "%" at bounding box center [219, 412] width 9 height 13
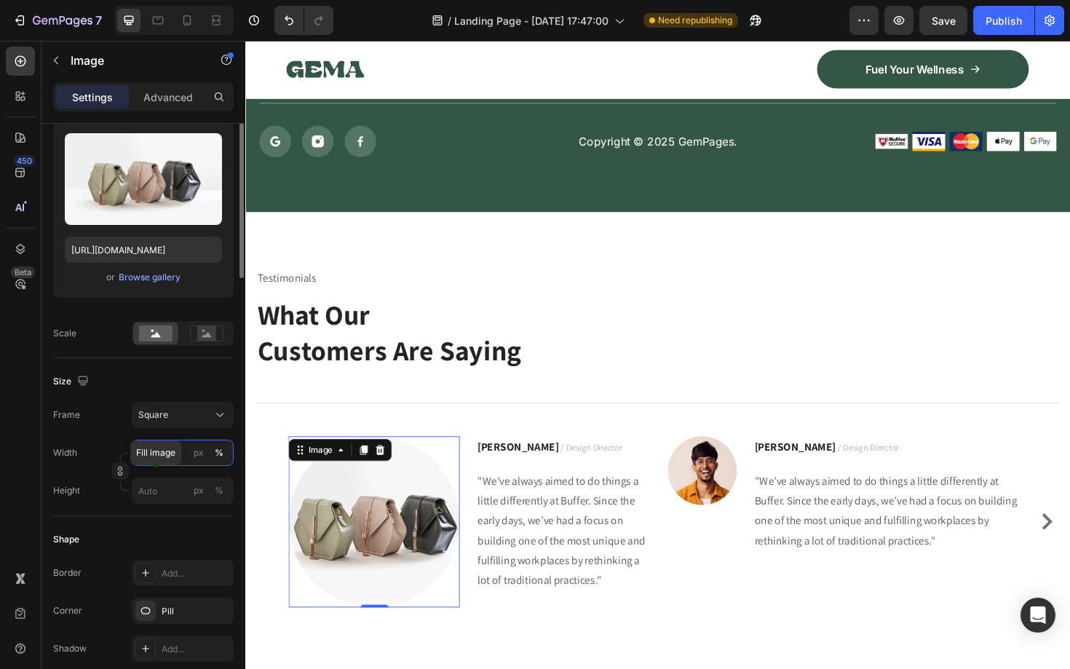
scroll to position [0, 0]
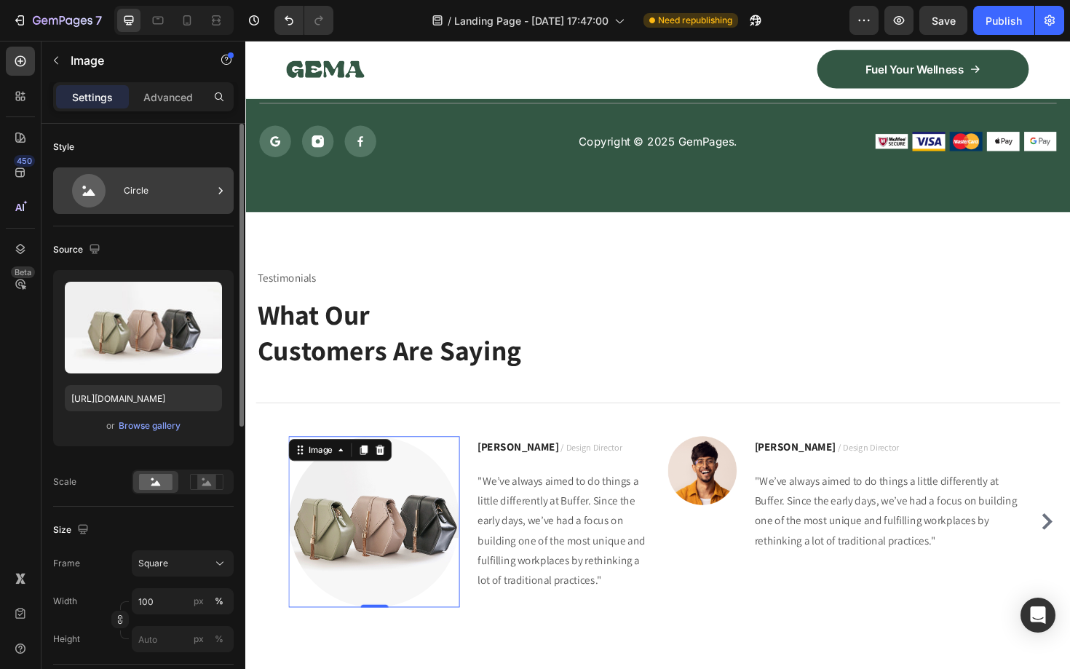
click at [176, 184] on div "Circle" at bounding box center [168, 190] width 89 height 33
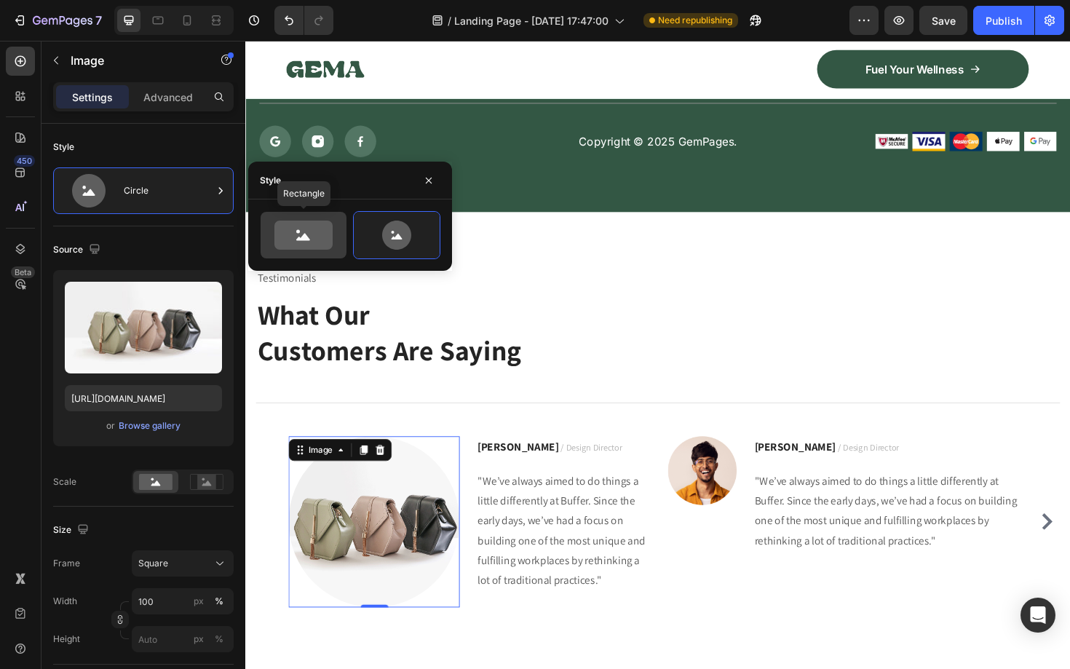
click at [308, 235] on icon at bounding box center [303, 234] width 58 height 29
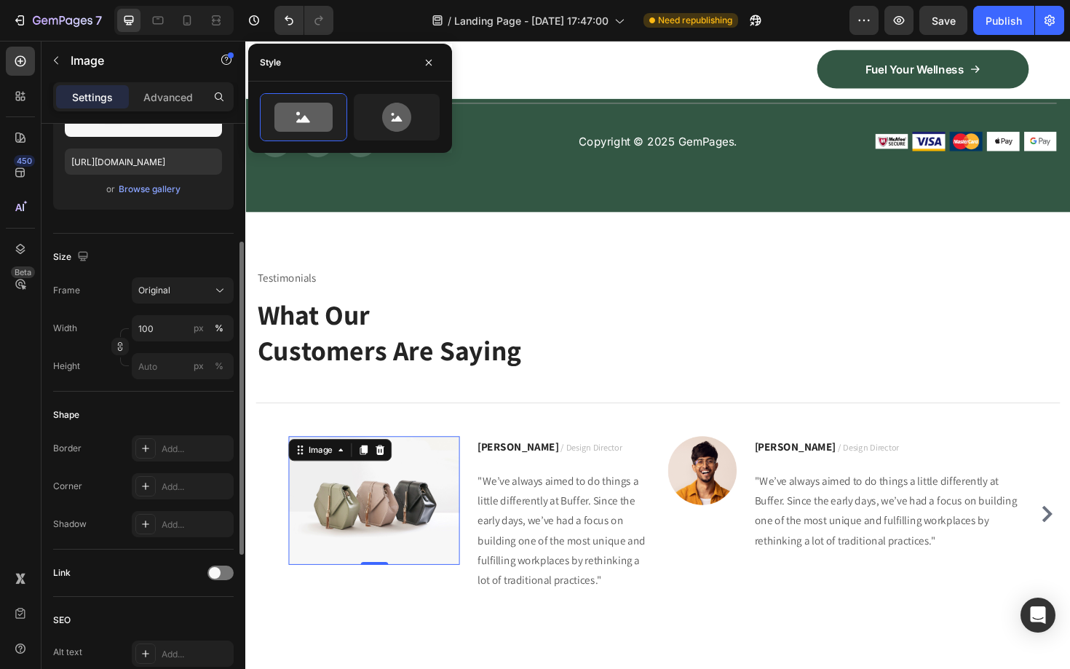
scroll to position [237, 0]
click at [182, 491] on div "Add..." at bounding box center [196, 485] width 68 height 13
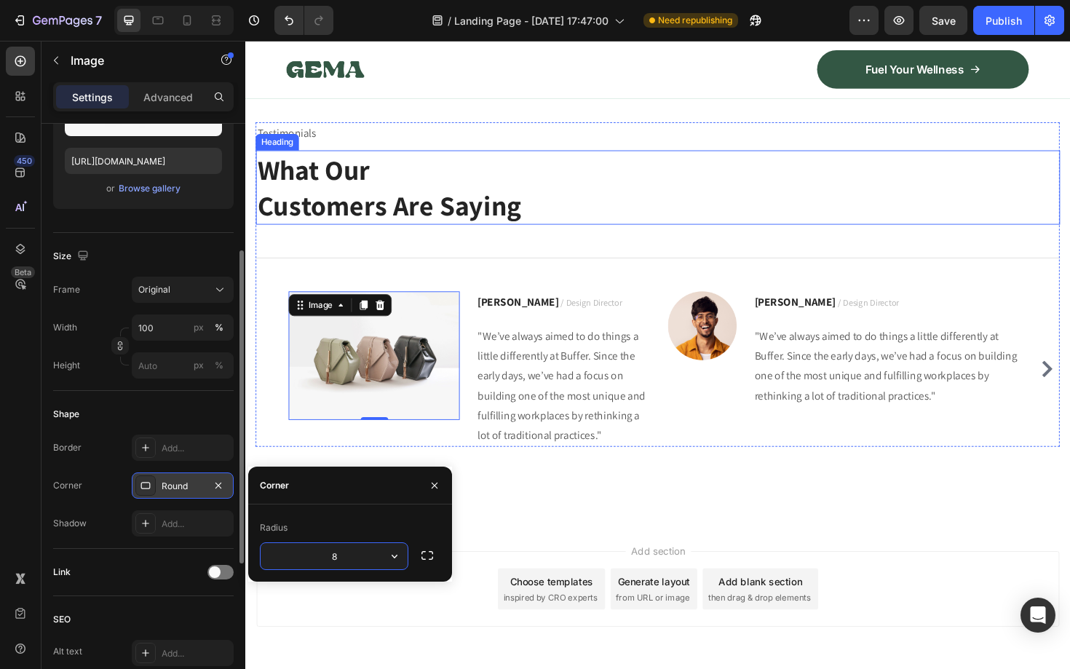
scroll to position [7256, 0]
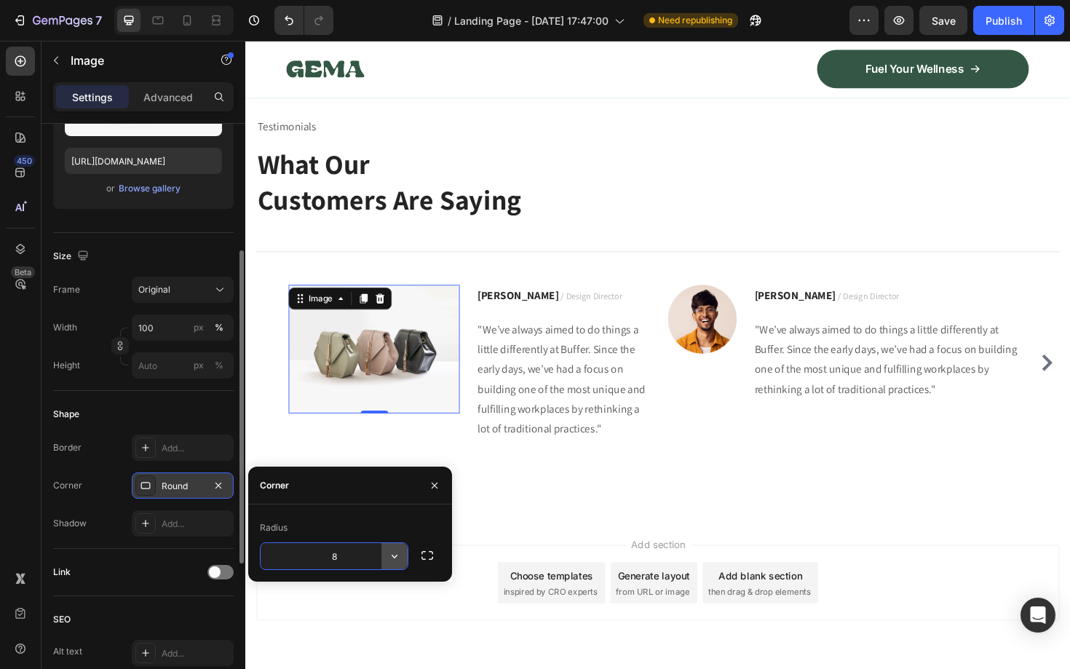
click at [391, 552] on icon "button" at bounding box center [394, 556] width 15 height 15
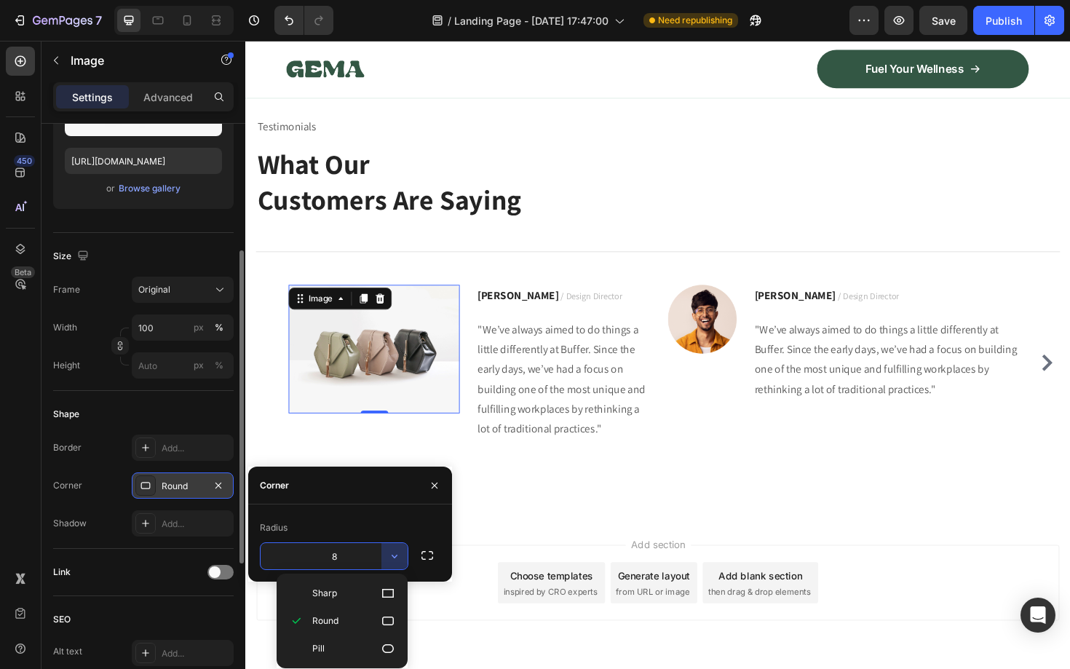
click at [358, 556] on input "8" at bounding box center [333, 556] width 147 height 26
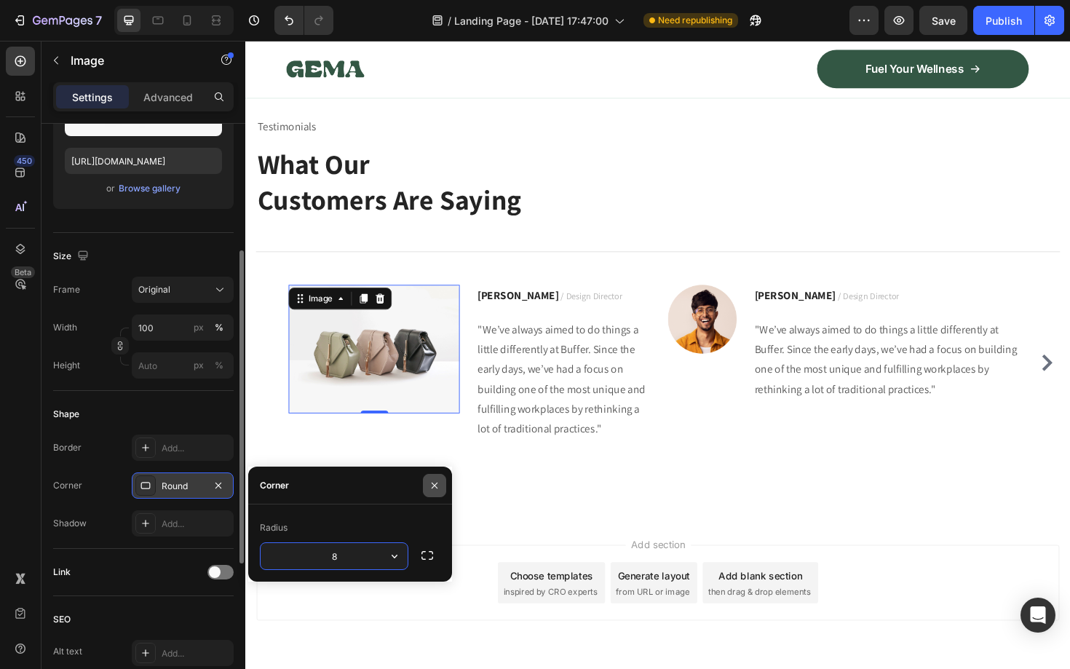
click at [429, 482] on icon "button" at bounding box center [435, 485] width 12 height 12
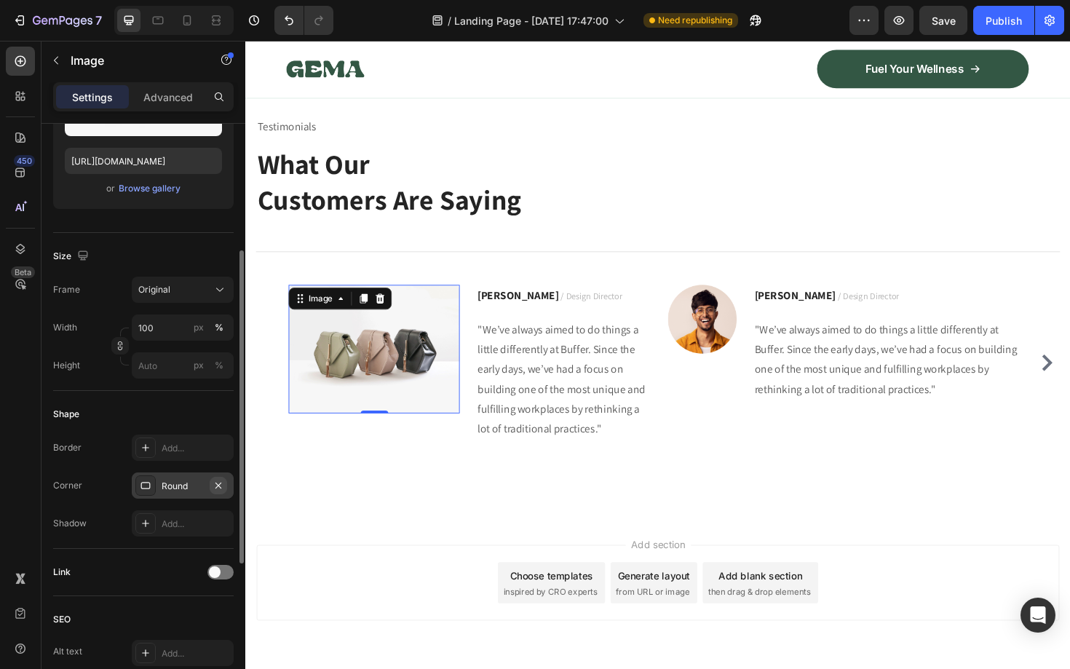
click at [219, 490] on button "button" at bounding box center [218, 485] width 17 height 17
click at [177, 481] on div "Add..." at bounding box center [196, 485] width 68 height 13
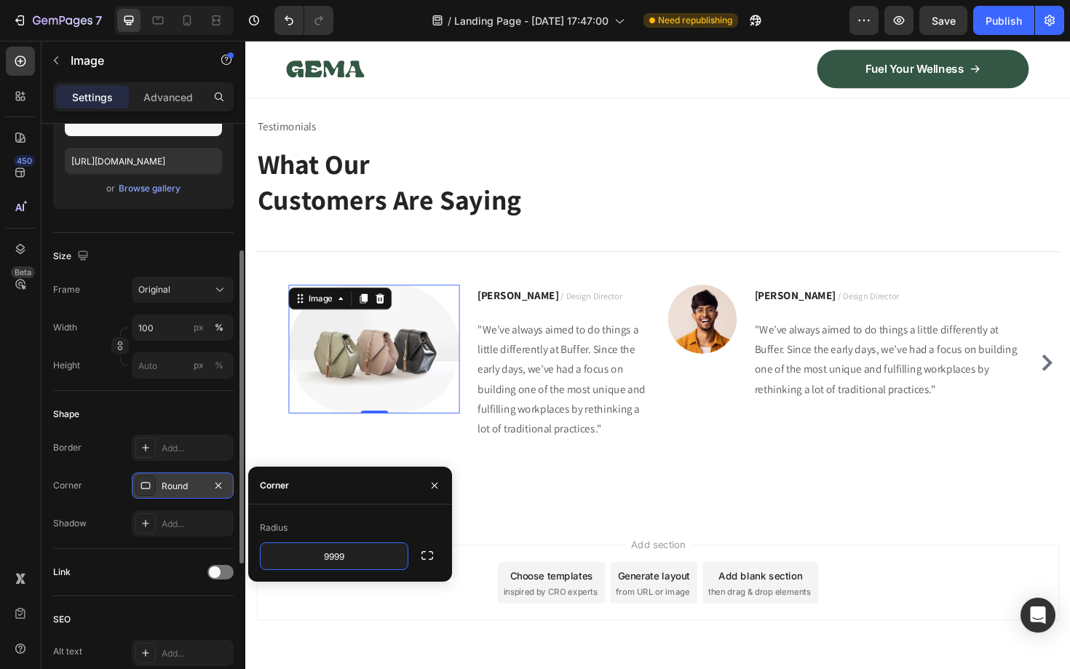
type input "9999"
click at [432, 563] on button "button" at bounding box center [427, 555] width 26 height 26
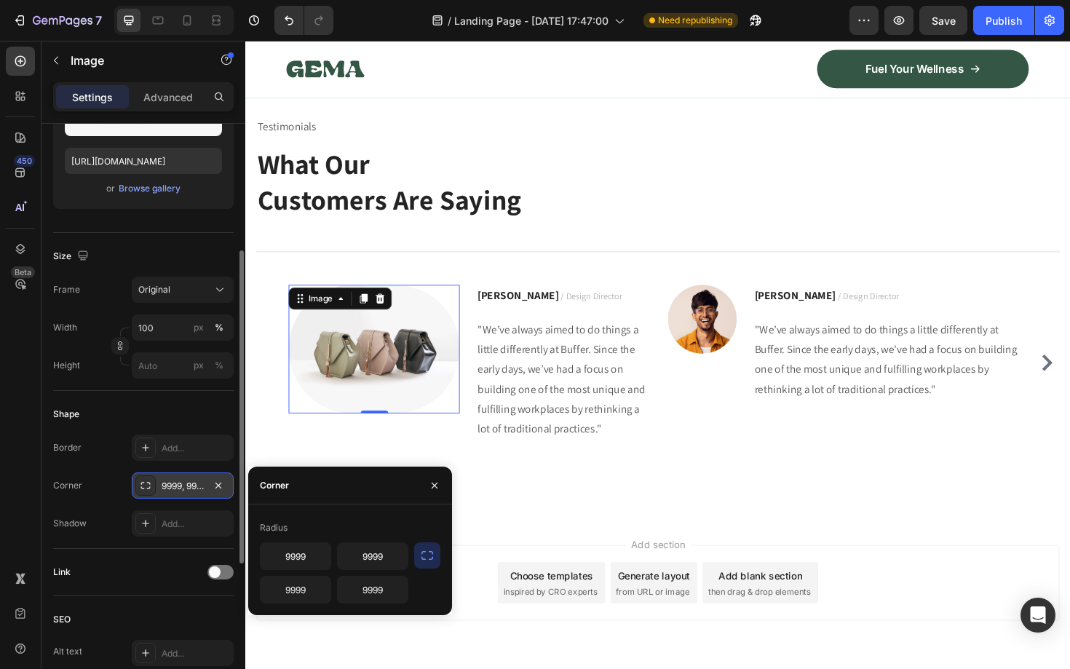
click at [426, 557] on icon "button" at bounding box center [427, 555] width 15 height 15
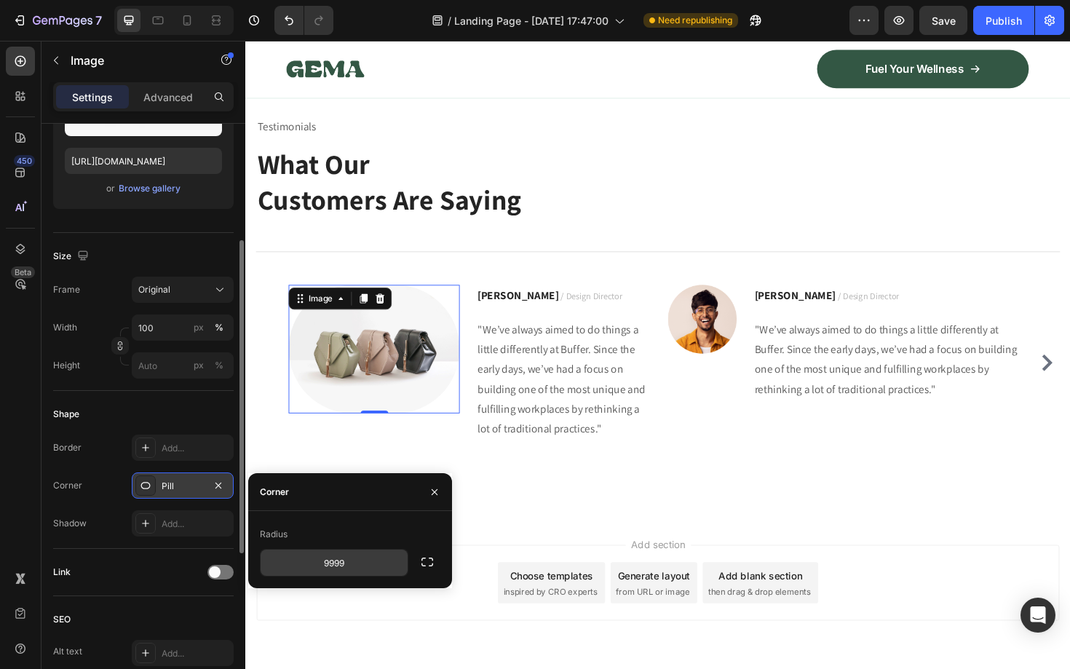
scroll to position [0, 0]
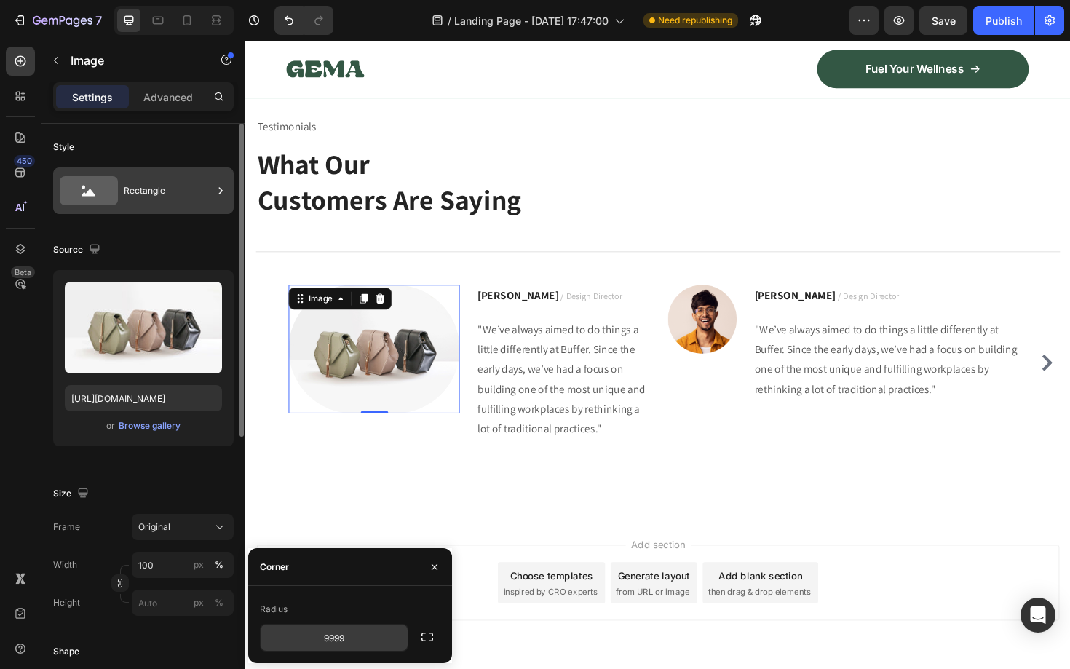
click at [215, 192] on icon at bounding box center [220, 190] width 15 height 15
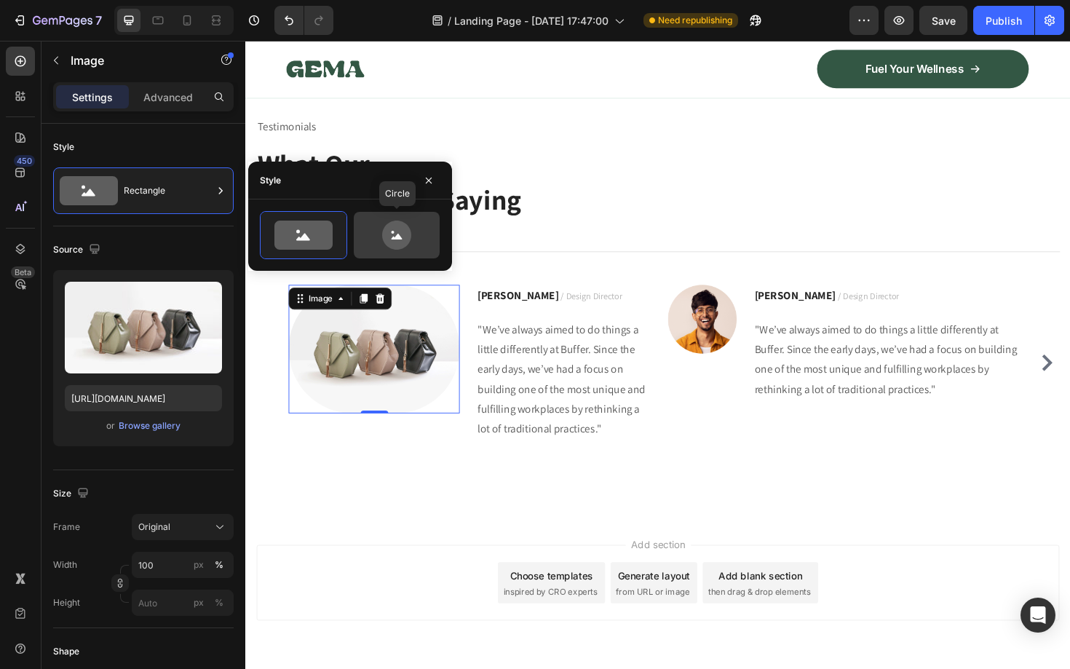
click at [408, 244] on icon at bounding box center [396, 234] width 68 height 29
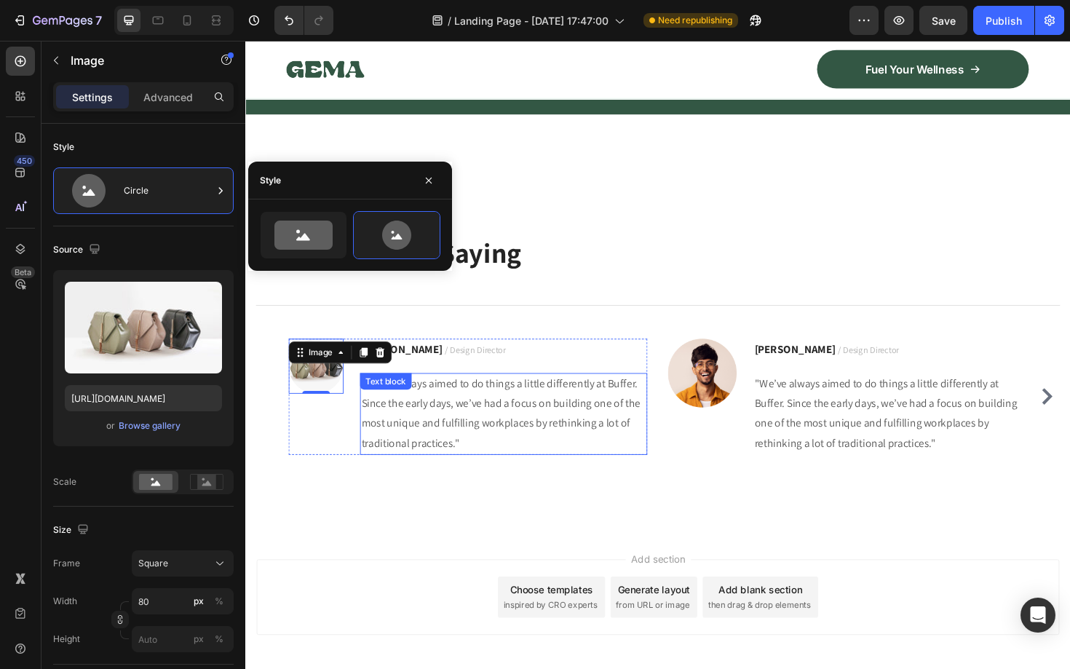
scroll to position [7202, 0]
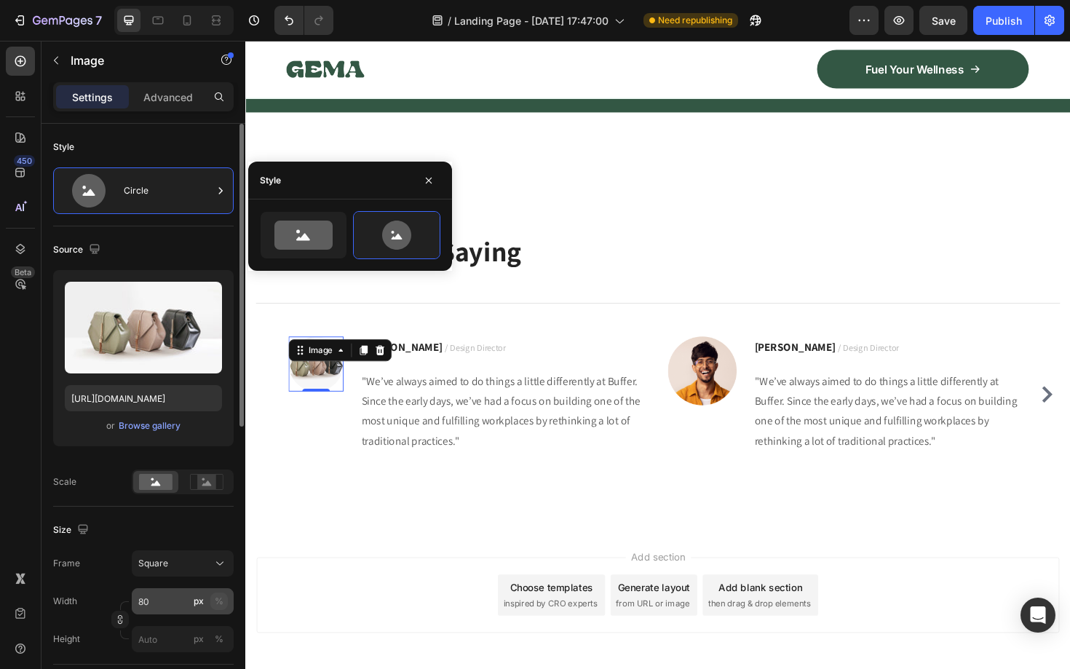
click at [219, 599] on div "%" at bounding box center [219, 600] width 9 height 13
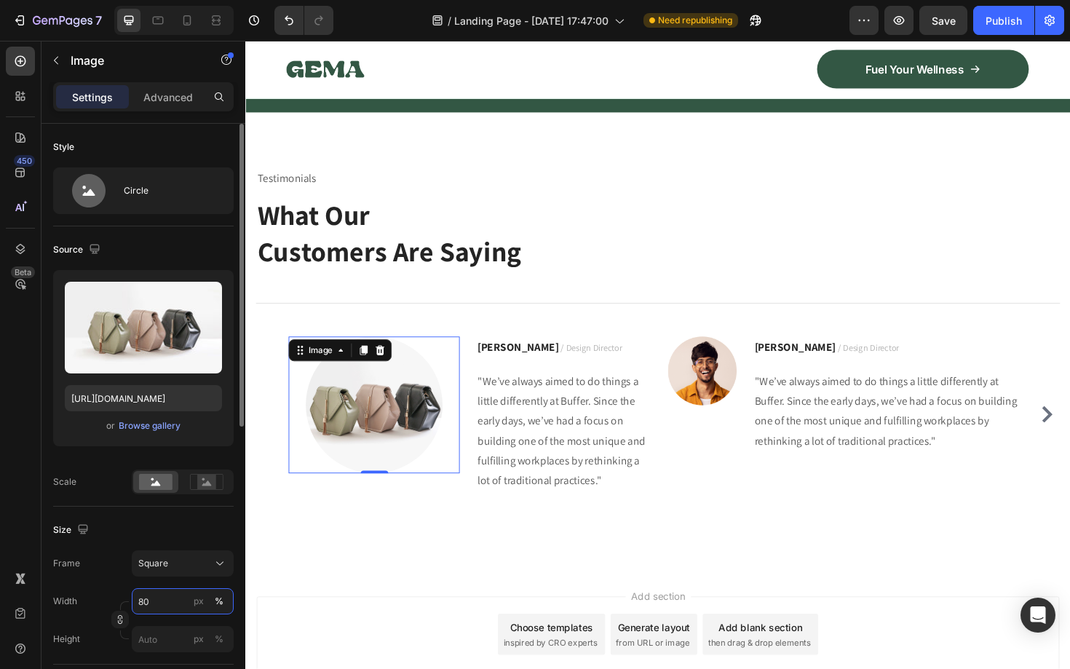
click at [163, 598] on input "80" at bounding box center [183, 601] width 102 height 26
type input "8"
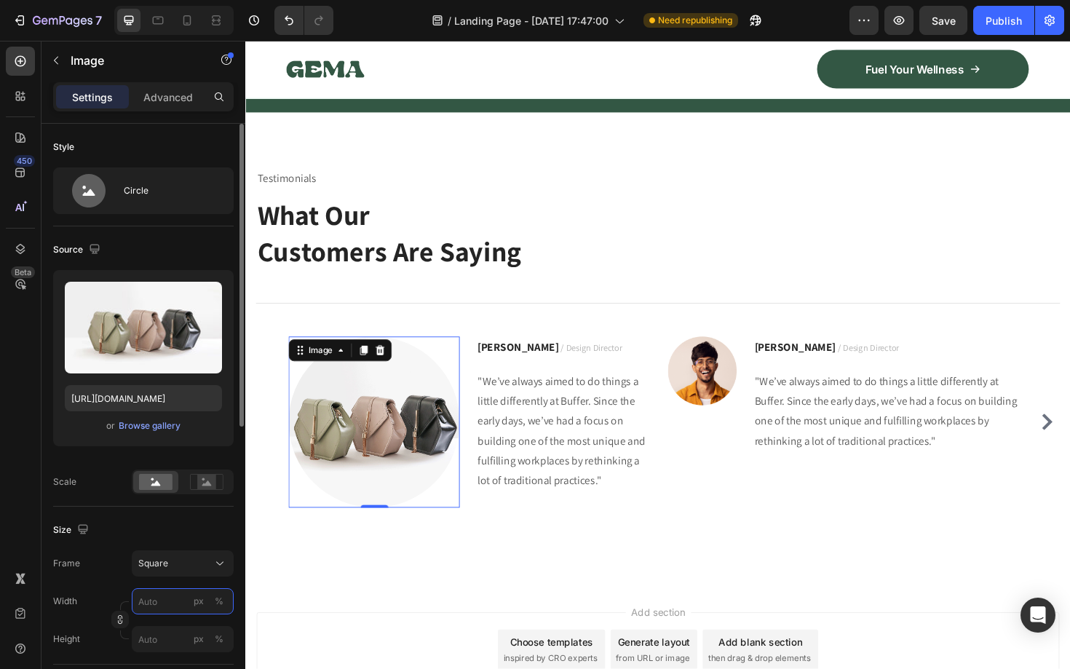
type input "1"
type input "10"
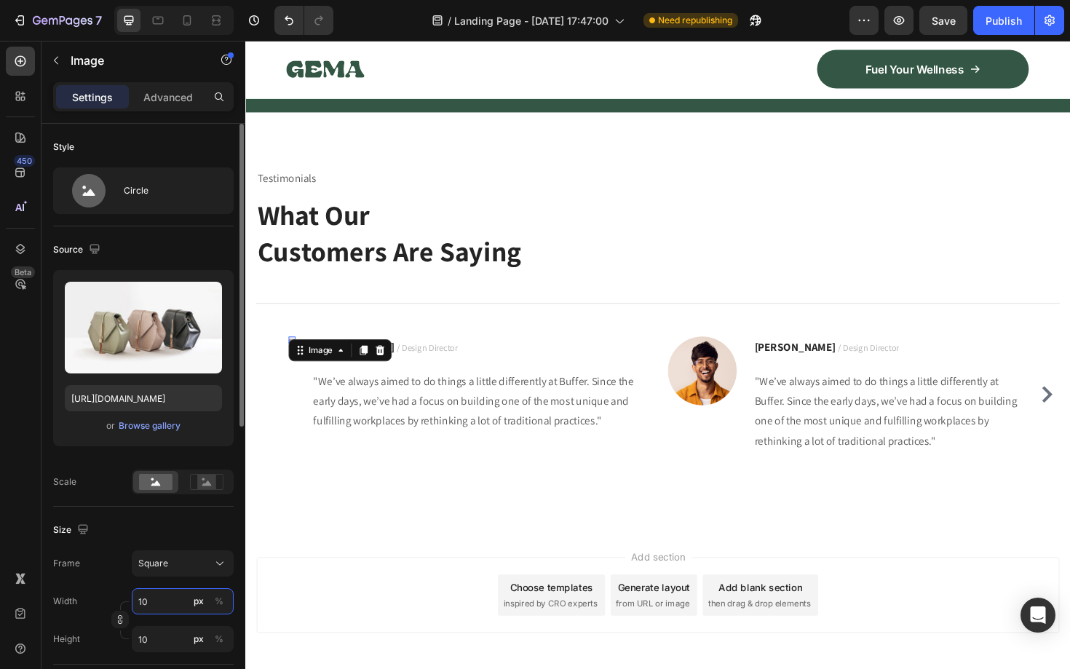
type input "100"
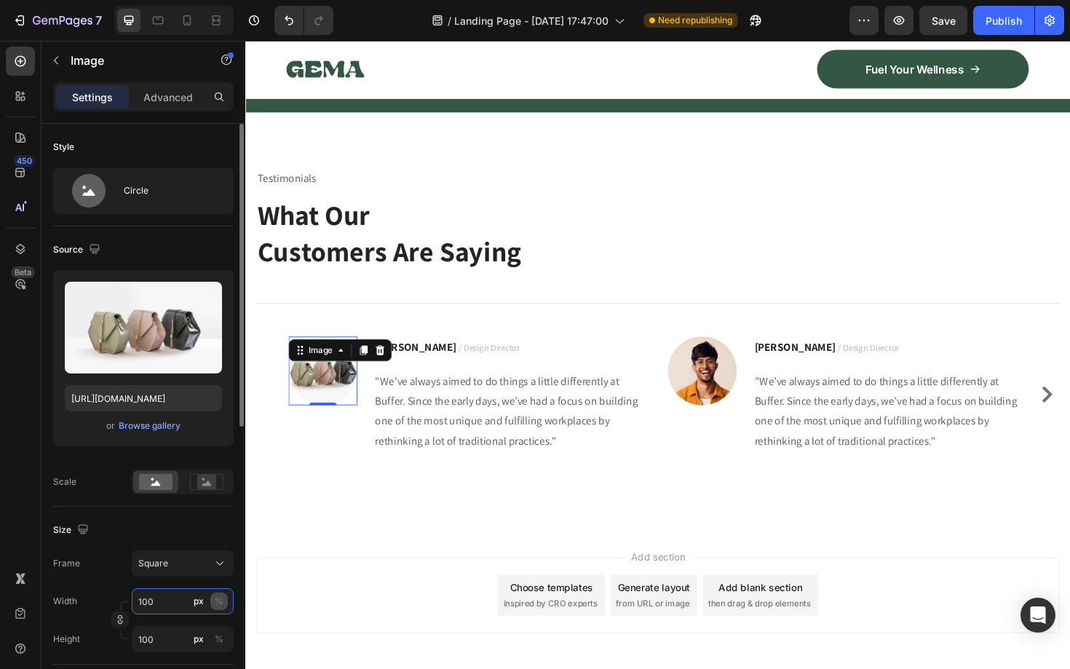
type input "100"
click at [220, 607] on div "%" at bounding box center [219, 600] width 9 height 13
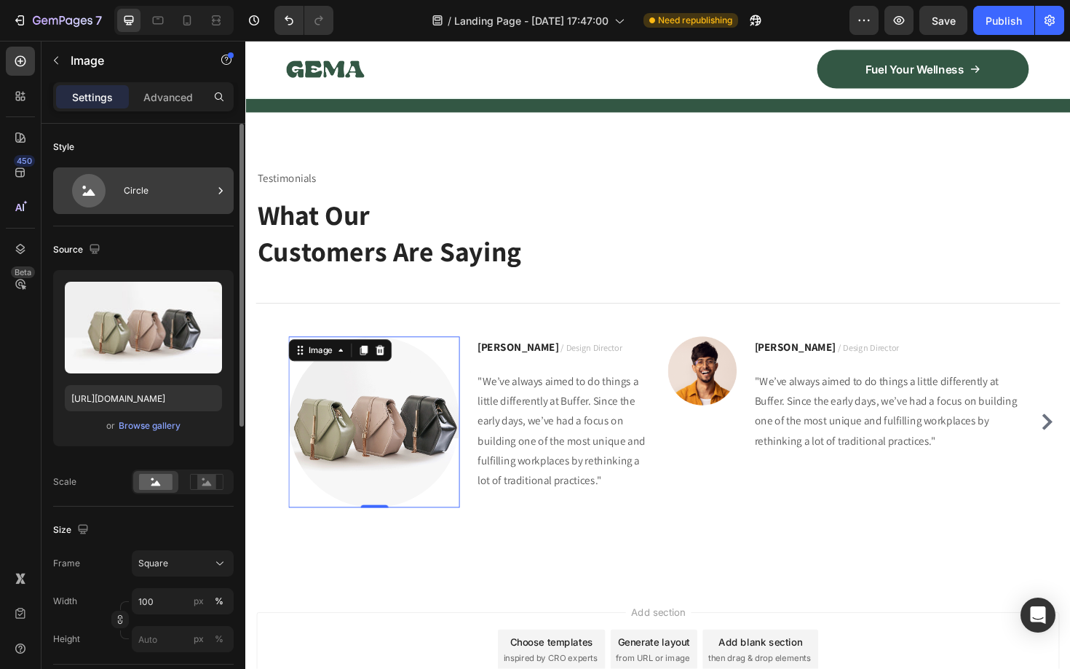
click at [201, 186] on div "Circle" at bounding box center [168, 190] width 89 height 33
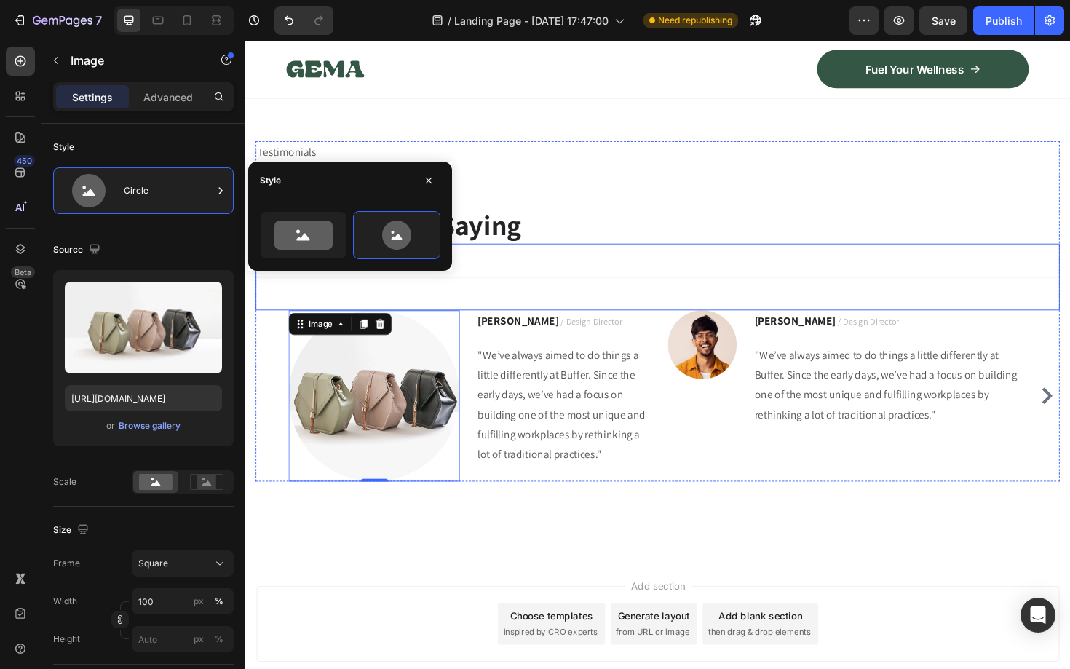
scroll to position [7234, 0]
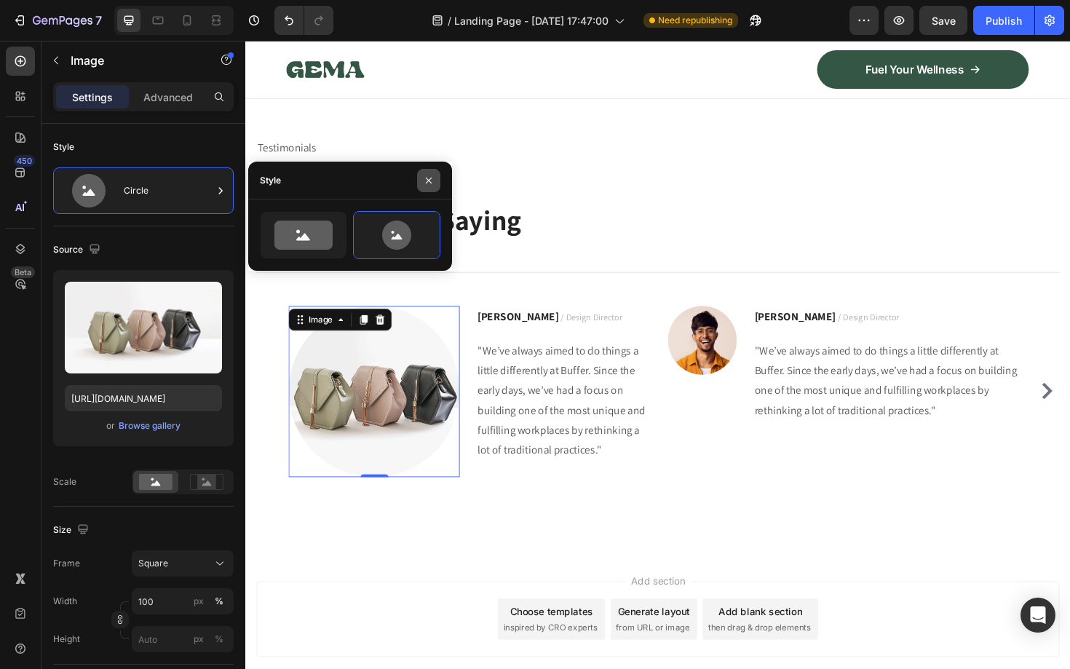
click at [434, 180] on icon "button" at bounding box center [429, 181] width 12 height 12
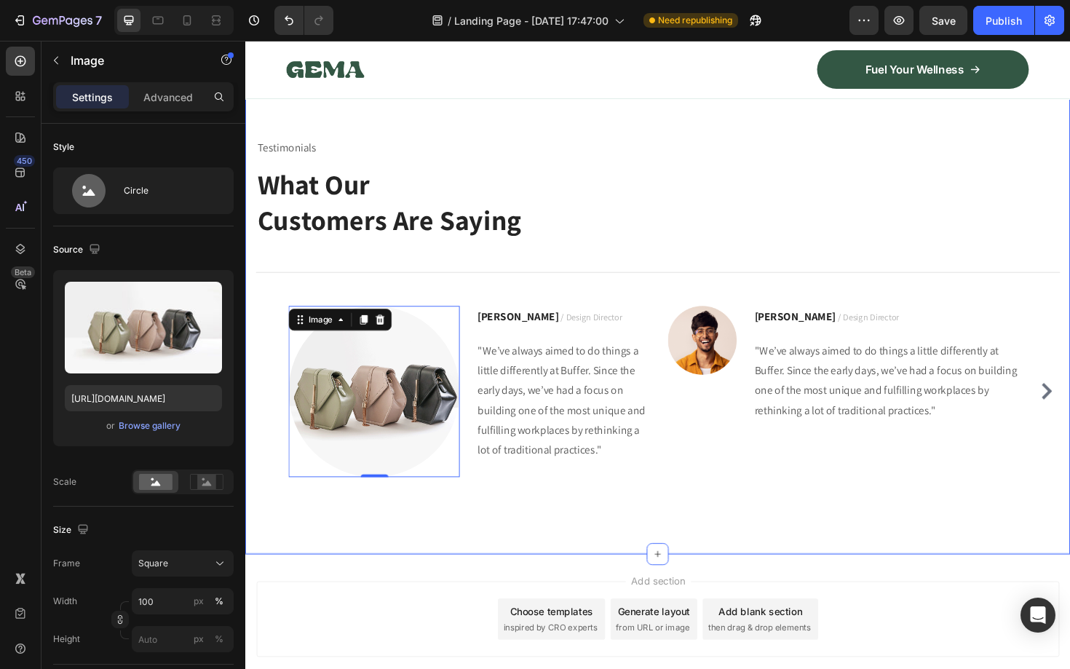
click at [767, 127] on div "Testimonials Text block What Our Customers Are Saying Heading Title Line Image …" at bounding box center [681, 334] width 873 height 500
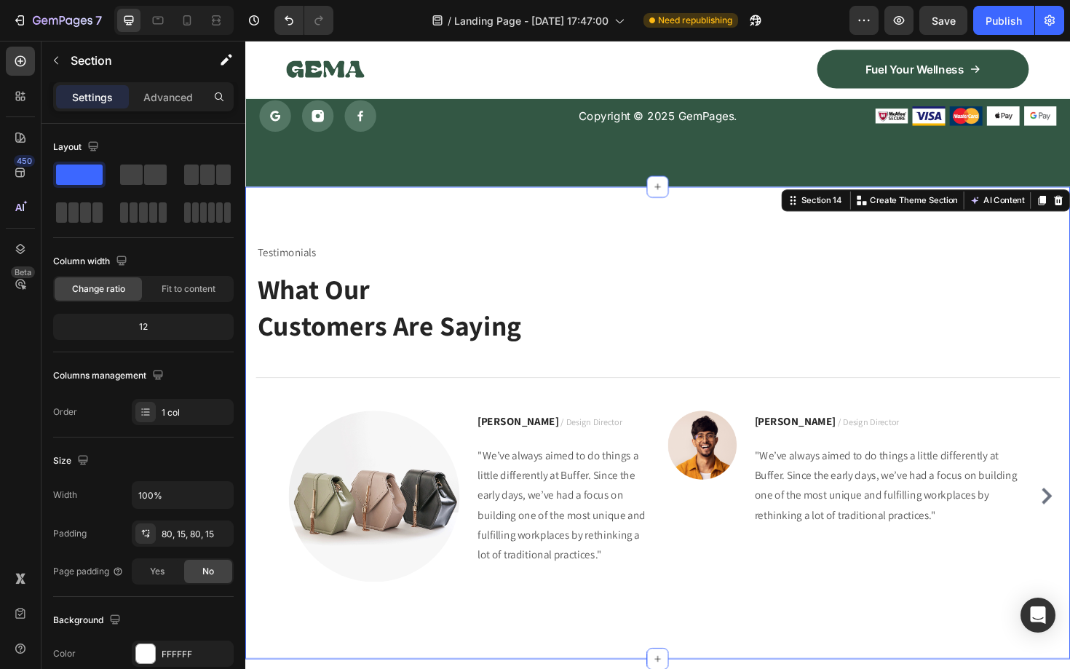
scroll to position [7117, 0]
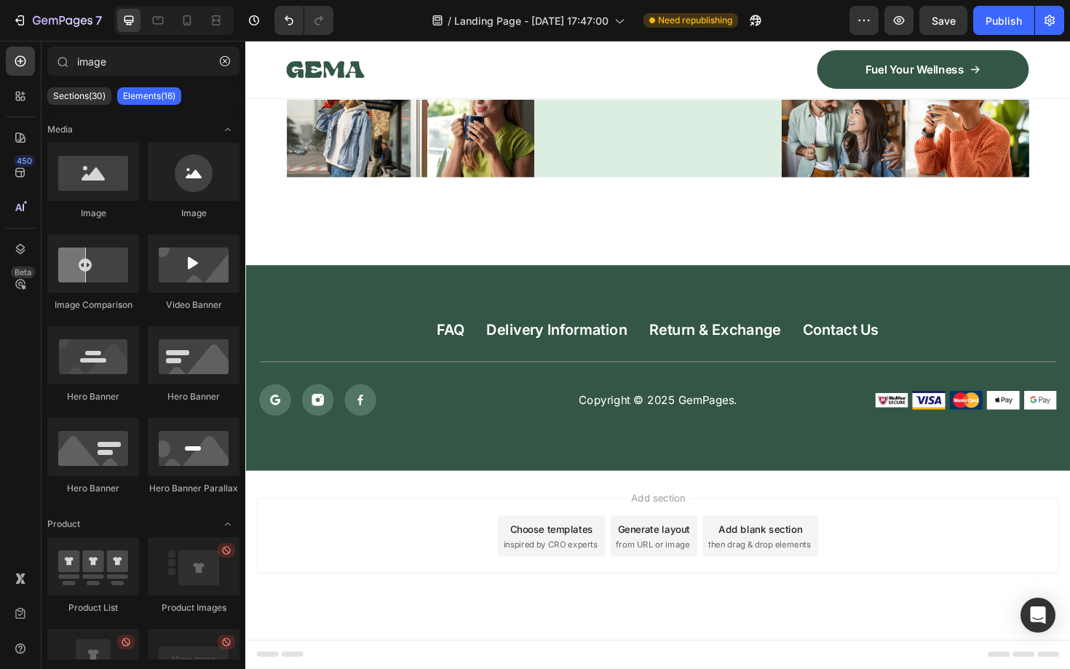
scroll to position [6869, 0]
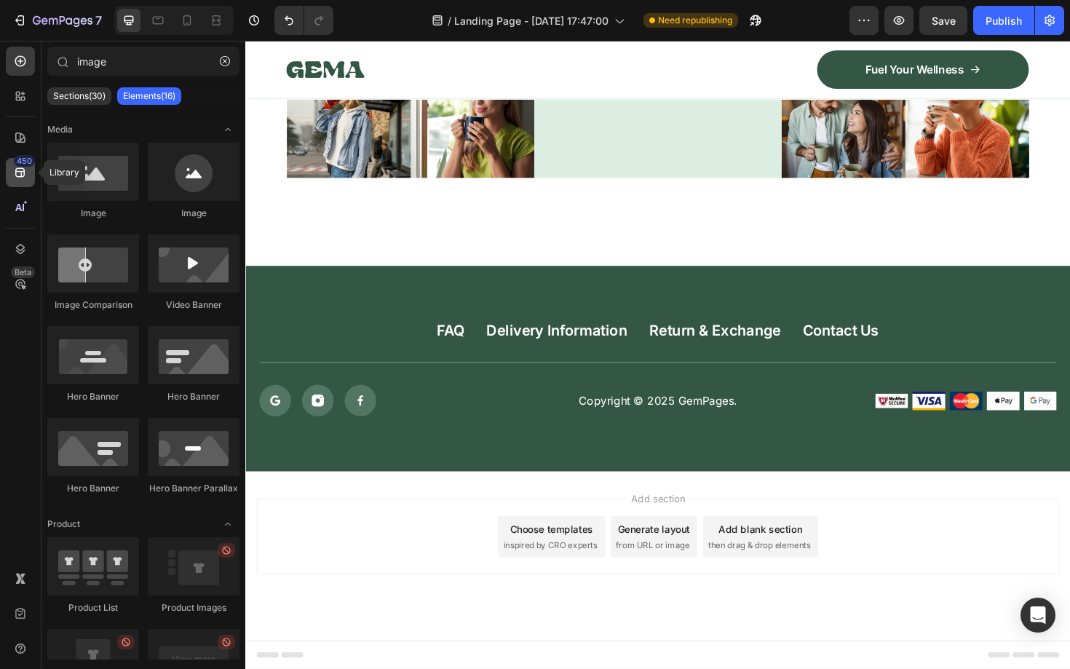
click at [17, 172] on icon at bounding box center [20, 172] width 15 height 15
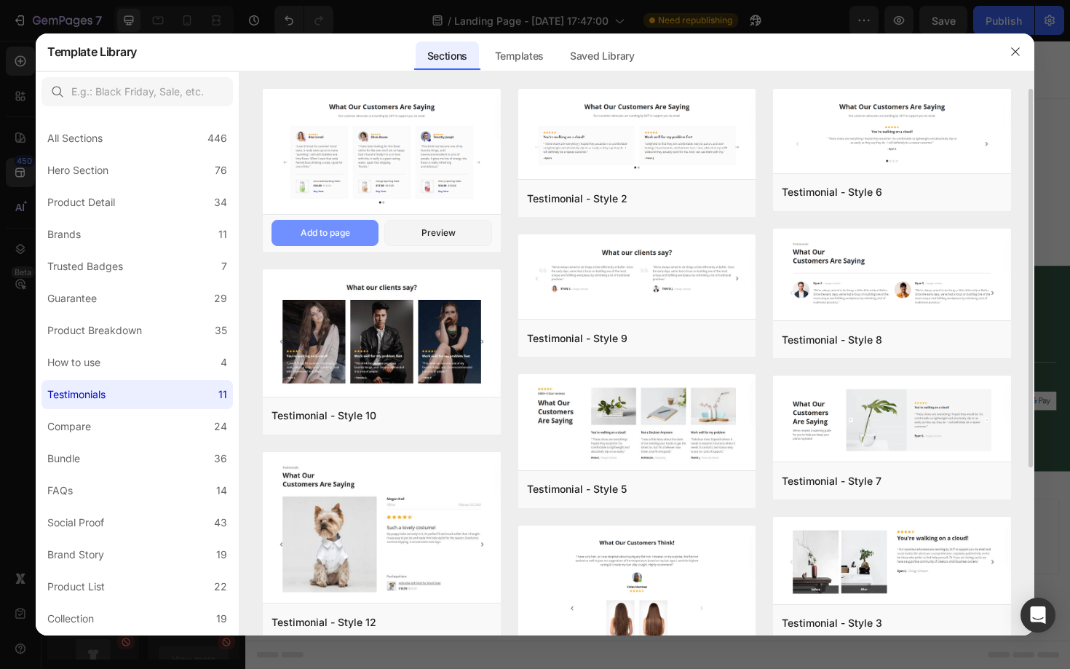
click at [346, 230] on div "Add to page" at bounding box center [324, 232] width 49 height 13
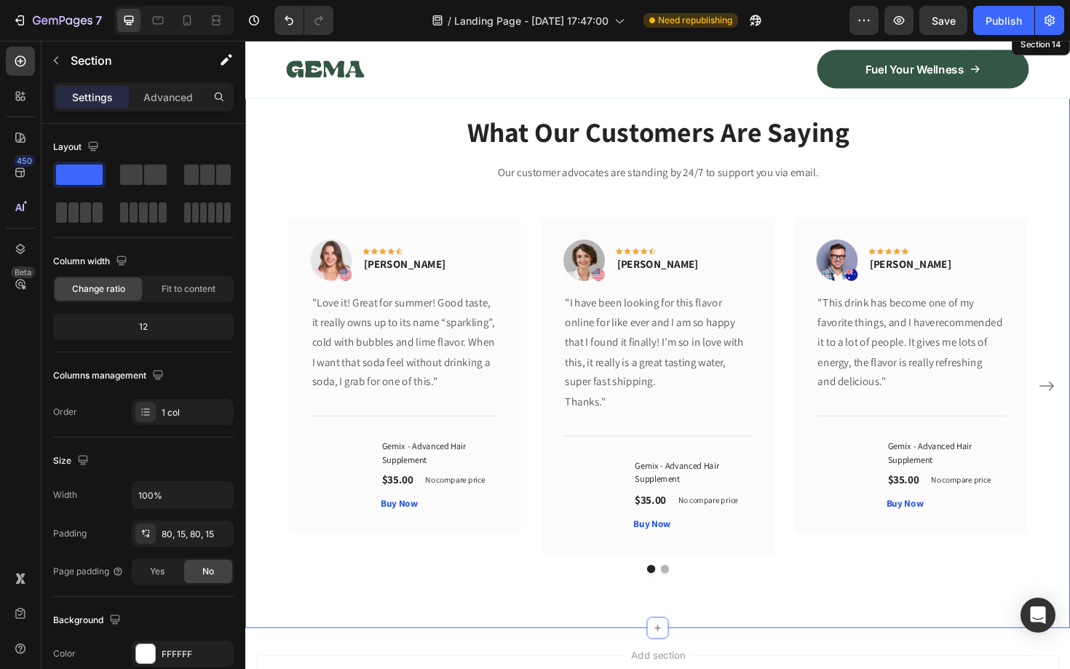
scroll to position [7305, 0]
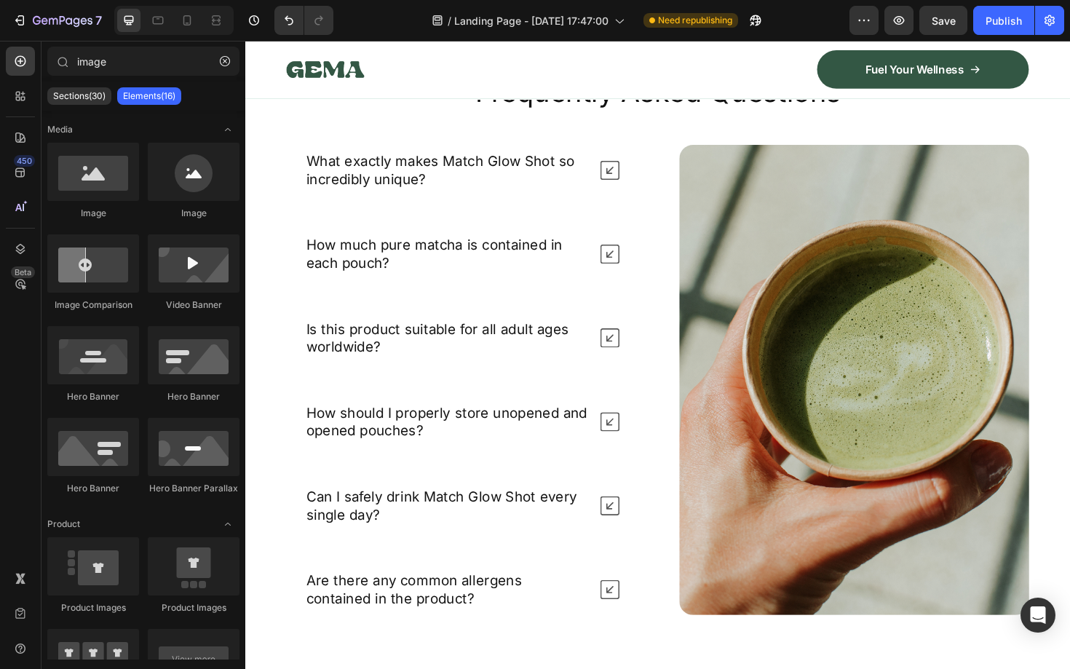
scroll to position [5973, 0]
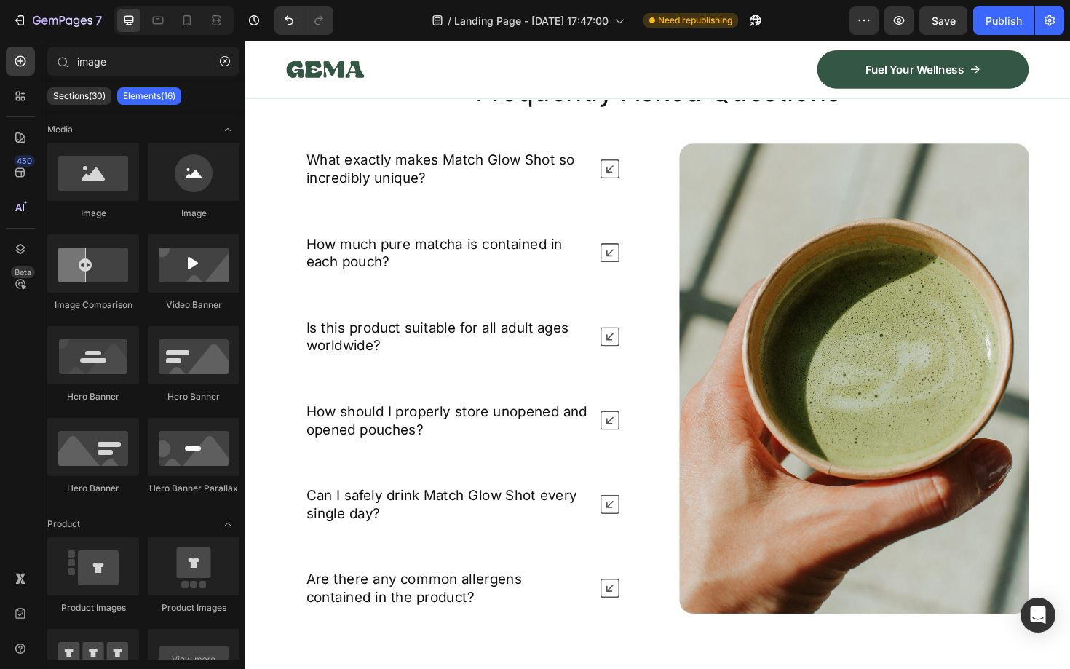
click at [844, 347] on img at bounding box center [889, 399] width 370 height 498
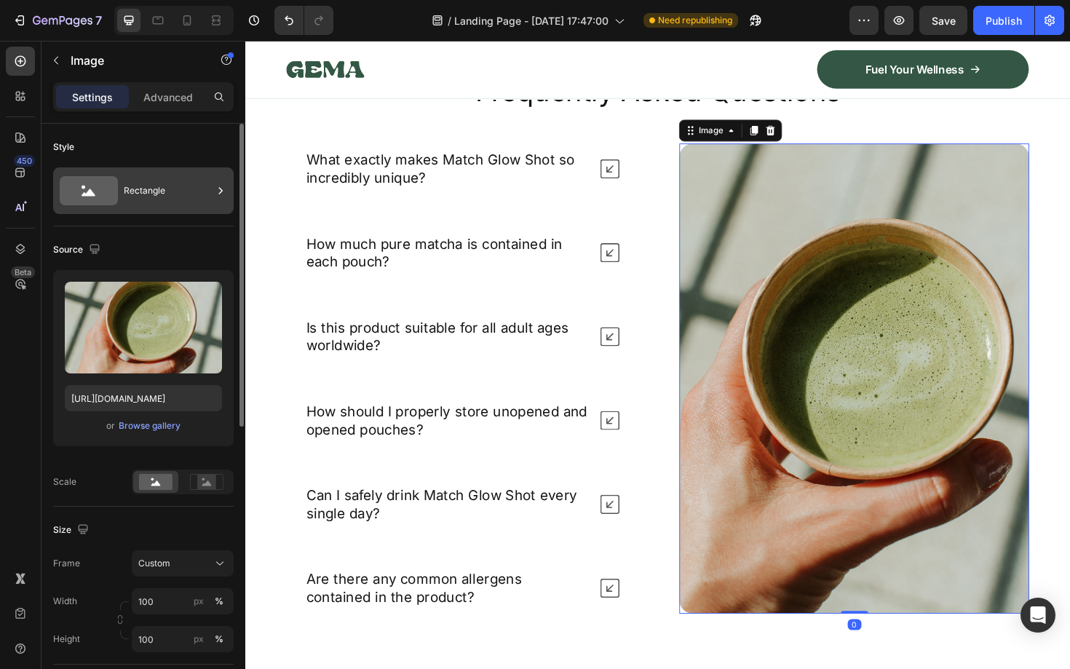
click at [192, 198] on div "Rectangle" at bounding box center [168, 190] width 89 height 33
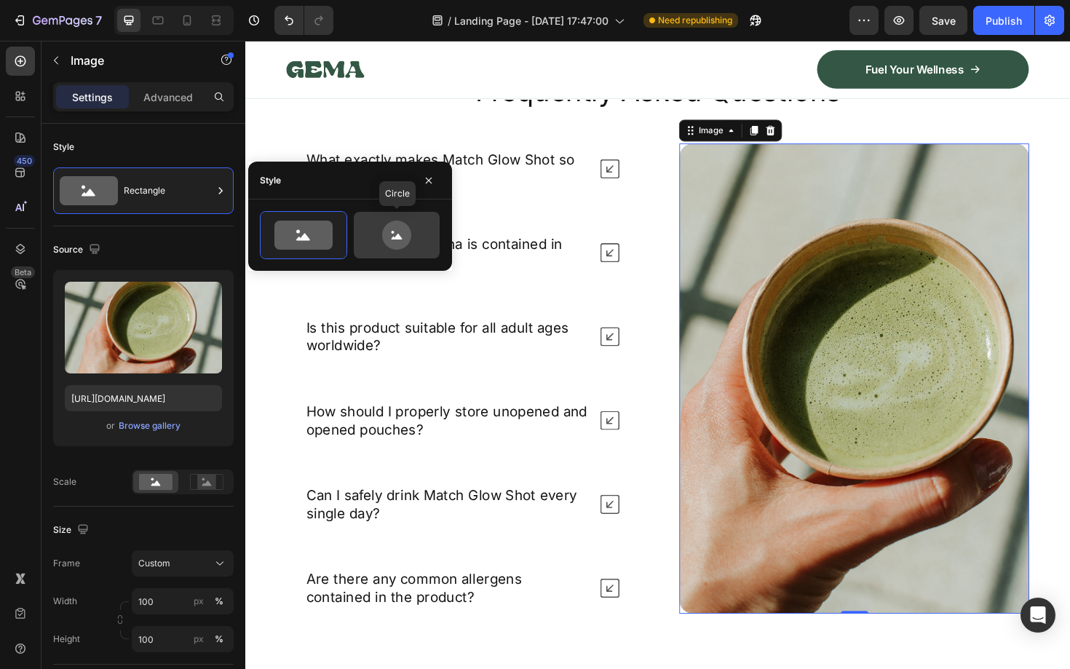
click at [380, 233] on icon at bounding box center [396, 234] width 68 height 29
type input "80"
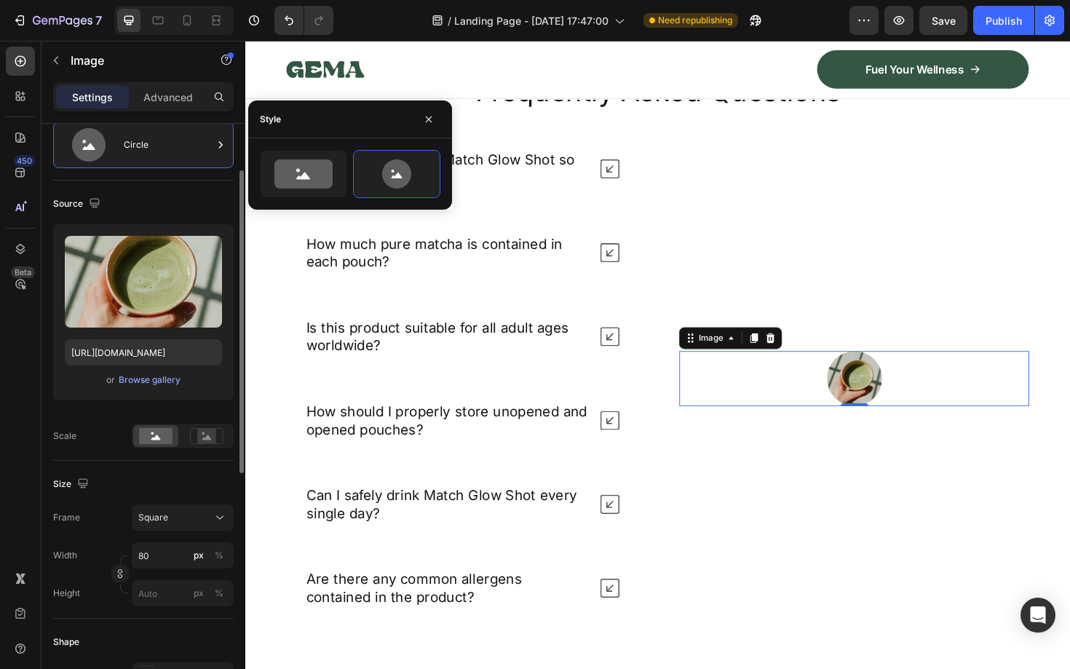
scroll to position [63, 0]
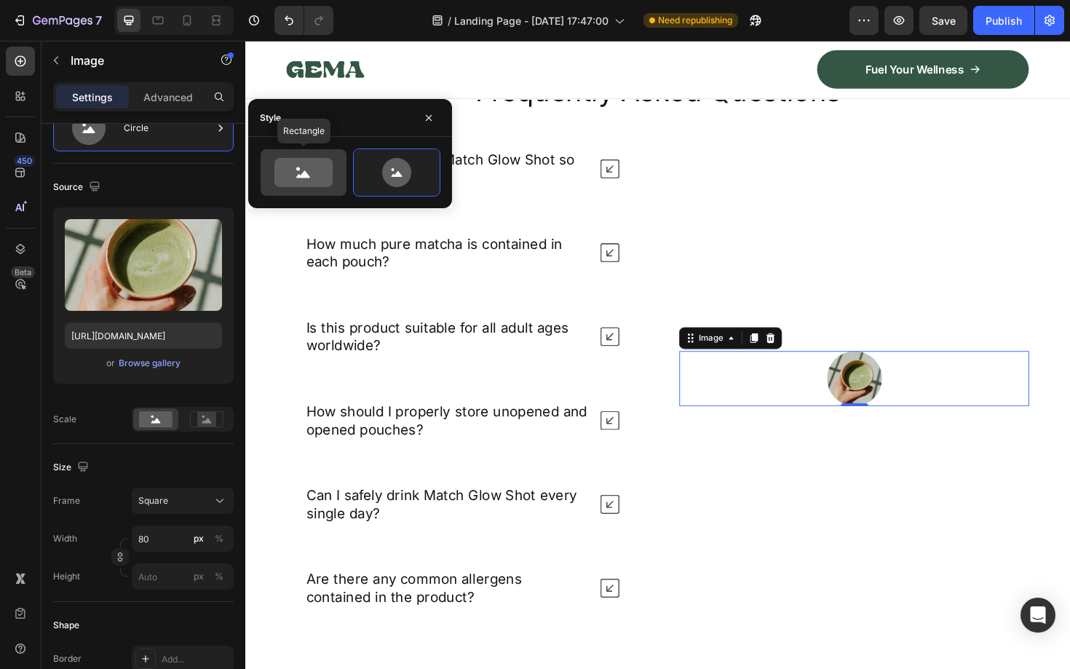
click at [283, 156] on div at bounding box center [303, 172] width 86 height 47
type input "100"
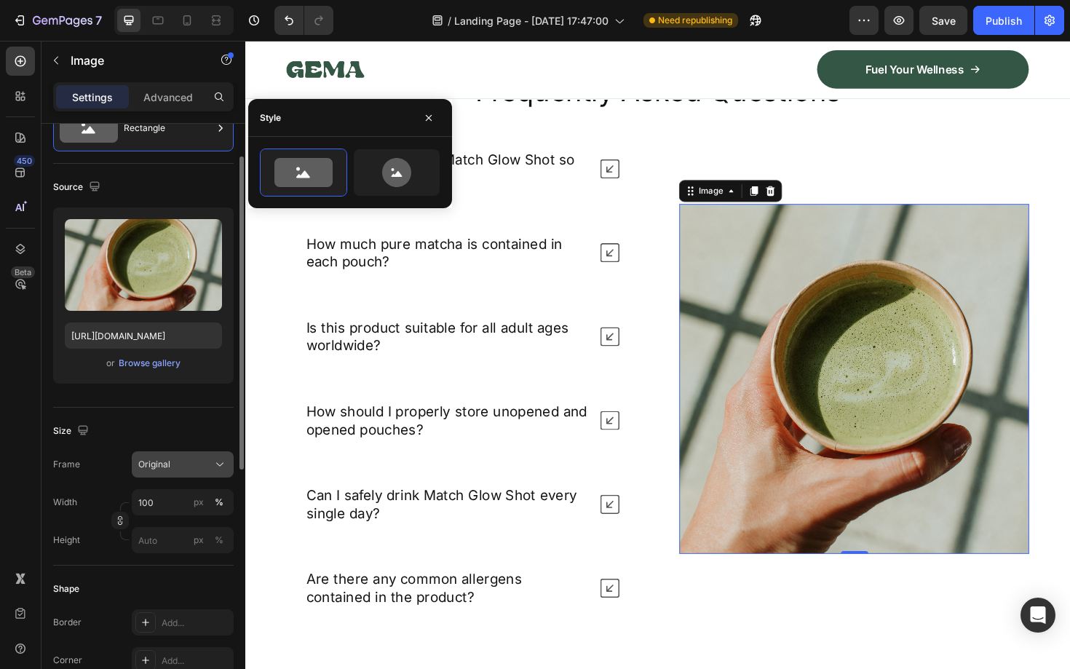
click at [194, 462] on div "Original" at bounding box center [173, 464] width 71 height 13
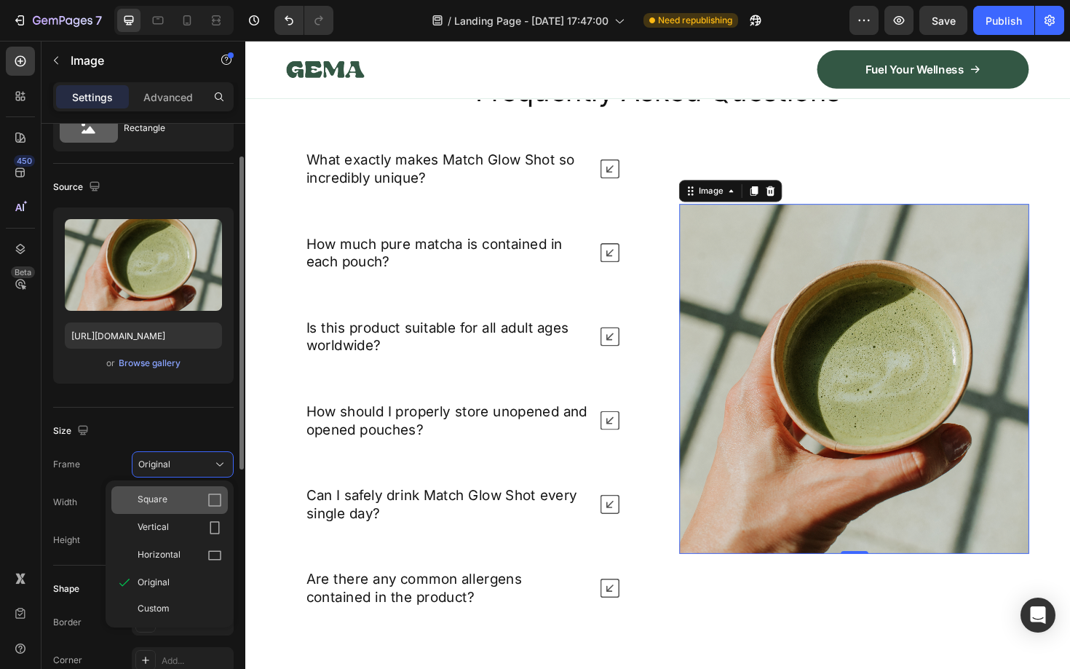
click at [166, 492] on div "Square" at bounding box center [169, 500] width 116 height 28
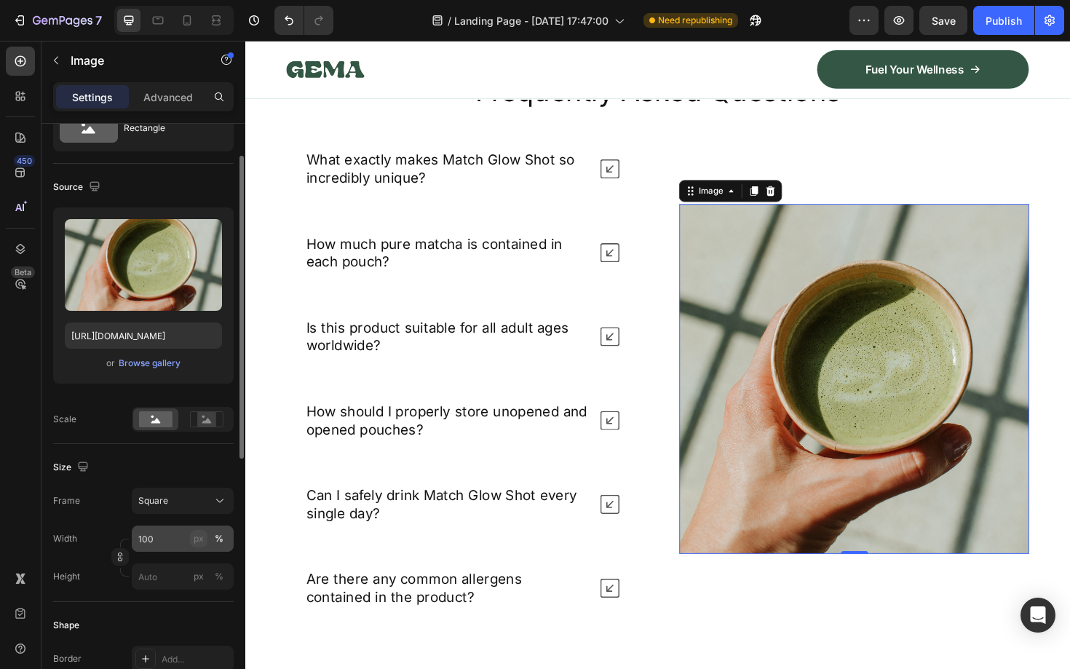
click at [210, 568] on button "px" at bounding box center [218, 576] width 17 height 17
type input "100"
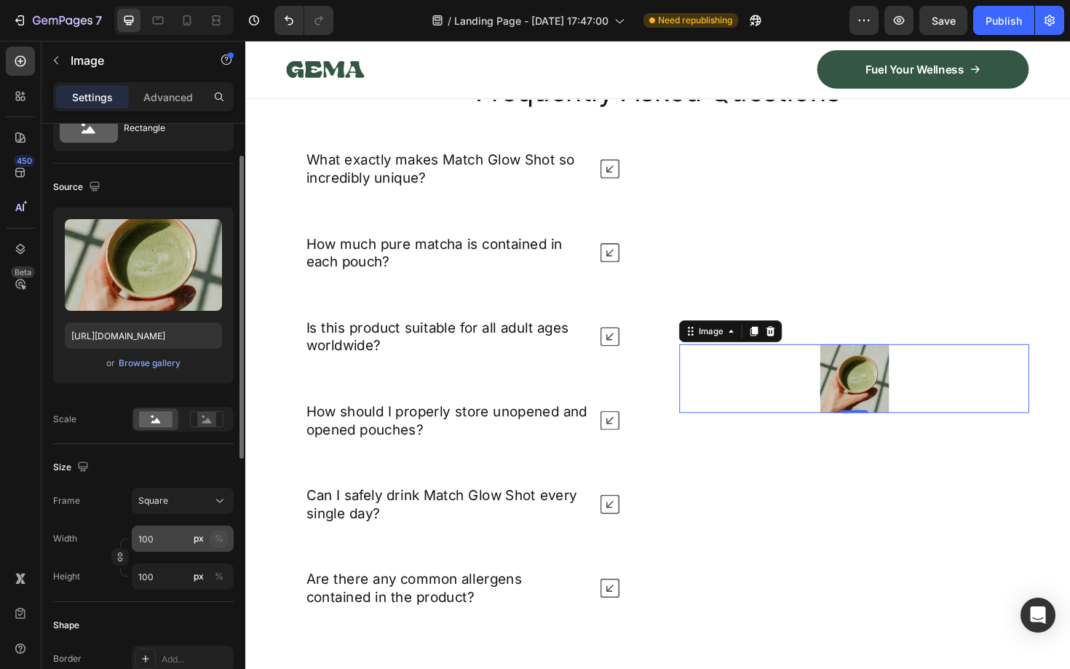
click at [216, 538] on div "%" at bounding box center [219, 538] width 9 height 13
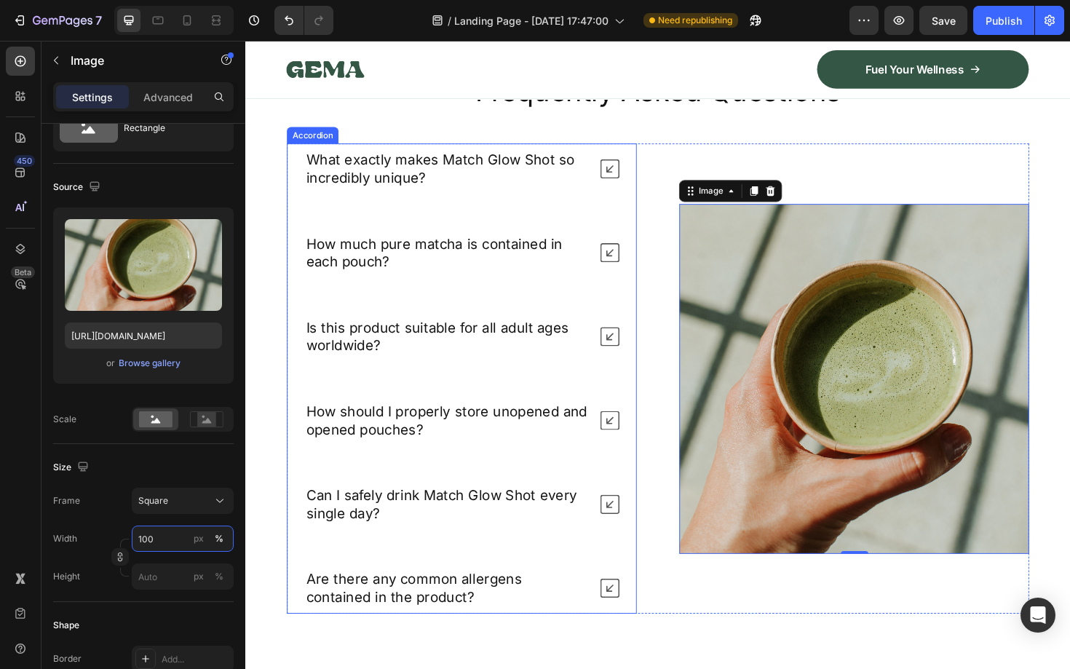
scroll to position [5915, 0]
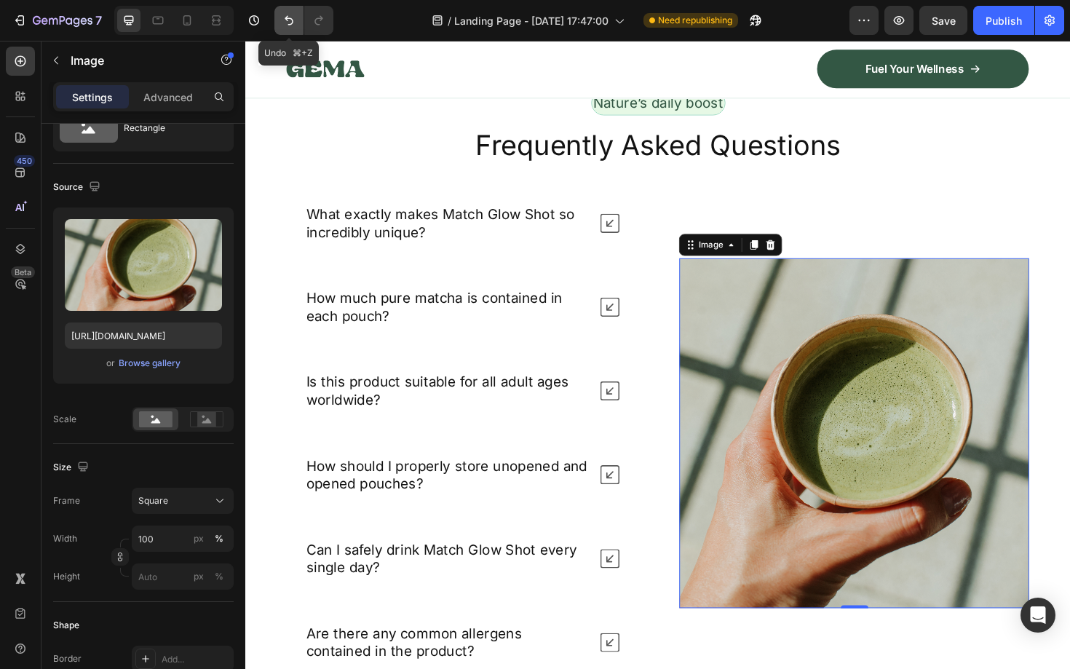
click at [293, 17] on icon "Undo/Redo" at bounding box center [289, 20] width 15 height 15
type input "100"
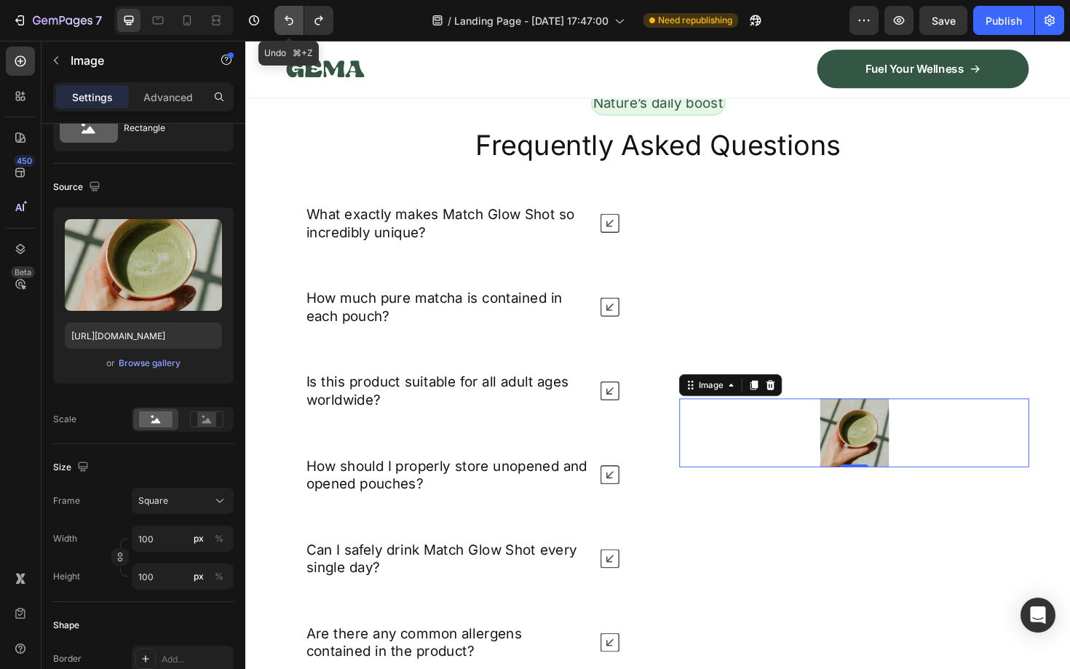
click at [293, 17] on icon "Undo/Redo" at bounding box center [289, 20] width 15 height 15
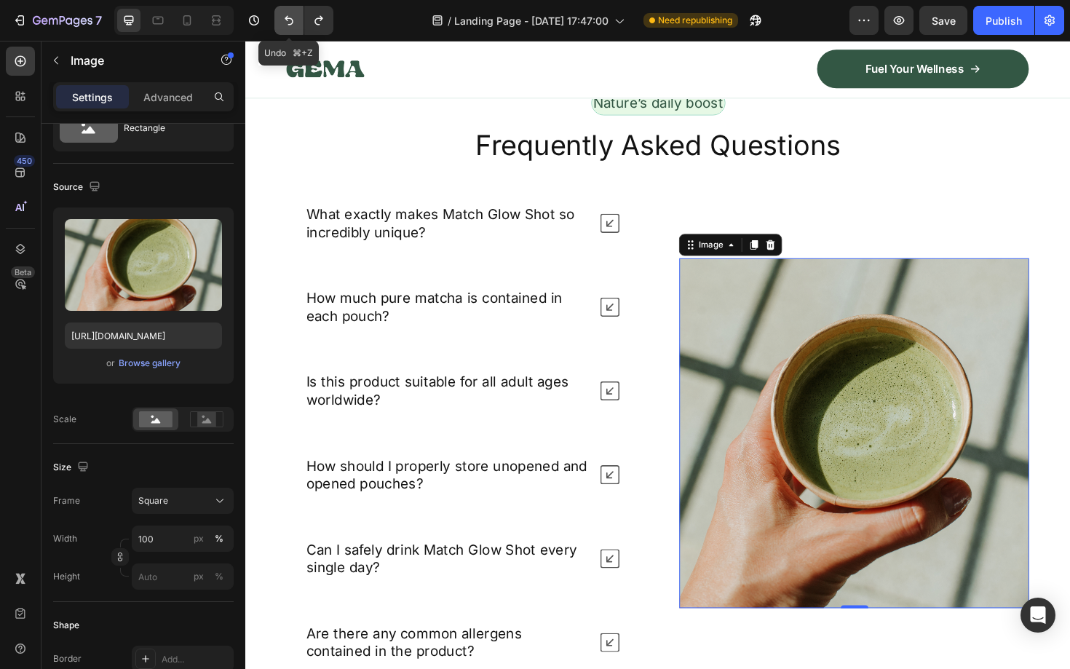
click at [293, 17] on icon "Undo/Redo" at bounding box center [289, 20] width 15 height 15
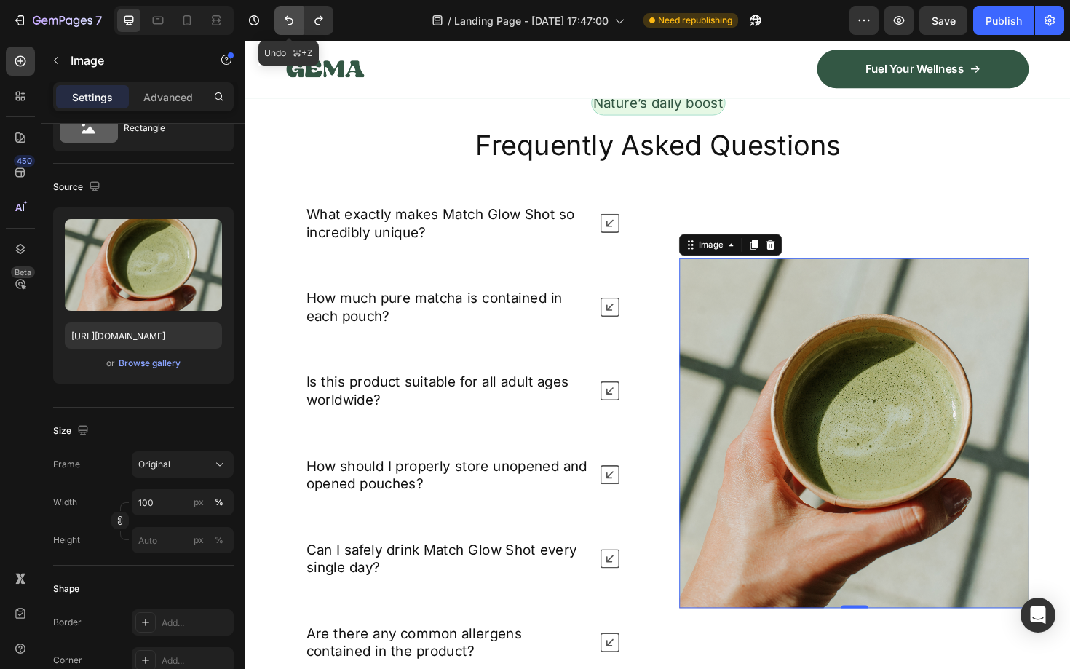
click at [293, 17] on icon "Undo/Redo" at bounding box center [289, 20] width 15 height 15
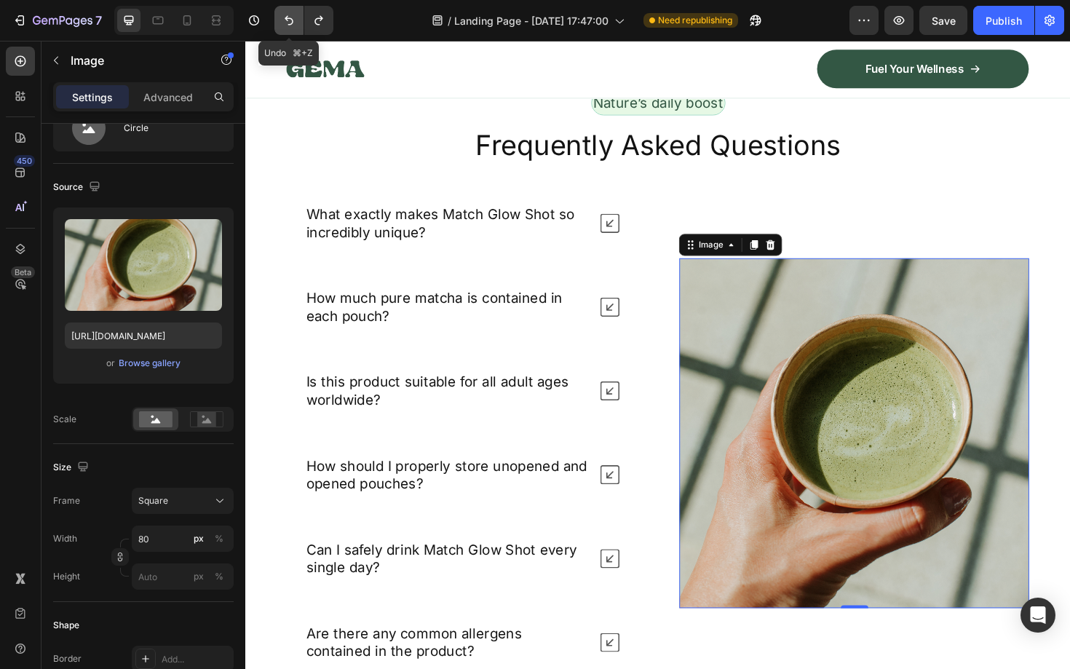
click at [293, 17] on icon "Undo/Redo" at bounding box center [289, 20] width 15 height 15
type input "100"
click at [293, 17] on icon "Undo/Redo" at bounding box center [289, 20] width 15 height 15
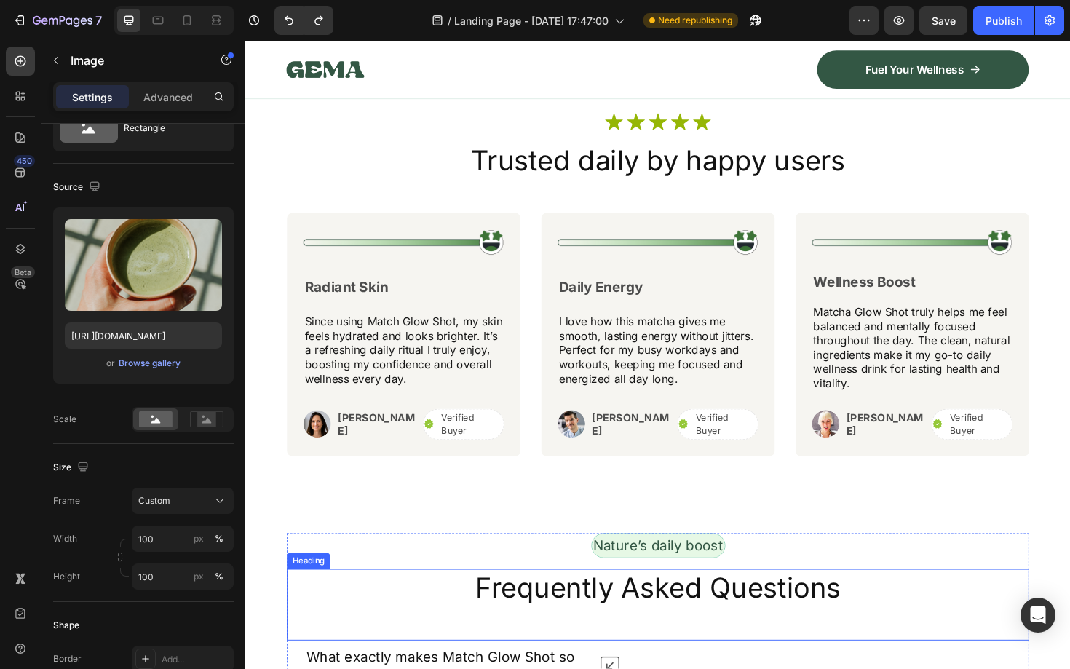
scroll to position [5512, 0]
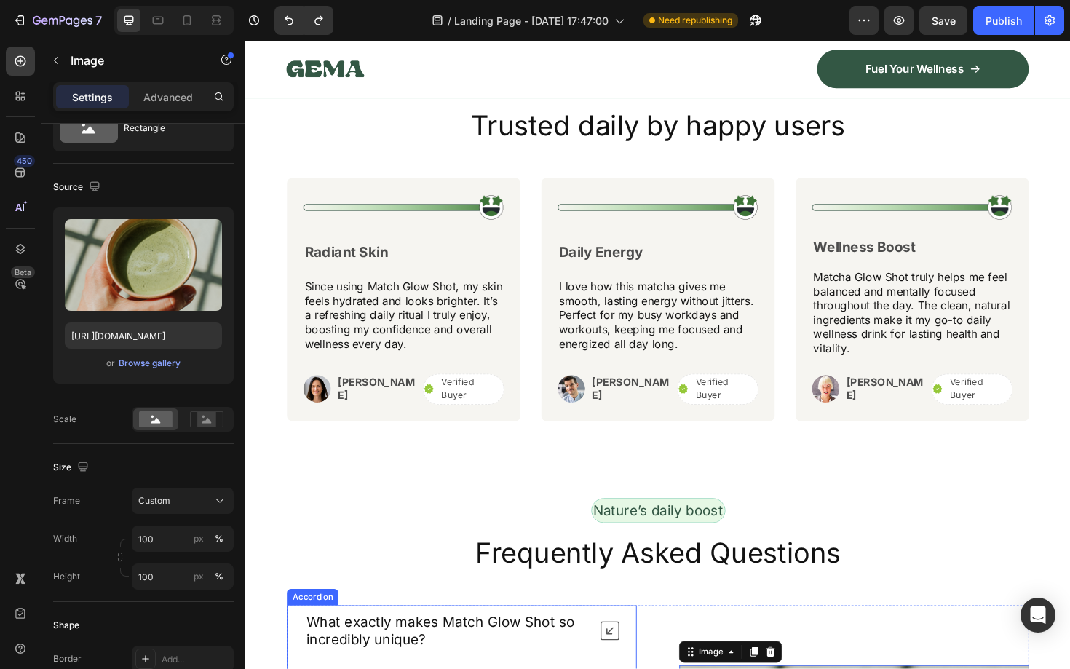
click at [430, 668] on p "What exactly makes Match Glow Shot so incredibly unique?" at bounding box center [458, 666] width 298 height 38
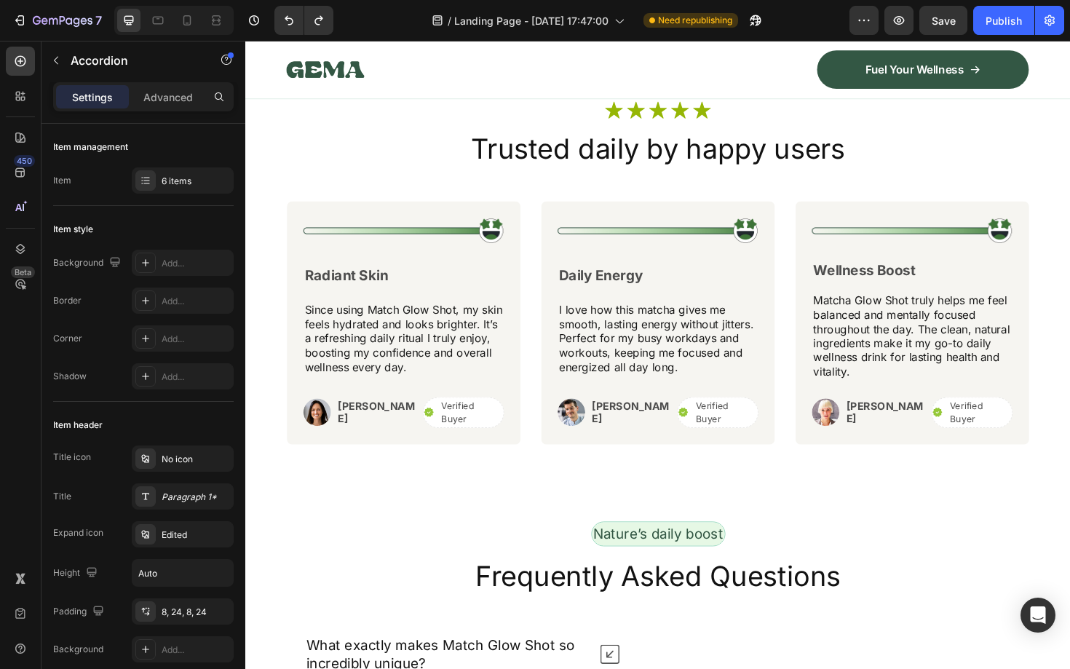
scroll to position [5461, 0]
